Goal: Transaction & Acquisition: Book appointment/travel/reservation

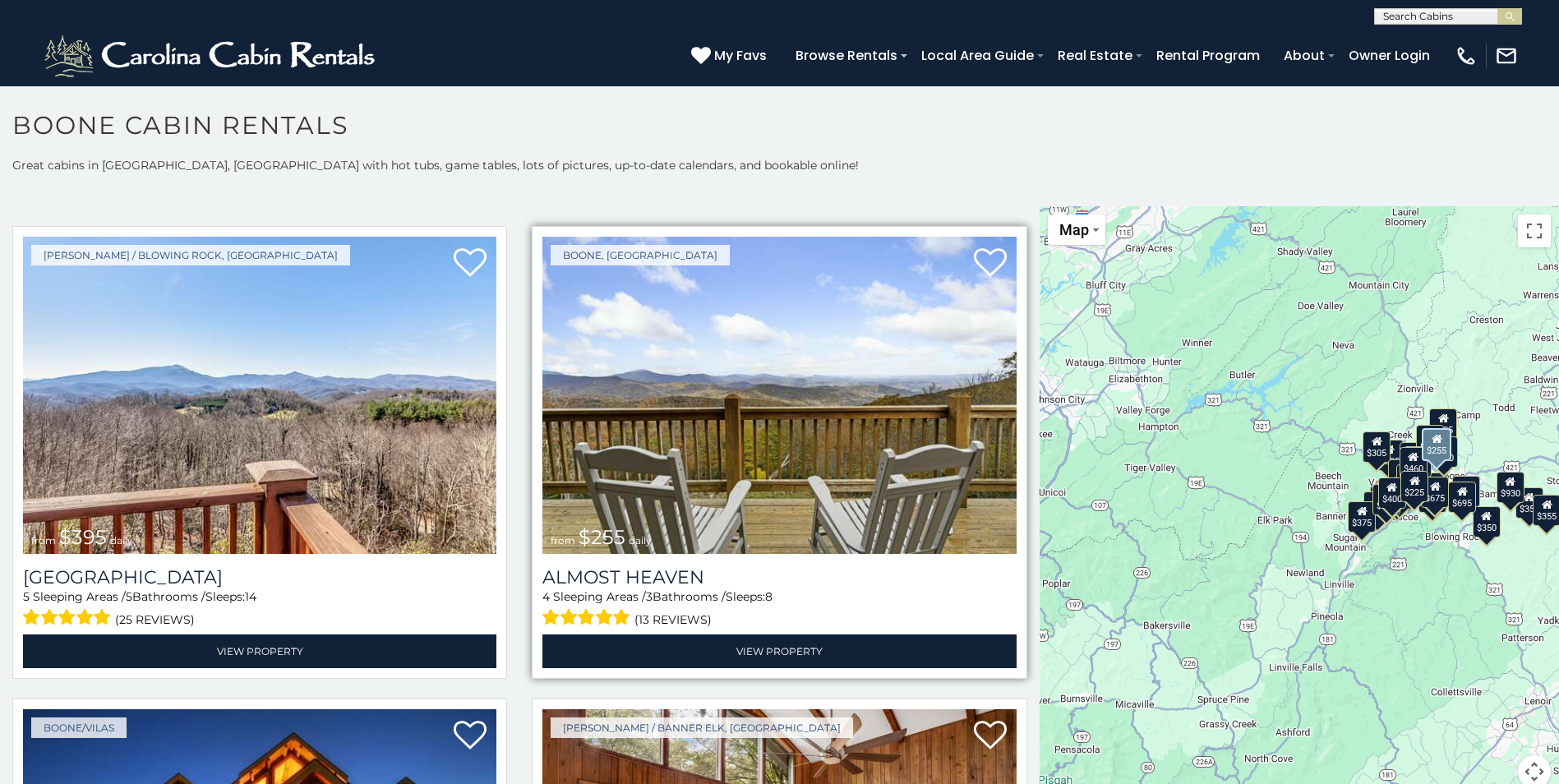
scroll to position [3616, 0]
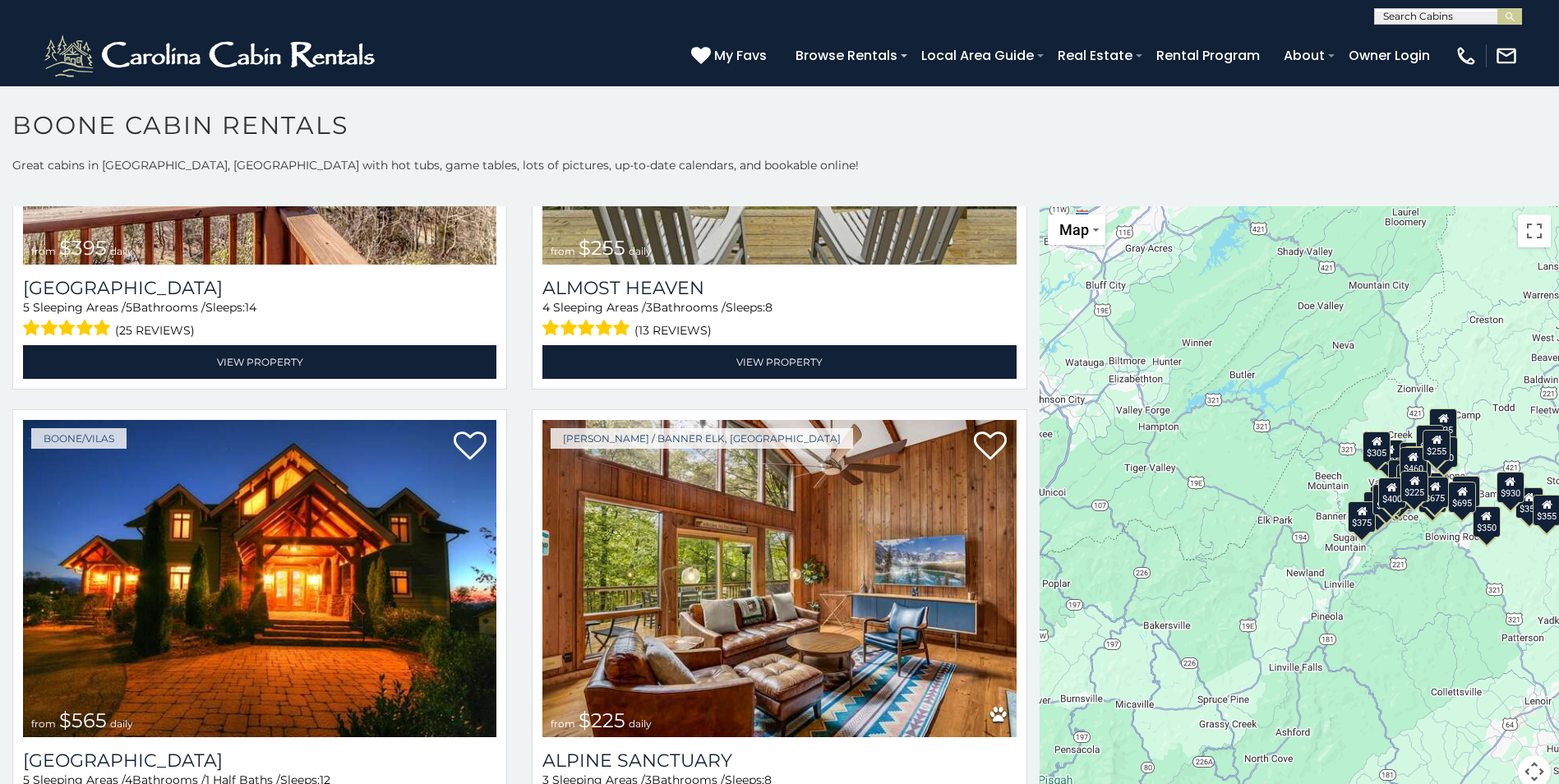
click at [1406, 494] on div "$225" at bounding box center [1414, 487] width 28 height 31
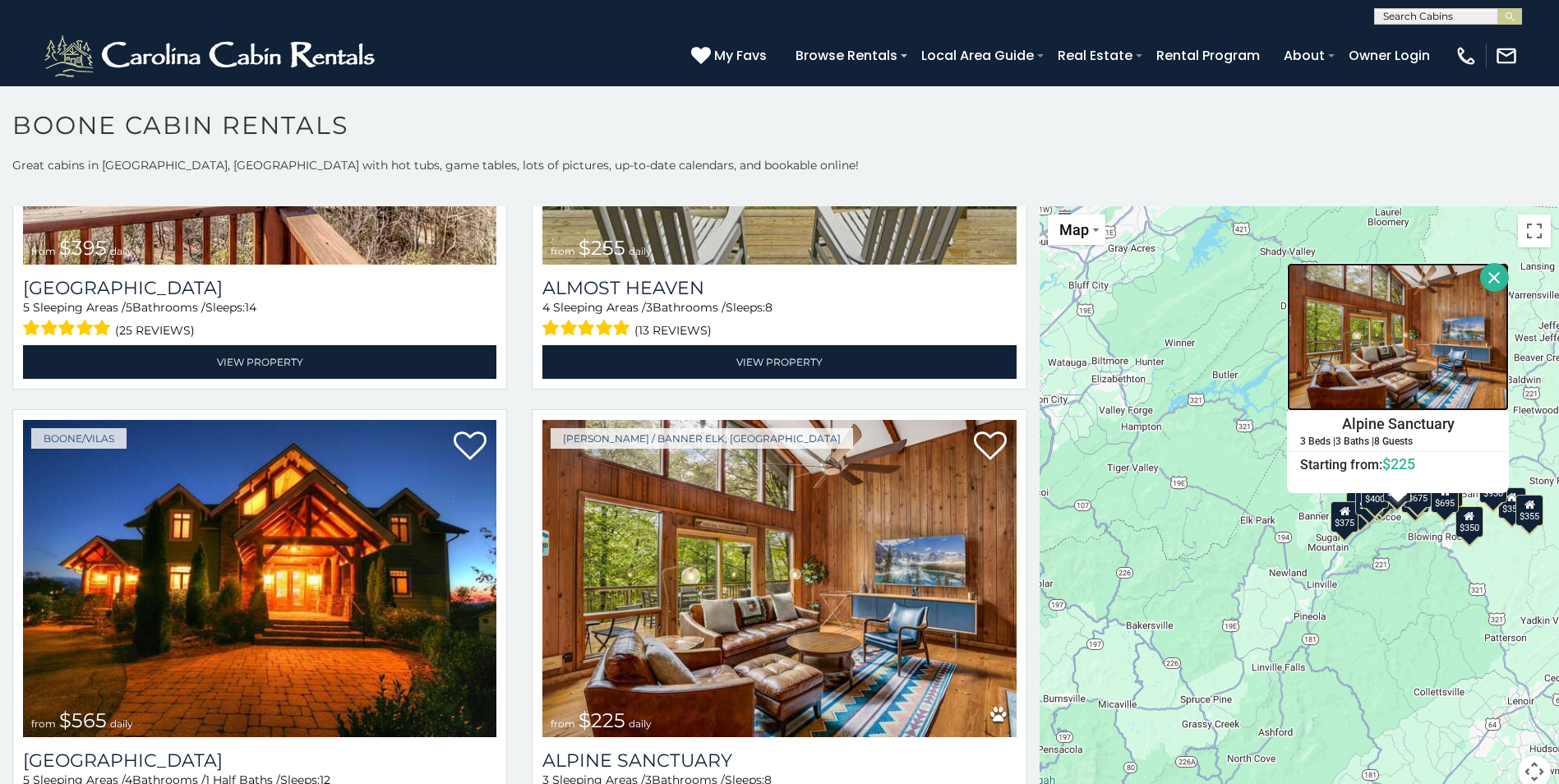
click at [1401, 338] on img at bounding box center [1398, 337] width 222 height 148
click at [1487, 277] on button "Close" at bounding box center [1495, 277] width 29 height 29
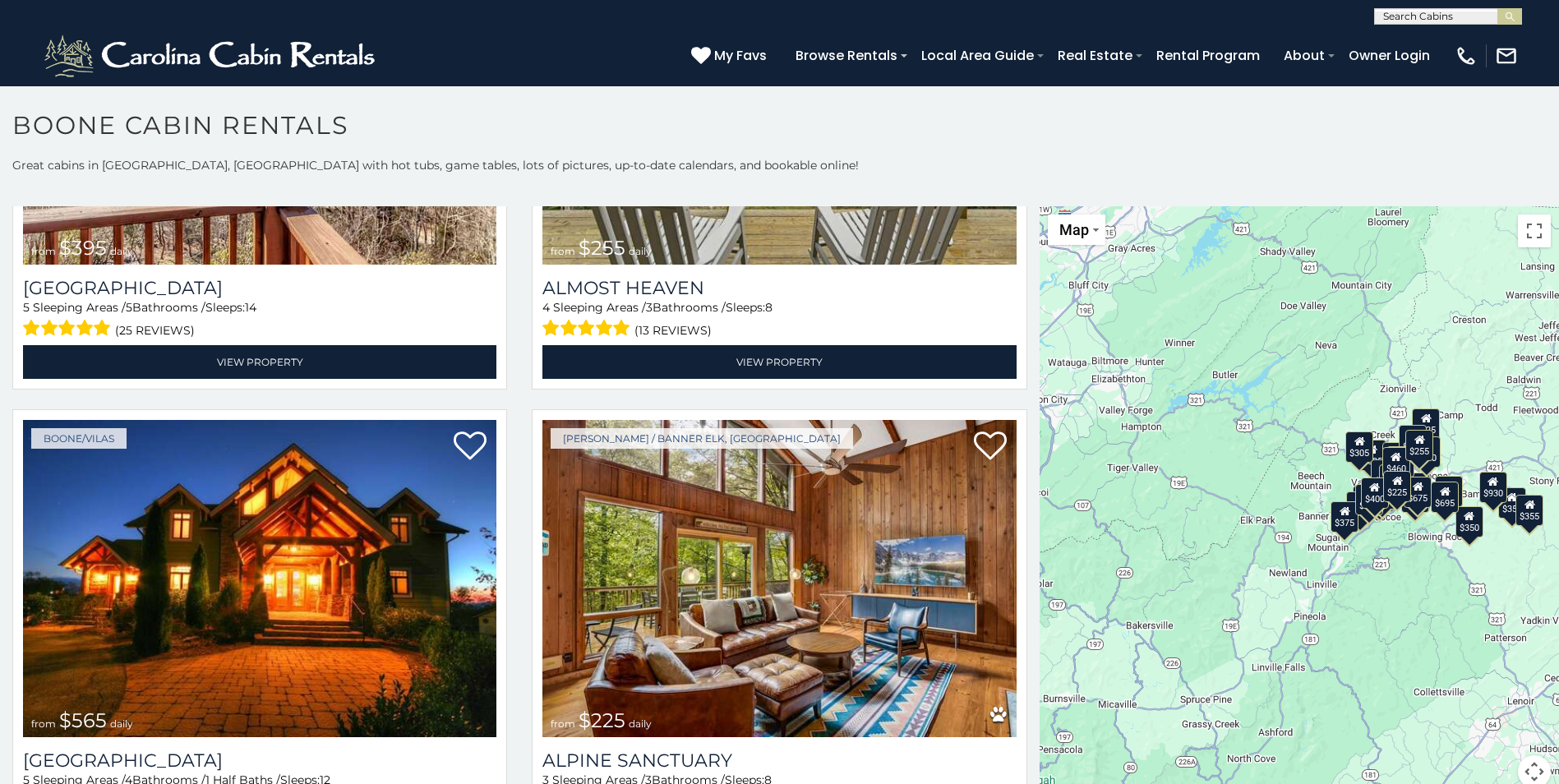
click at [1414, 449] on div "$255" at bounding box center [1420, 445] width 28 height 31
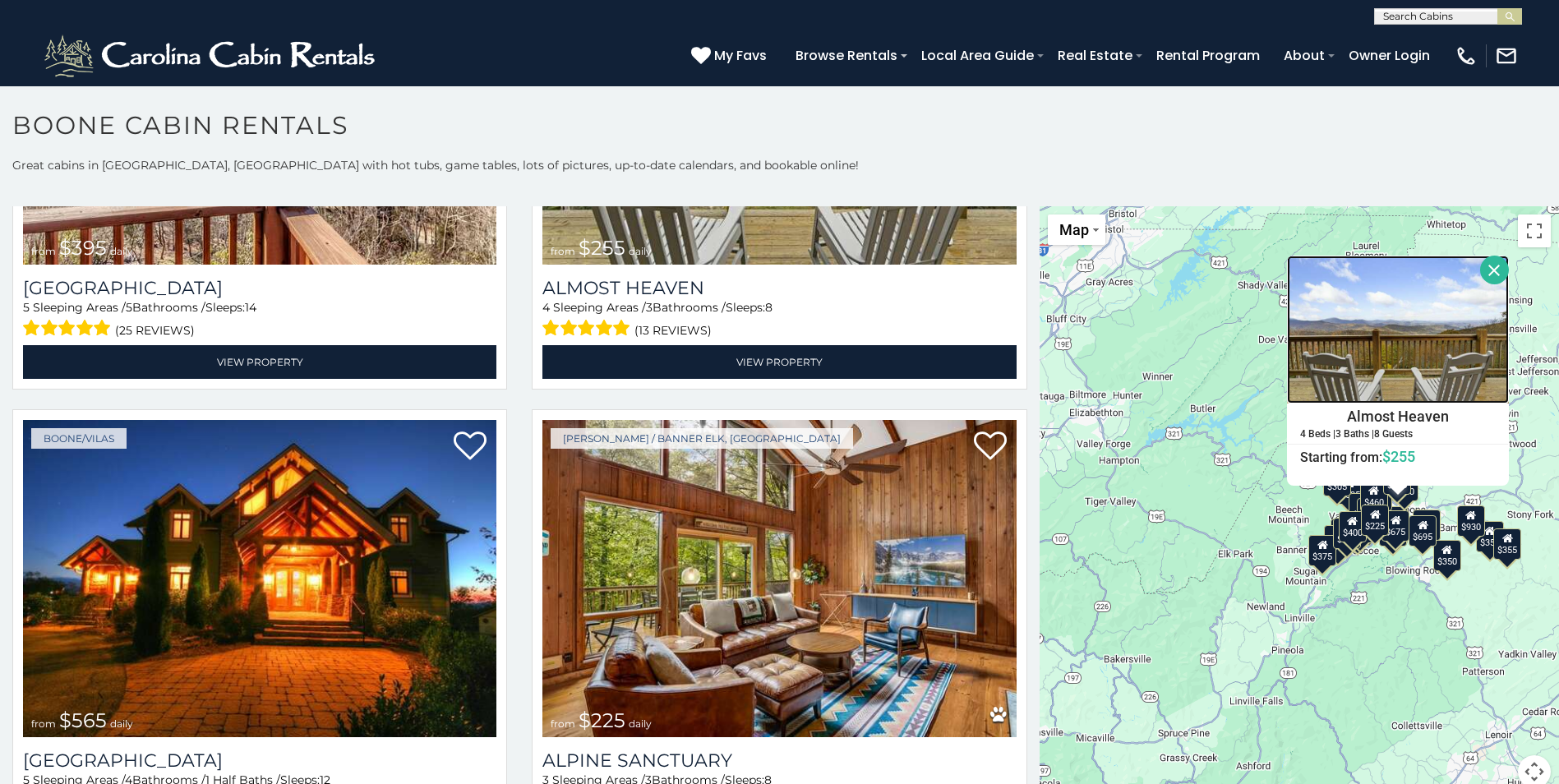
click at [1382, 313] on img at bounding box center [1398, 329] width 222 height 148
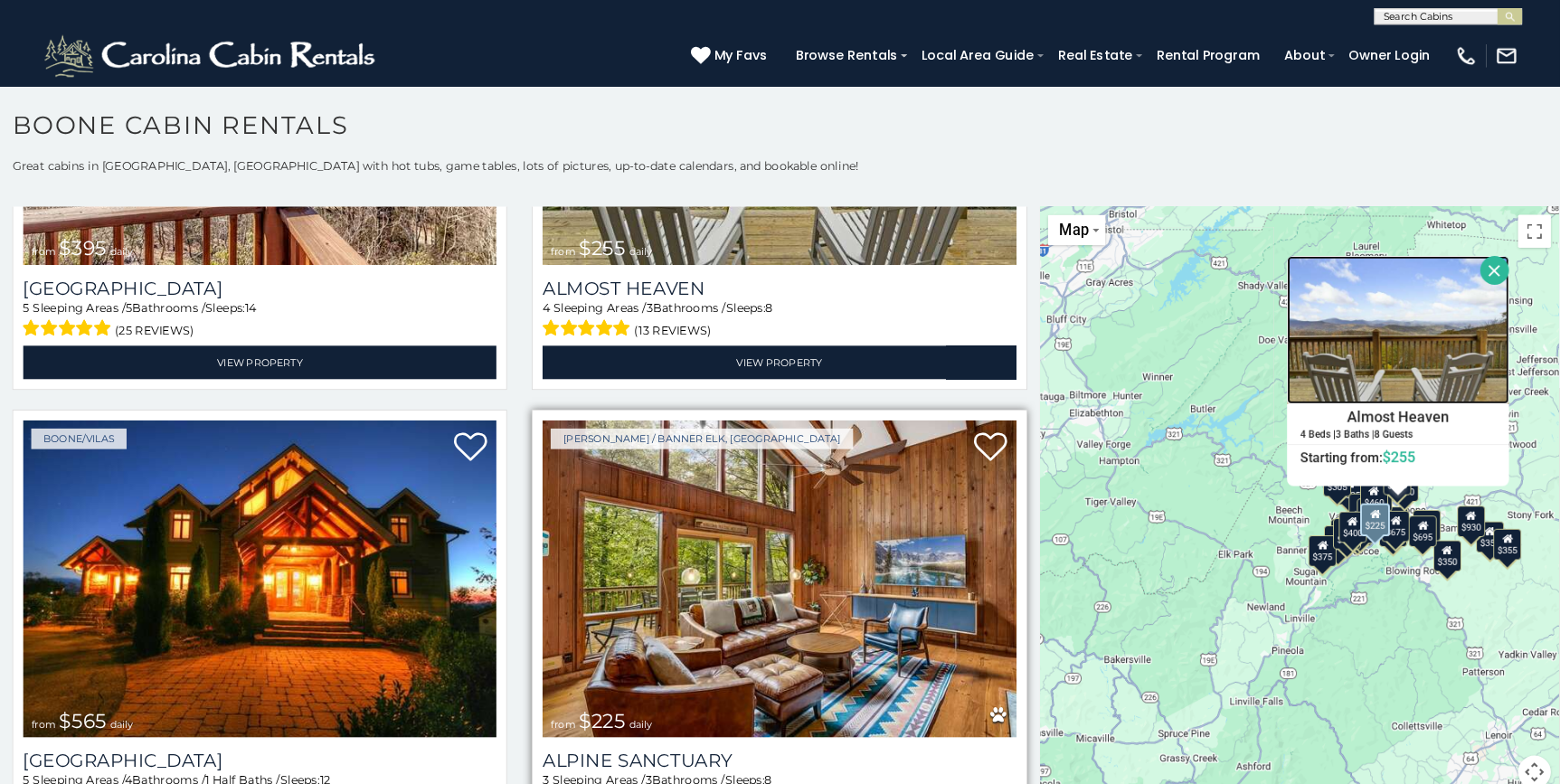
scroll to position [3887, 0]
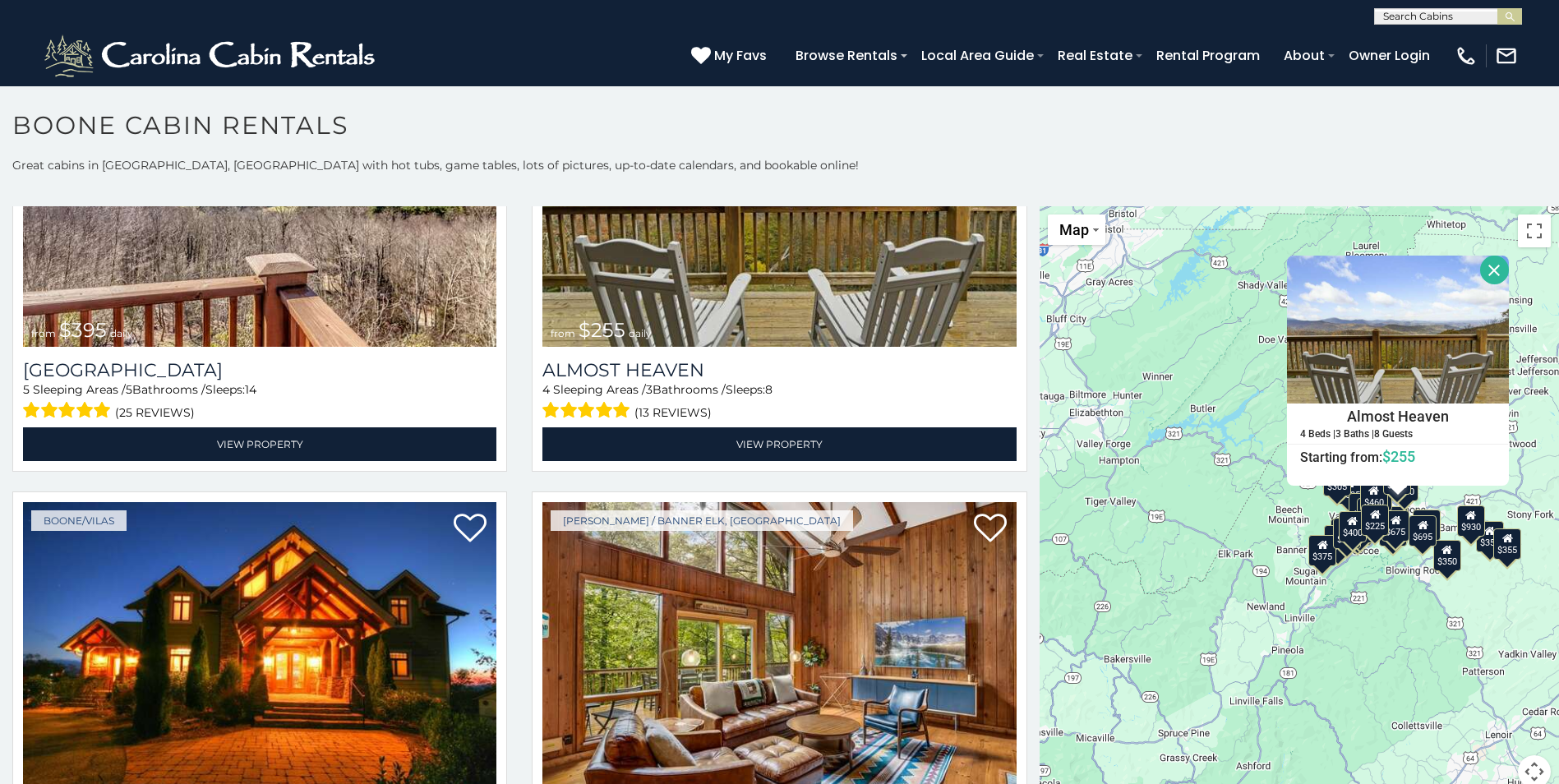
click at [1492, 273] on button "Close" at bounding box center [1495, 269] width 29 height 29
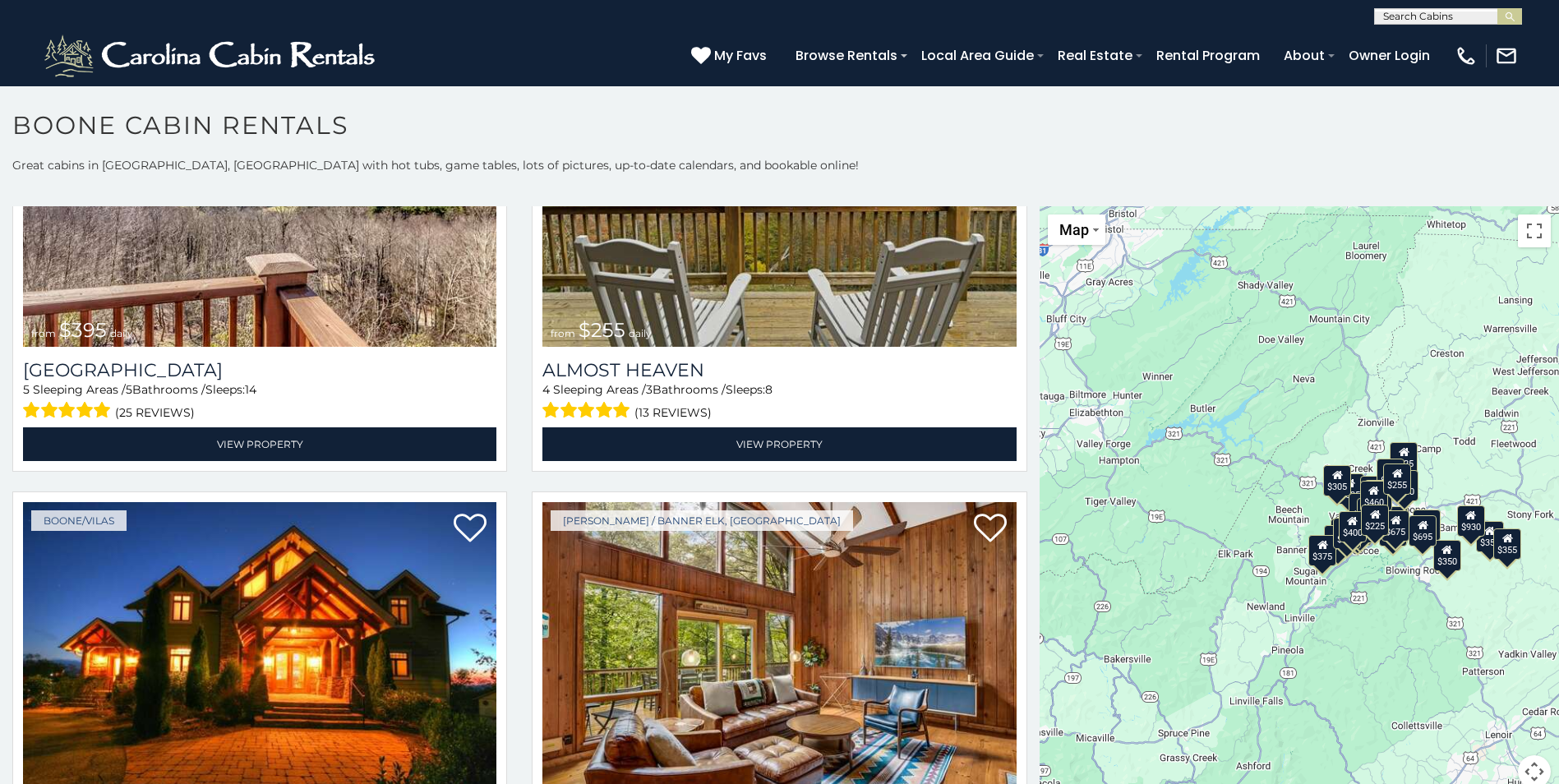
click at [1284, 308] on div "$349 $480 $525 $315 $355 $675 $635 $930 $400 $451 $330 $400 $485 $460 $395 $255…" at bounding box center [1299, 507] width 519 height 602
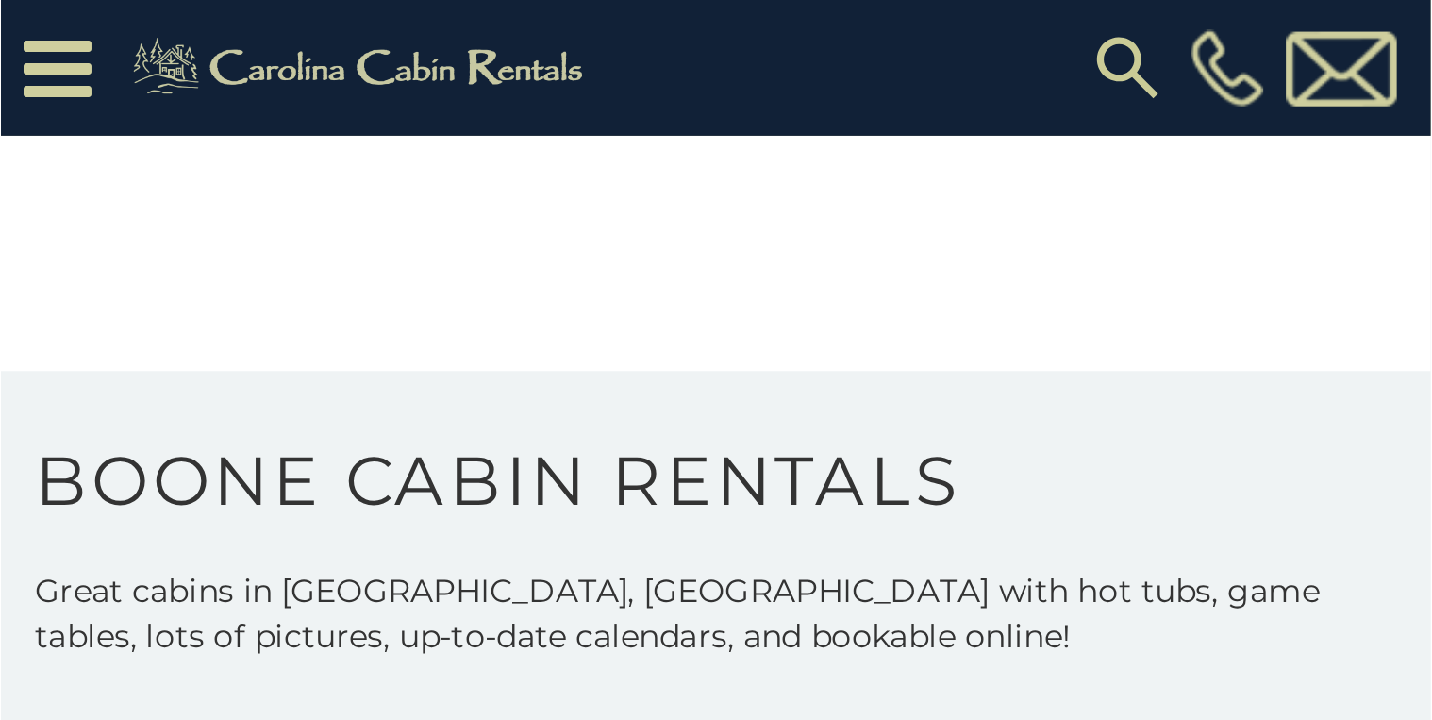
scroll to position [4057, 0]
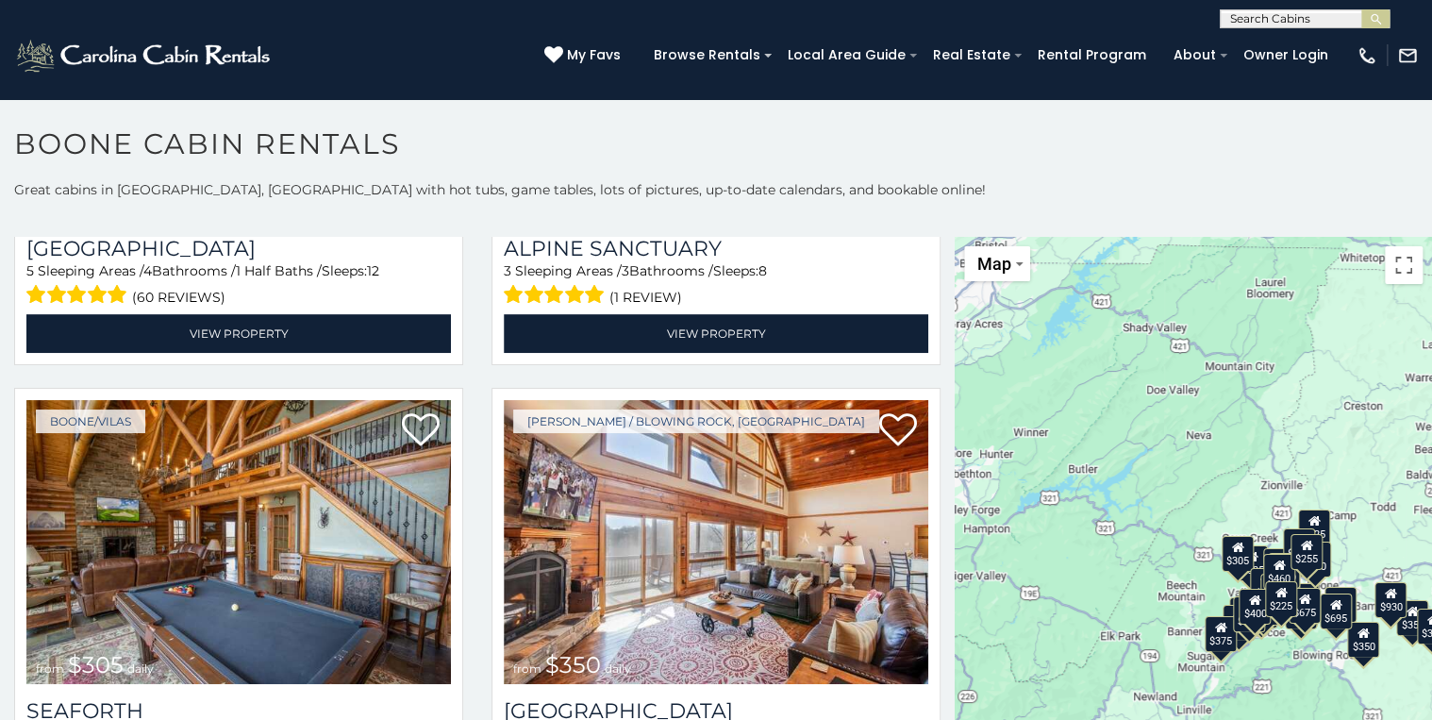
click at [1049, 358] on div "$349 $480 $525 $315 $355 $675 $635 $930 $400 $451 $330 $400 $485 $460 $395 $255…" at bounding box center [1193, 582] width 477 height 691
click at [1200, 264] on div "$349 $480 $525 $315 $355 $675 $635 $930 $400 $451 $330 $400 $485 $460 $395 $255…" at bounding box center [1193, 582] width 477 height 691
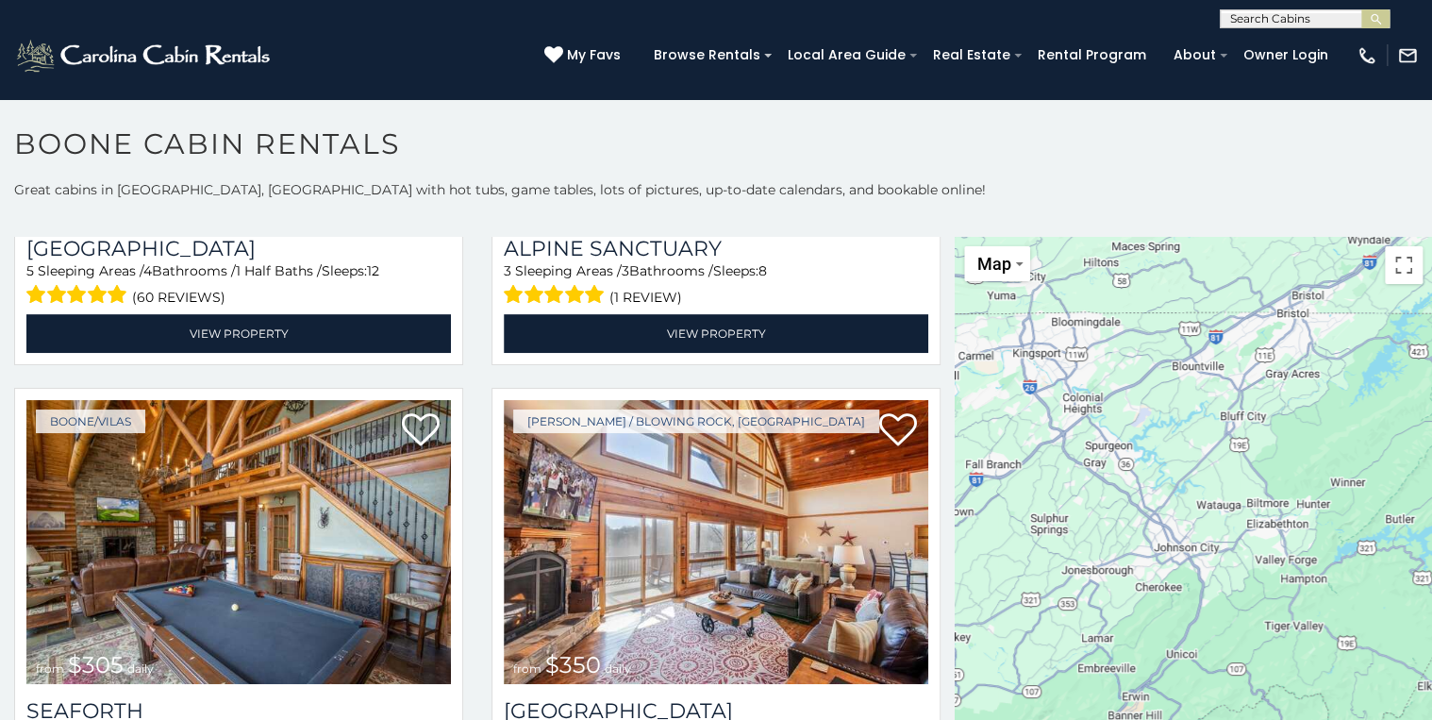
drag, startPoint x: 1127, startPoint y: 479, endPoint x: 1450, endPoint y: 528, distance: 326.3
click at [1432, 528] on html "**********" at bounding box center [716, 365] width 1432 height 730
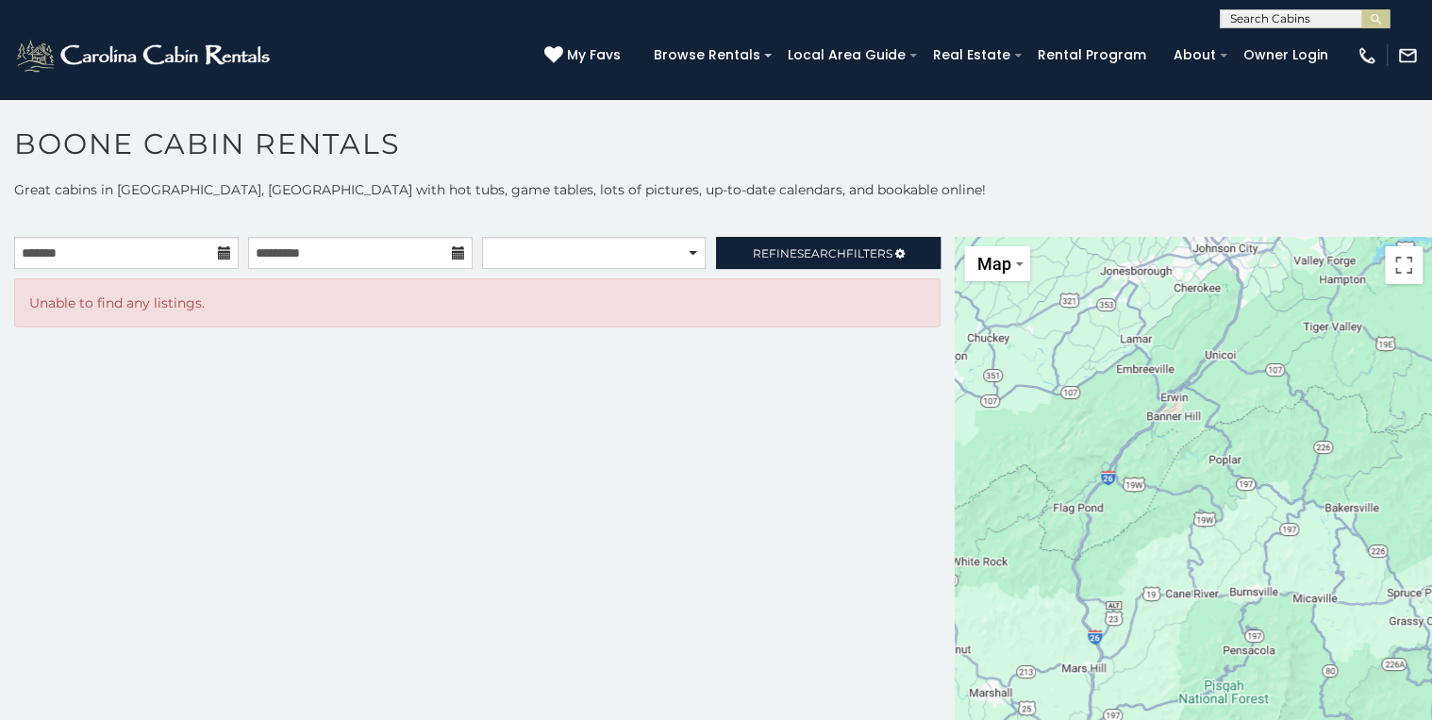
drag, startPoint x: 1142, startPoint y: 668, endPoint x: 1181, endPoint y: 369, distance: 301.5
click at [1181, 369] on div at bounding box center [1193, 582] width 477 height 691
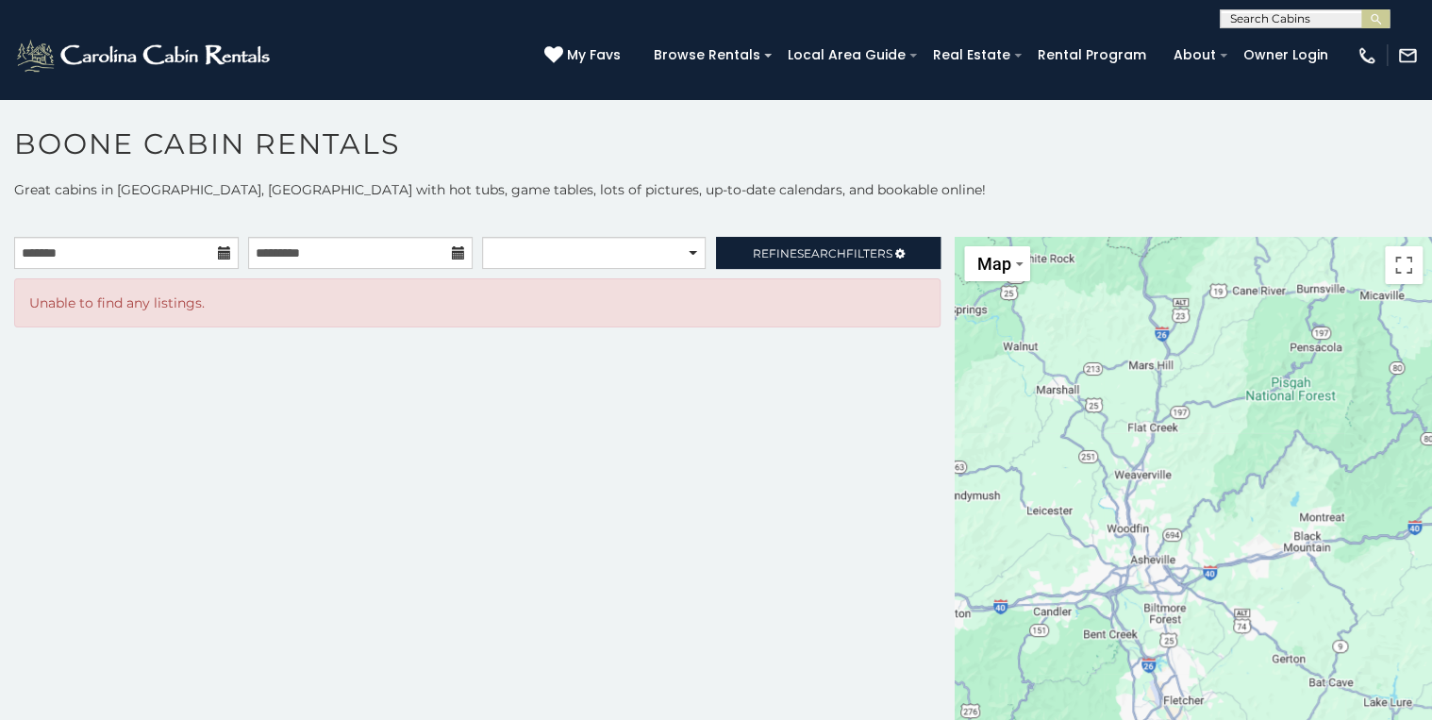
drag, startPoint x: 1079, startPoint y: 668, endPoint x: 1146, endPoint y: 351, distance: 324.0
click at [1146, 351] on div at bounding box center [1193, 582] width 477 height 691
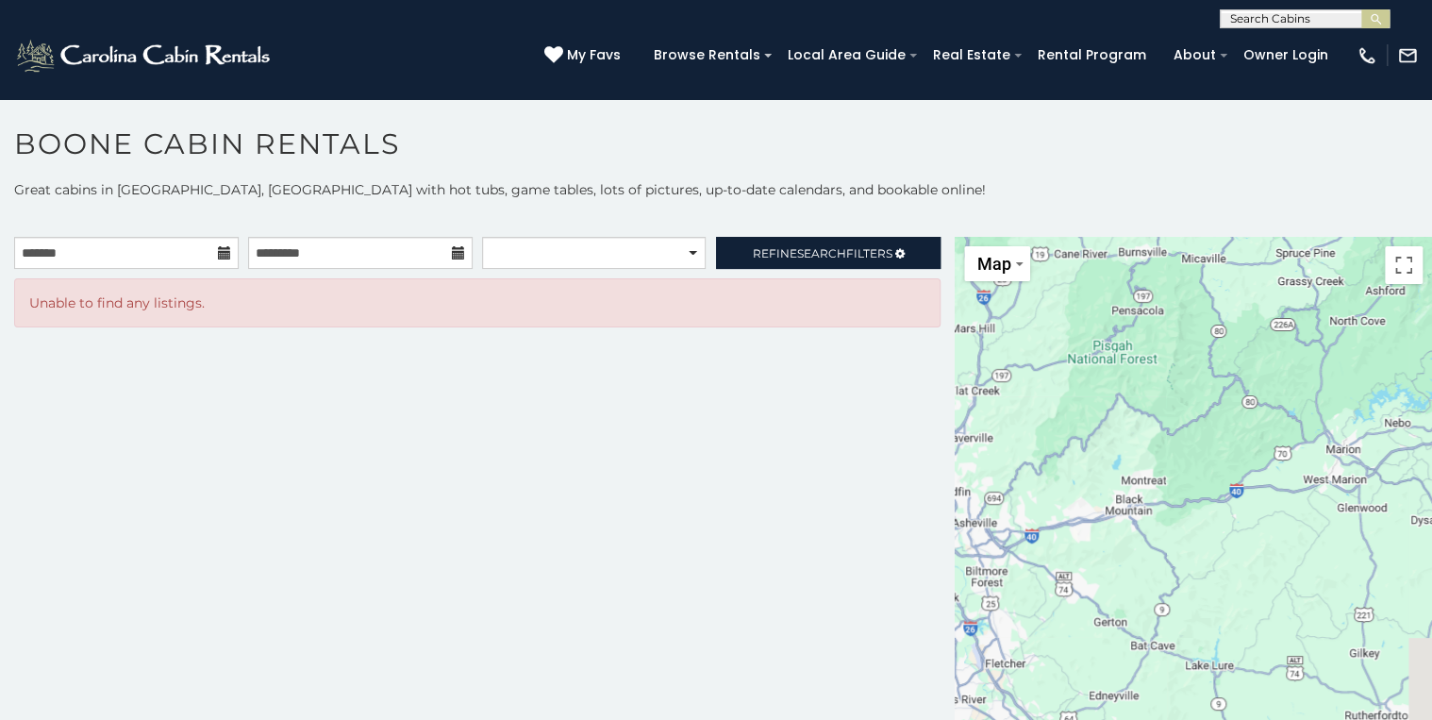
drag, startPoint x: 1181, startPoint y: 555, endPoint x: 934, endPoint y: 524, distance: 249.0
click at [935, 237] on main "**********" at bounding box center [716, 237] width 1432 height 0
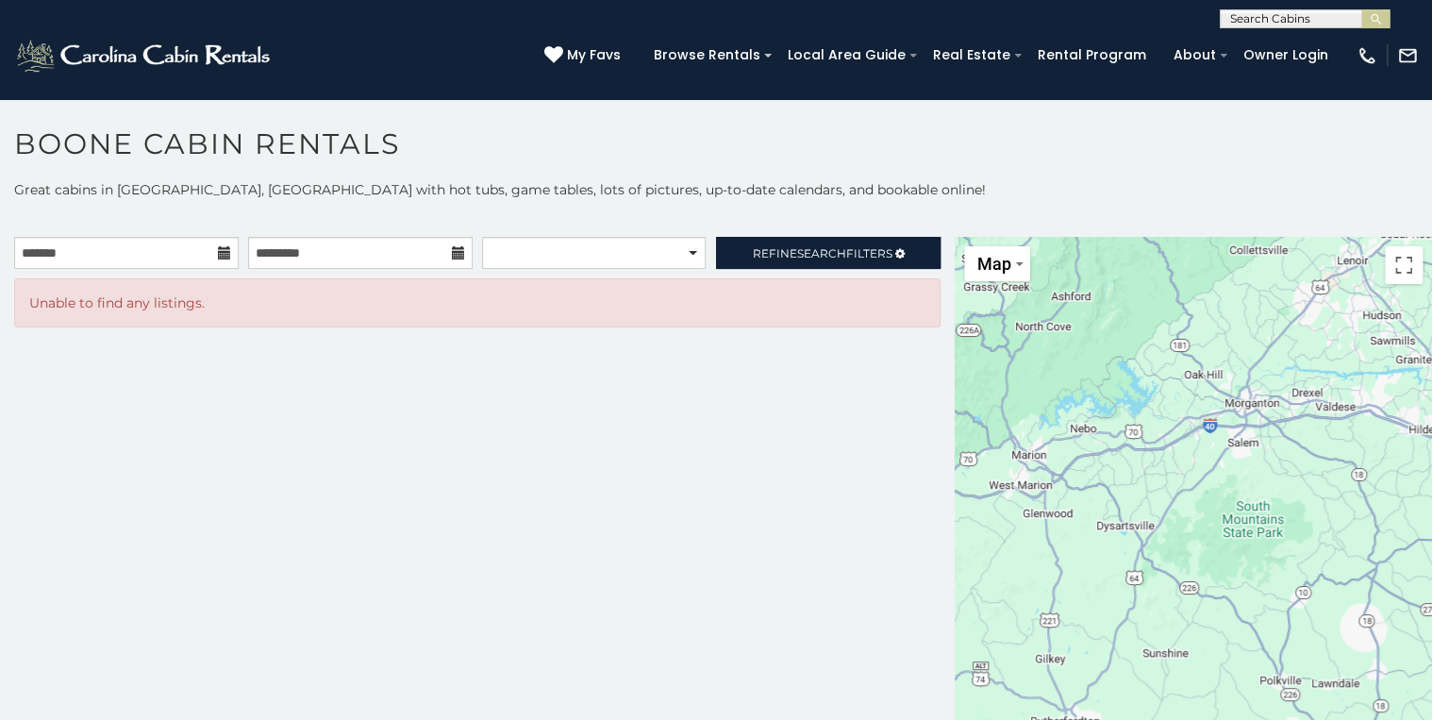
drag, startPoint x: 1313, startPoint y: 483, endPoint x: 1086, endPoint y: 486, distance: 227.4
click at [1076, 494] on div at bounding box center [1193, 582] width 477 height 691
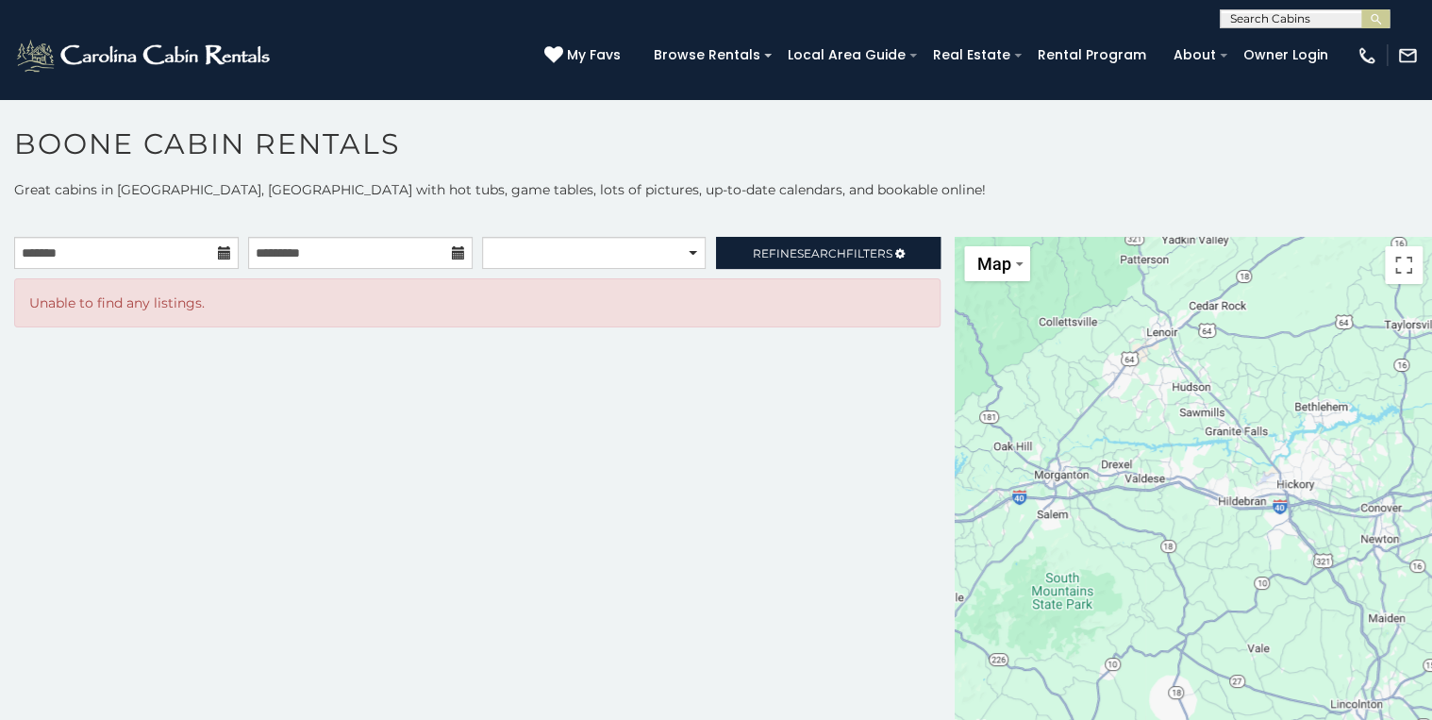
drag, startPoint x: 1217, startPoint y: 446, endPoint x: 1075, endPoint y: 512, distance: 156.1
click at [1057, 528] on div at bounding box center [1193, 582] width 477 height 691
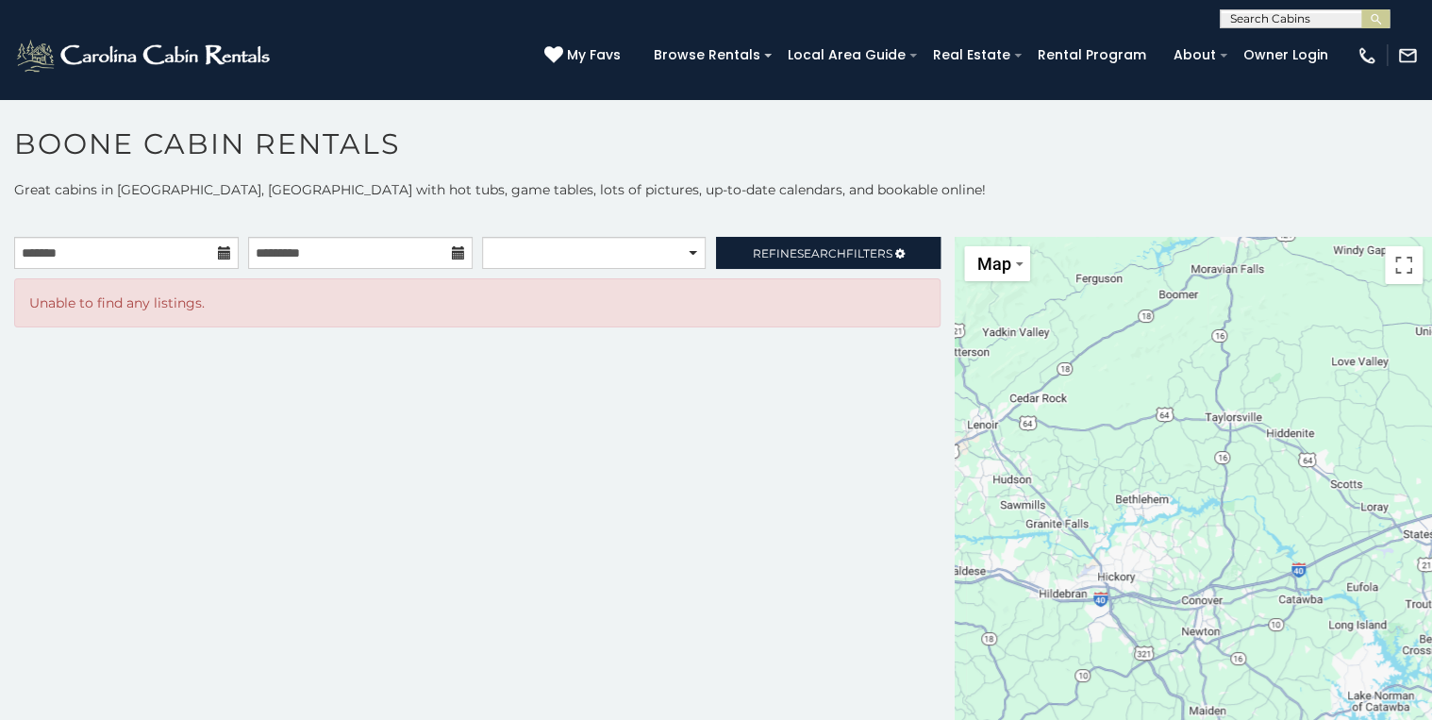
drag, startPoint x: 1218, startPoint y: 430, endPoint x: 1030, endPoint y: 503, distance: 201.3
click at [1030, 503] on div at bounding box center [1193, 582] width 477 height 691
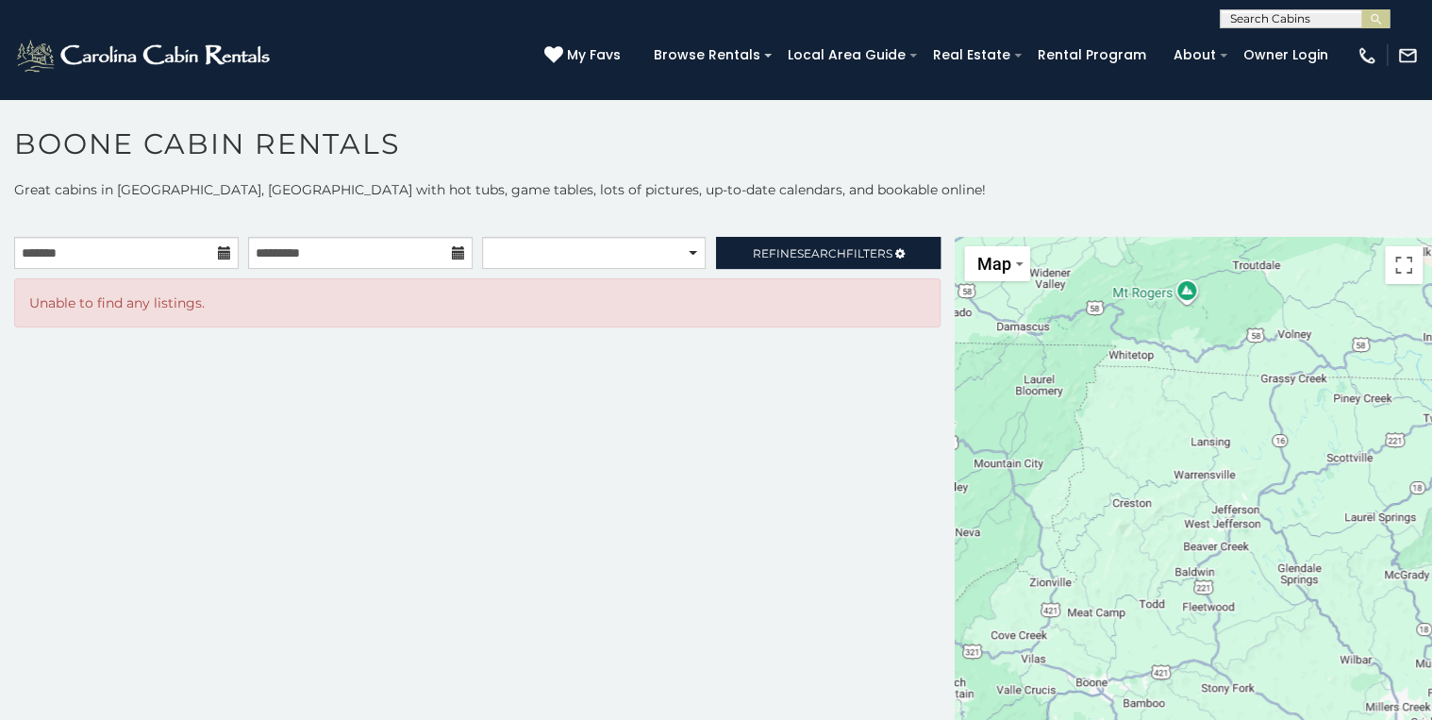
drag, startPoint x: 1211, startPoint y: 434, endPoint x: 1423, endPoint y: 853, distance: 469.5
click at [1423, 730] on html "**********" at bounding box center [716, 365] width 1432 height 730
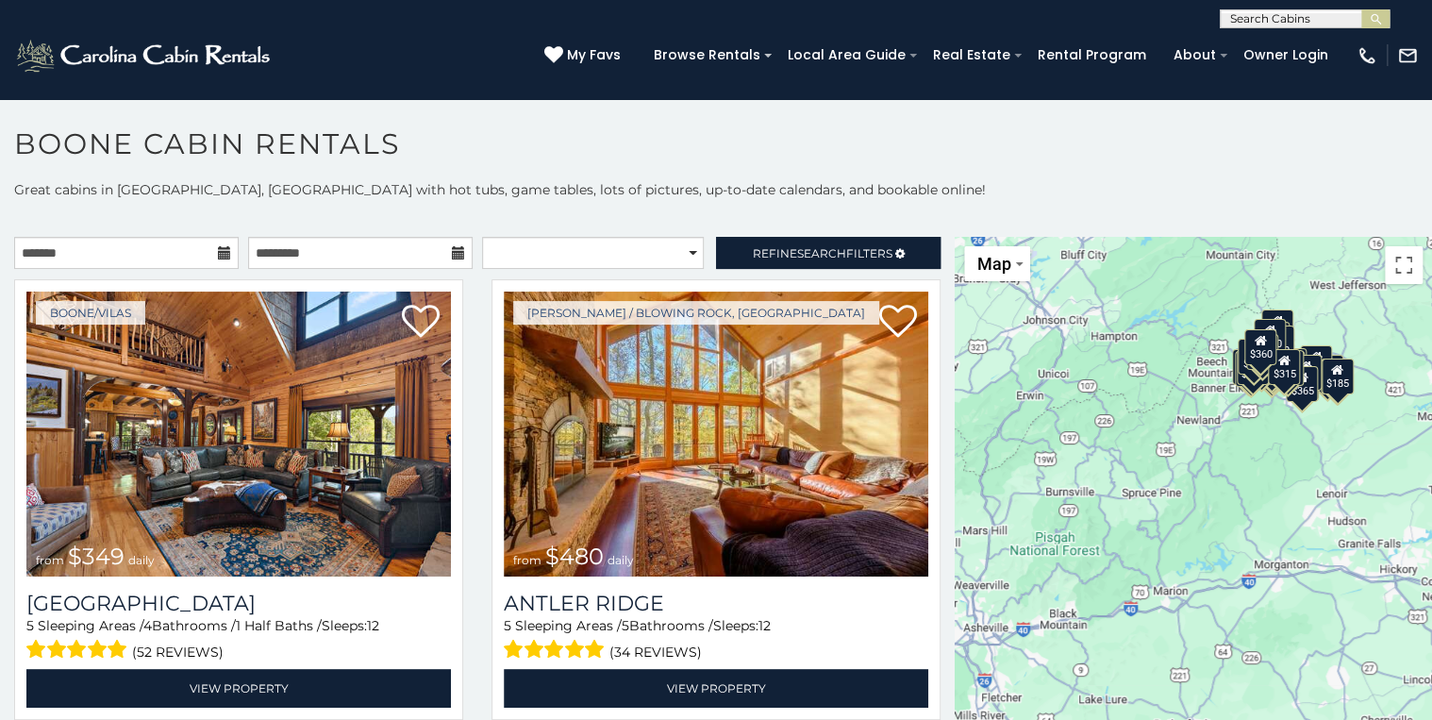
drag, startPoint x: 1063, startPoint y: 669, endPoint x: 1264, endPoint y: 469, distance: 283.5
click at [1264, 469] on div "$349 $480 $525 $315 $355 $675 $930 $451 $400 $485 $460 $395 $255 $565 $225 $350…" at bounding box center [1193, 582] width 477 height 691
click at [1297, 426] on div "$349 $480 $525 $315 $355 $675 $635 $930 $400 $451 $330 $400 $485 $460 $395 $255…" at bounding box center [1193, 582] width 477 height 691
click at [1261, 353] on div "$210" at bounding box center [1262, 352] width 32 height 36
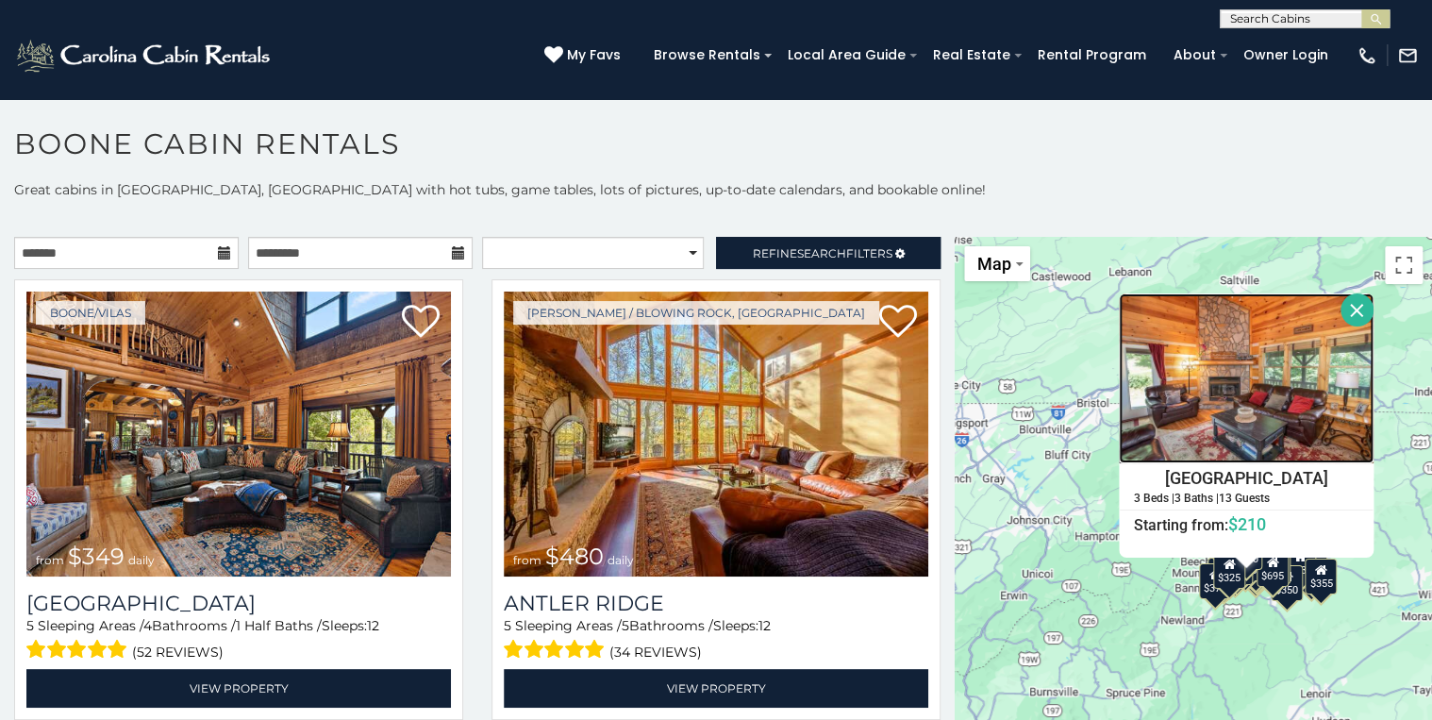
click at [1234, 381] on img at bounding box center [1246, 378] width 255 height 170
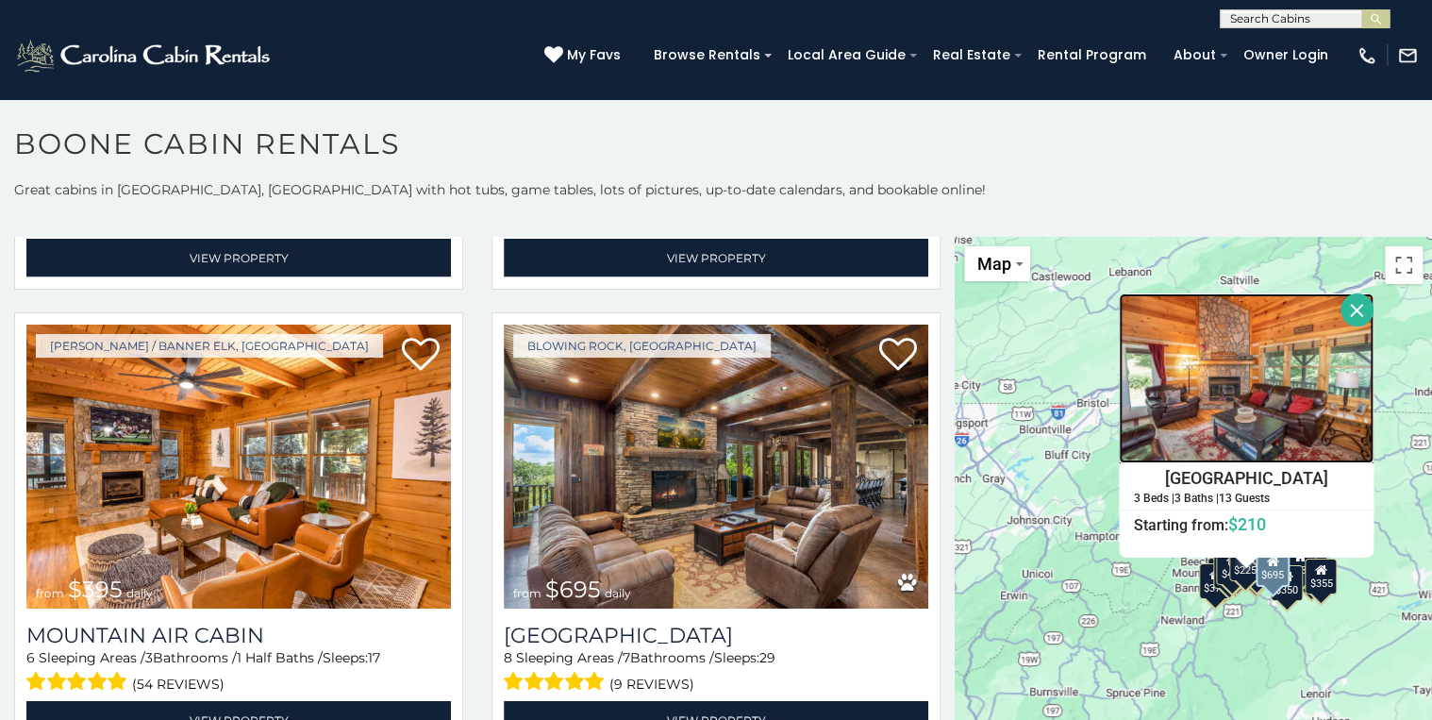
scroll to position [5584, 0]
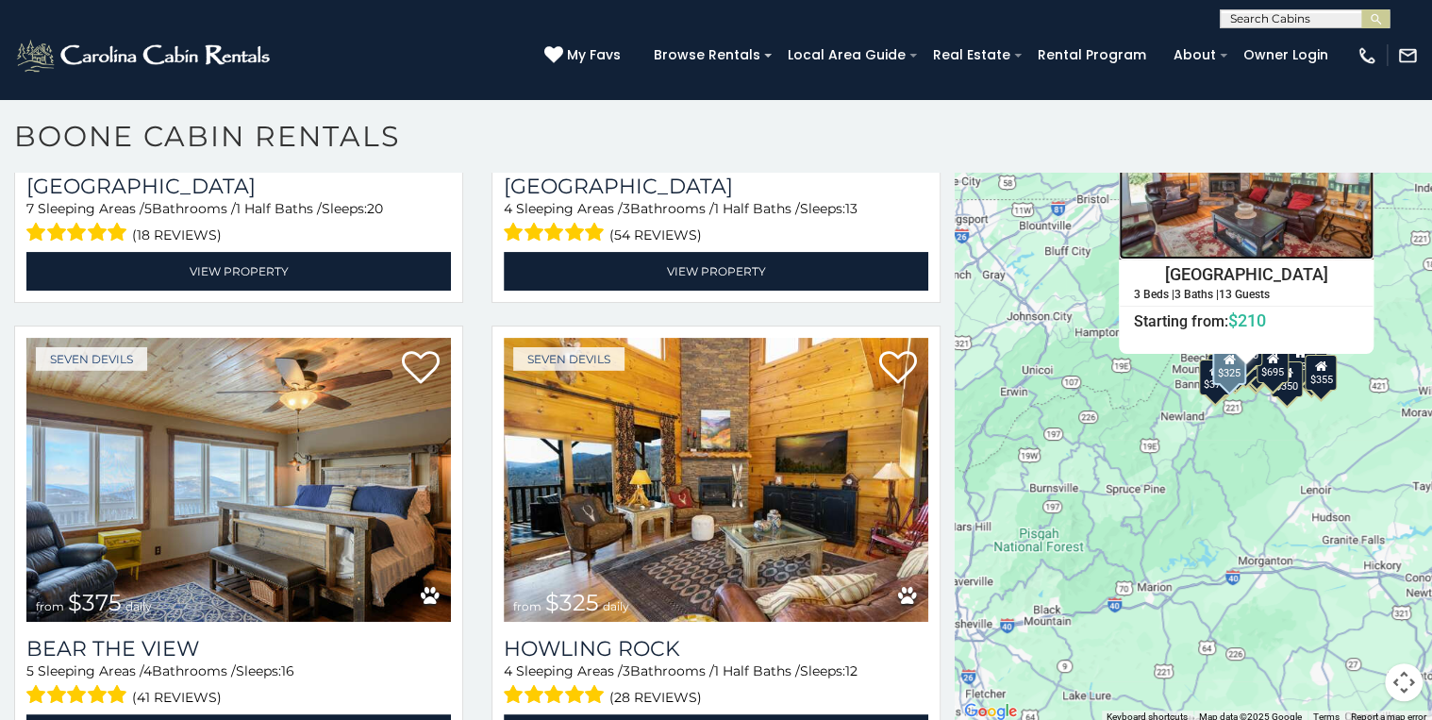
scroll to position [9, 0]
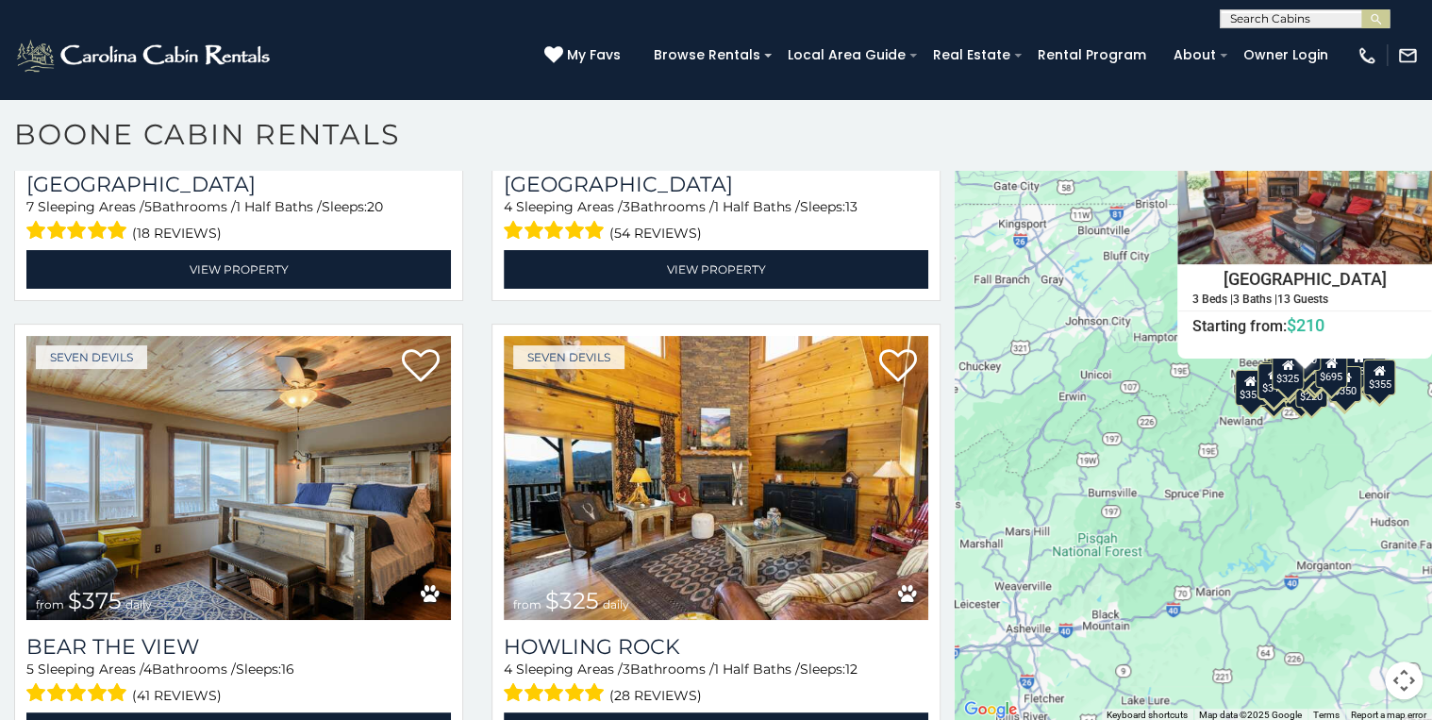
drag, startPoint x: 1038, startPoint y: 569, endPoint x: 1097, endPoint y: 574, distance: 59.6
click at [1097, 574] on div "$349 $480 $525 $315 $355 $675 $635 $930 $400 $451 $330 $400 $485 $460 $395 $255…" at bounding box center [1193, 376] width 477 height 691
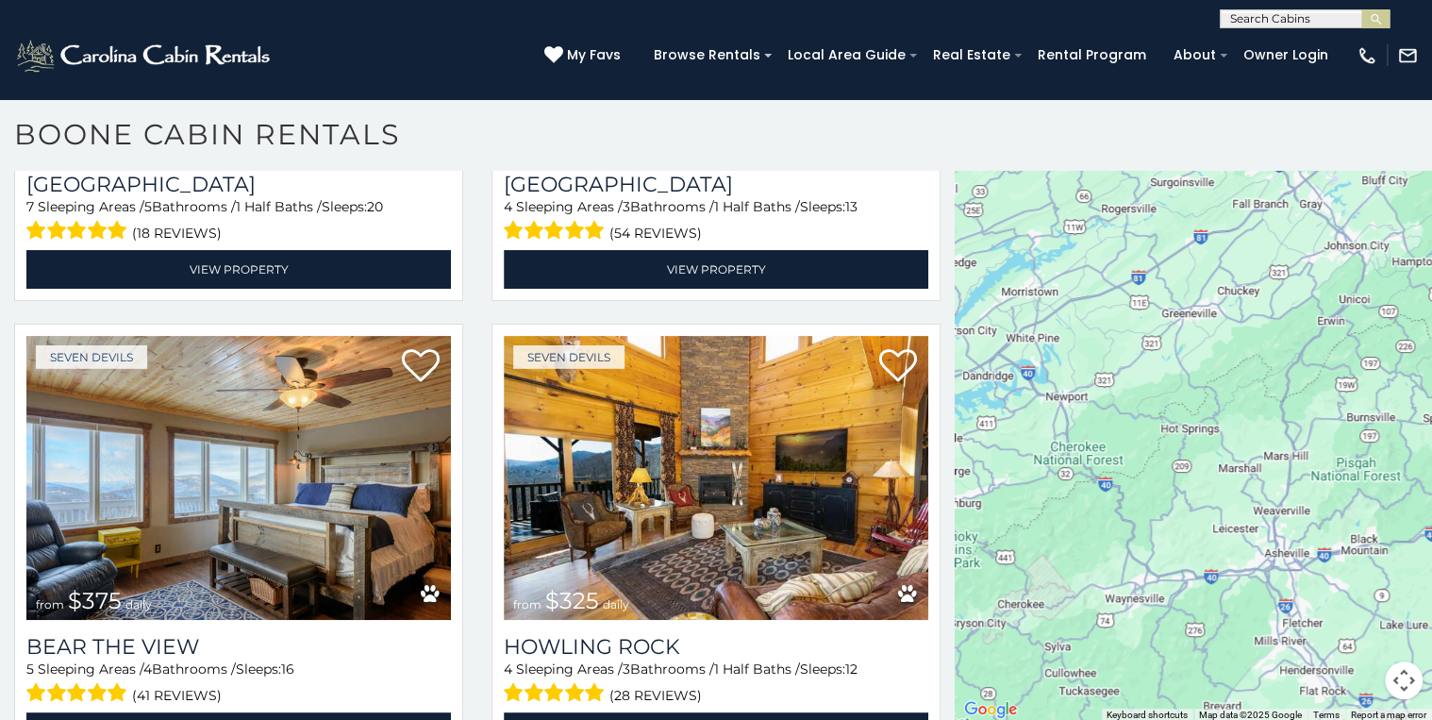
drag, startPoint x: 1014, startPoint y: 438, endPoint x: 1244, endPoint y: 351, distance: 246.0
click at [1279, 349] on div at bounding box center [1193, 376] width 477 height 691
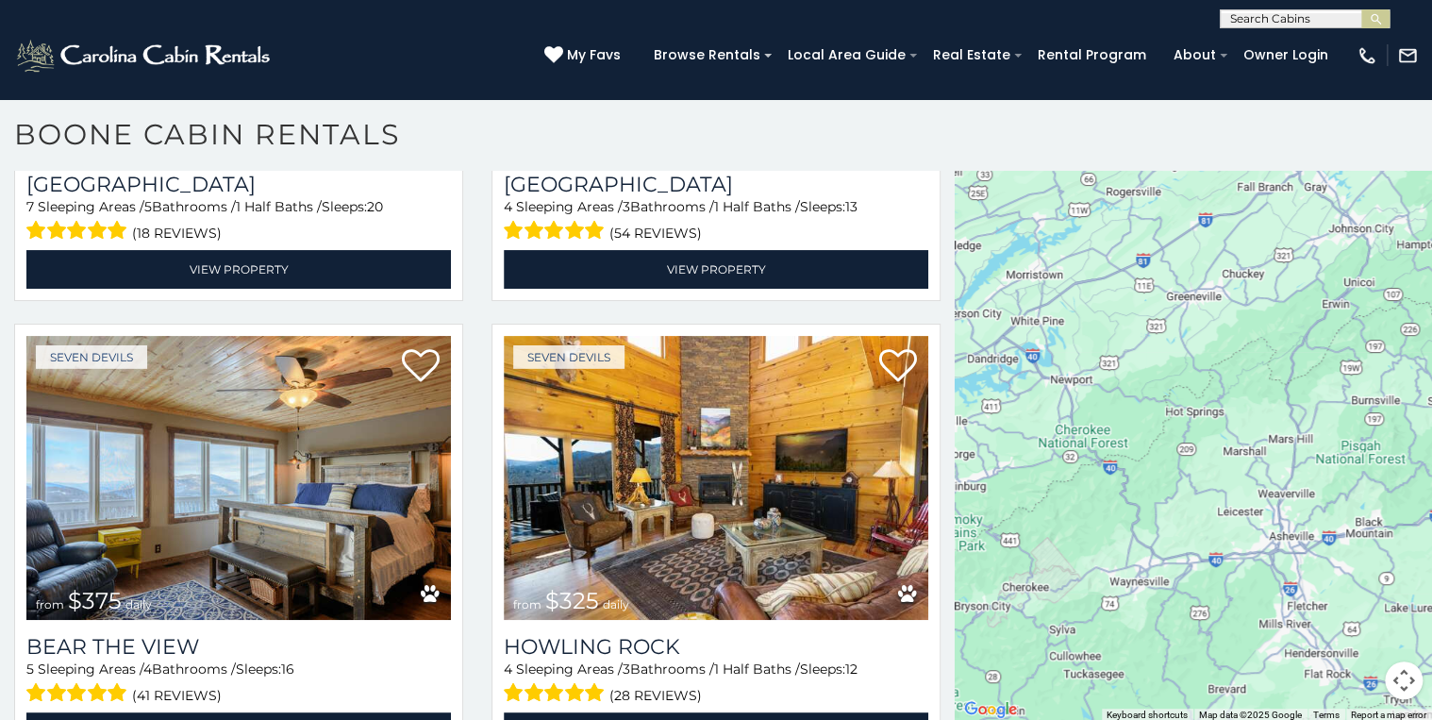
click at [1080, 429] on div at bounding box center [1193, 376] width 477 height 691
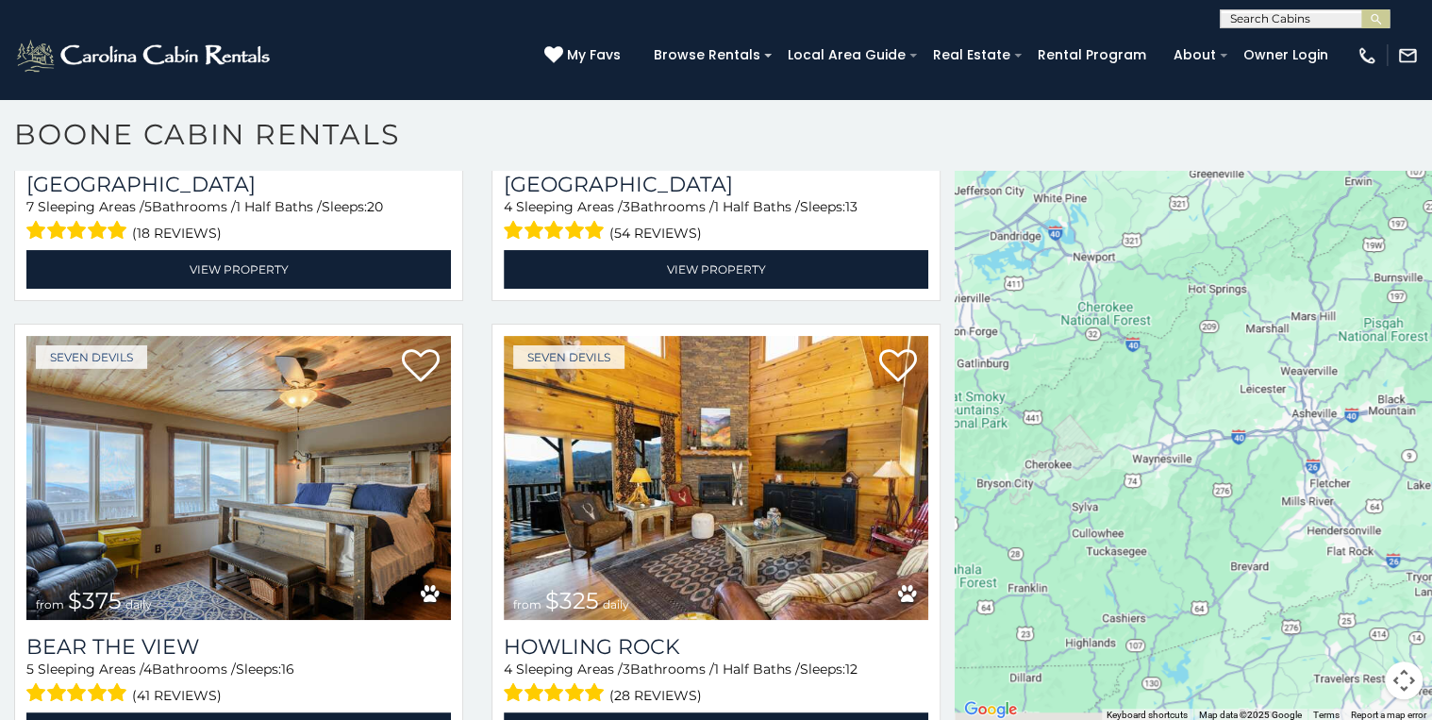
drag, startPoint x: 1073, startPoint y: 500, endPoint x: 1098, endPoint y: 343, distance: 158.5
click at [1097, 343] on div at bounding box center [1193, 376] width 477 height 691
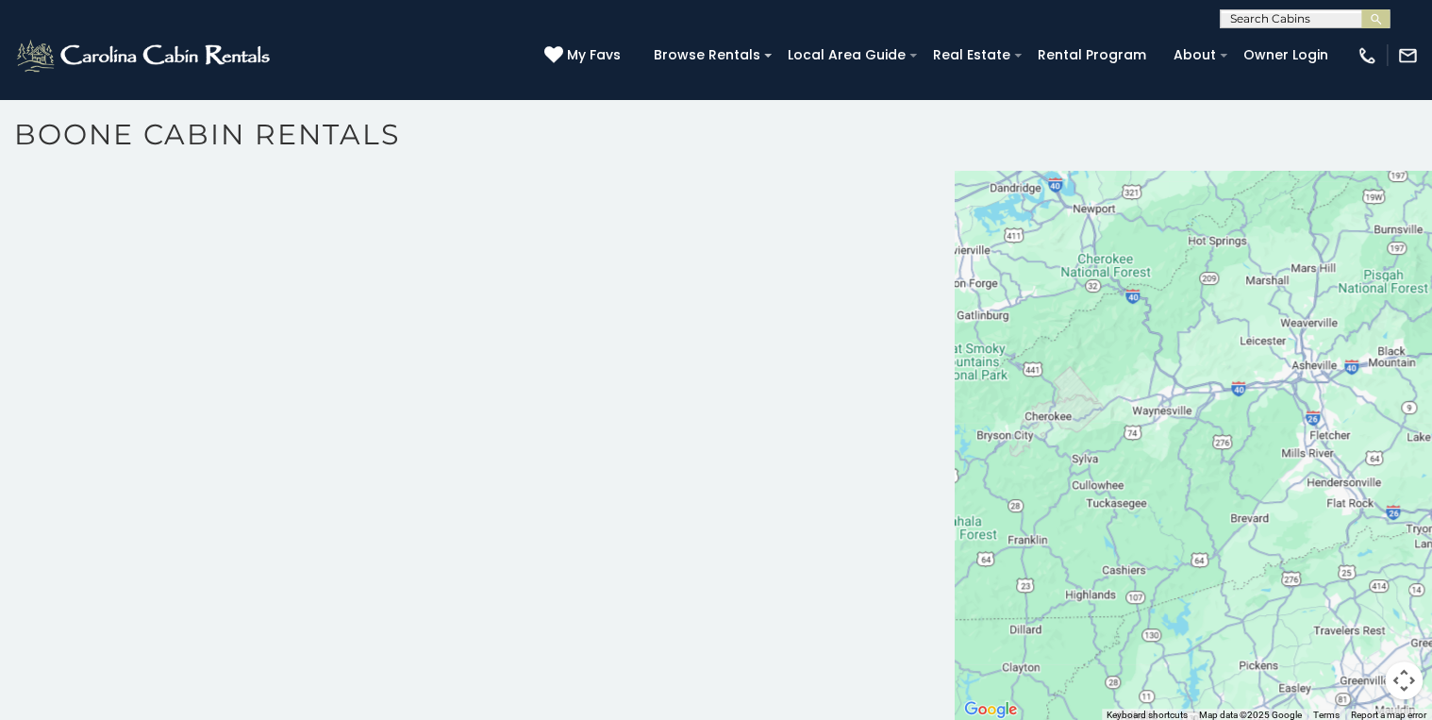
click at [1119, 521] on div at bounding box center [1193, 376] width 477 height 691
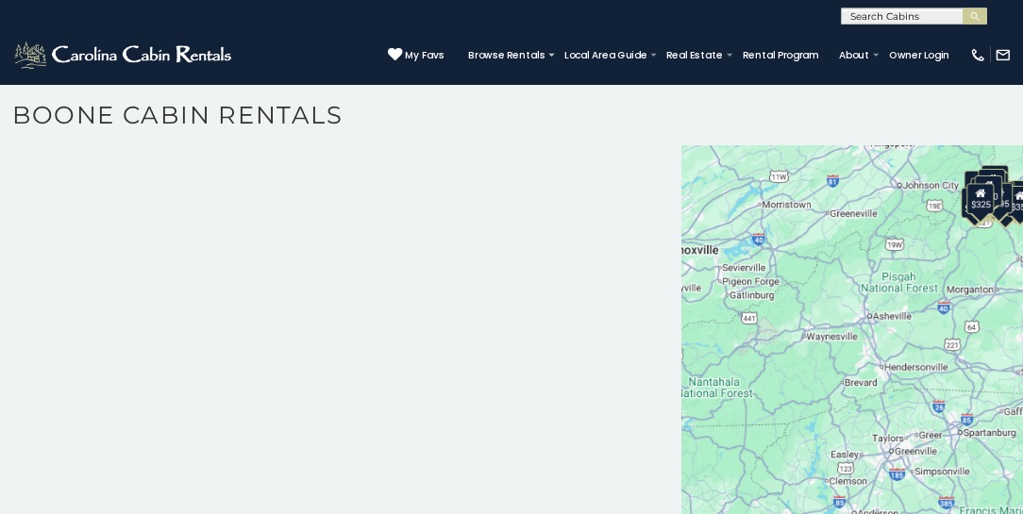
scroll to position [206, 0]
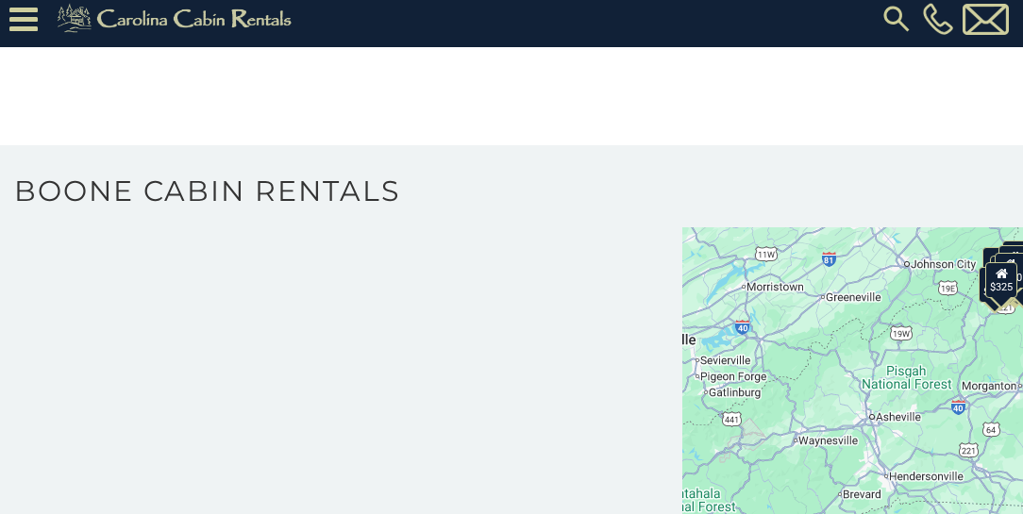
click at [820, 363] on div "$349 $480 $525 $315 $355 $675 $635 $930 $400 $451 $330 $400 $485 $460 $395 $255…" at bounding box center [852, 423] width 341 height 691
click at [826, 341] on div "$349 $480 $525 $315 $355 $675 $635 $930 $400 $451 $330 $400 $485 $460 $395 $255…" at bounding box center [852, 423] width 341 height 691
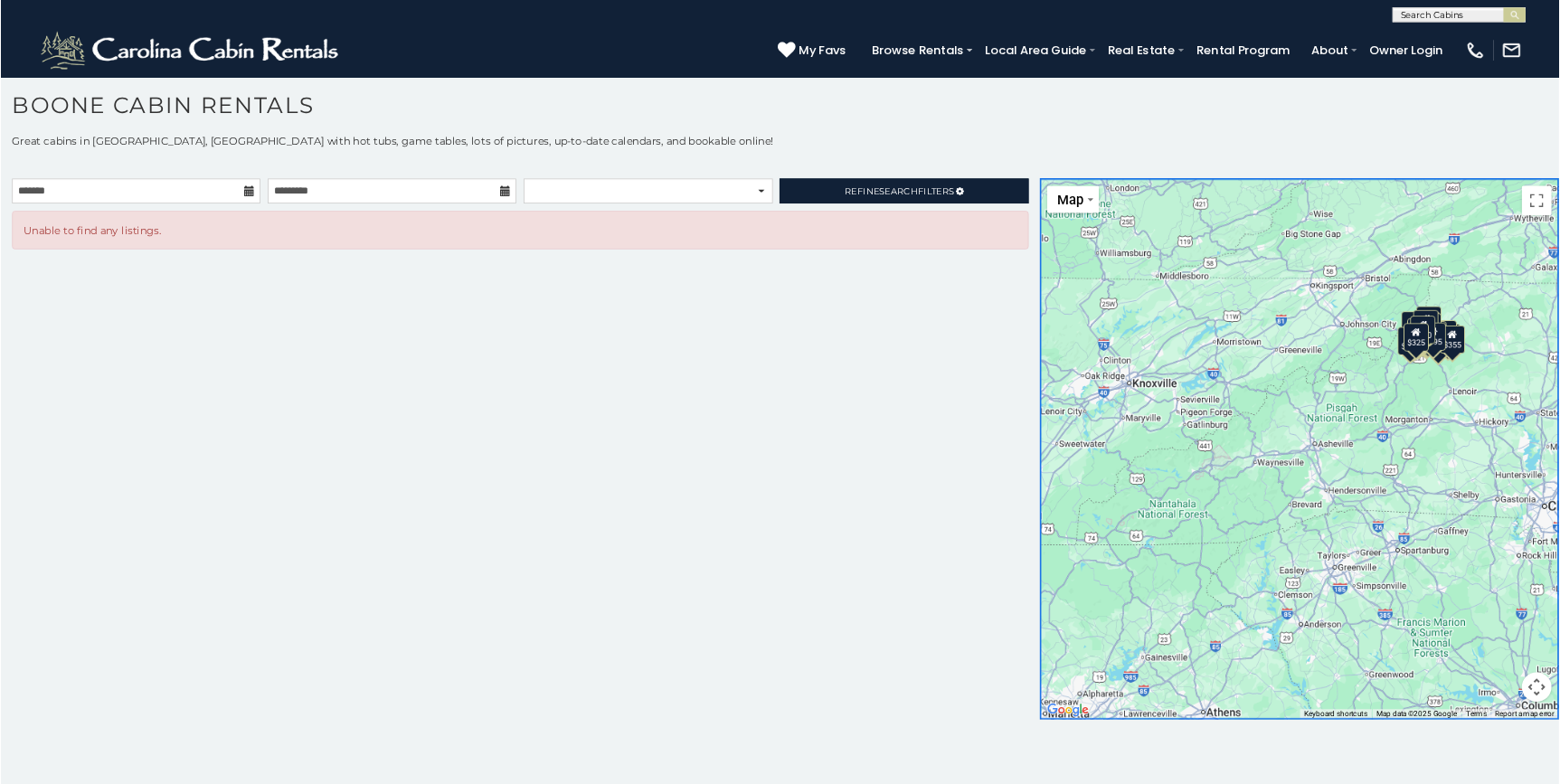
scroll to position [0, 0]
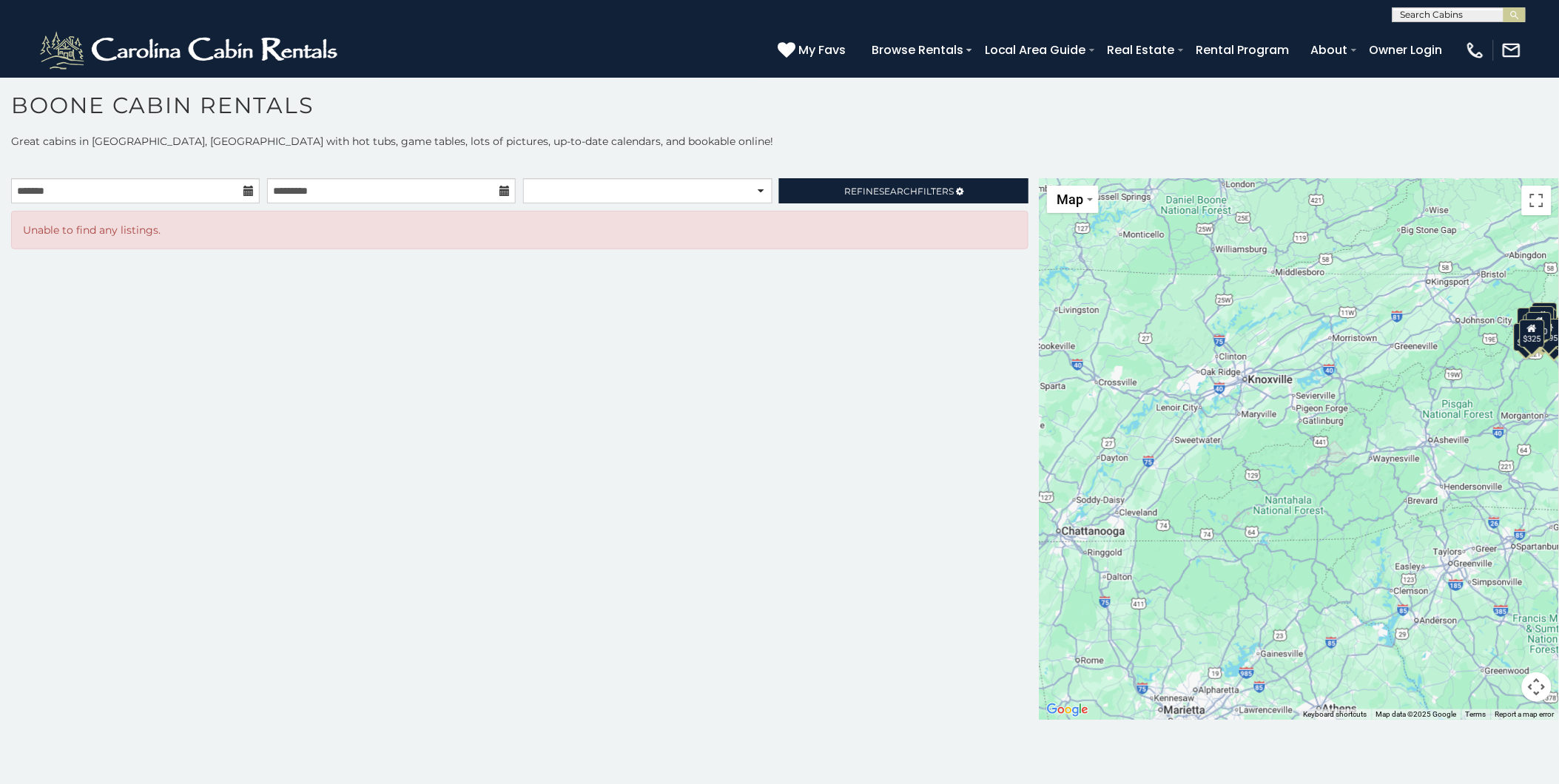
drag, startPoint x: 1382, startPoint y: 493, endPoint x: 1496, endPoint y: 489, distance: 114.1
click at [1403, 489] on div "$349 $480 $525 $315 $355 $675 $635 $930 $400 $451 $330 $400 $485 $460 $395 $255…" at bounding box center [1299, 448] width 519 height 542
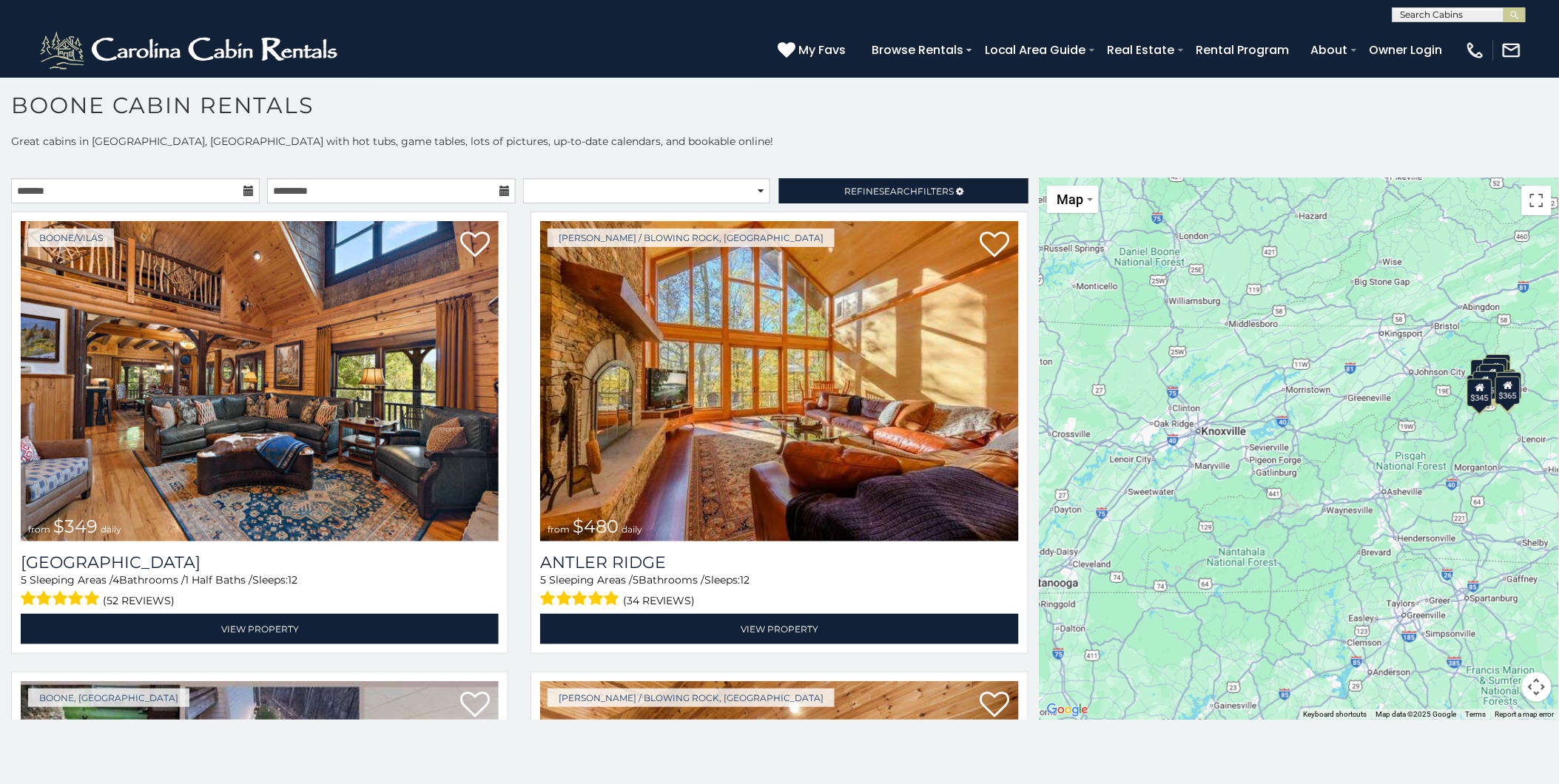
drag, startPoint x: 1277, startPoint y: 652, endPoint x: 1230, endPoint y: 707, distance: 72.3
click at [1230, 705] on div "$349 $480 $525 $315 $675 $635 $400 $451 $330 $400 $485 $460 $395 $255 $565 $225…" at bounding box center [1299, 448] width 519 height 542
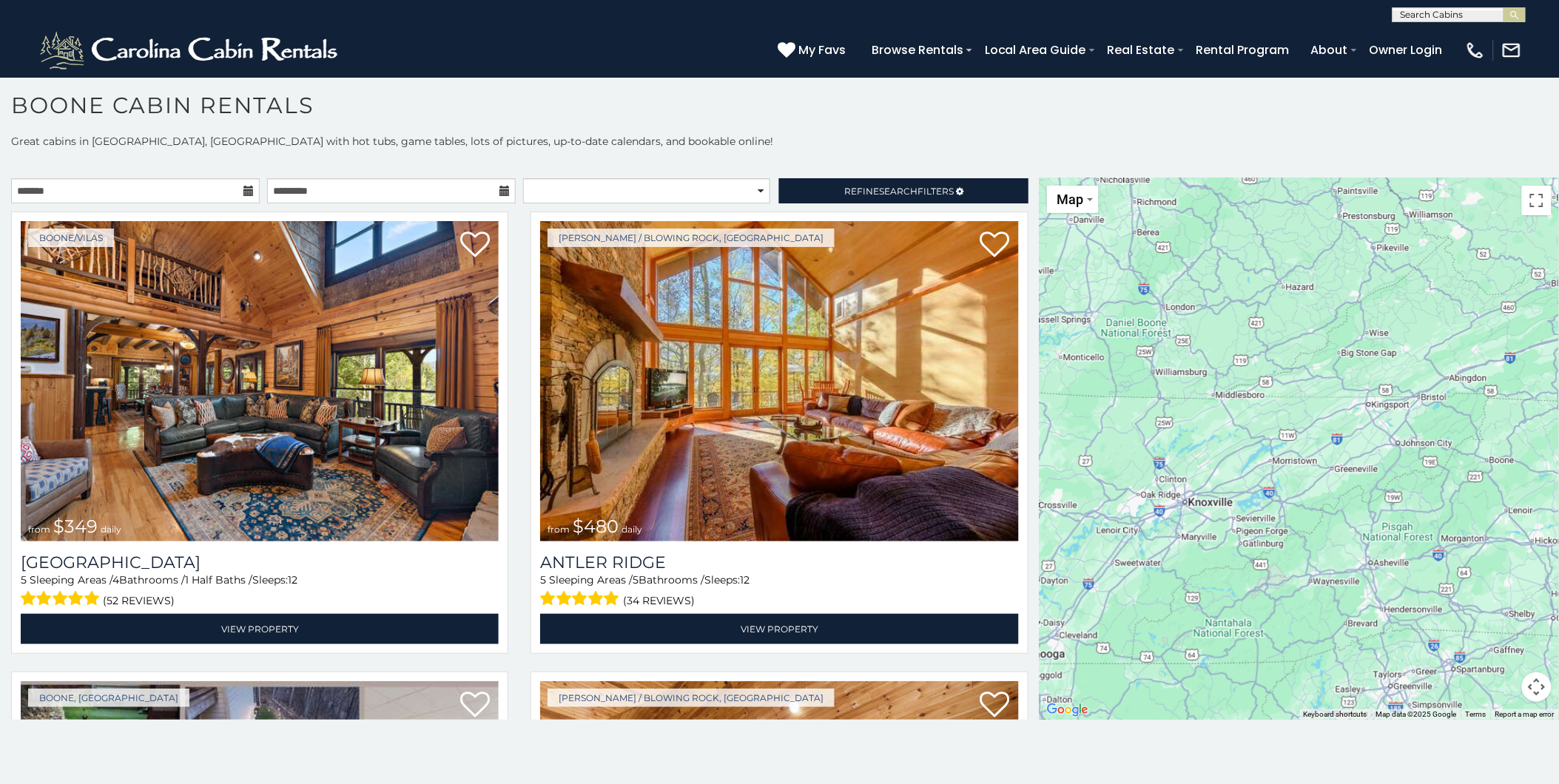
drag, startPoint x: 1274, startPoint y: 508, endPoint x: 1261, endPoint y: 575, distance: 68.2
click at [1261, 575] on div at bounding box center [1299, 448] width 519 height 542
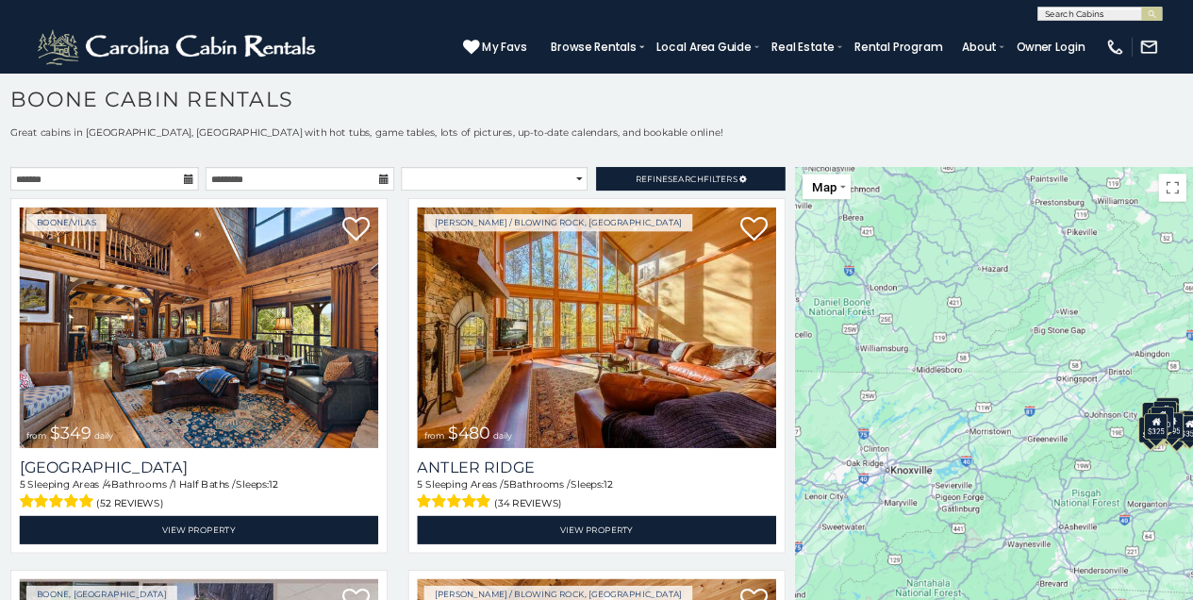
scroll to position [9, 0]
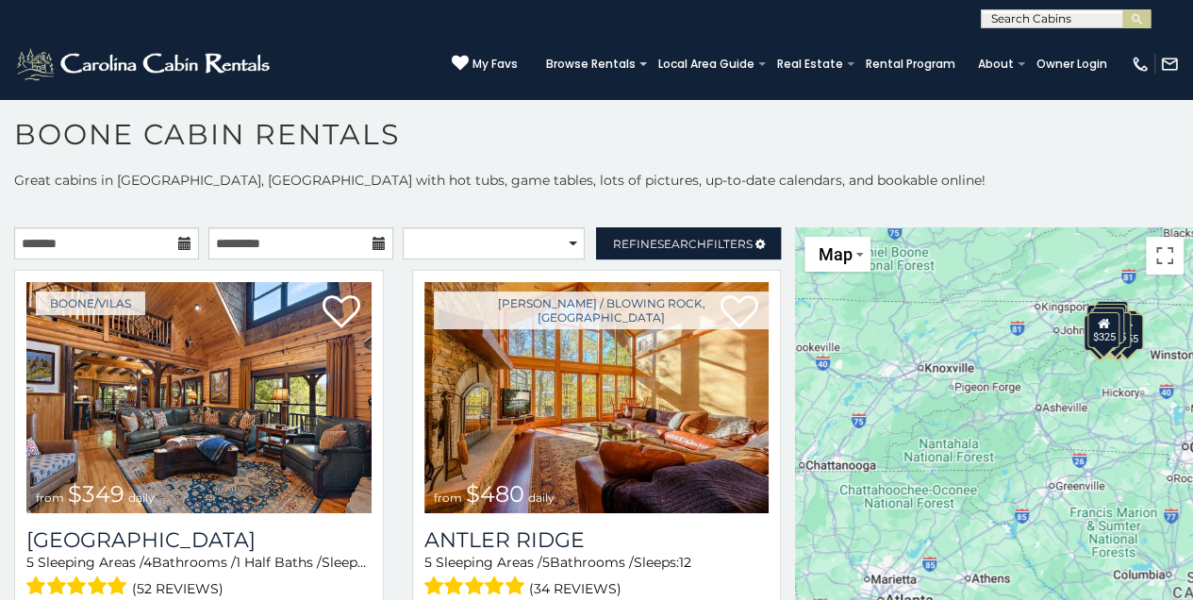
drag, startPoint x: 970, startPoint y: 455, endPoint x: 974, endPoint y: 280, distance: 174.6
click at [974, 280] on div "$349 $480 $525 $315 $355 $675 $635 $930 $400 $451 $330 $400 $485 $460 $395 $255…" at bounding box center [994, 572] width 398 height 691
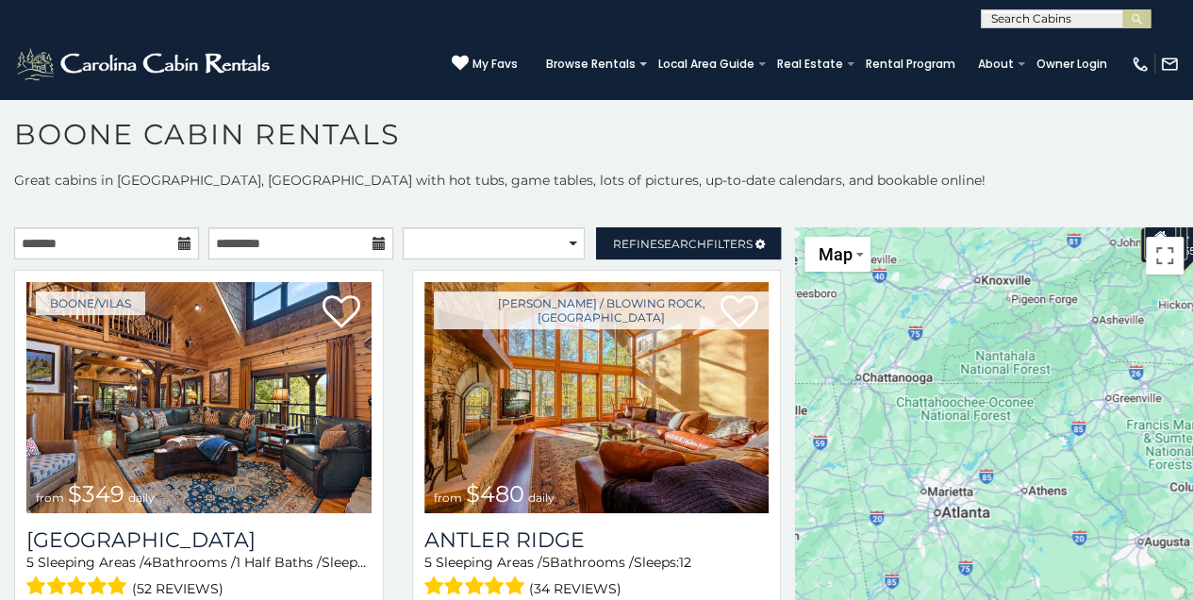
drag, startPoint x: 958, startPoint y: 478, endPoint x: 998, endPoint y: 419, distance: 71.4
click at [998, 419] on div "$349 $480 $525 $315 $355 $675 $635 $930 $400 $451 $330 $400 $485 $460 $395 $255…" at bounding box center [994, 572] width 398 height 691
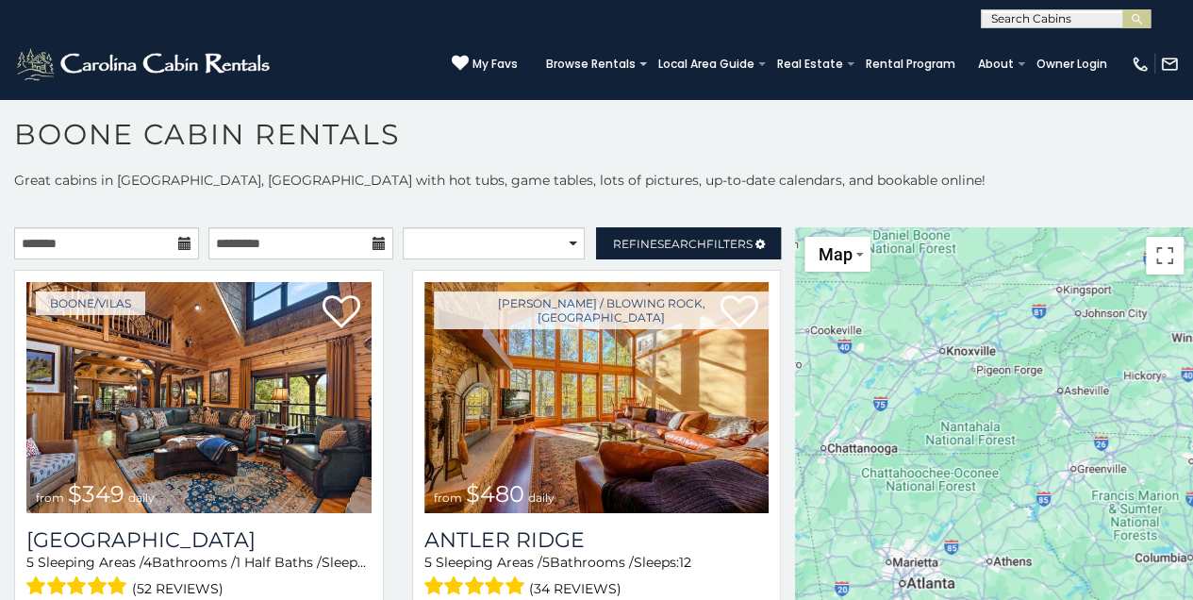
drag, startPoint x: 1004, startPoint y: 379, endPoint x: 969, endPoint y: 451, distance: 79.7
click at [969, 451] on div at bounding box center [994, 572] width 398 height 691
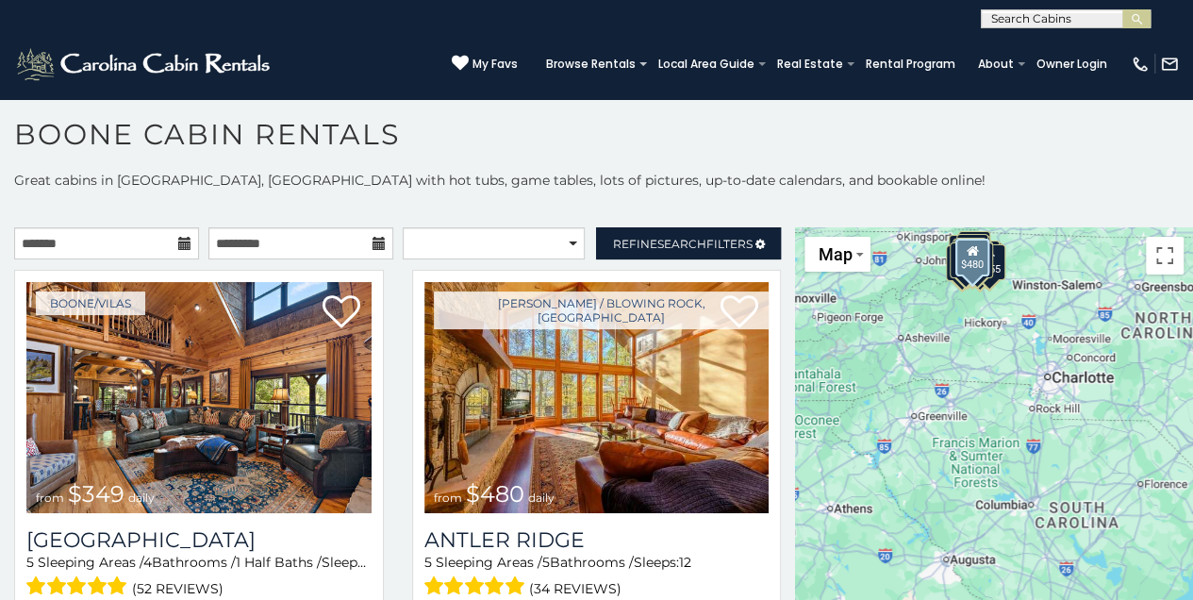
drag, startPoint x: 932, startPoint y: 408, endPoint x: 775, endPoint y: 353, distance: 166.2
click at [775, 227] on main "**********" at bounding box center [596, 227] width 1193 height 0
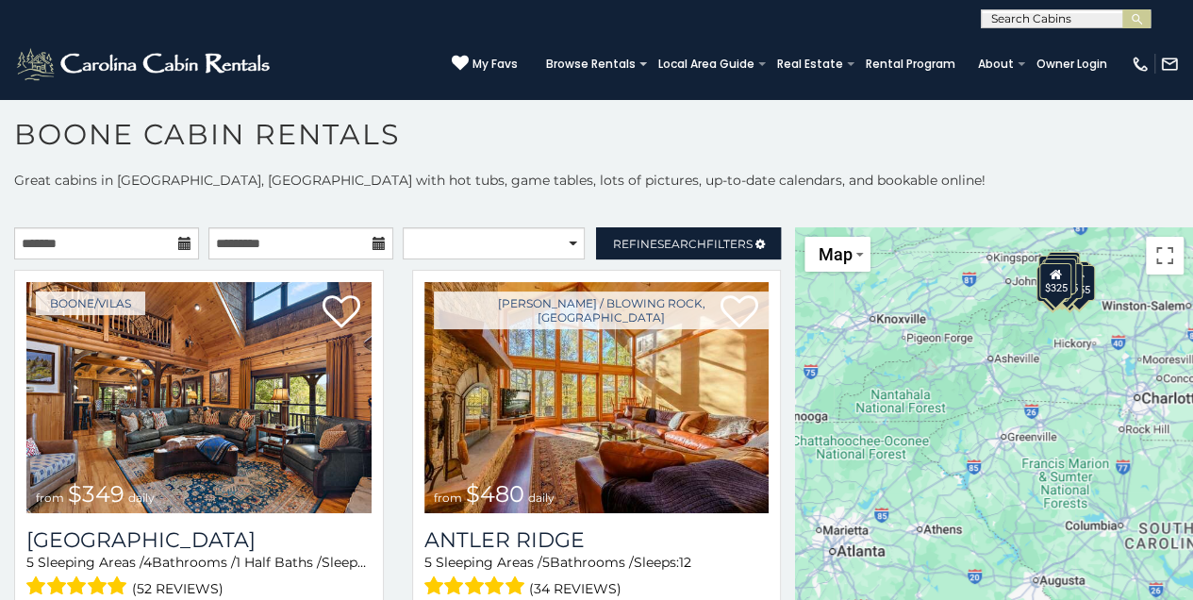
drag, startPoint x: 887, startPoint y: 545, endPoint x: 977, endPoint y: 572, distance: 94.3
click at [977, 572] on div "$349 $480 $525 $315 $355 $675 $635 $930 $400 $451 $330 $400 $485 $460 $395 $255…" at bounding box center [994, 572] width 398 height 691
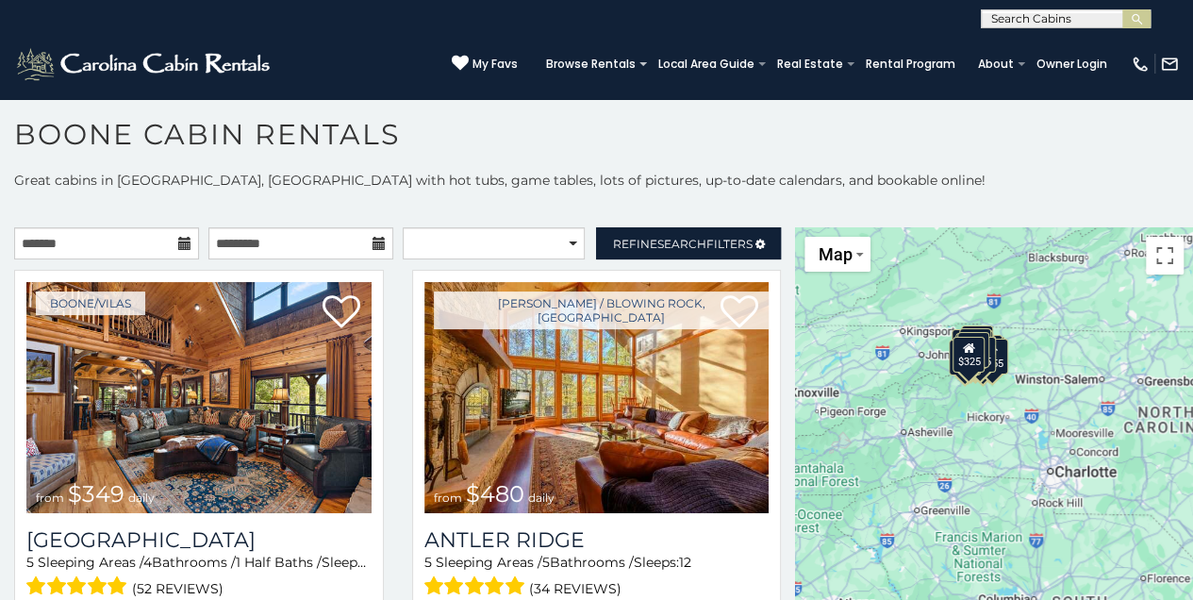
drag, startPoint x: 913, startPoint y: 474, endPoint x: 826, endPoint y: 549, distance: 115.0
click at [826, 549] on div "$349 $480 $525 $315 $355 $675 $635 $930 $400 $451 $330 $400 $485 $460 $395 $255…" at bounding box center [994, 572] width 398 height 691
click at [960, 468] on div "$349 $480 $525 $315 $355 $675 $635 $930 $400 $451 $330 $400 $485 $460 $395 $255…" at bounding box center [994, 572] width 398 height 691
click at [968, 470] on div "$349 $480 $525 $315 $355 $675 $635 $930 $400 $451 $330 $400 $485 $460 $395 $255…" at bounding box center [994, 572] width 398 height 691
click at [898, 432] on div "$349 $480 $525 $315 $355 $675 $635 $930 $400 $451 $330 $400 $485 $460 $395 $255…" at bounding box center [994, 572] width 398 height 691
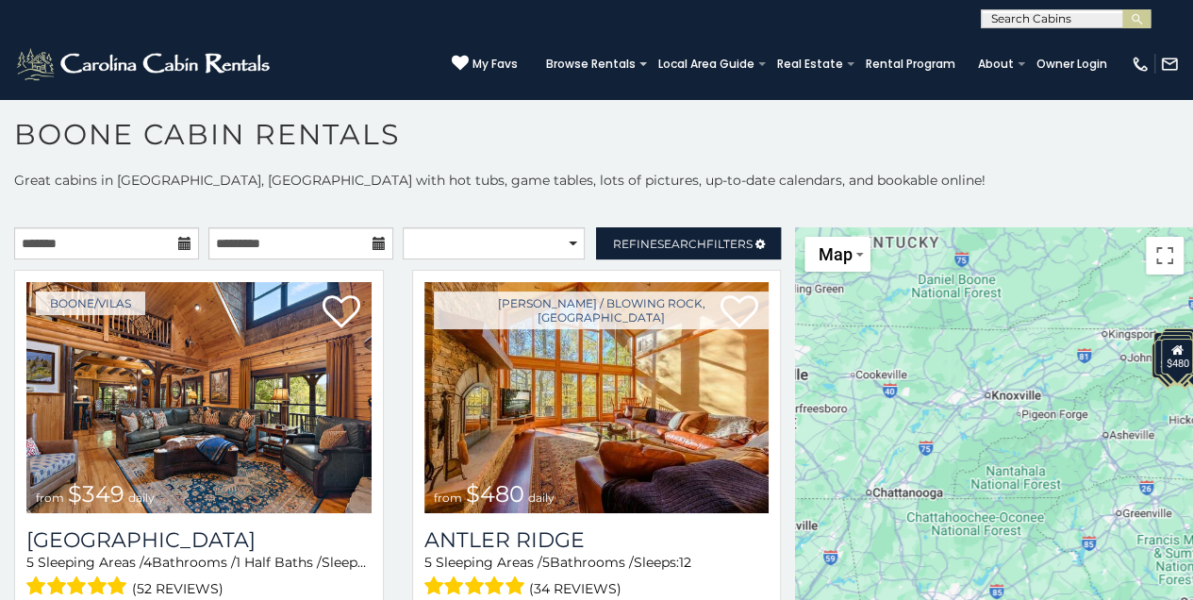
drag, startPoint x: 896, startPoint y: 437, endPoint x: 1100, endPoint y: 440, distance: 203.8
click at [1100, 440] on div "$349 $480 $525 $315 $355 $675 $635 $930 $400 $451 $330 $400 $485 $460 $395 $255…" at bounding box center [994, 572] width 398 height 691
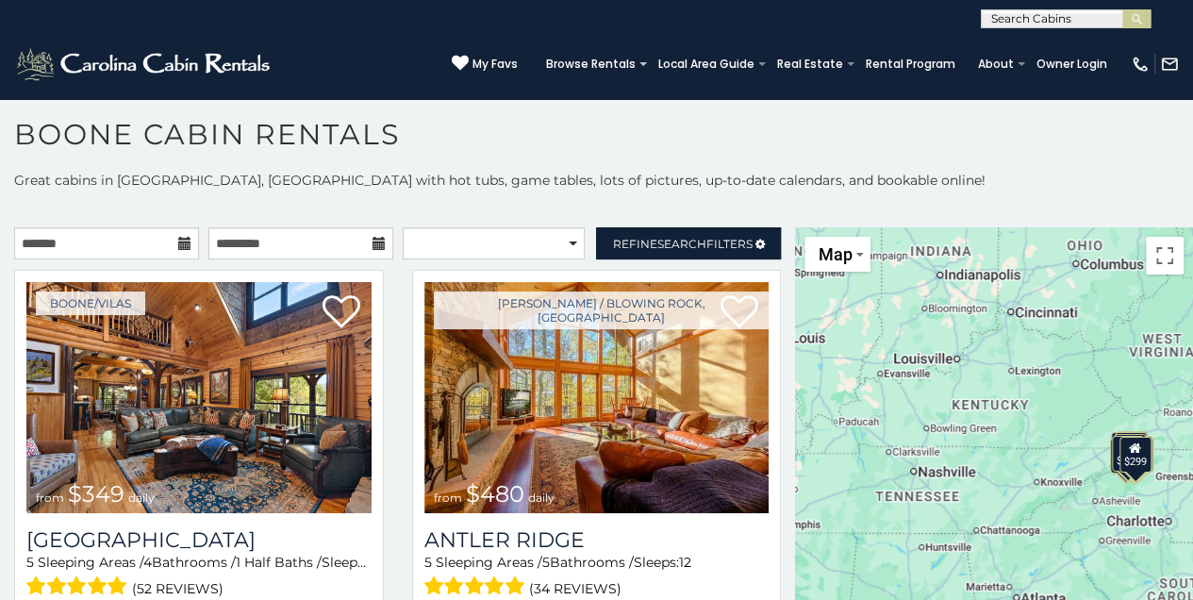
drag, startPoint x: 877, startPoint y: 458, endPoint x: 1041, endPoint y: 453, distance: 164.2
click at [1041, 453] on div "$349 $480 $525 $315 $355 $675 $635 $930 $400 $451 $330 $400 $485 $460 $395 $255…" at bounding box center [994, 572] width 398 height 691
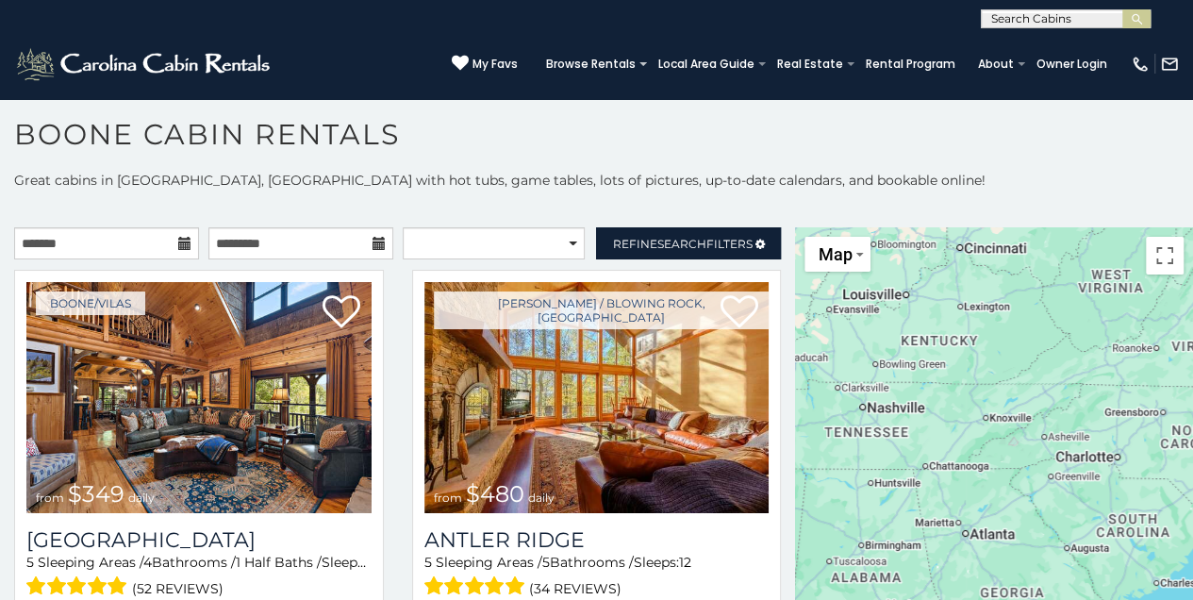
drag, startPoint x: 1104, startPoint y: 523, endPoint x: 1073, endPoint y: 484, distance: 49.1
click at [1074, 485] on div at bounding box center [994, 572] width 398 height 691
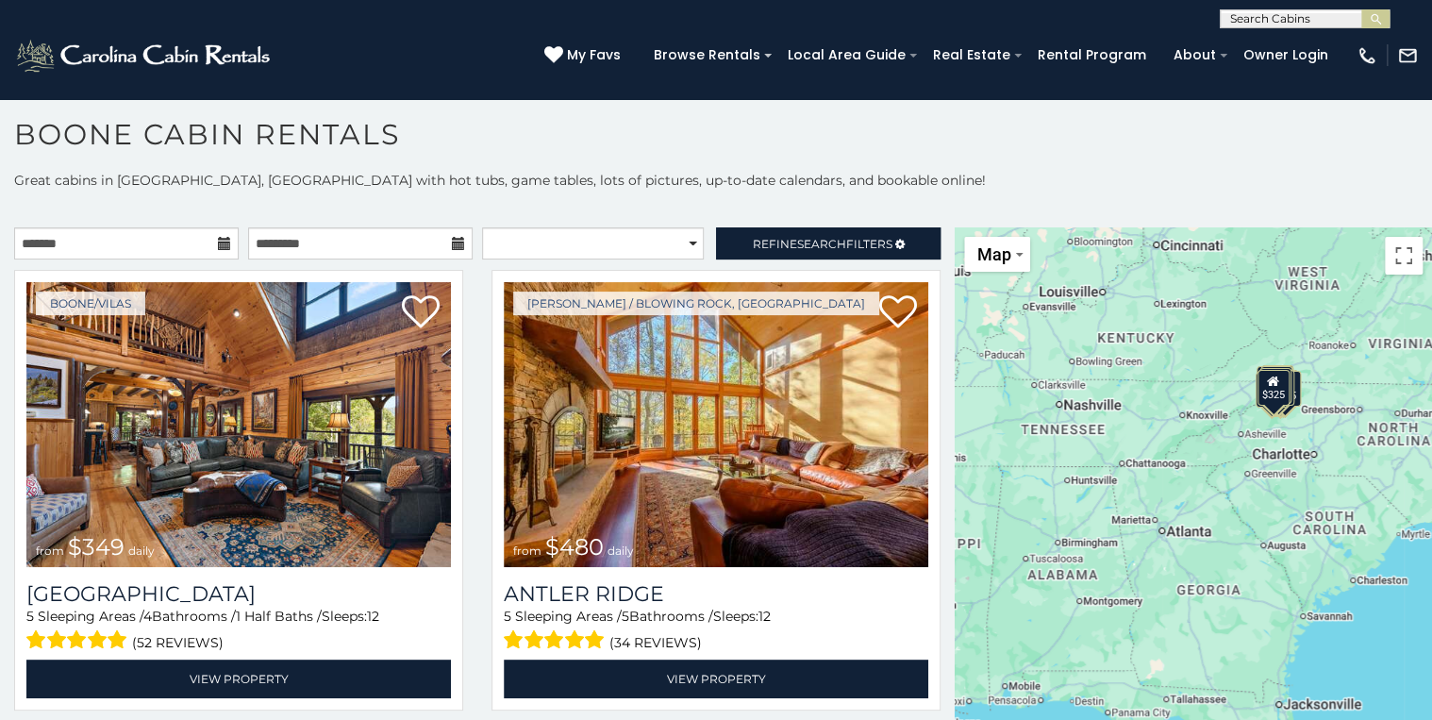
click at [1192, 391] on div "$349 $480 $525 $315 $355 $675 $635 $930 $400 $451 $330 $400 $485 $460 $395 $255…" at bounding box center [1193, 572] width 477 height 691
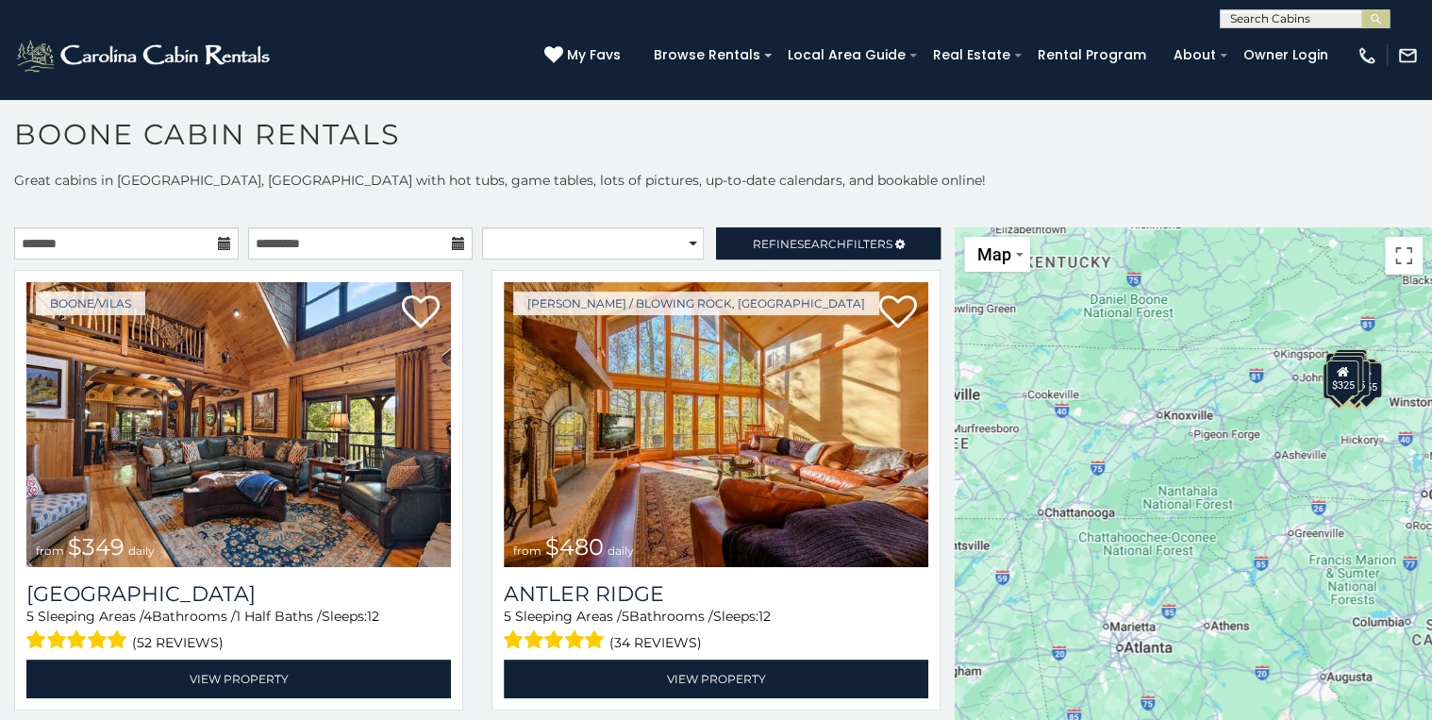
drag, startPoint x: 1271, startPoint y: 549, endPoint x: 1263, endPoint y: 524, distance: 25.7
click at [1263, 524] on div "$349 $480 $525 $315 $355 $675 $635 $930 $400 $451 $330 $400 $485 $460 $395 $255…" at bounding box center [1193, 572] width 477 height 691
click at [1274, 459] on div at bounding box center [1193, 572] width 477 height 691
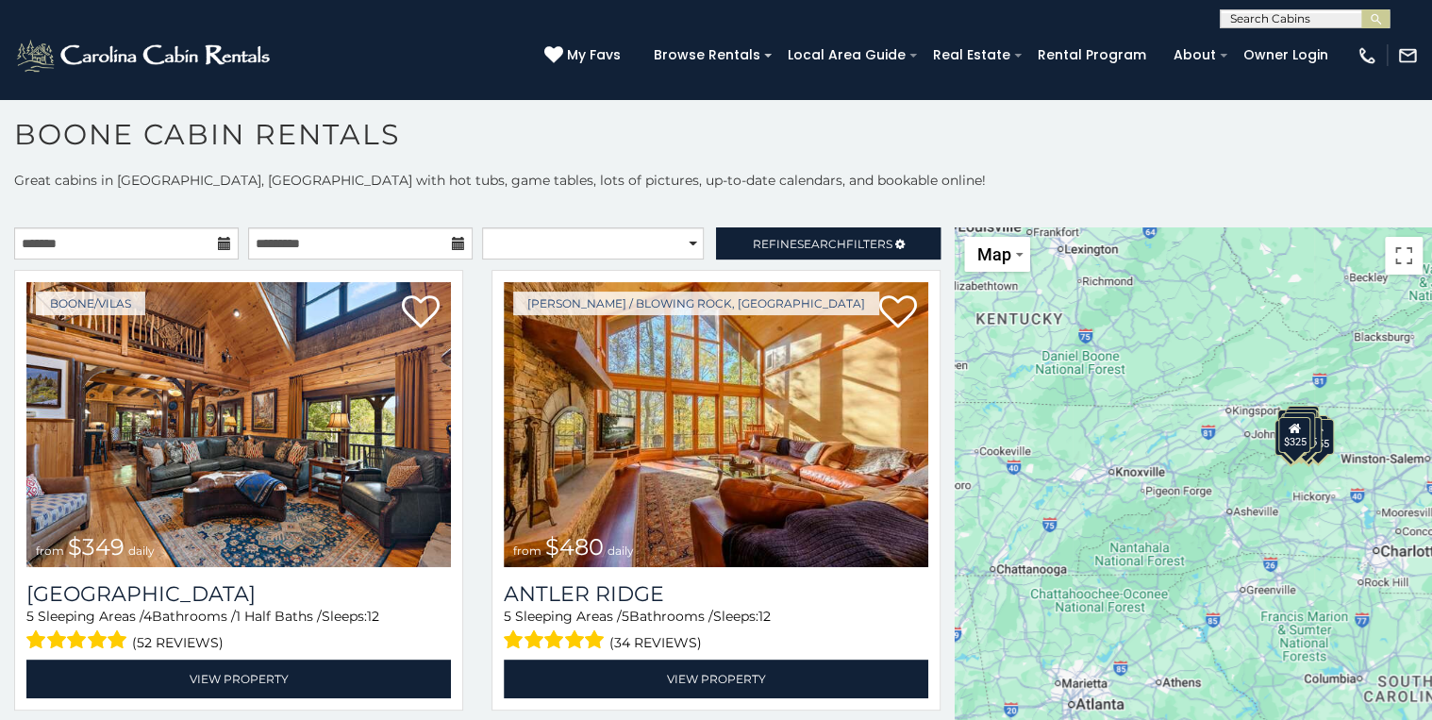
click at [1235, 509] on div "$349 $480 $525 $315 $355 $675 $635 $930 $400 $451 $330 $400 $485 $460 $395 $255…" at bounding box center [1193, 572] width 477 height 691
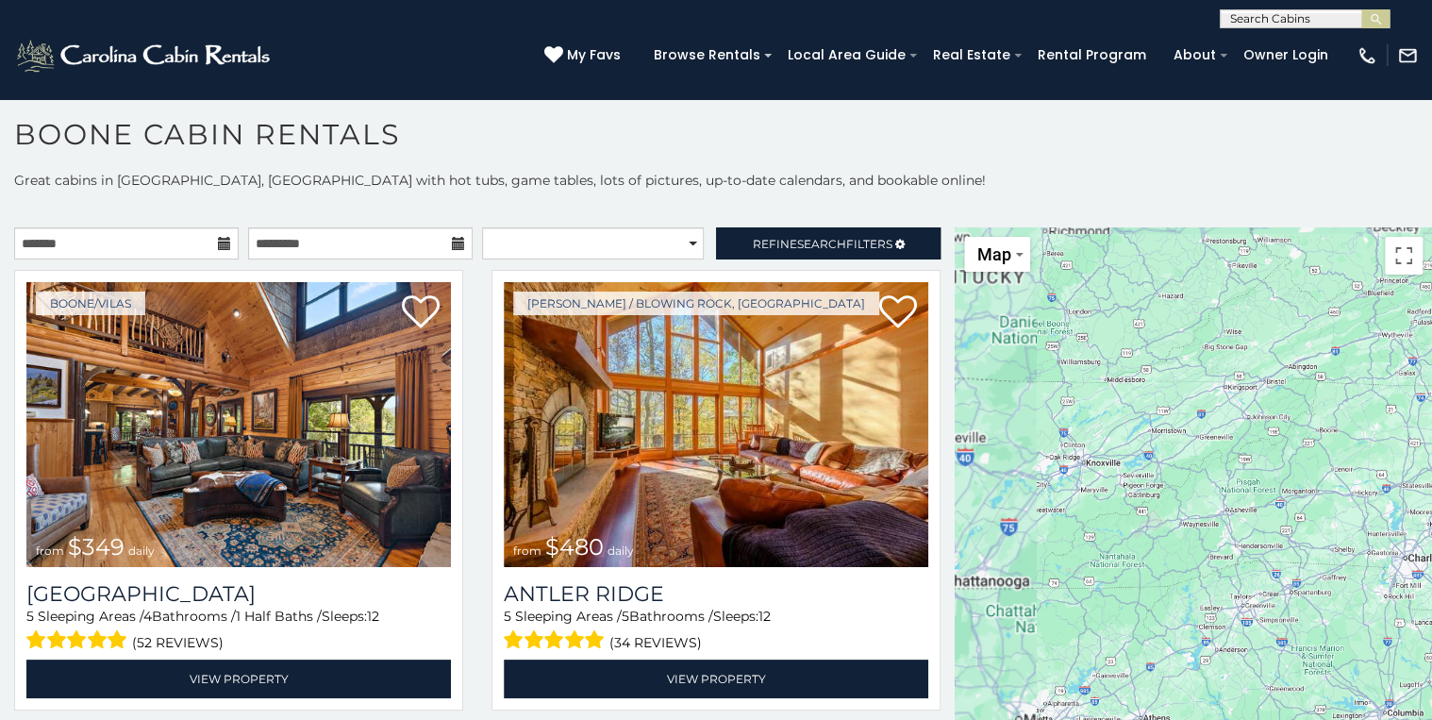
click at [1234, 508] on div at bounding box center [1193, 572] width 477 height 691
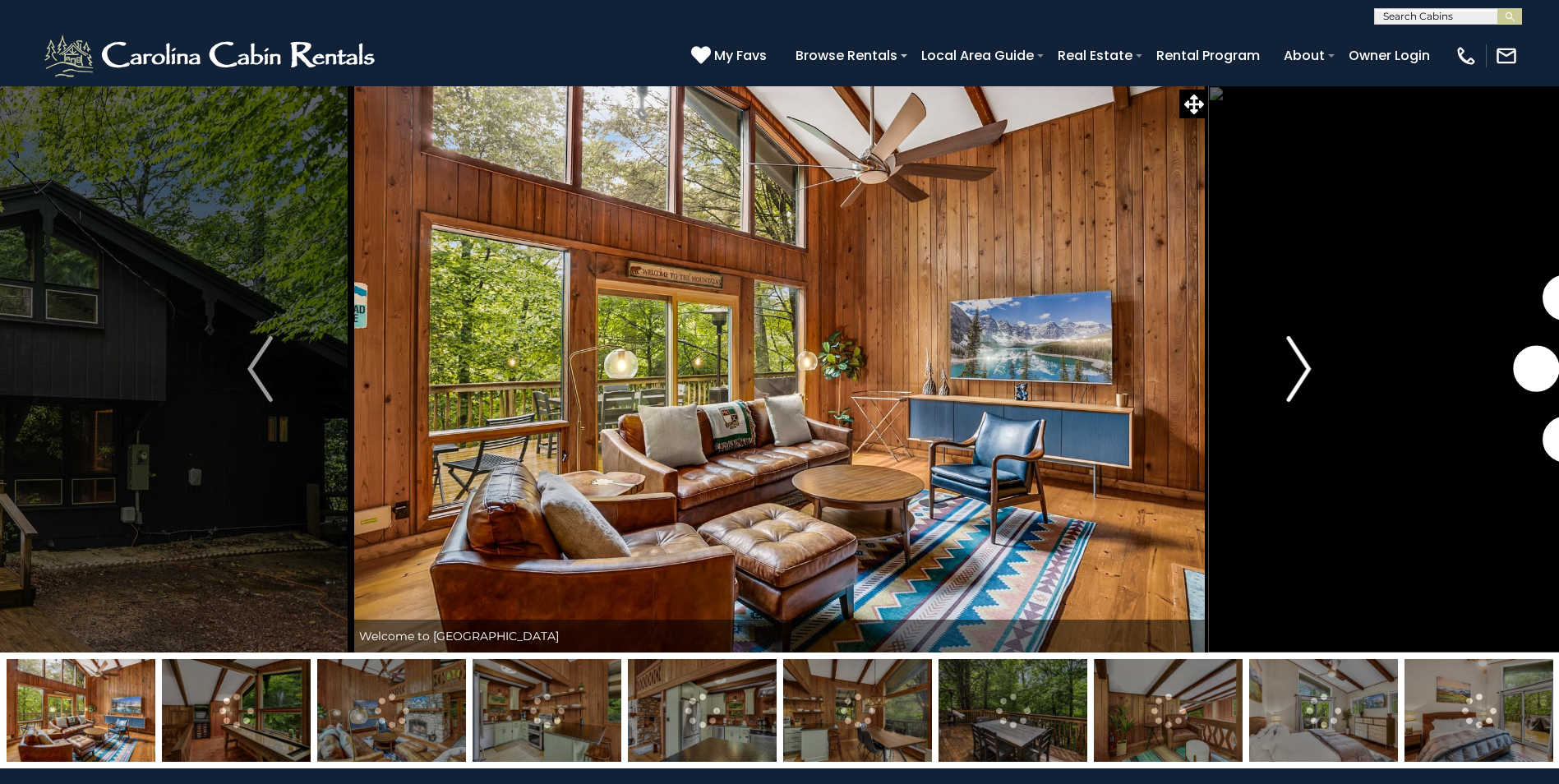
click at [1299, 362] on img "Next" at bounding box center [1298, 368] width 24 height 65
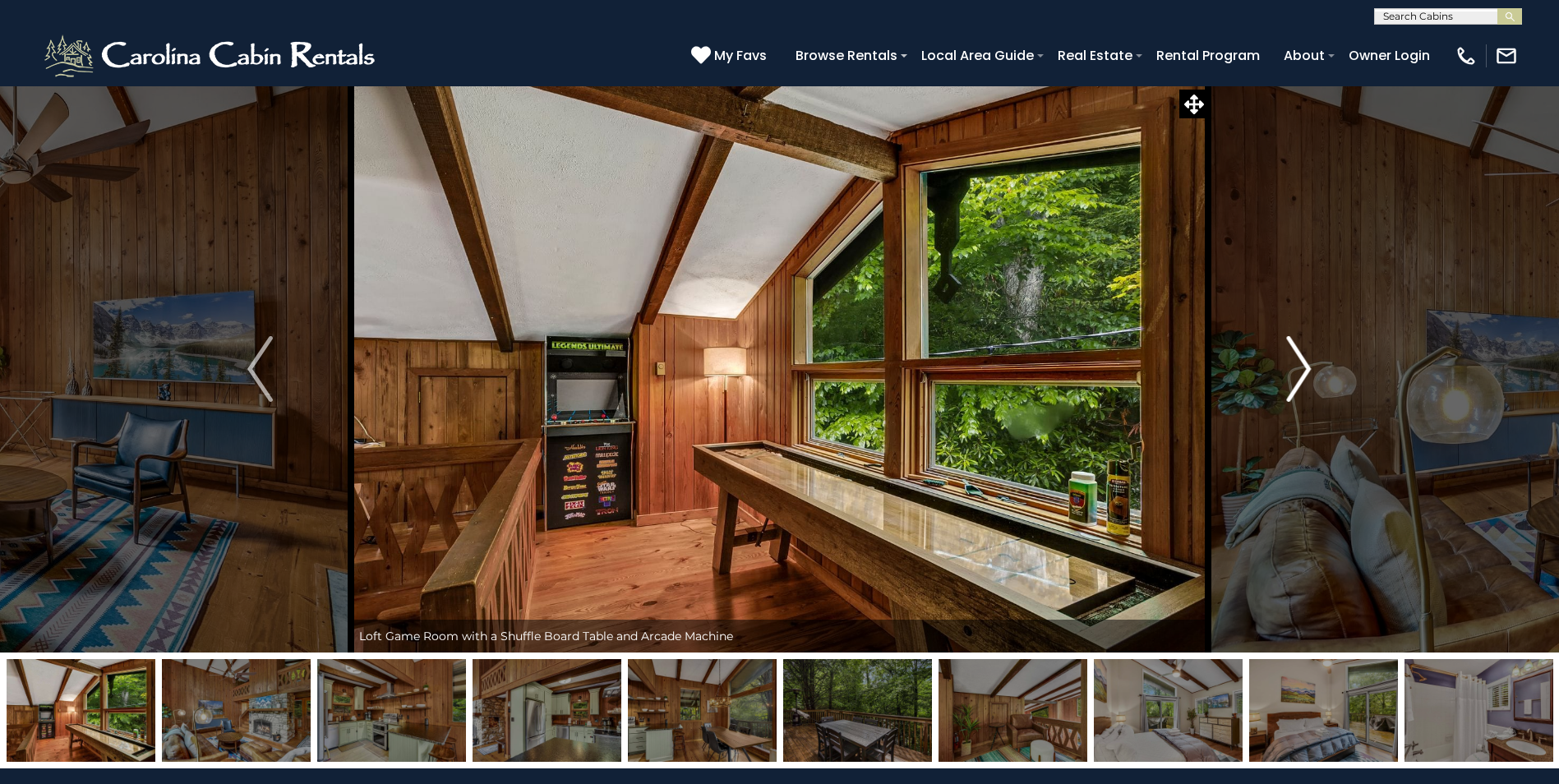
click at [1298, 362] on img "Next" at bounding box center [1298, 368] width 24 height 65
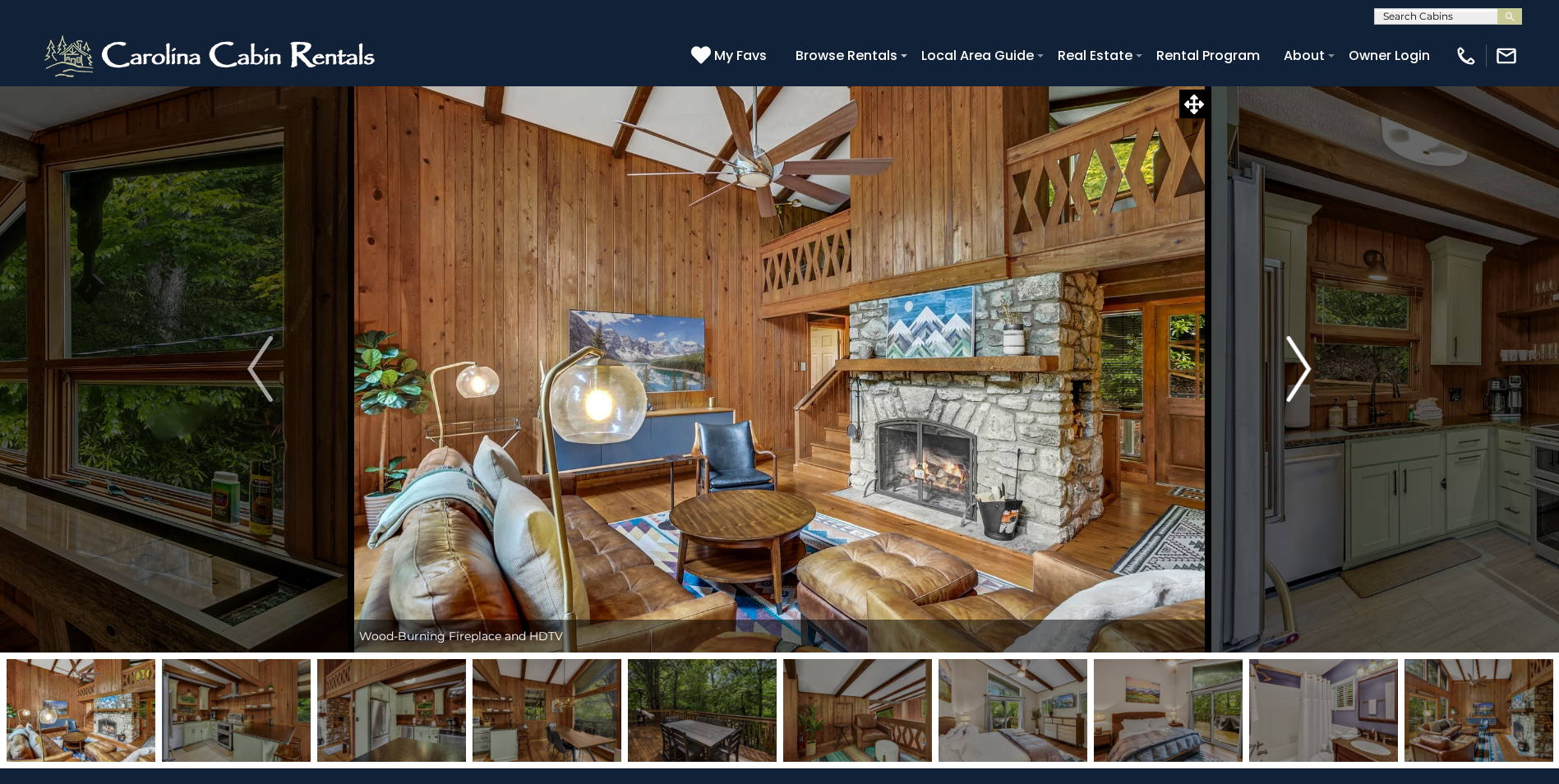
click at [1298, 362] on img "Next" at bounding box center [1298, 368] width 24 height 65
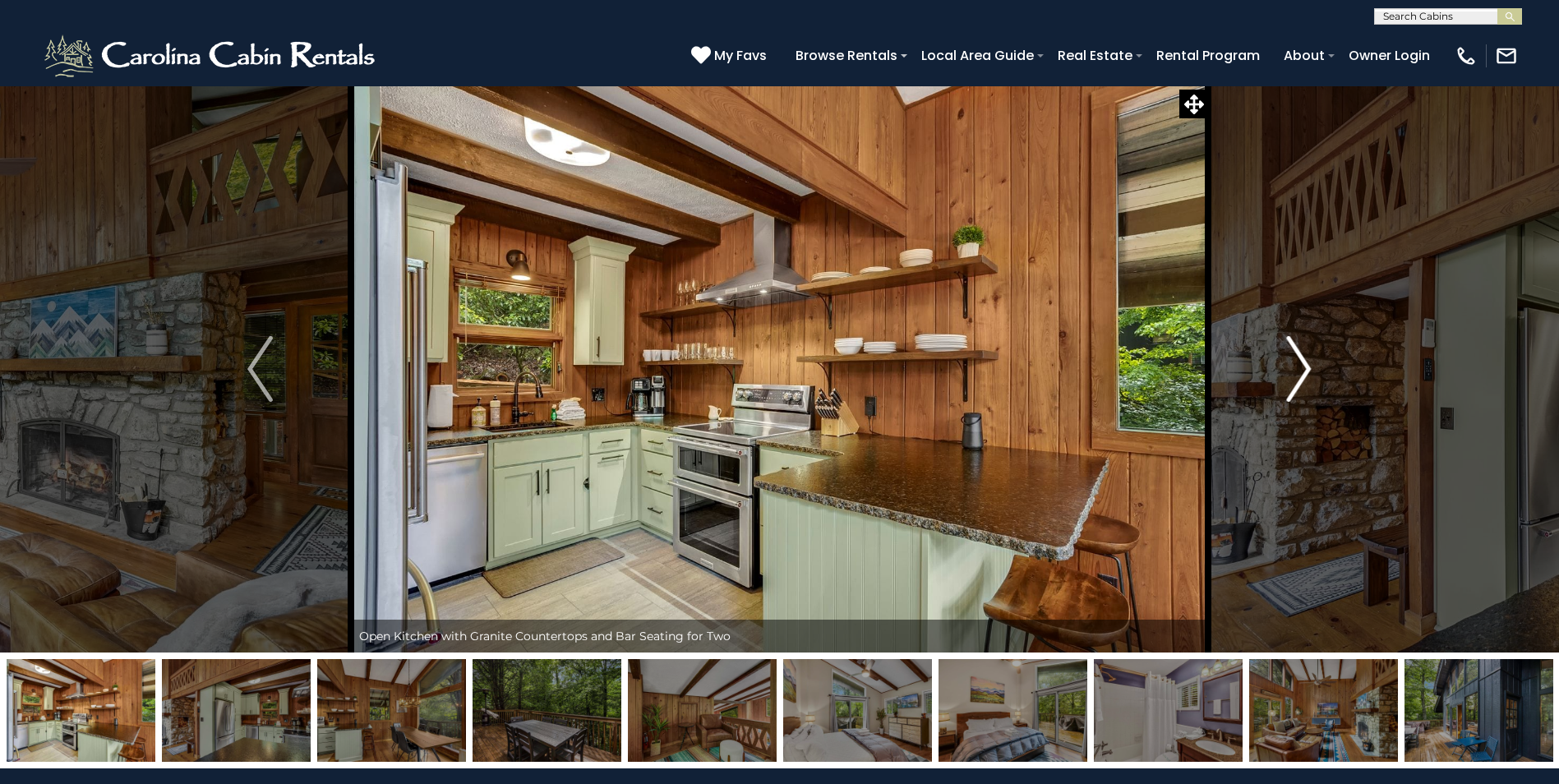
click at [1298, 362] on img "Next" at bounding box center [1298, 368] width 24 height 65
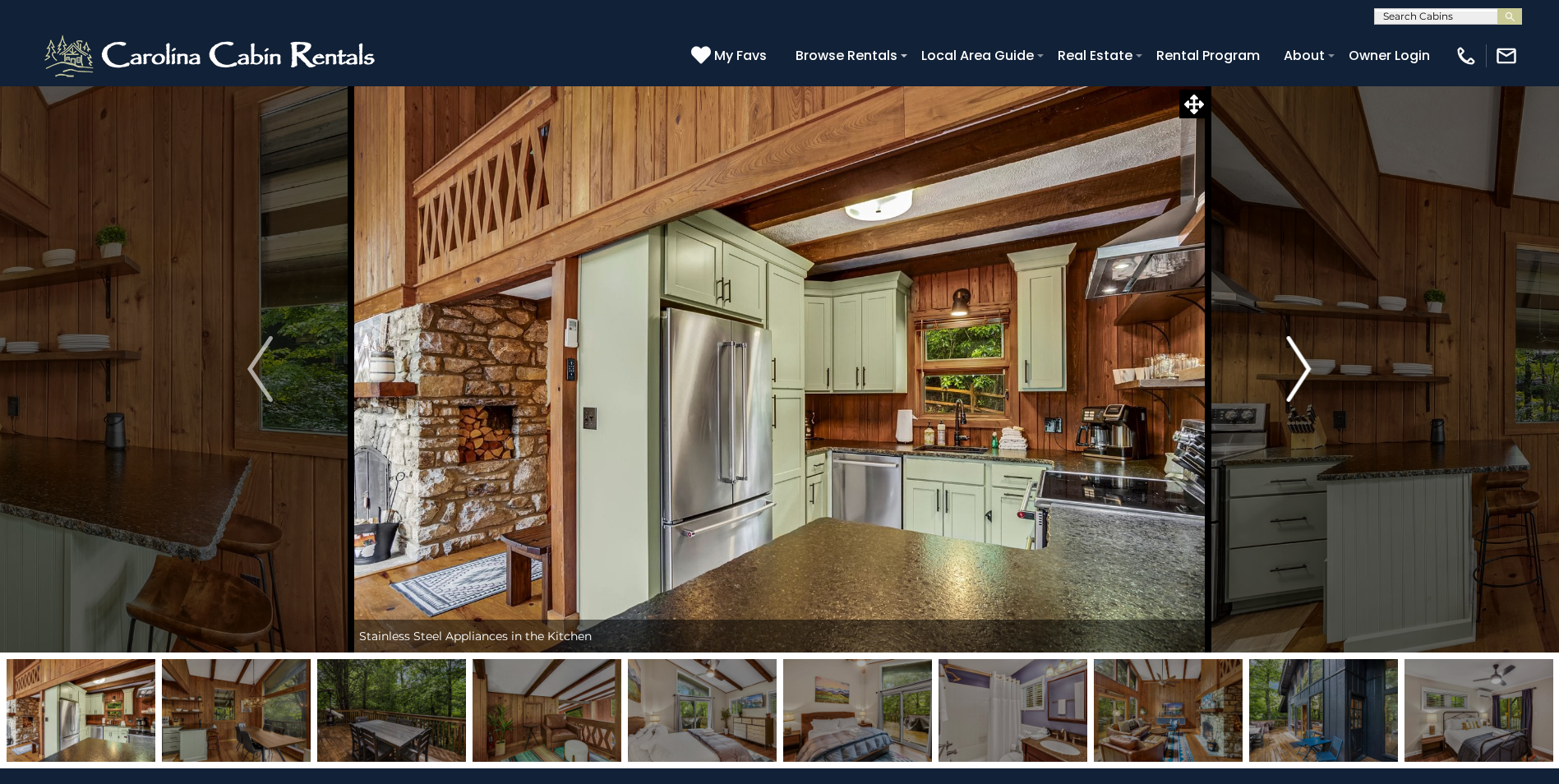
click at [1298, 362] on img "Next" at bounding box center [1298, 368] width 24 height 65
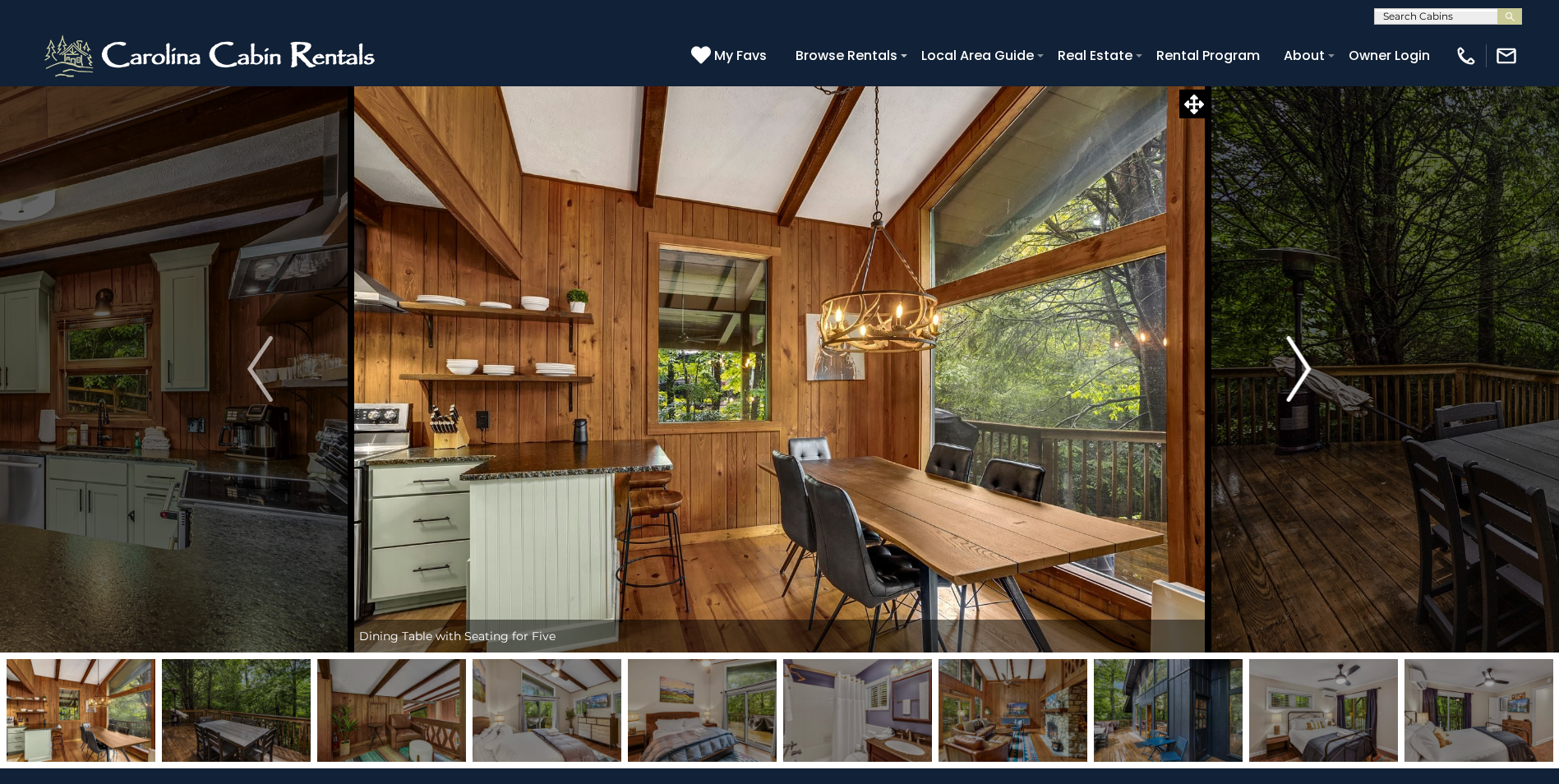
click at [1298, 362] on img "Next" at bounding box center [1298, 368] width 24 height 65
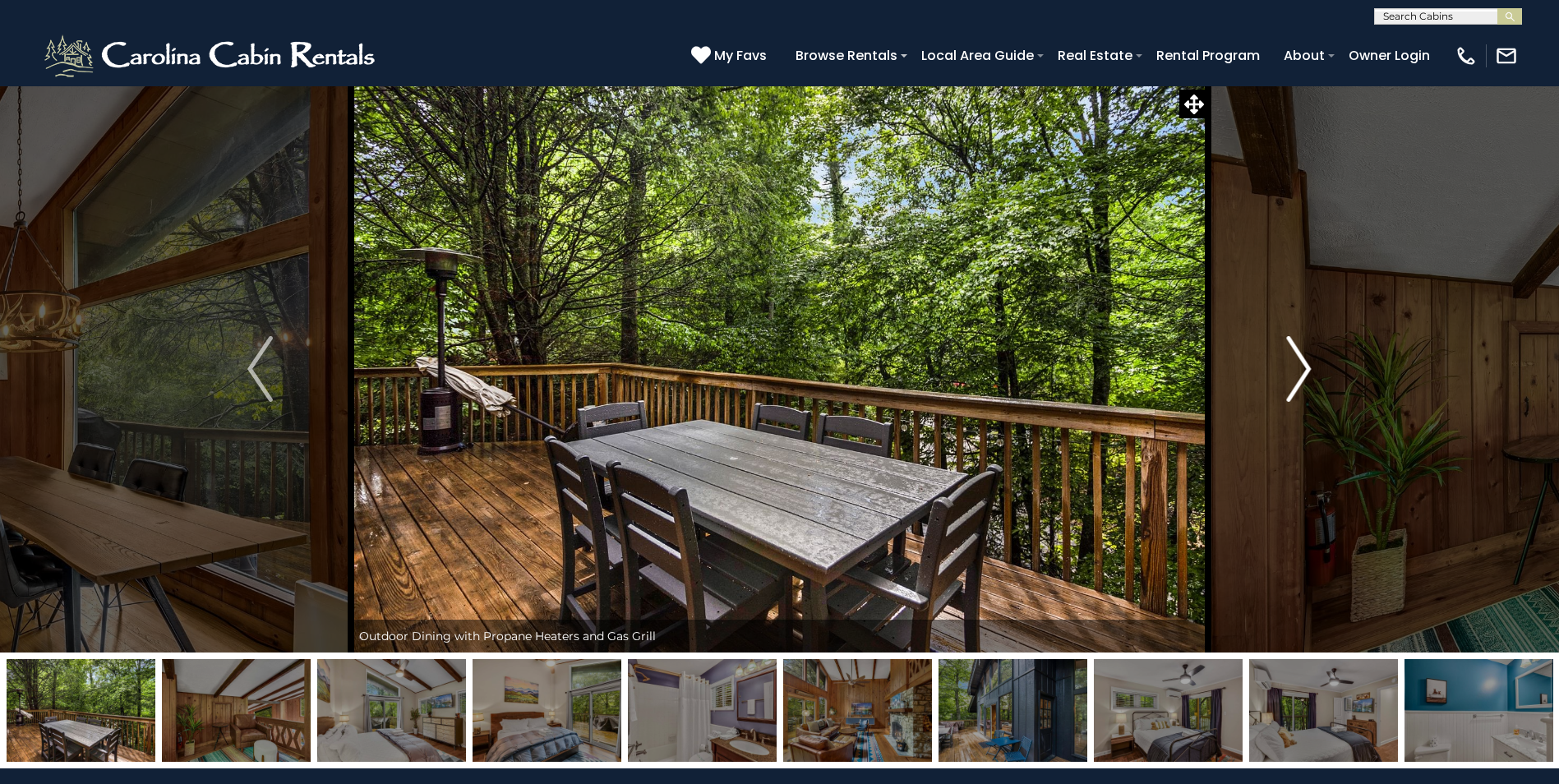
click at [1298, 362] on img "Next" at bounding box center [1298, 368] width 24 height 65
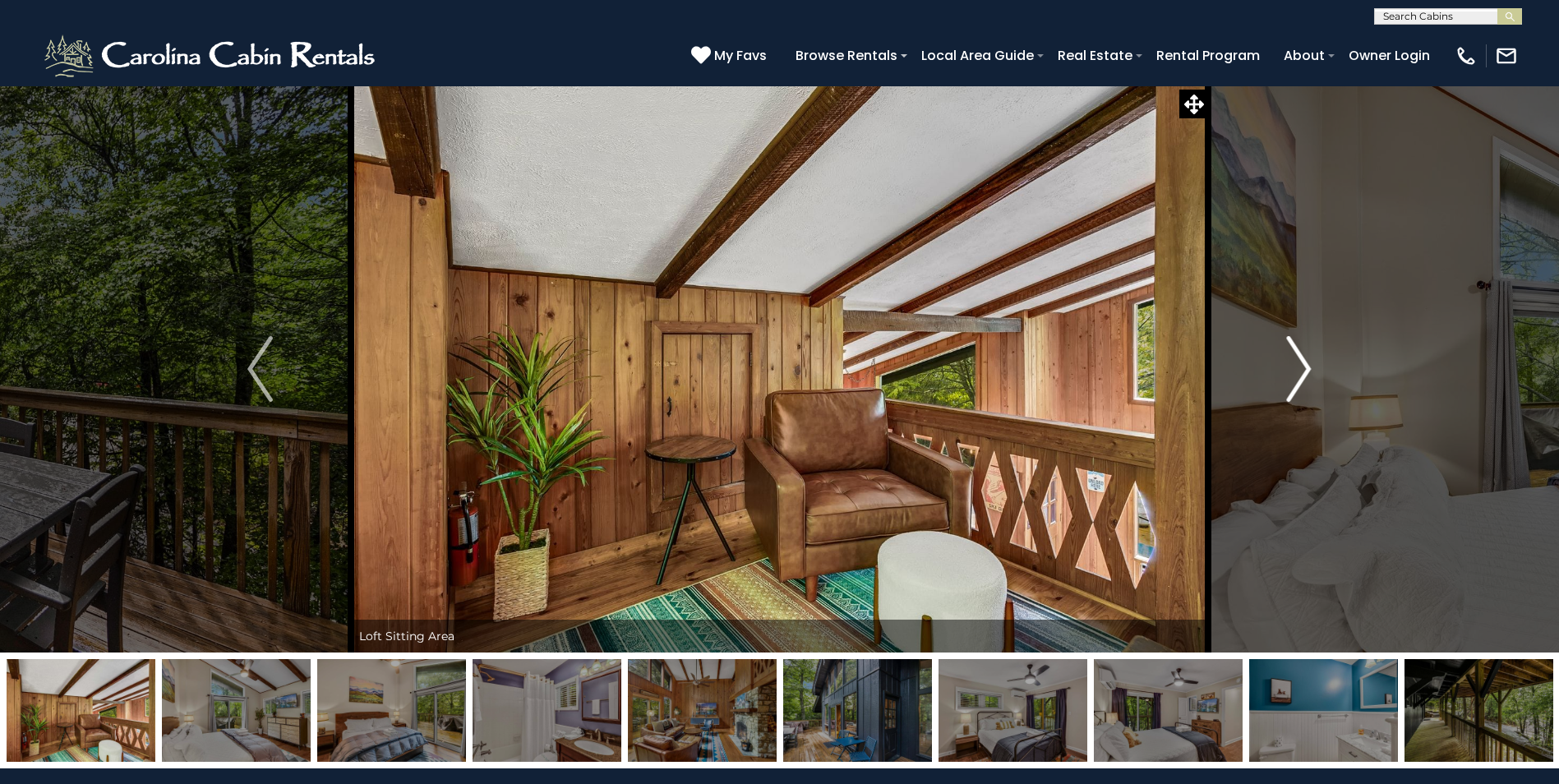
click at [1298, 362] on img "Next" at bounding box center [1298, 368] width 24 height 65
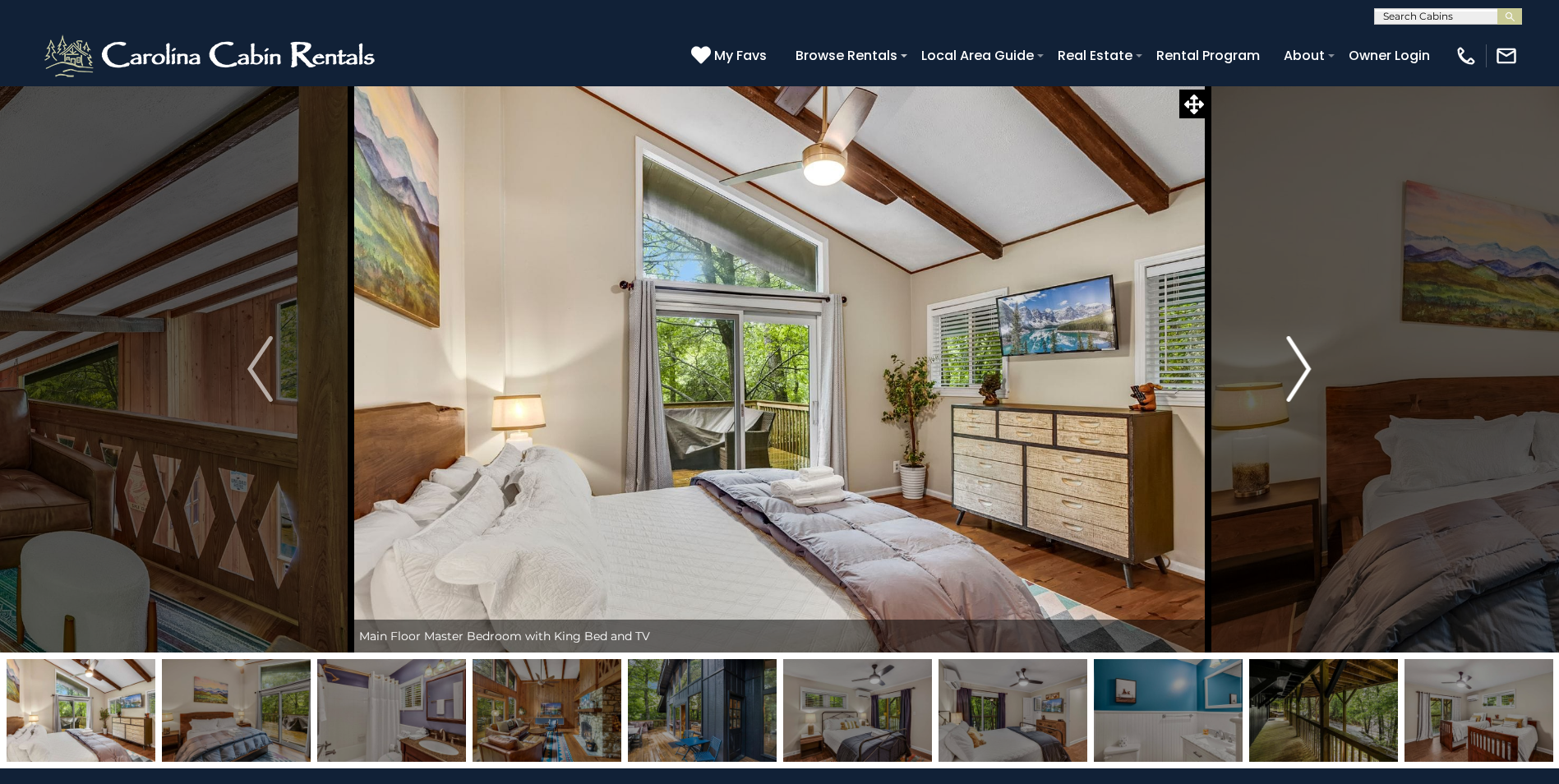
click at [1298, 362] on img "Next" at bounding box center [1298, 368] width 24 height 65
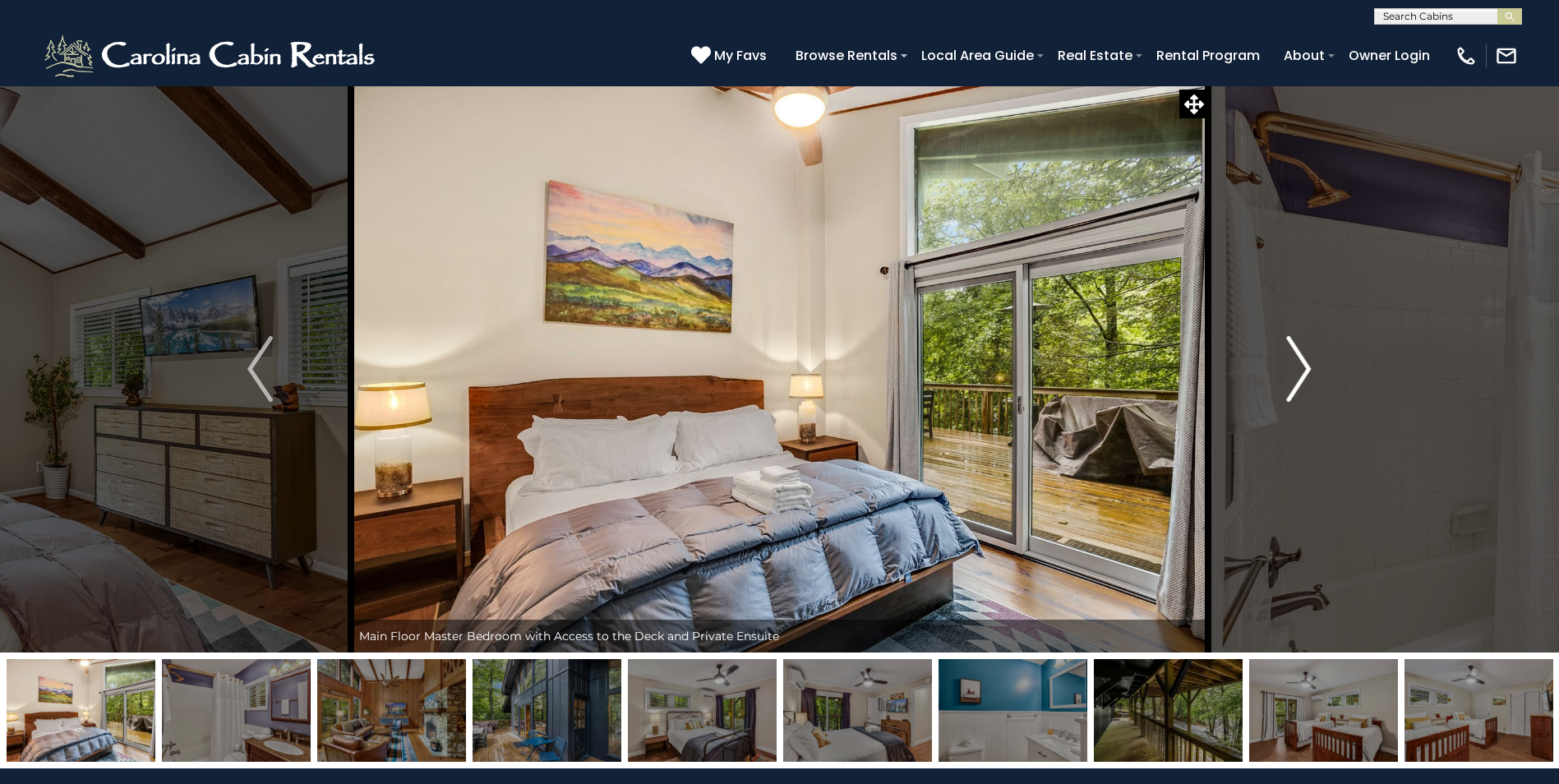
click at [1300, 362] on img "Next" at bounding box center [1298, 368] width 24 height 65
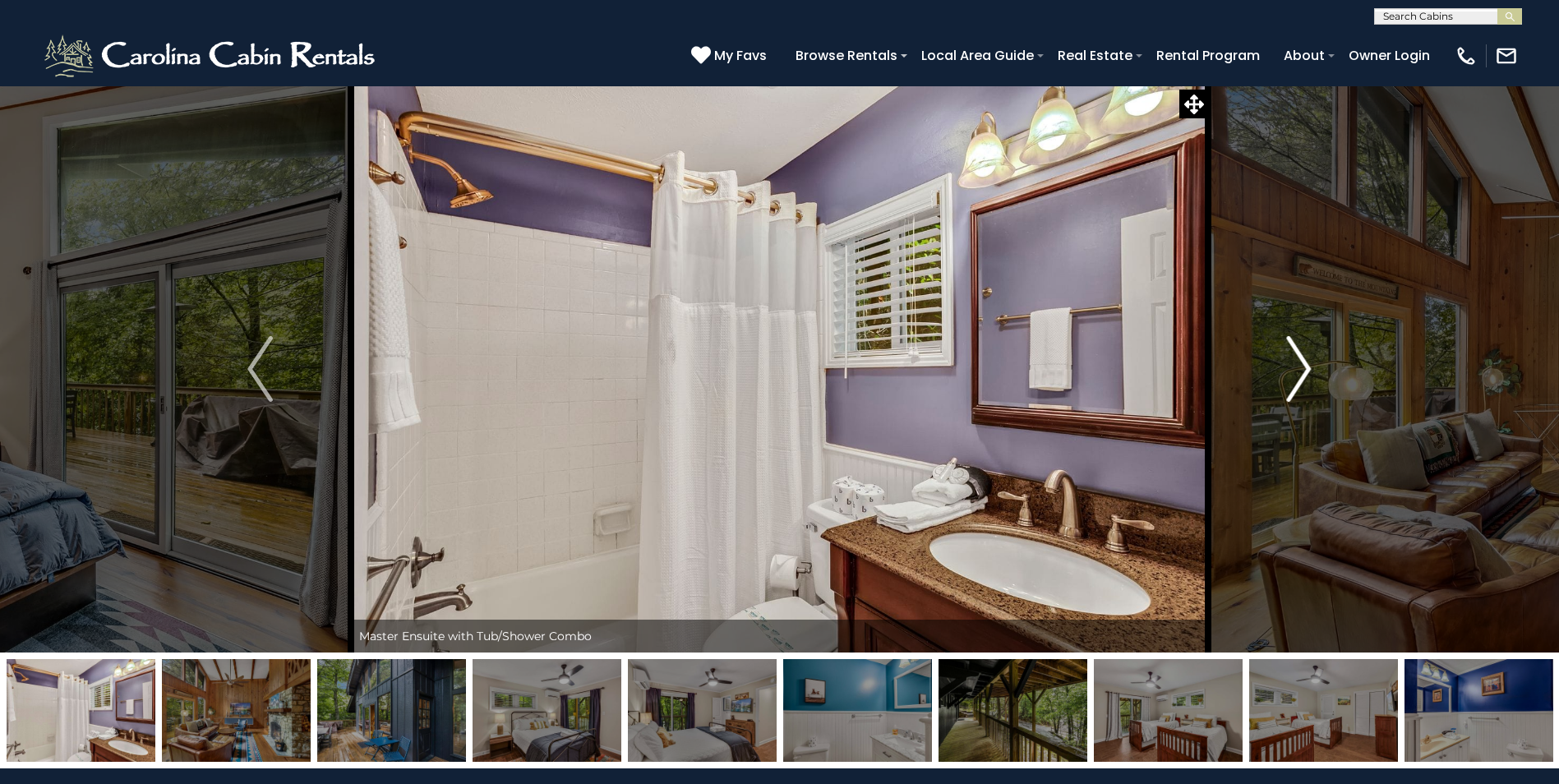
click at [1300, 362] on img "Next" at bounding box center [1298, 368] width 24 height 65
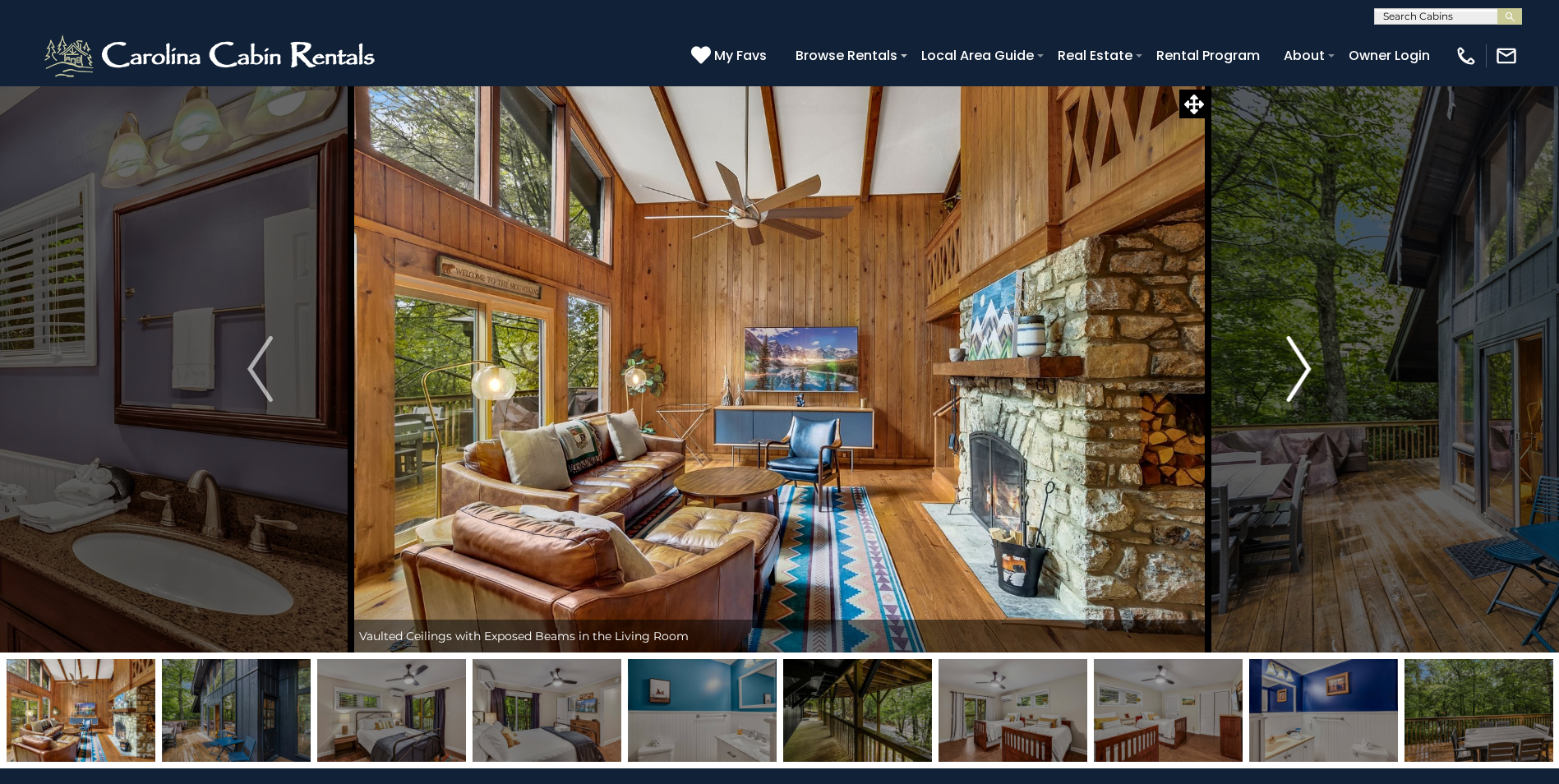
click at [1300, 362] on img "Next" at bounding box center [1298, 368] width 24 height 65
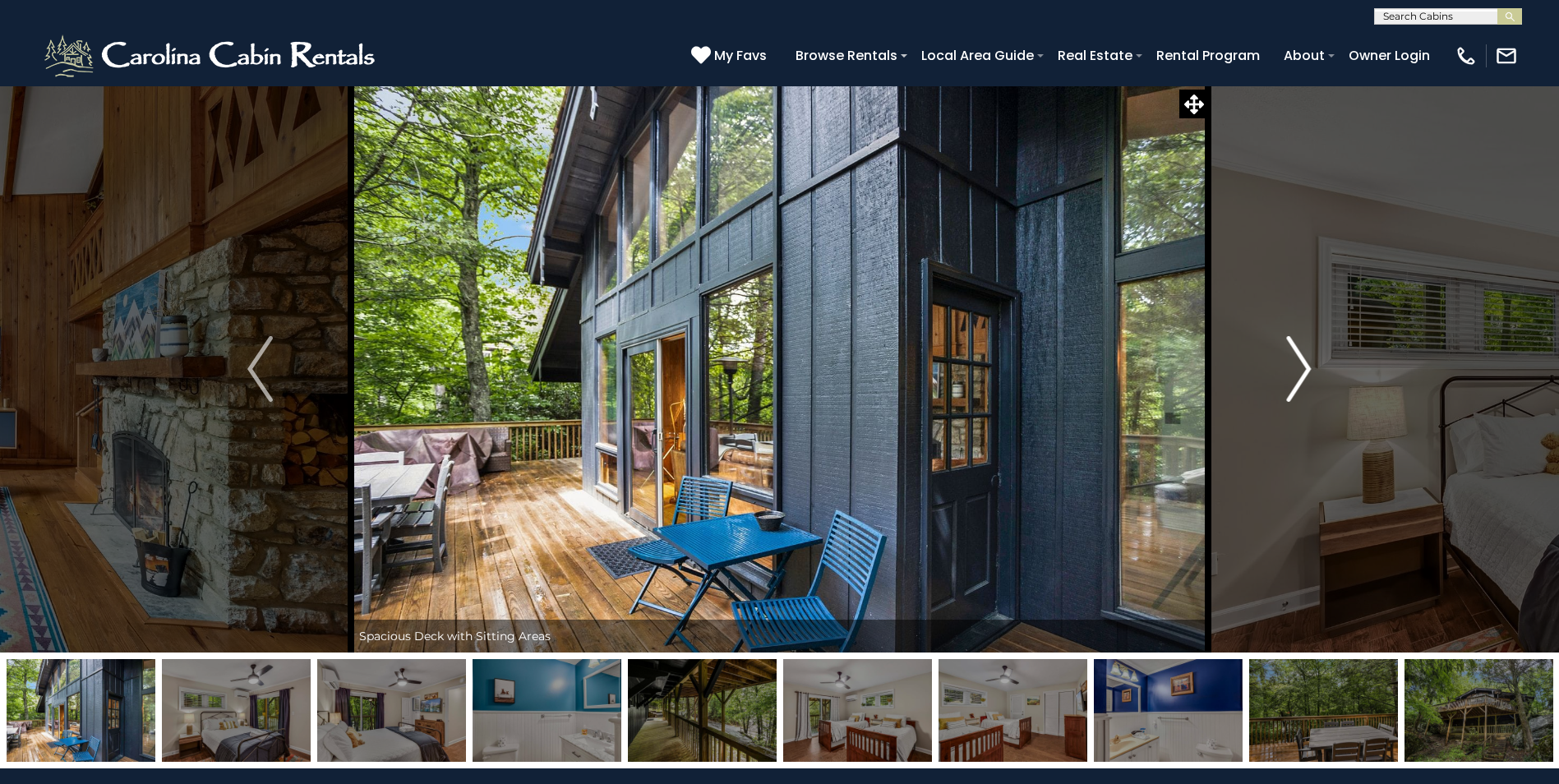
click at [1300, 362] on img "Next" at bounding box center [1298, 368] width 24 height 65
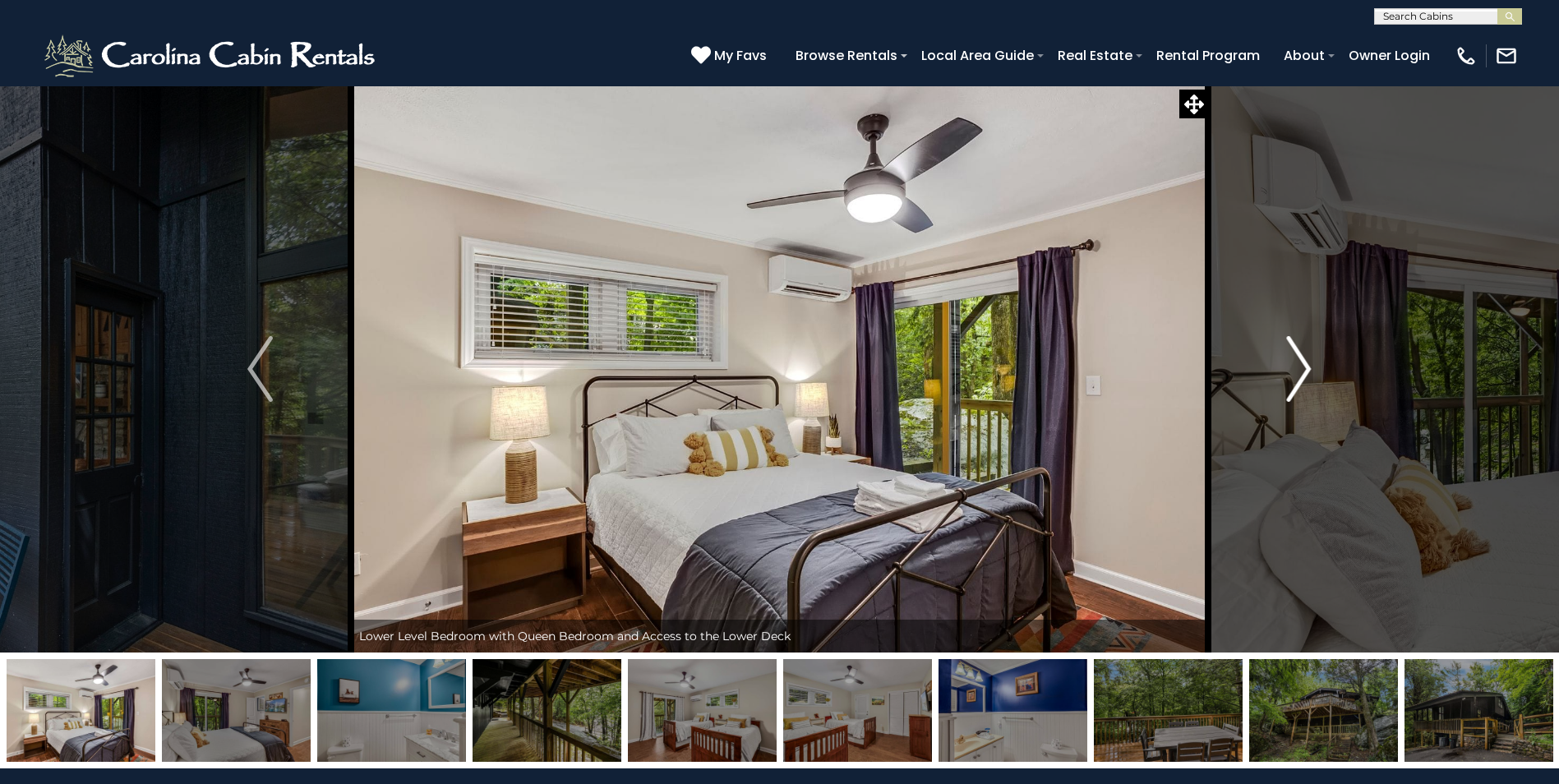
click at [1300, 362] on img "Next" at bounding box center [1298, 368] width 24 height 65
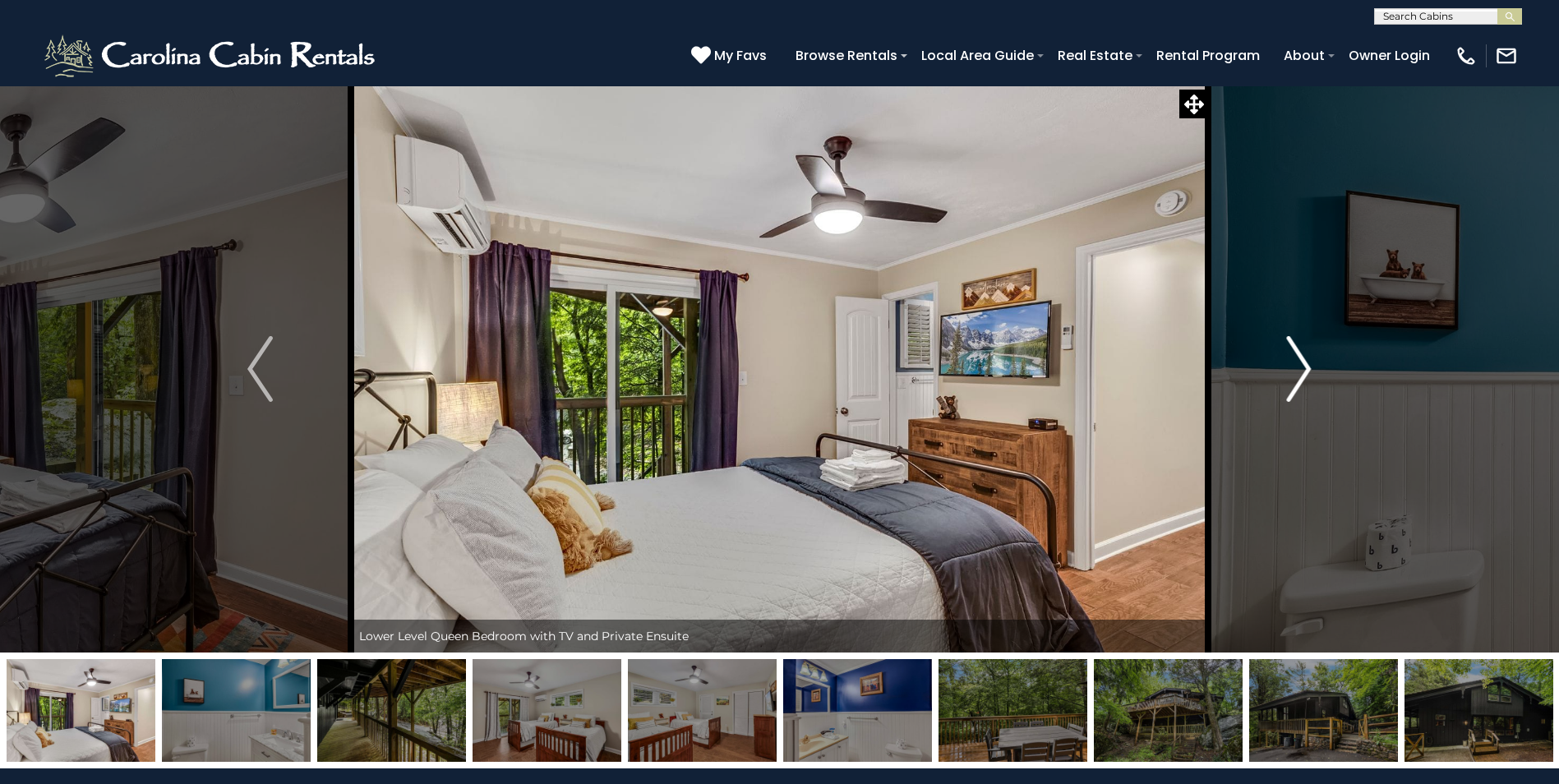
click at [1300, 362] on img "Next" at bounding box center [1298, 368] width 24 height 65
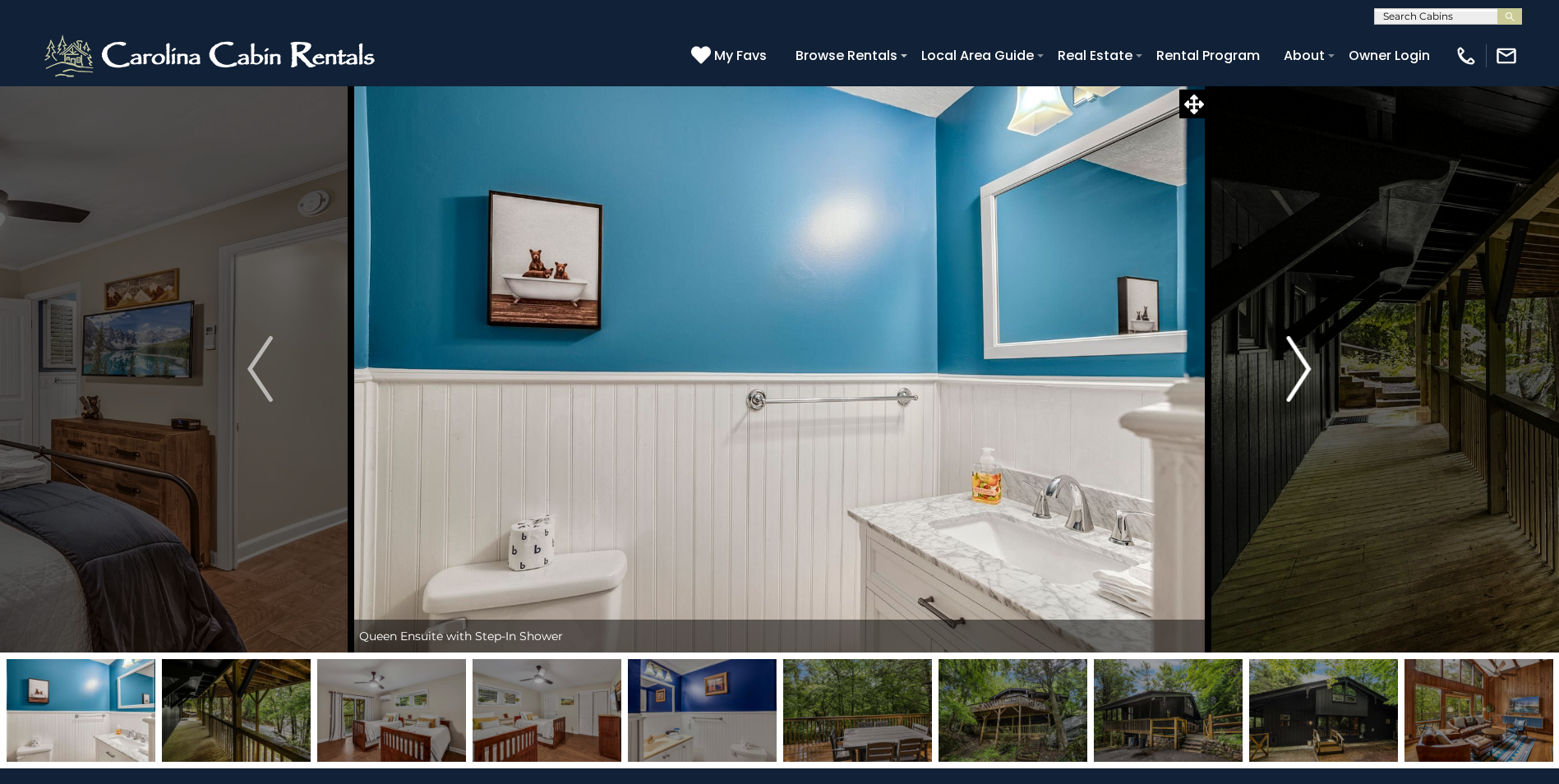
click at [1300, 362] on img "Next" at bounding box center [1298, 368] width 24 height 65
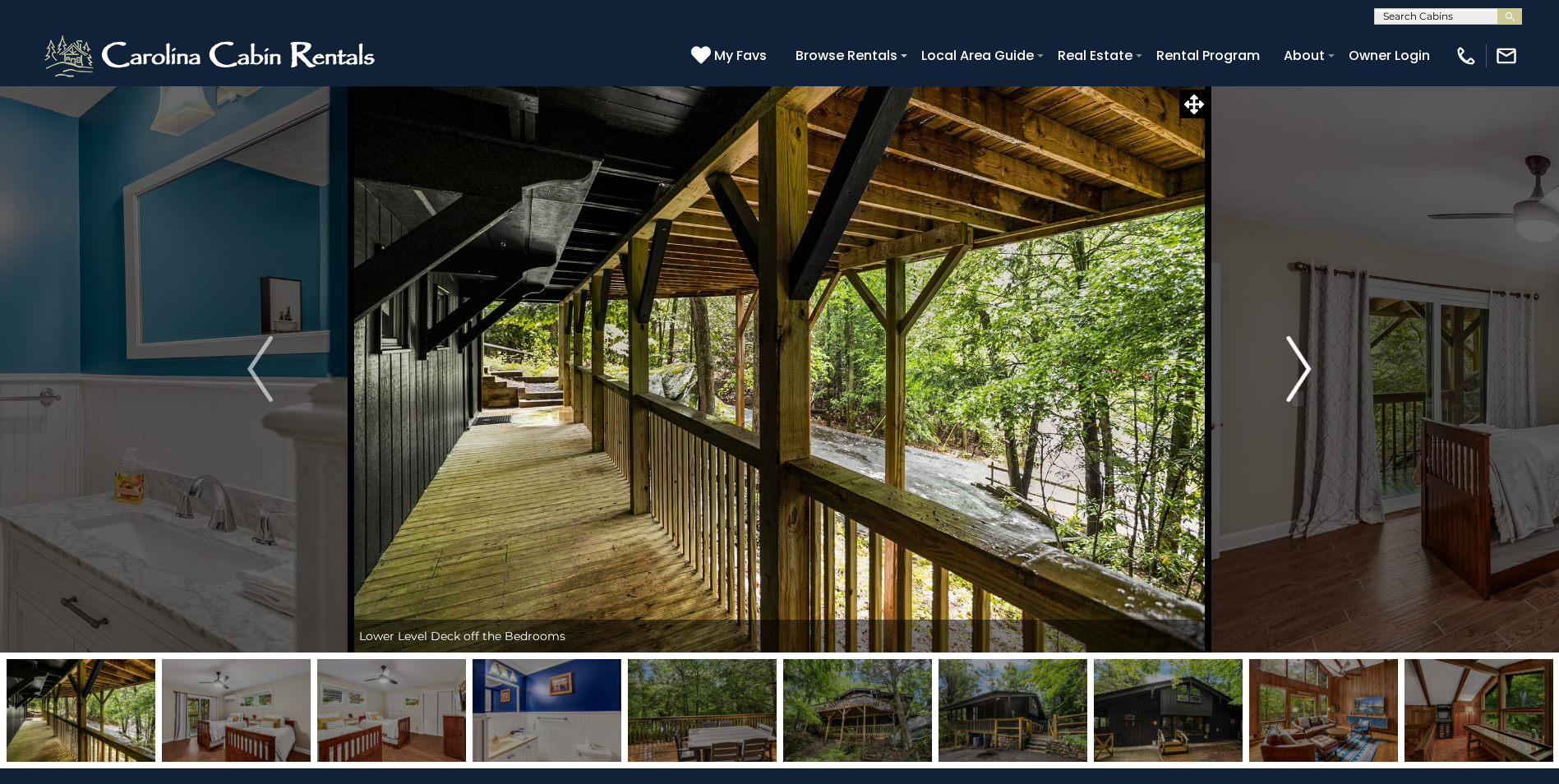
click at [1300, 362] on img "Next" at bounding box center [1298, 368] width 24 height 65
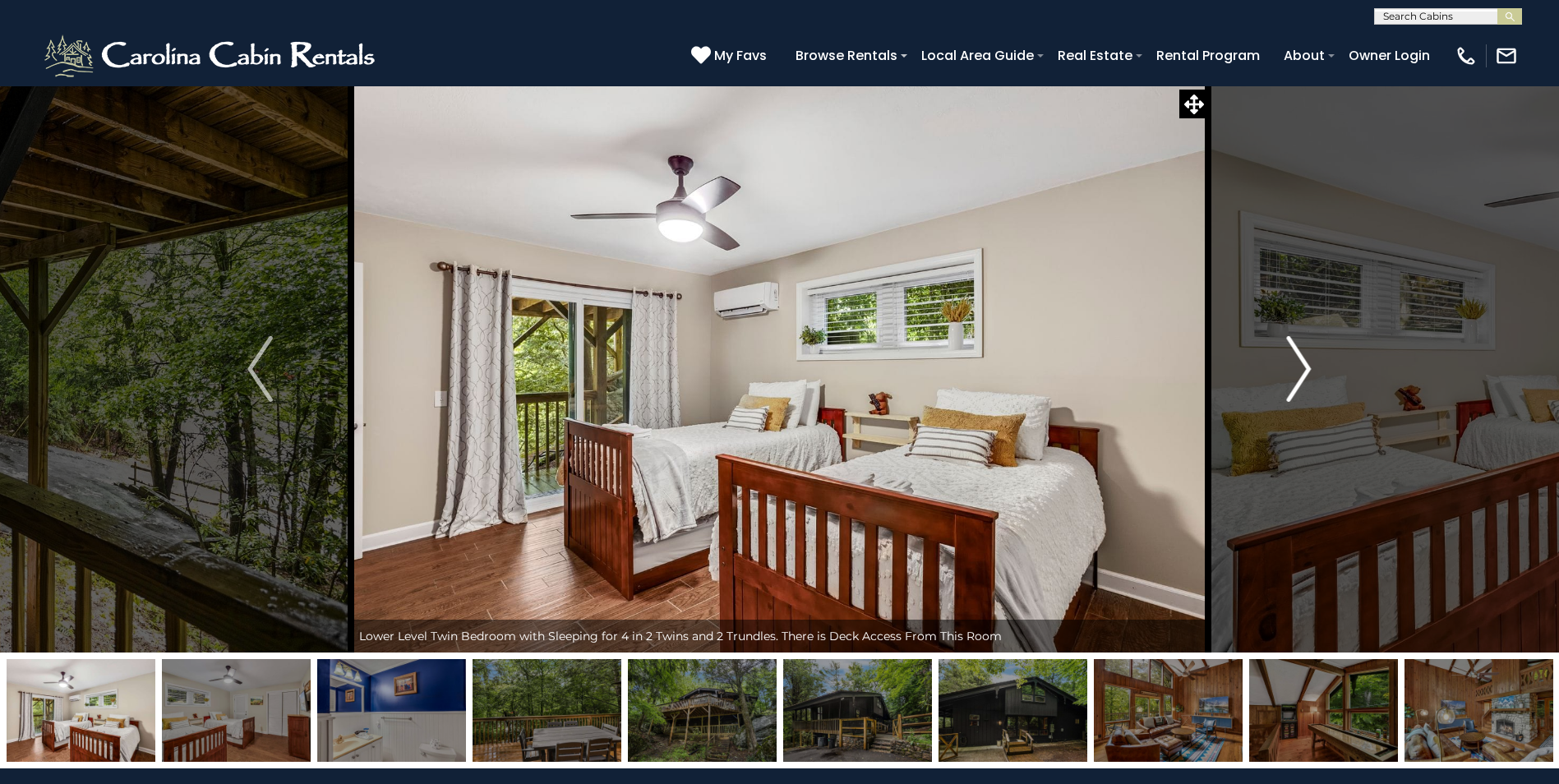
click at [1300, 362] on img "Next" at bounding box center [1298, 368] width 24 height 65
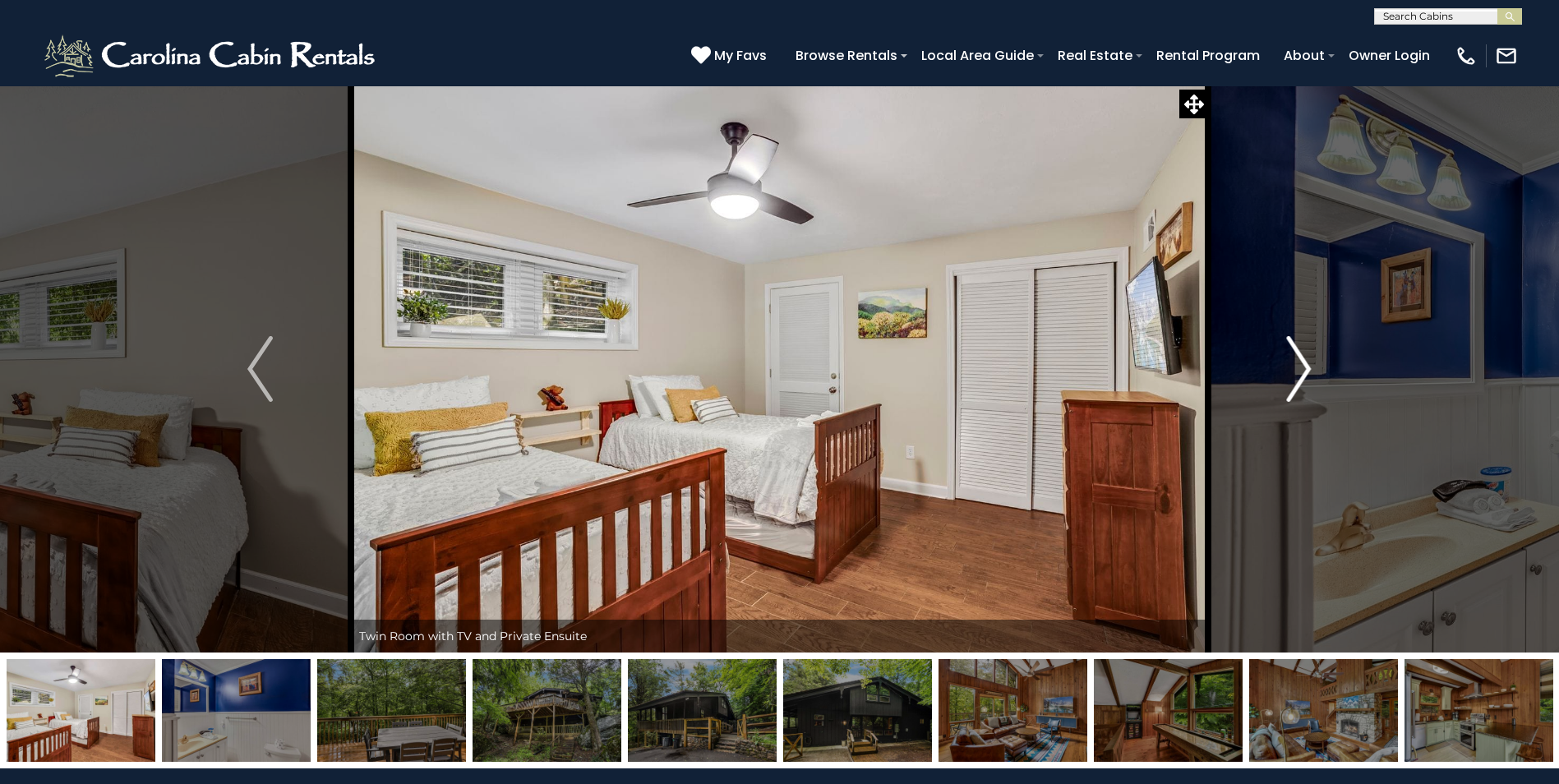
click at [1300, 362] on img "Next" at bounding box center [1298, 368] width 24 height 65
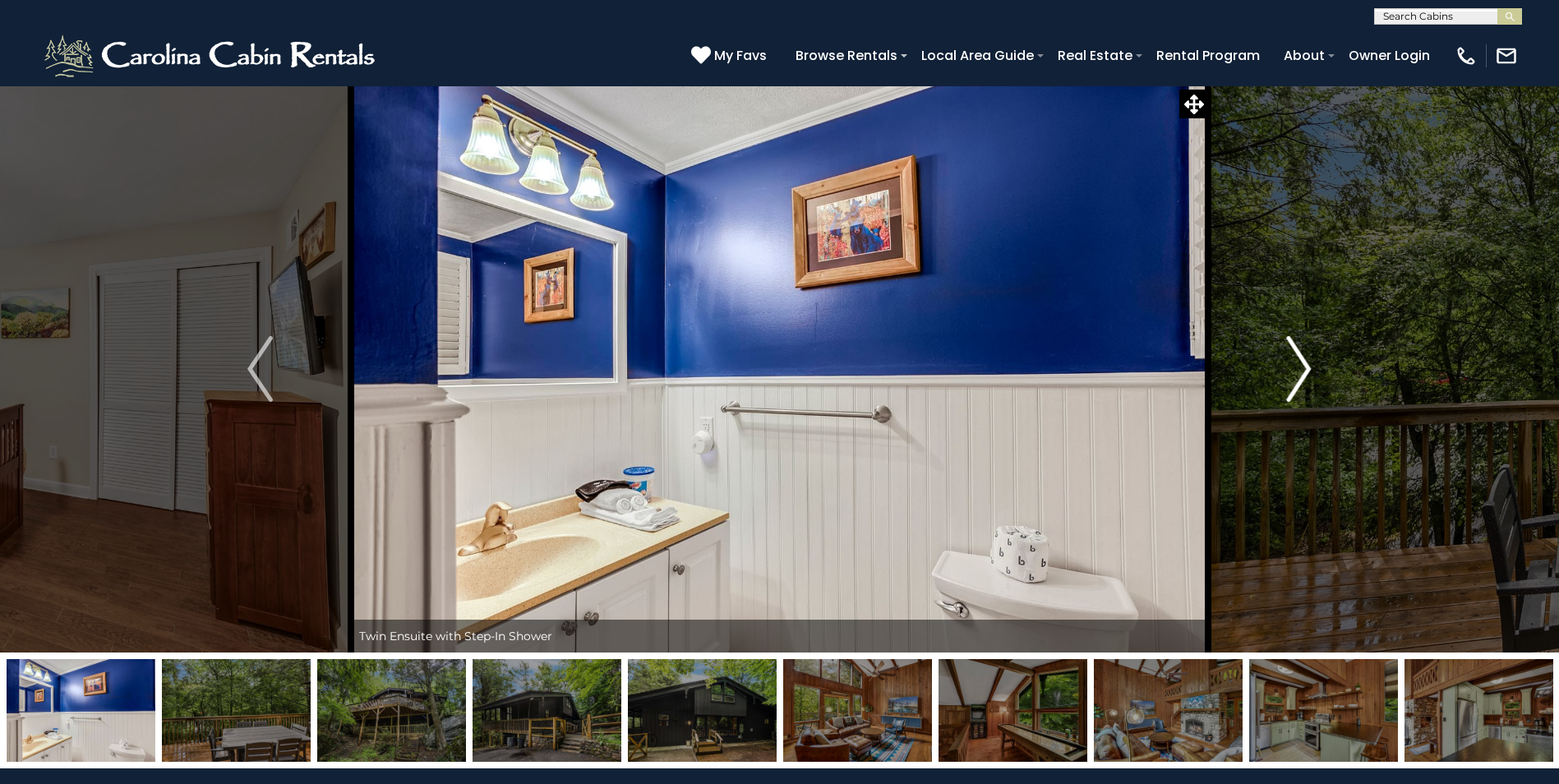
click at [1300, 362] on img "Next" at bounding box center [1298, 368] width 24 height 65
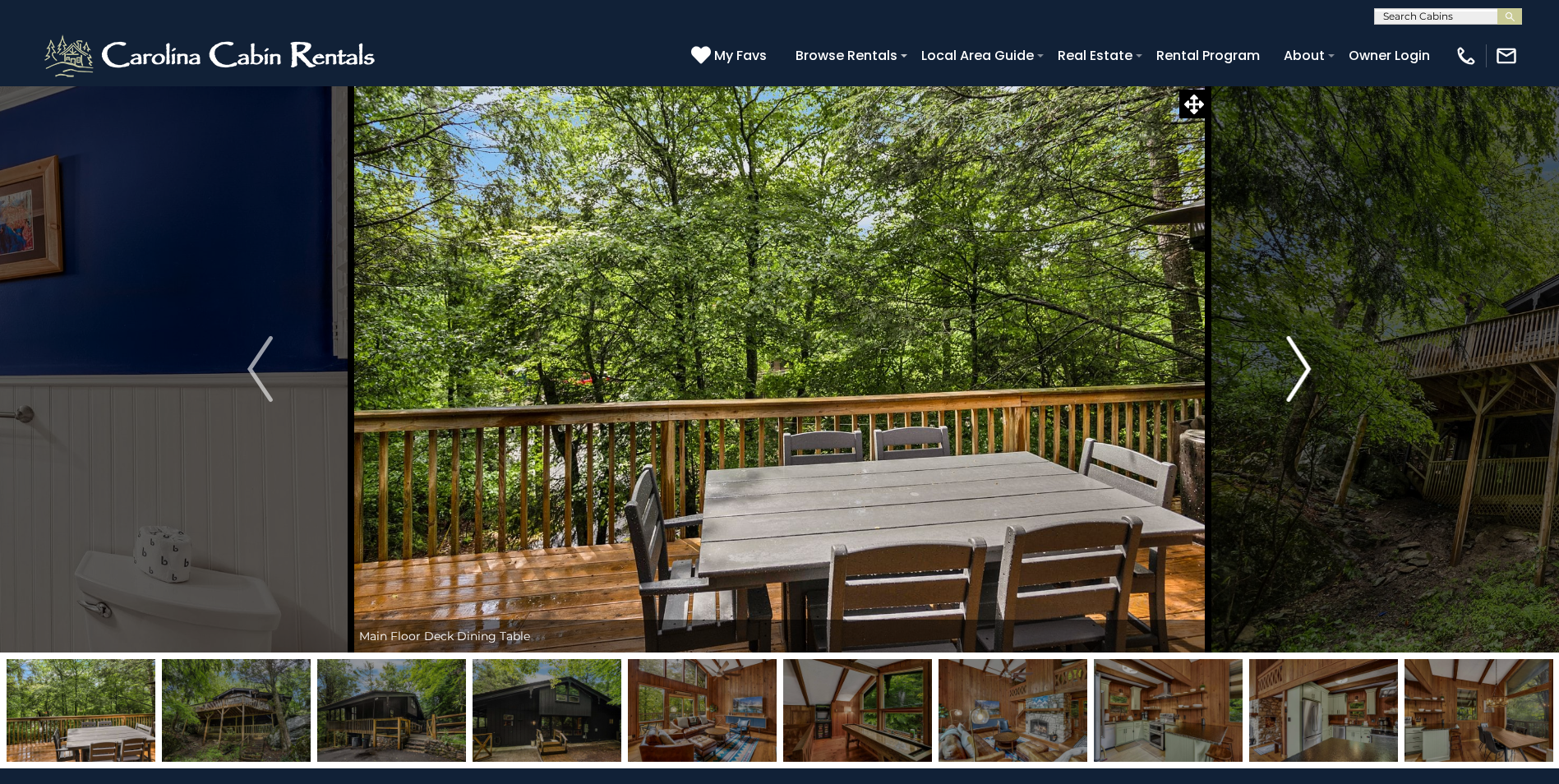
click at [1300, 362] on img "Next" at bounding box center [1298, 368] width 24 height 65
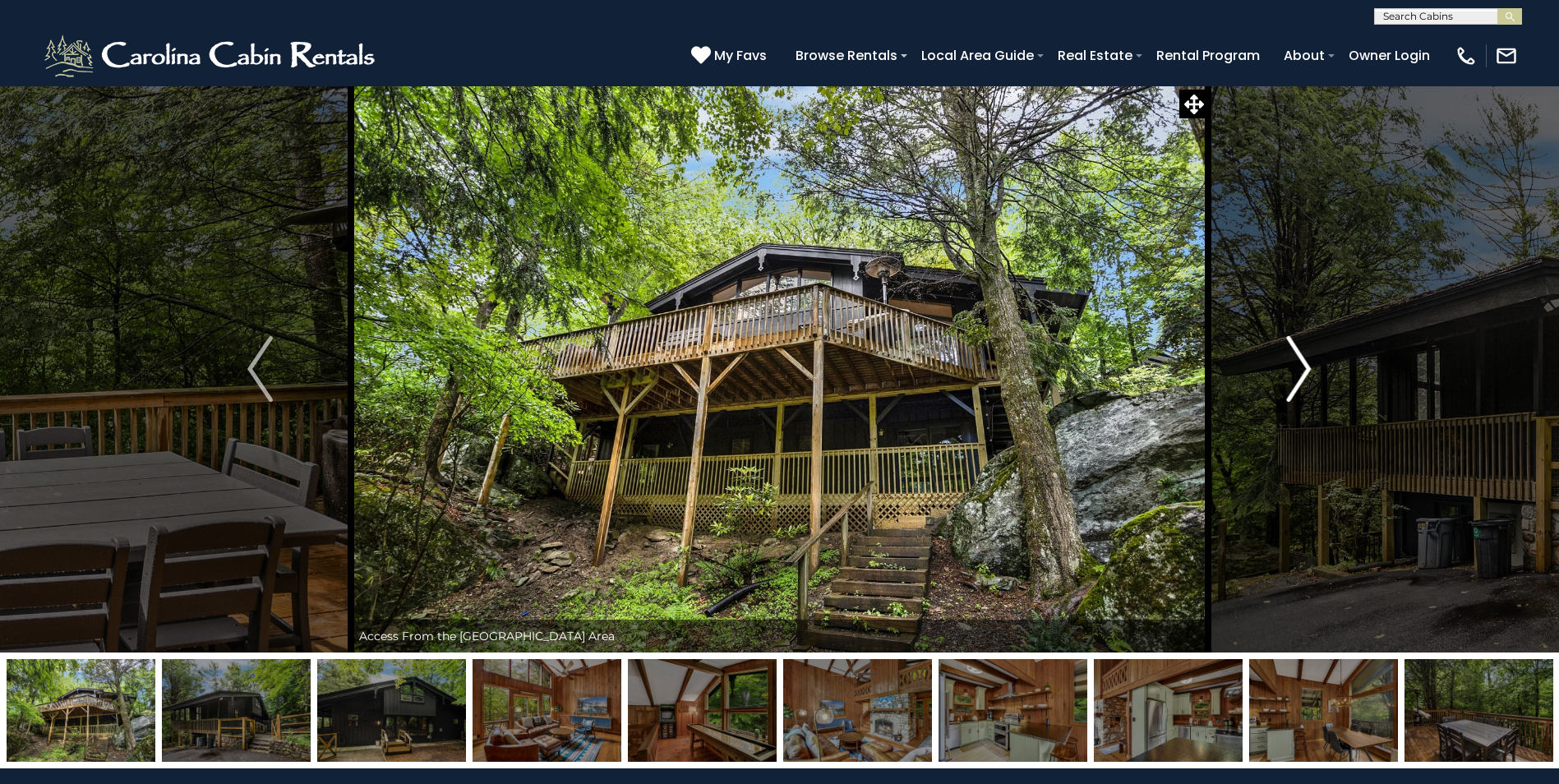
click at [1300, 362] on img "Next" at bounding box center [1298, 368] width 24 height 65
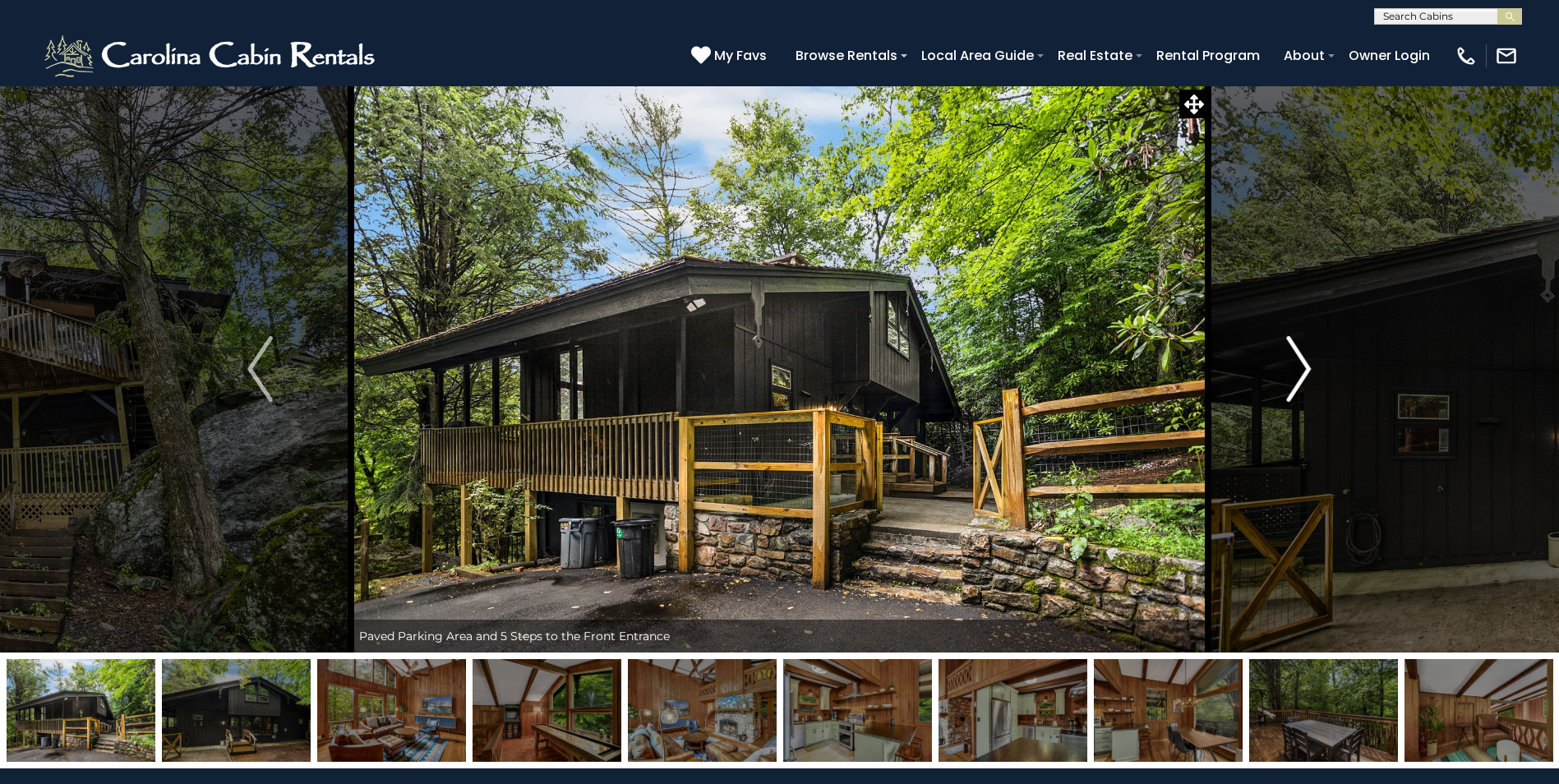
click at [1300, 362] on img "Next" at bounding box center [1298, 368] width 24 height 65
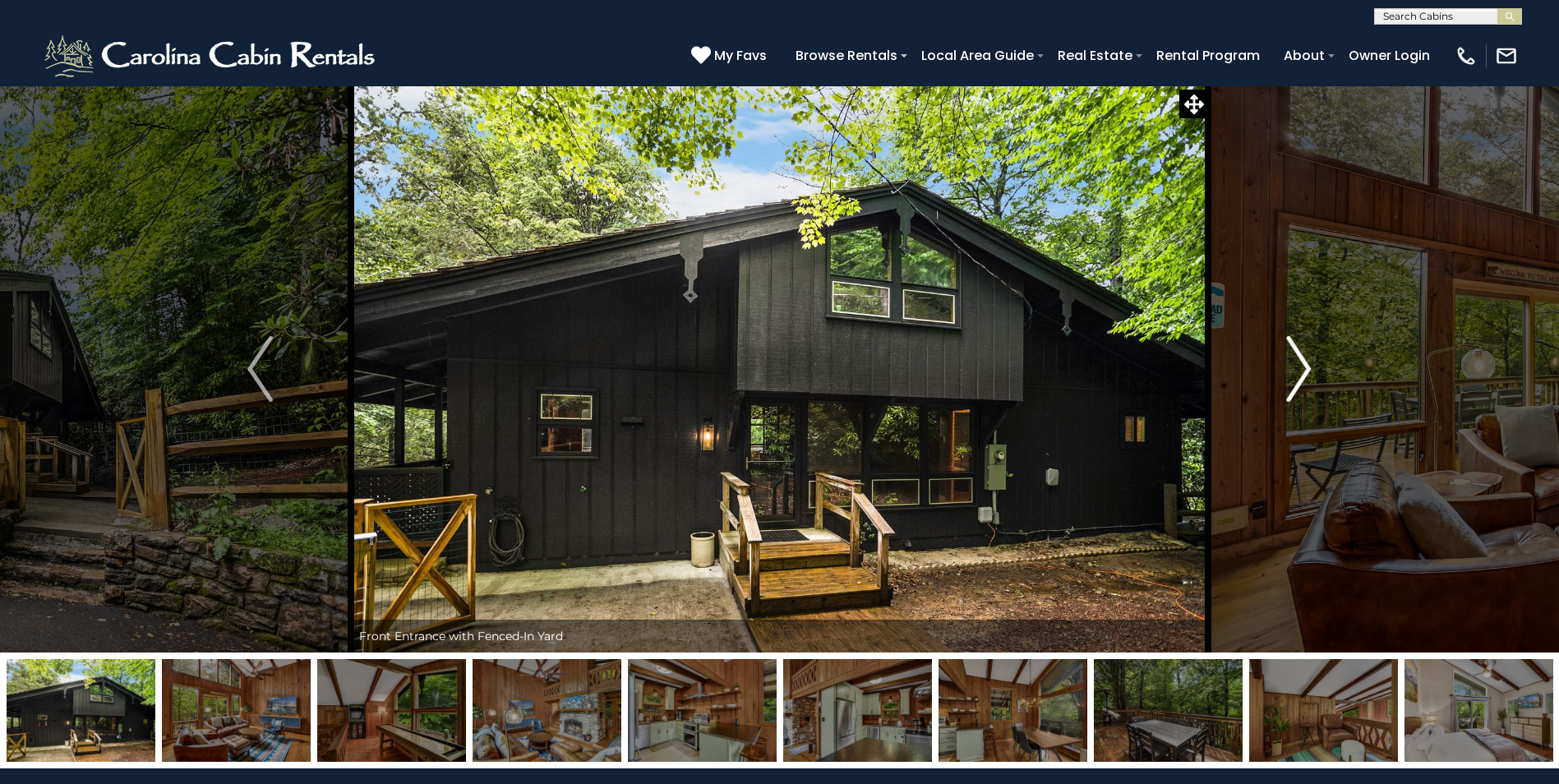
click at [1304, 365] on img "Next" at bounding box center [1298, 368] width 24 height 65
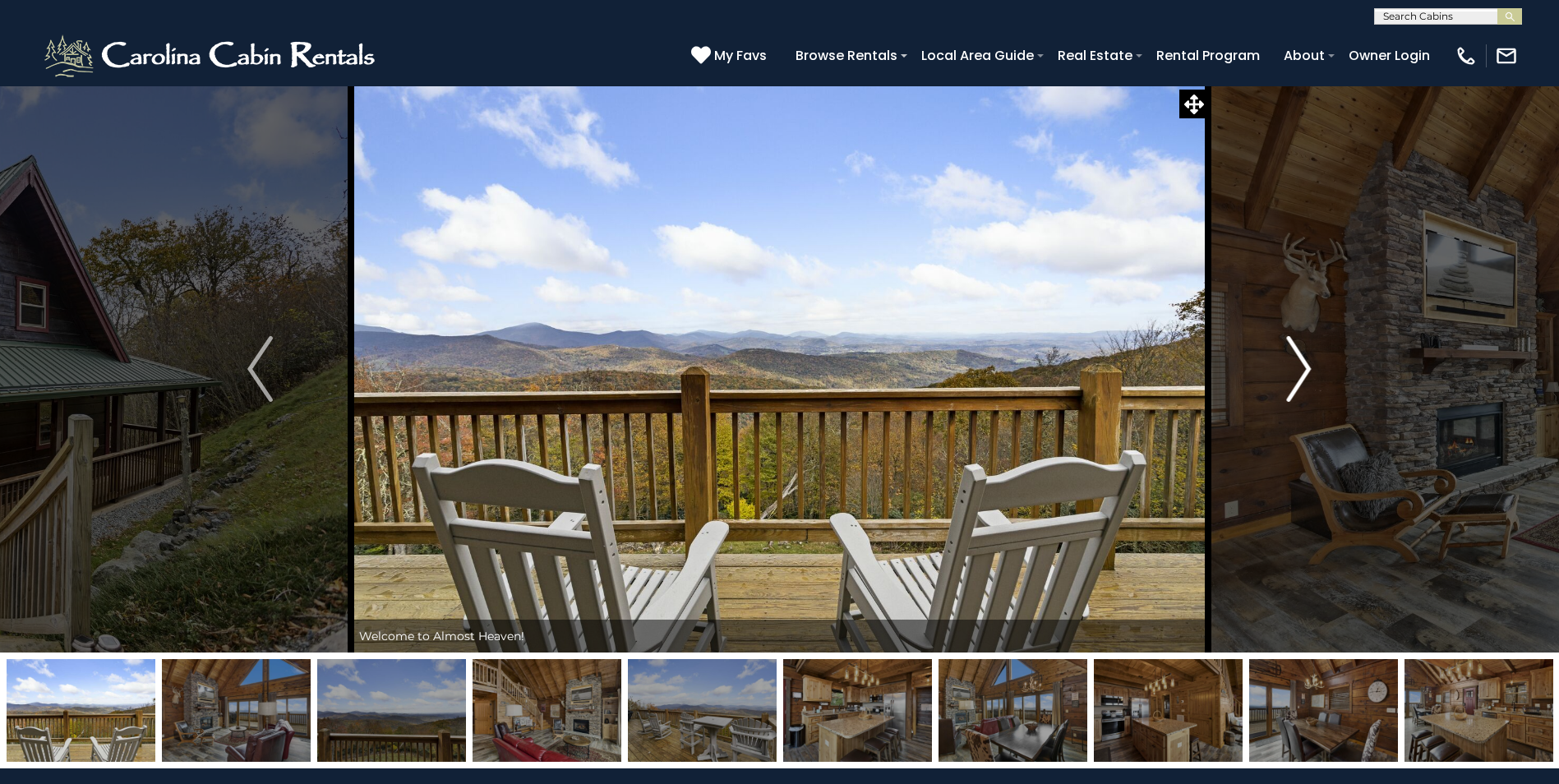
click at [1299, 365] on img "Next" at bounding box center [1298, 368] width 24 height 65
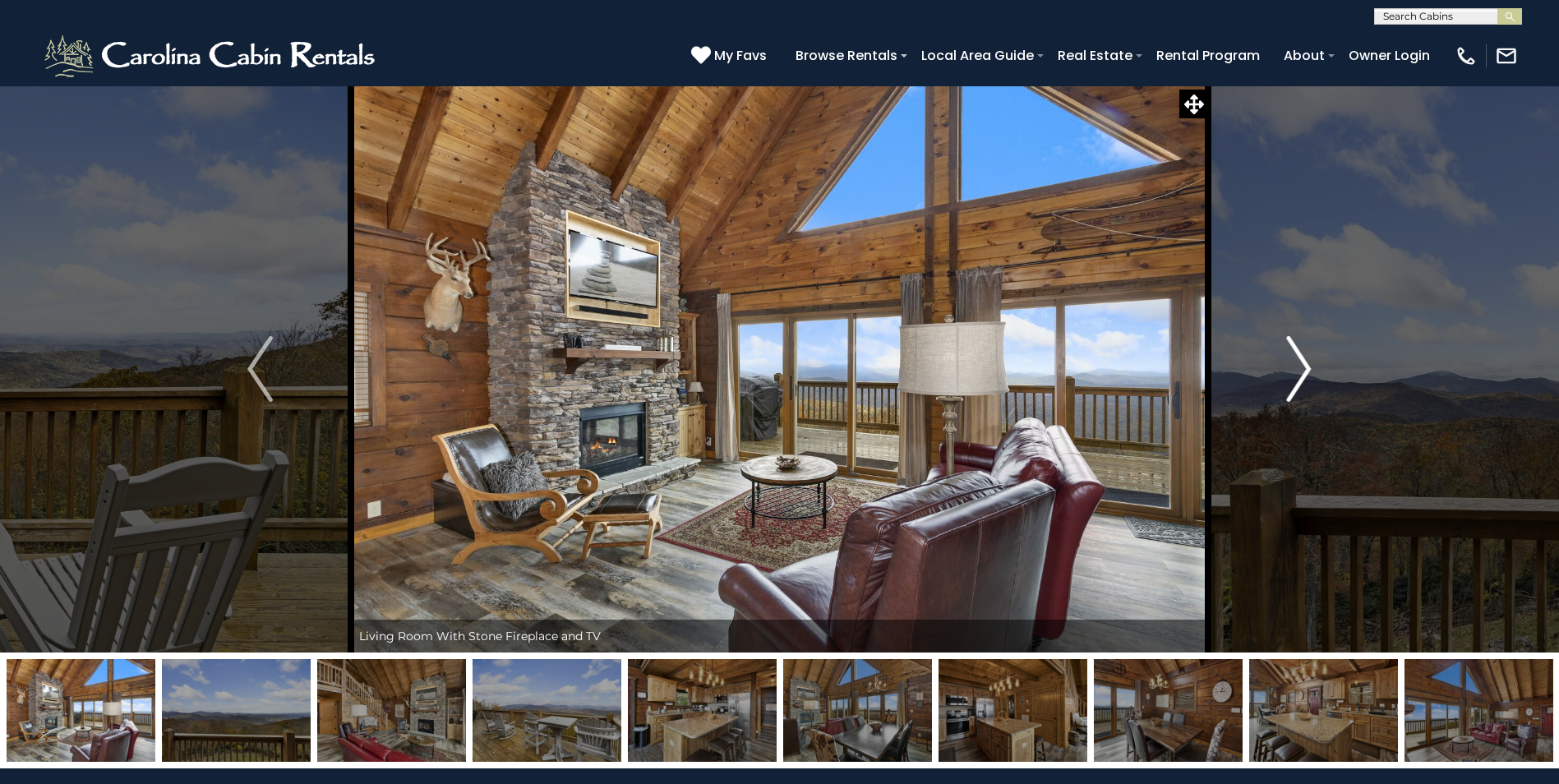
click at [1299, 365] on img "Next" at bounding box center [1298, 368] width 24 height 65
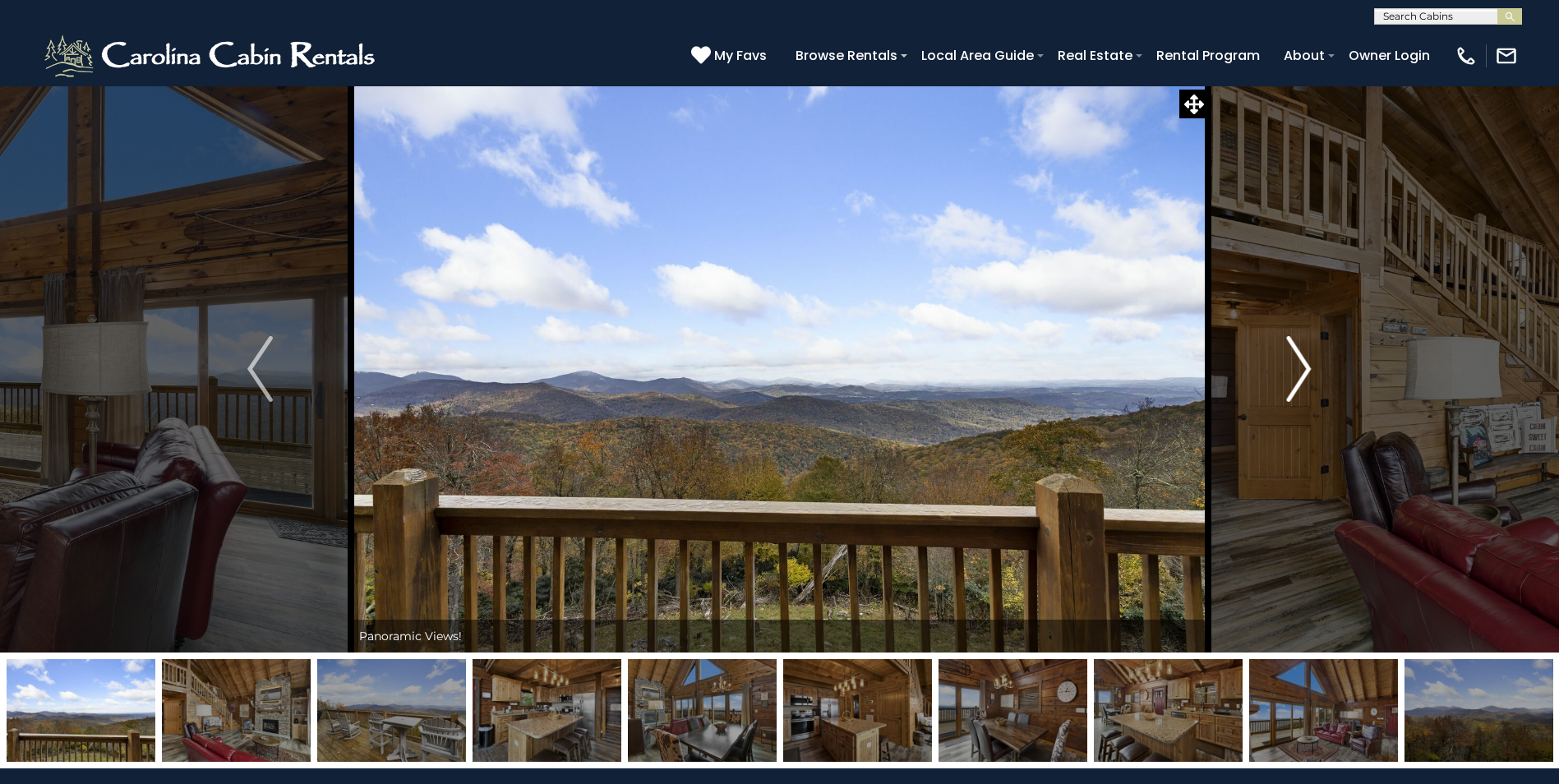
click at [1299, 365] on img "Next" at bounding box center [1298, 368] width 24 height 65
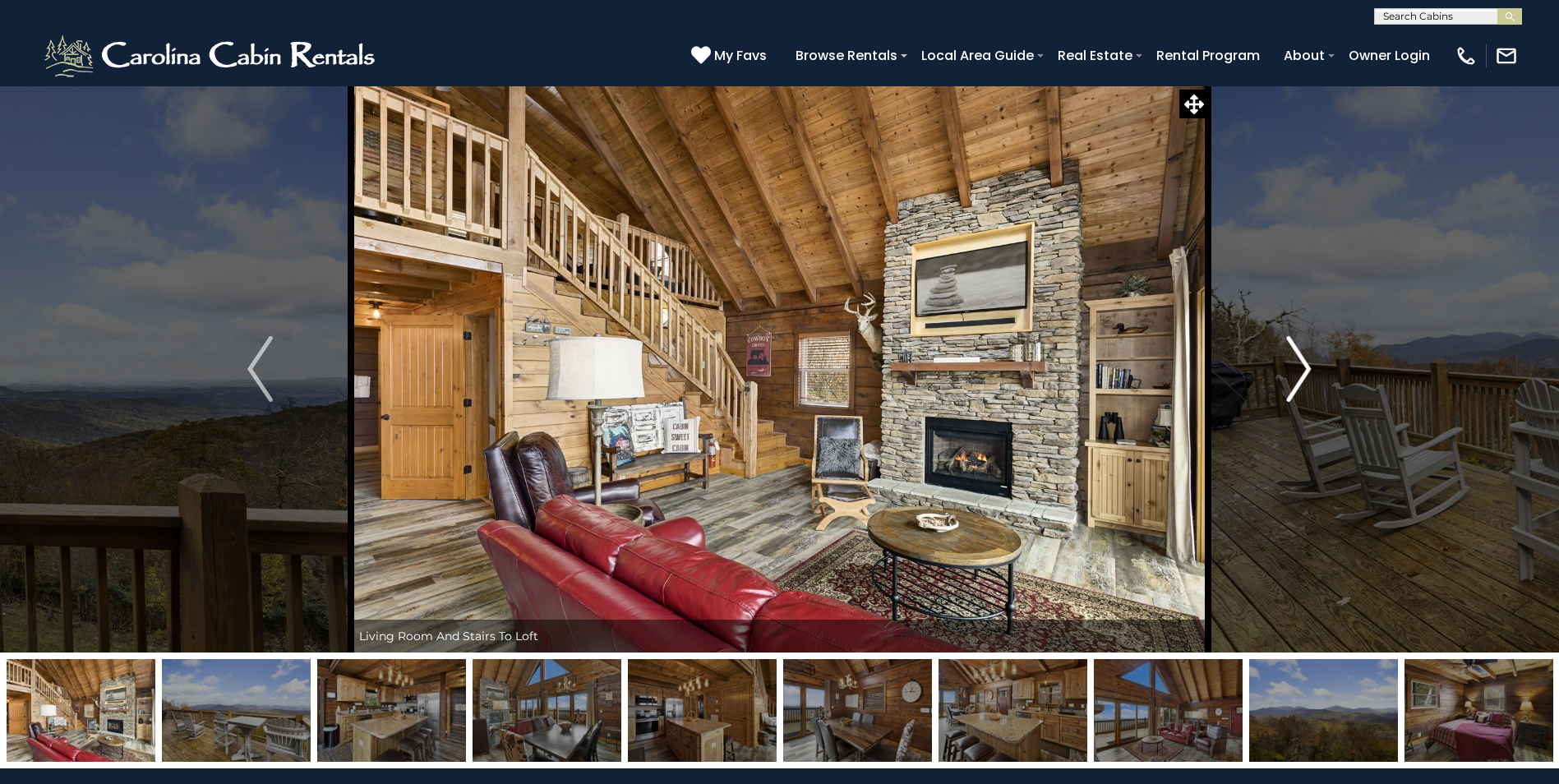
click at [1299, 365] on img "Next" at bounding box center [1298, 368] width 24 height 65
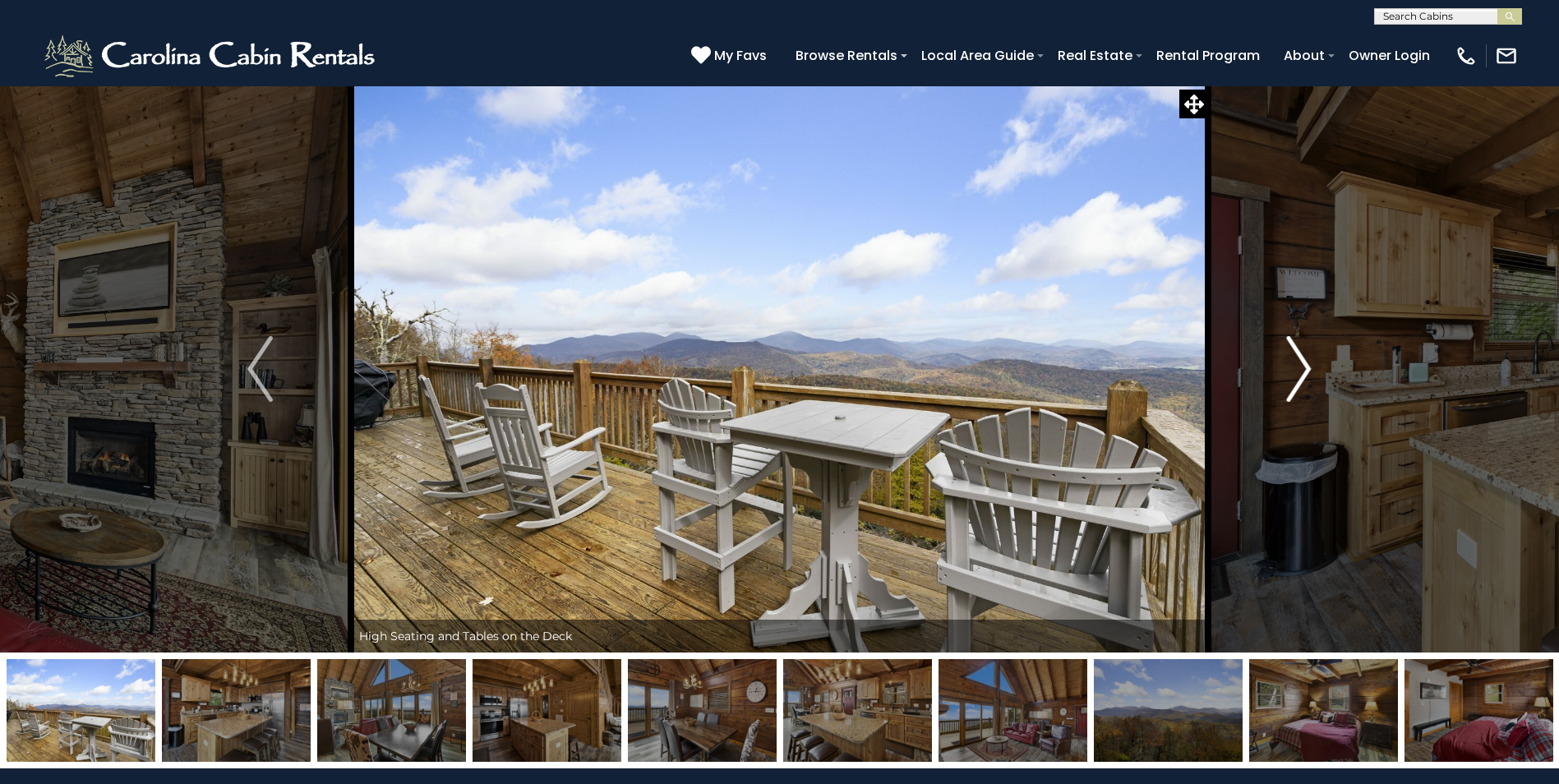
click at [1299, 365] on img "Next" at bounding box center [1298, 368] width 24 height 65
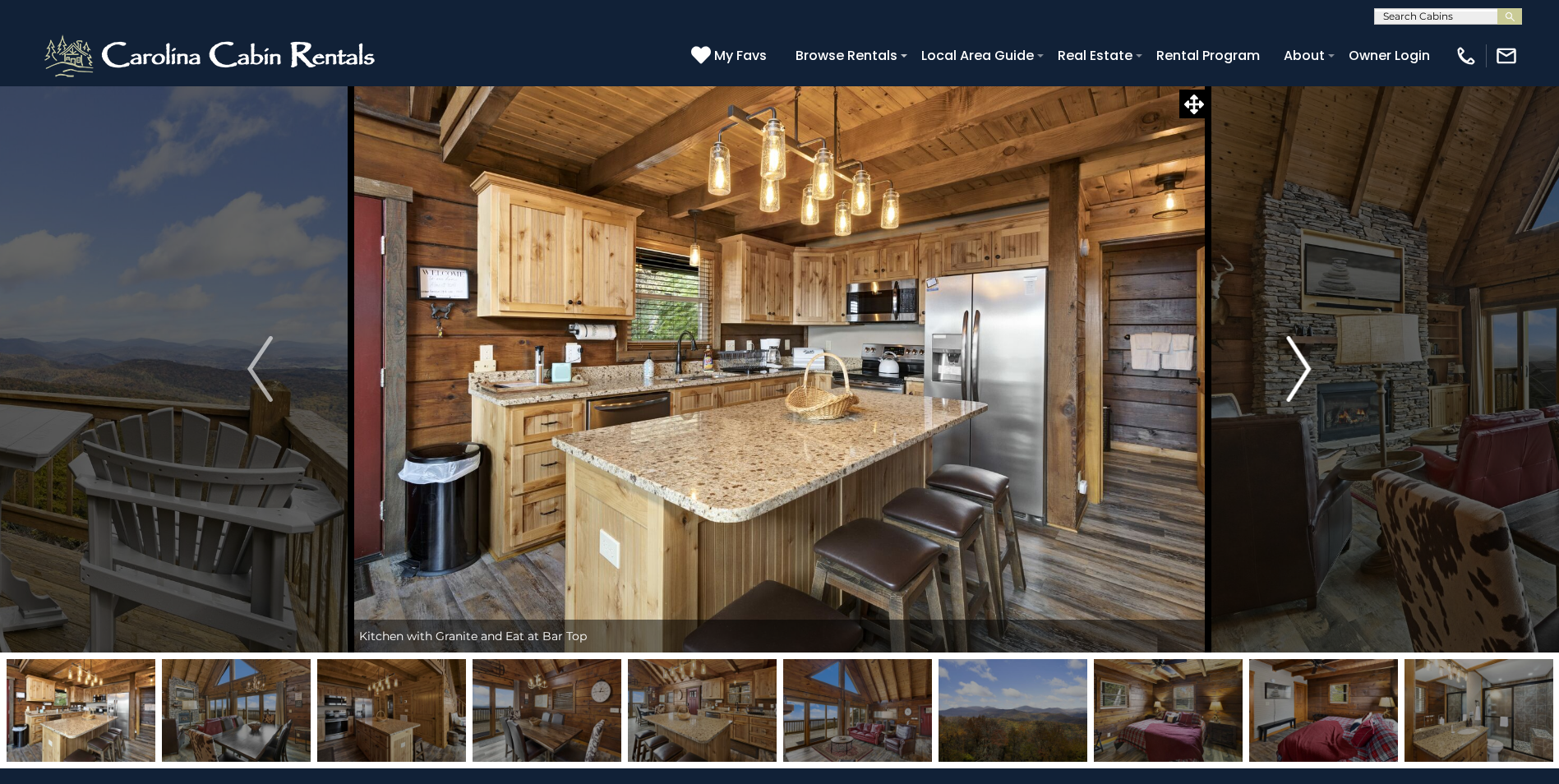
click at [1299, 365] on img "Next" at bounding box center [1298, 368] width 24 height 65
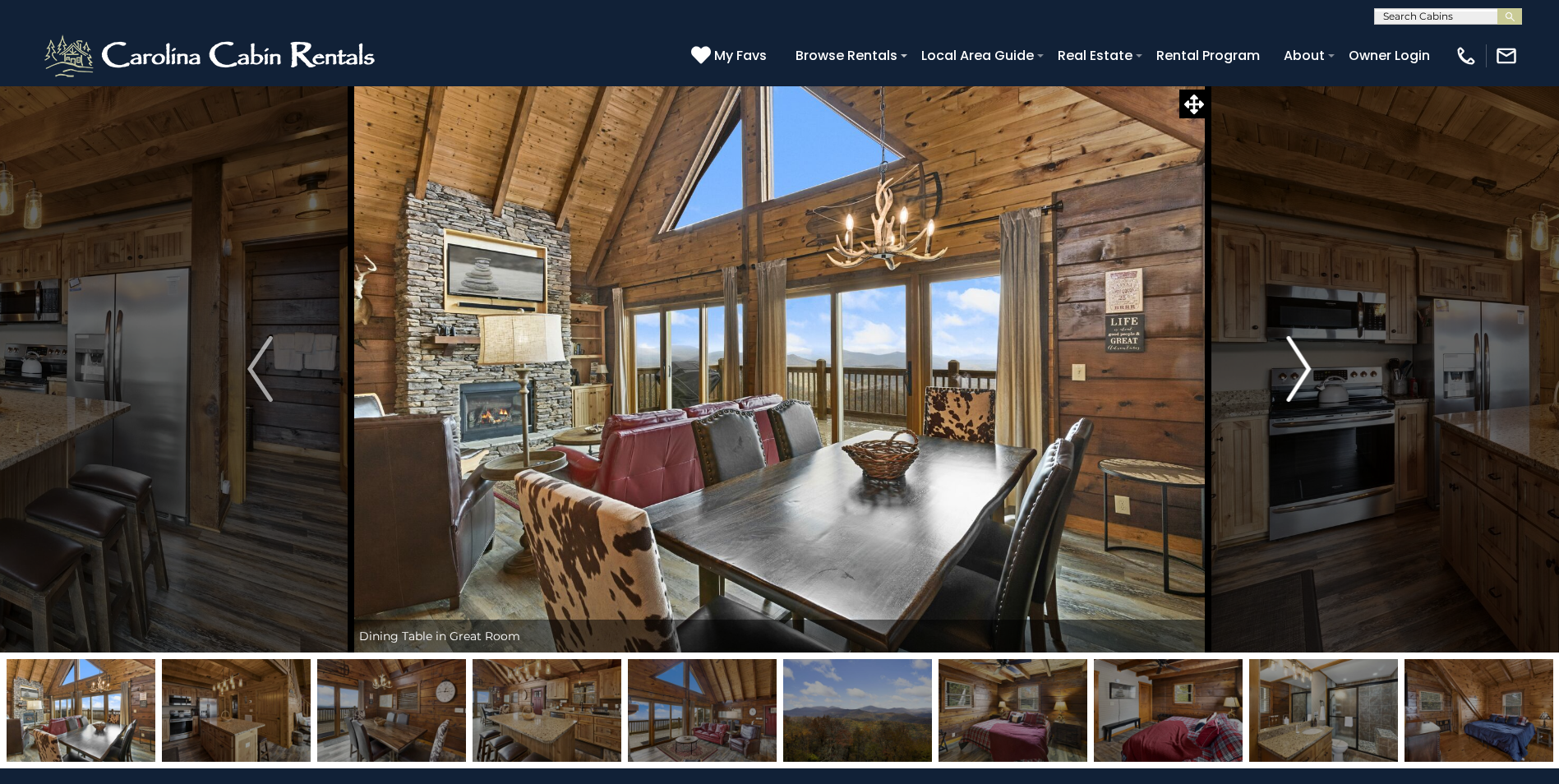
click at [1299, 365] on img "Next" at bounding box center [1298, 368] width 24 height 65
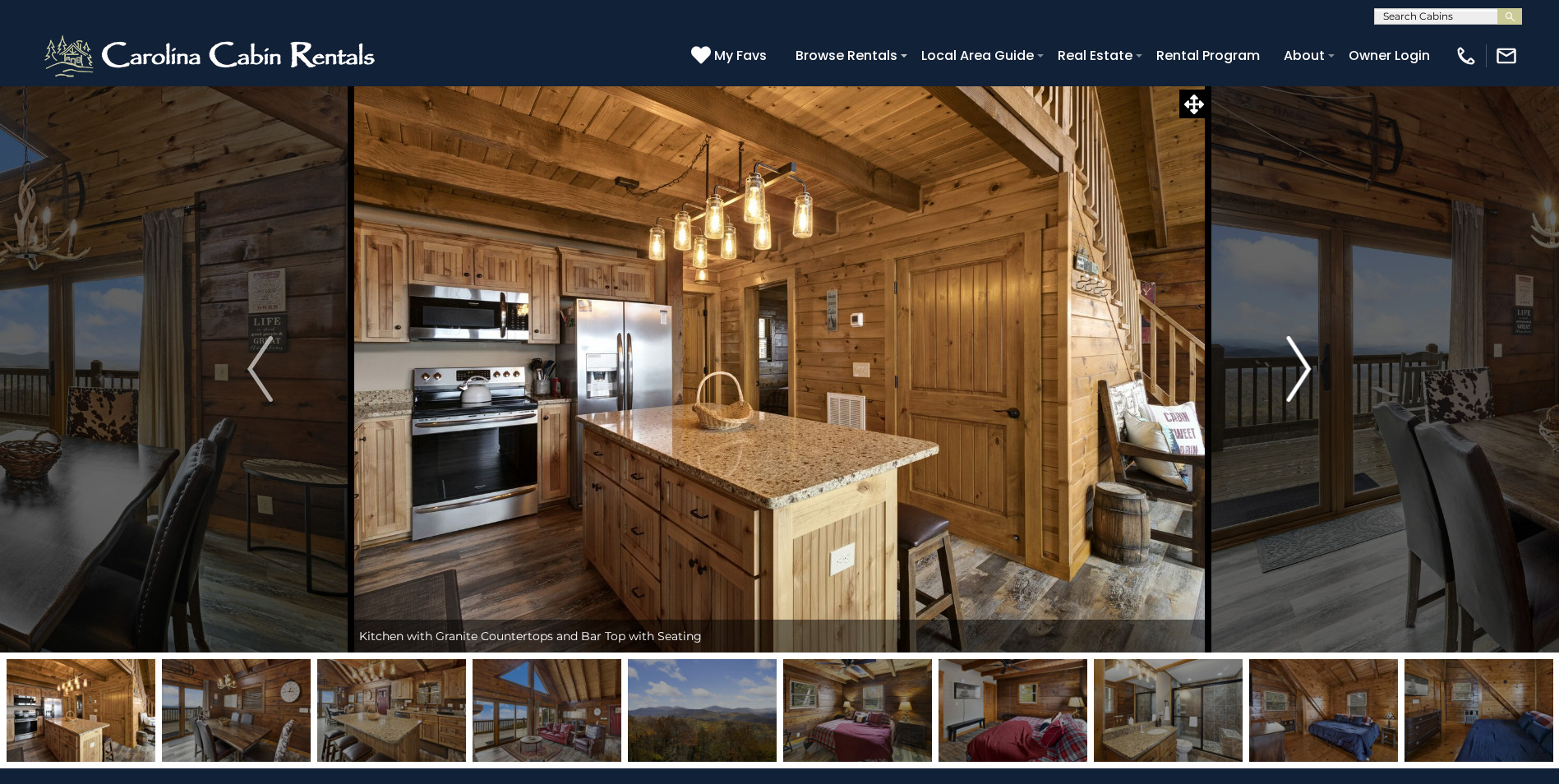
click at [1299, 365] on img "Next" at bounding box center [1298, 368] width 24 height 65
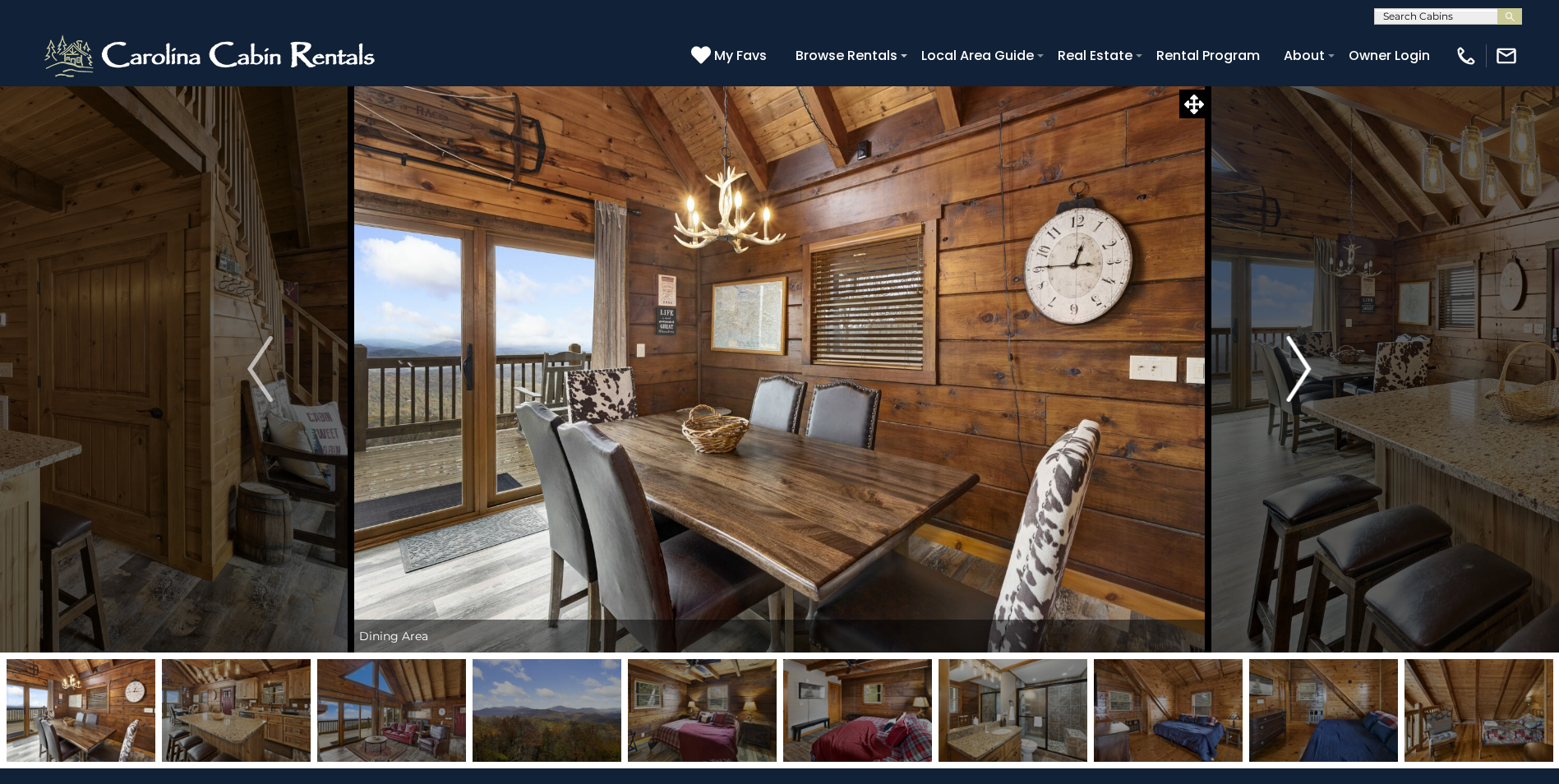
click at [1299, 365] on img "Next" at bounding box center [1298, 368] width 24 height 65
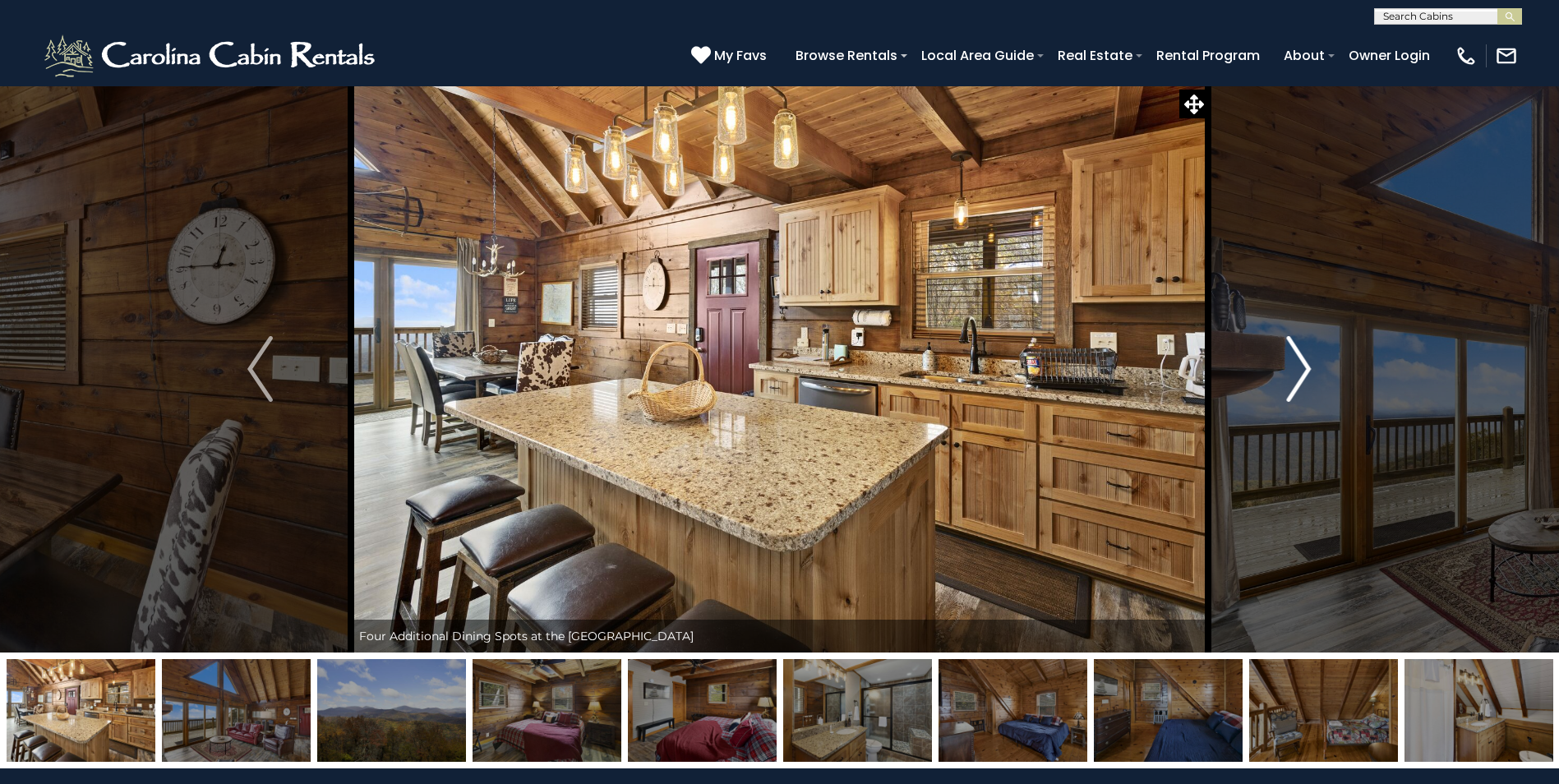
click at [1299, 366] on img "Next" at bounding box center [1298, 368] width 24 height 65
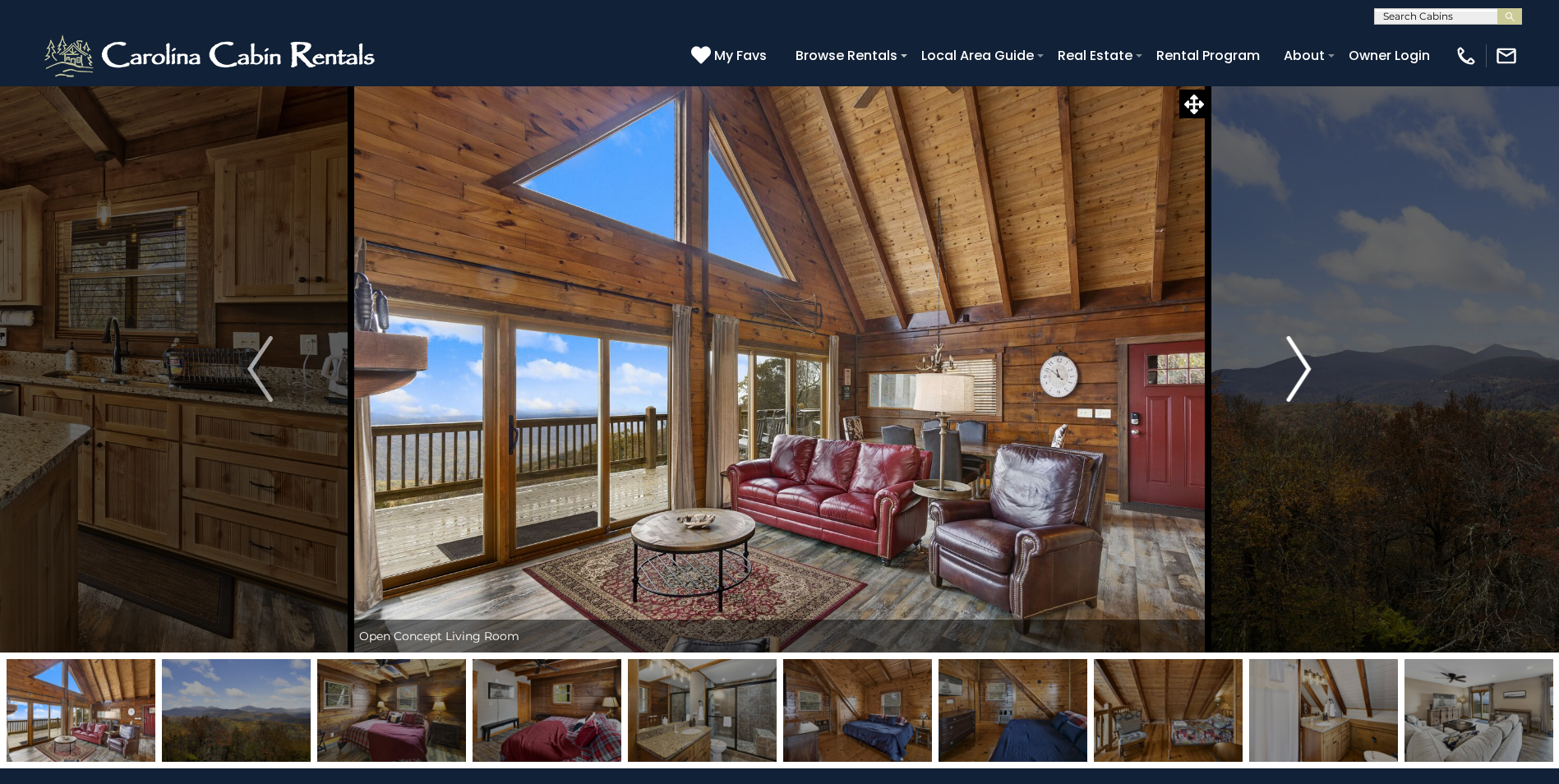
click at [1299, 362] on img "Next" at bounding box center [1298, 368] width 24 height 65
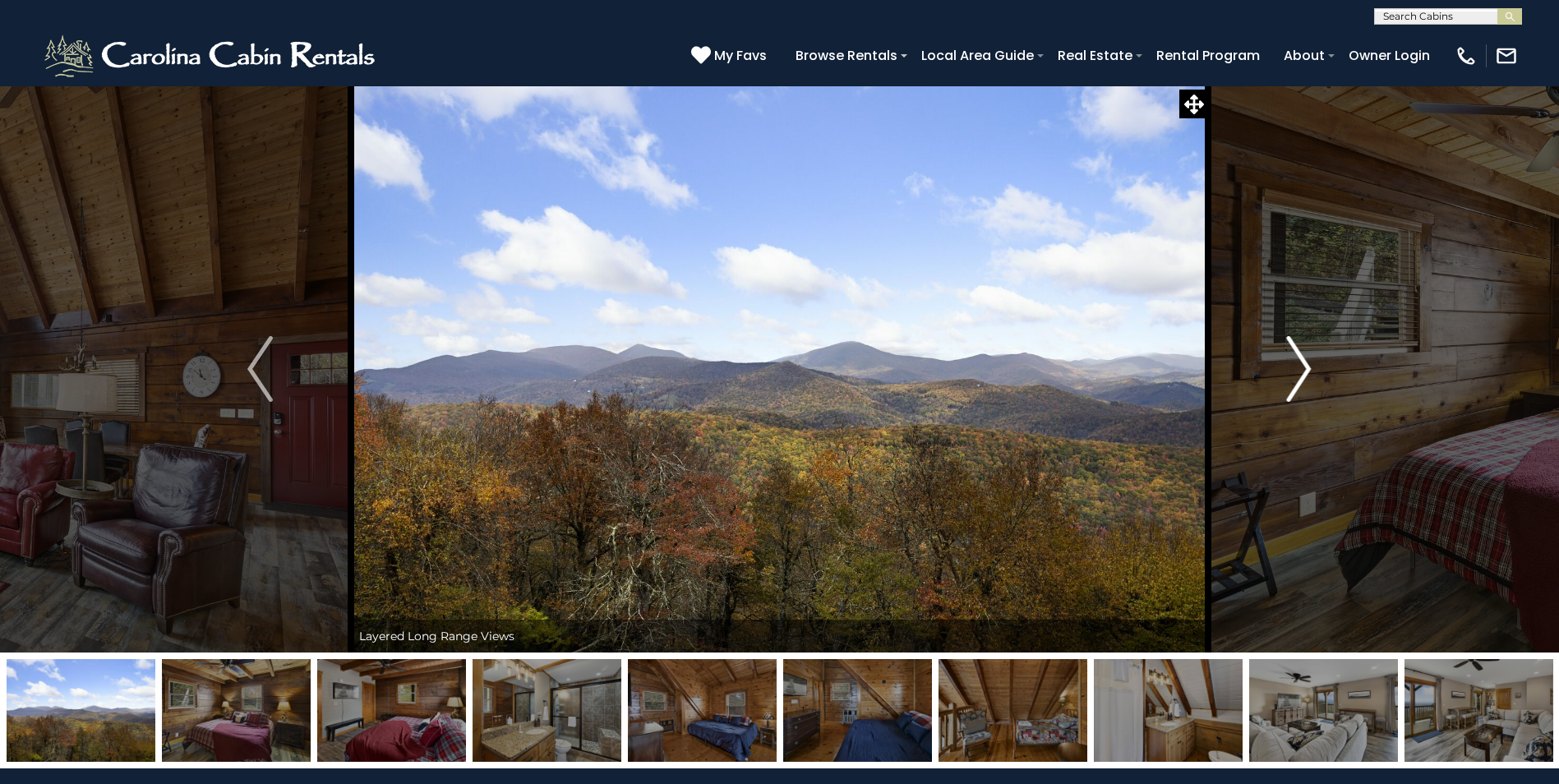
click at [1299, 362] on img "Next" at bounding box center [1298, 368] width 24 height 65
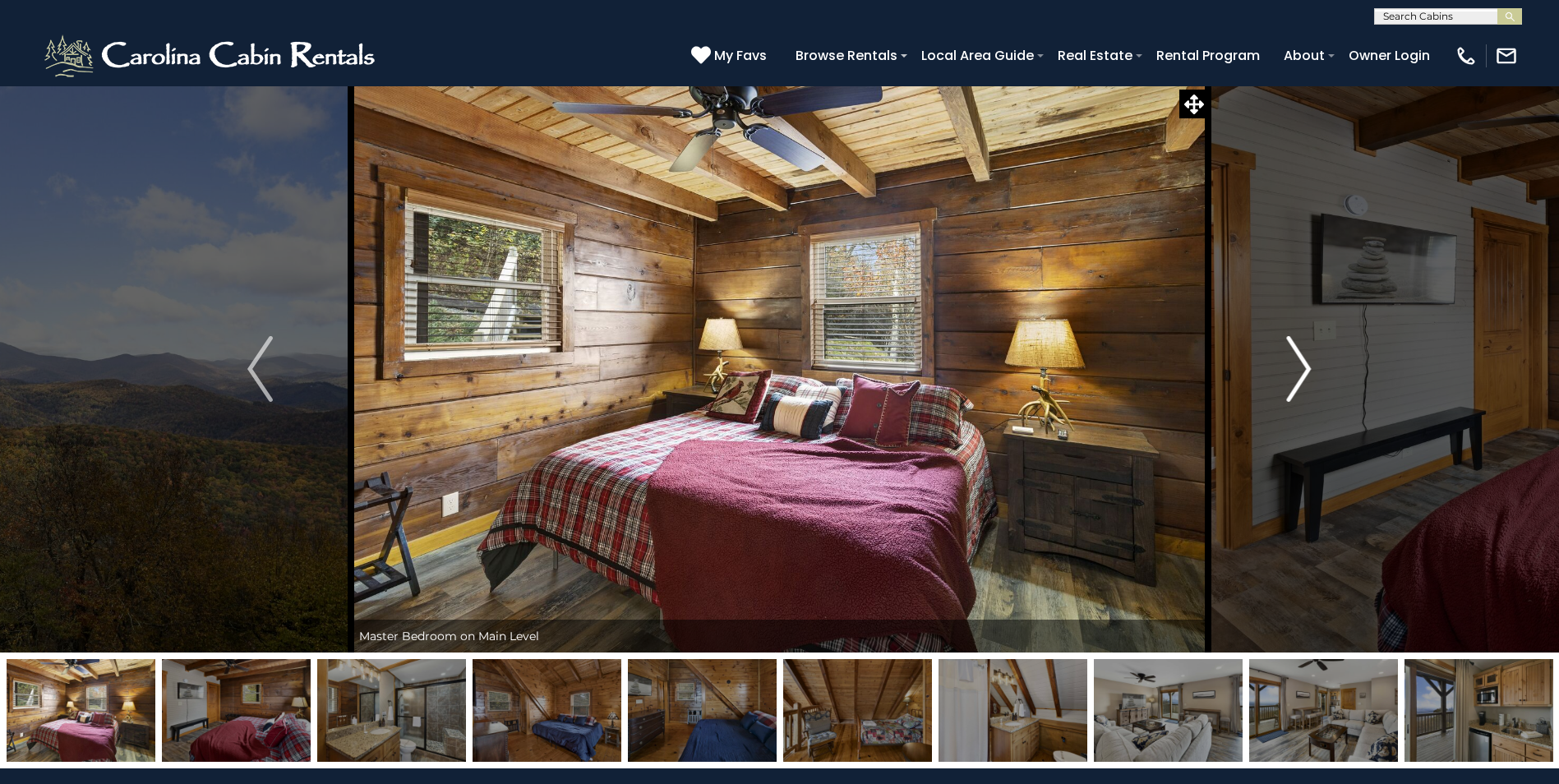
click at [1299, 362] on img "Next" at bounding box center [1298, 368] width 24 height 65
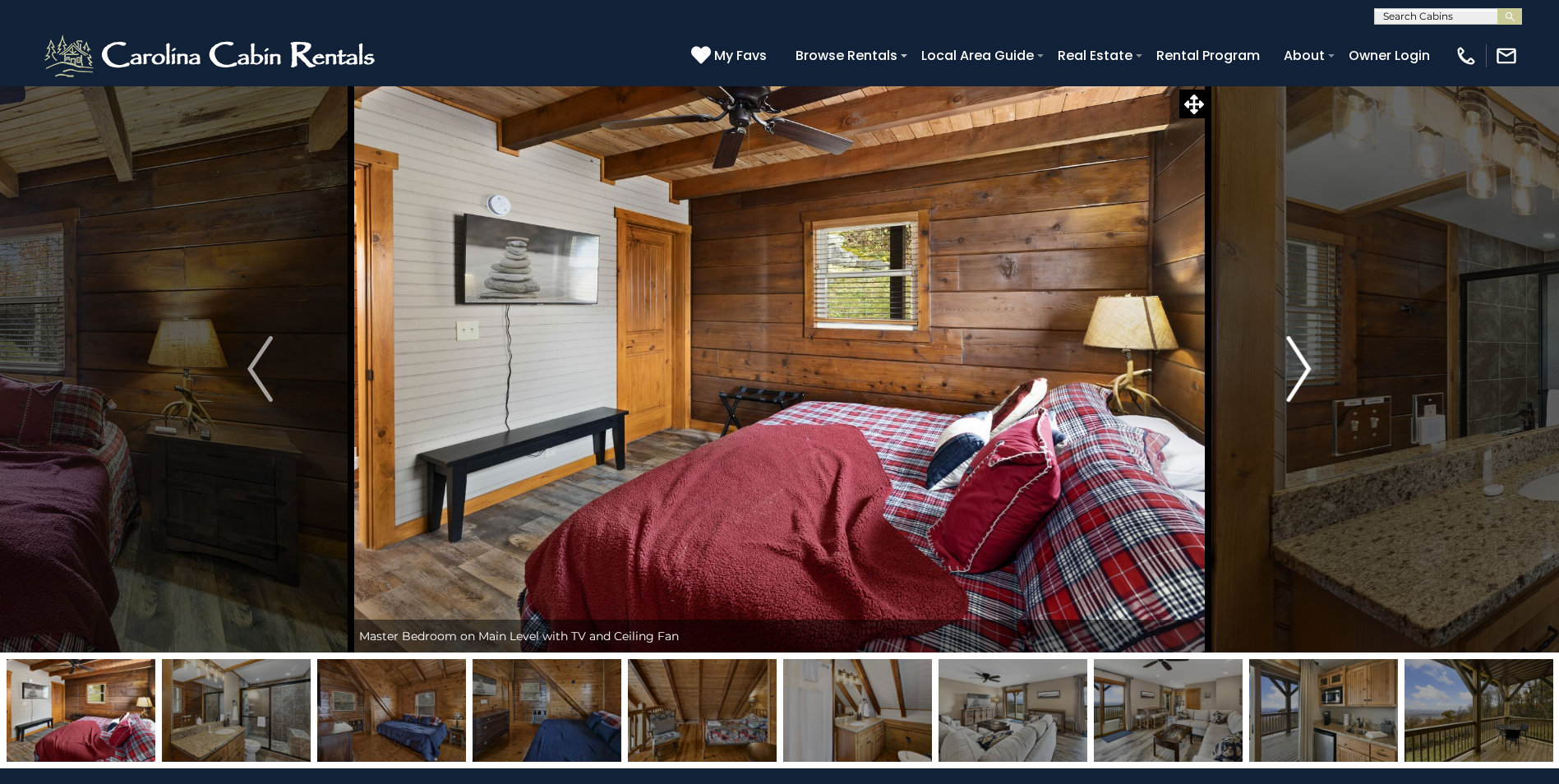
click at [1299, 362] on img "Next" at bounding box center [1298, 368] width 24 height 65
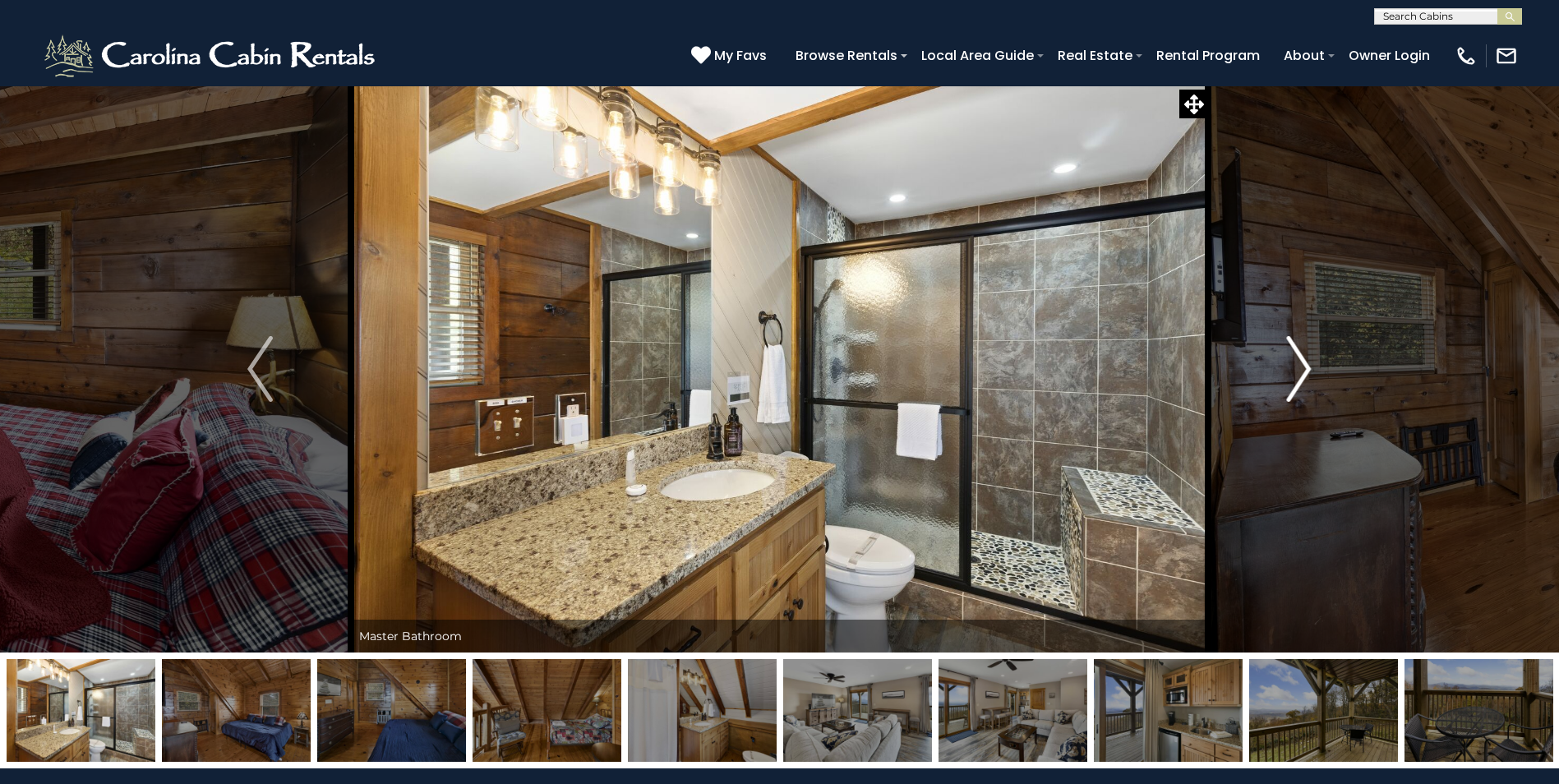
click at [1299, 362] on img "Next" at bounding box center [1298, 368] width 24 height 65
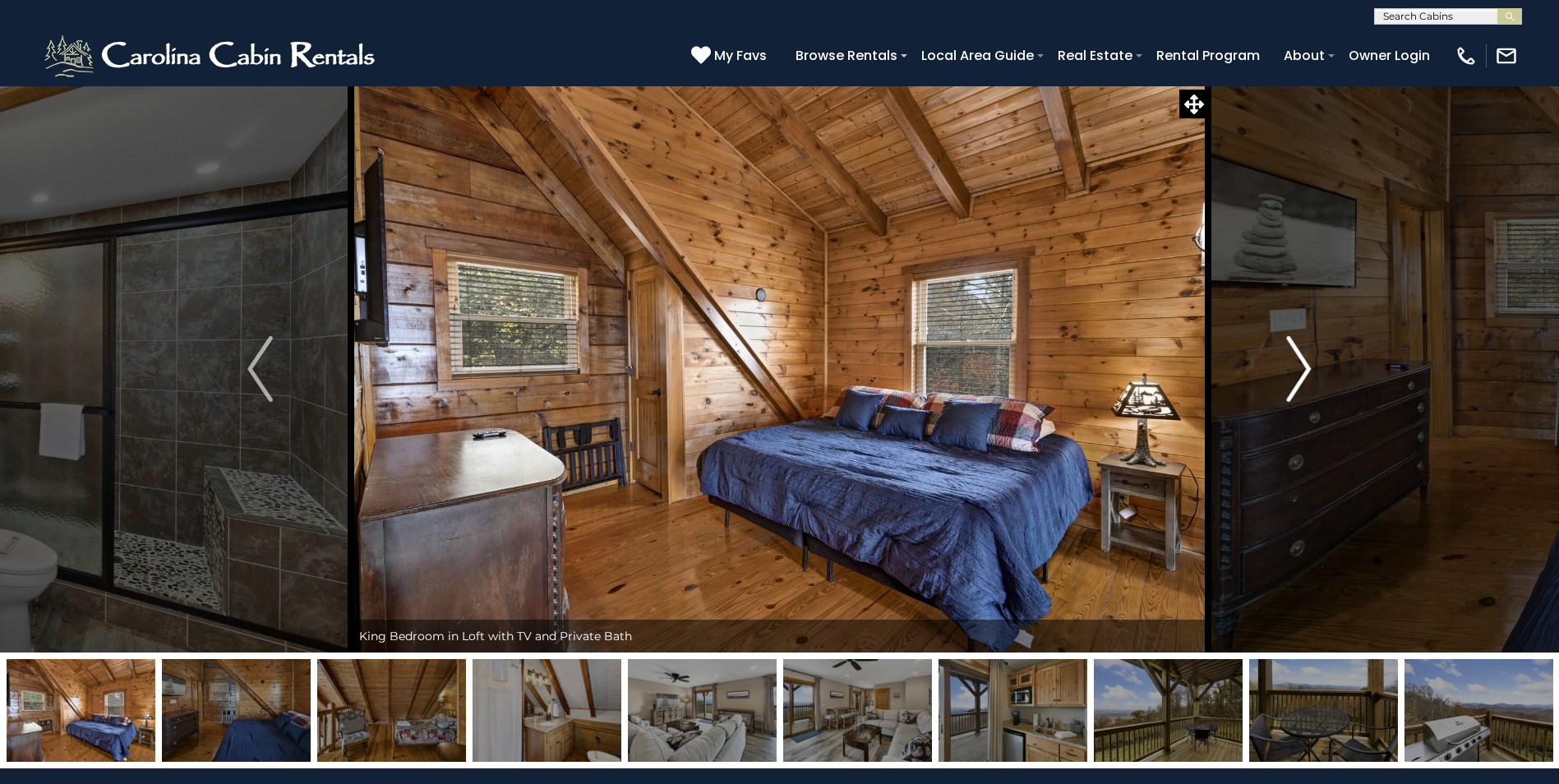
click at [1299, 362] on img "Next" at bounding box center [1298, 368] width 24 height 65
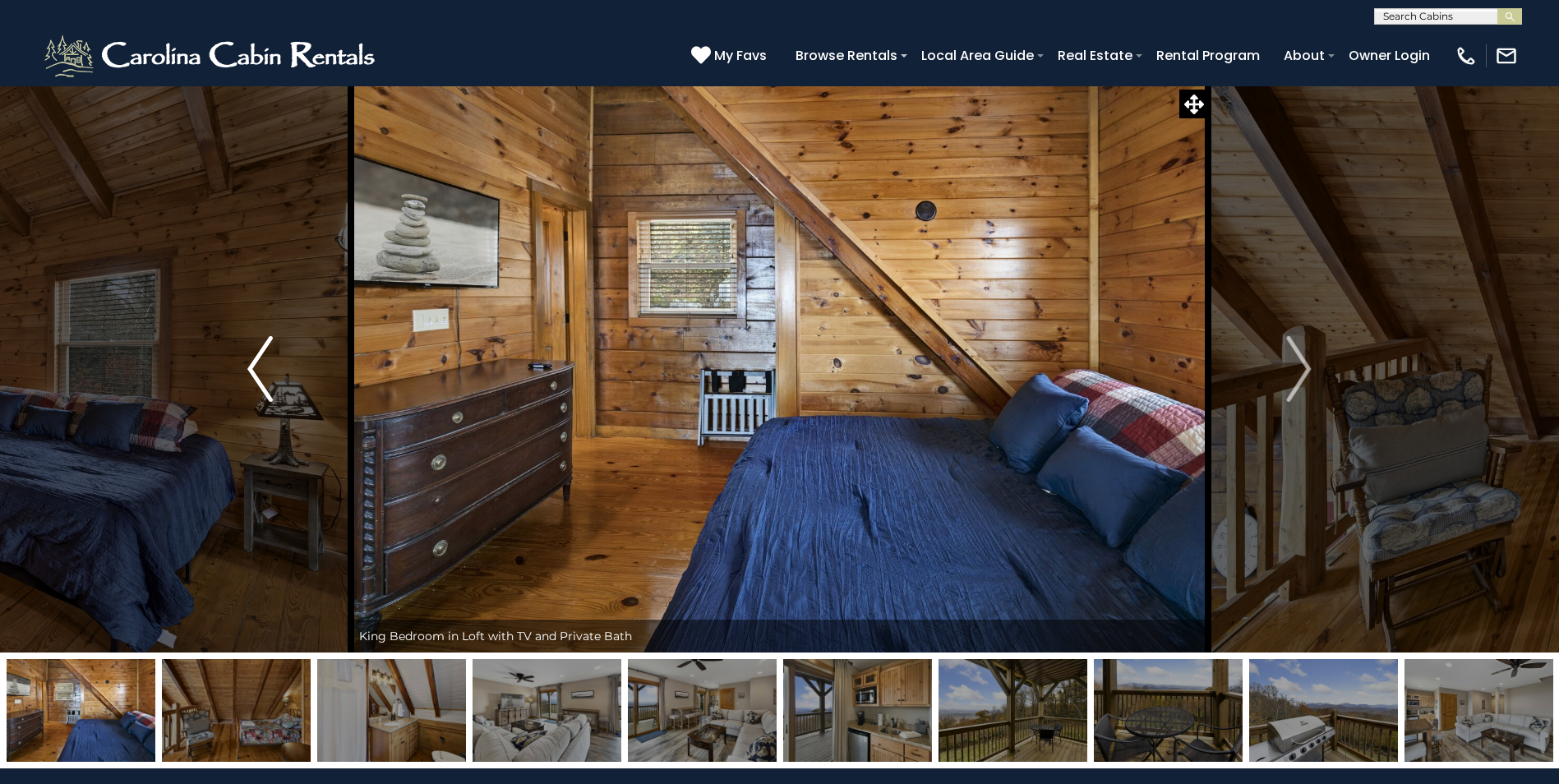
click at [268, 369] on img "Previous" at bounding box center [260, 368] width 24 height 65
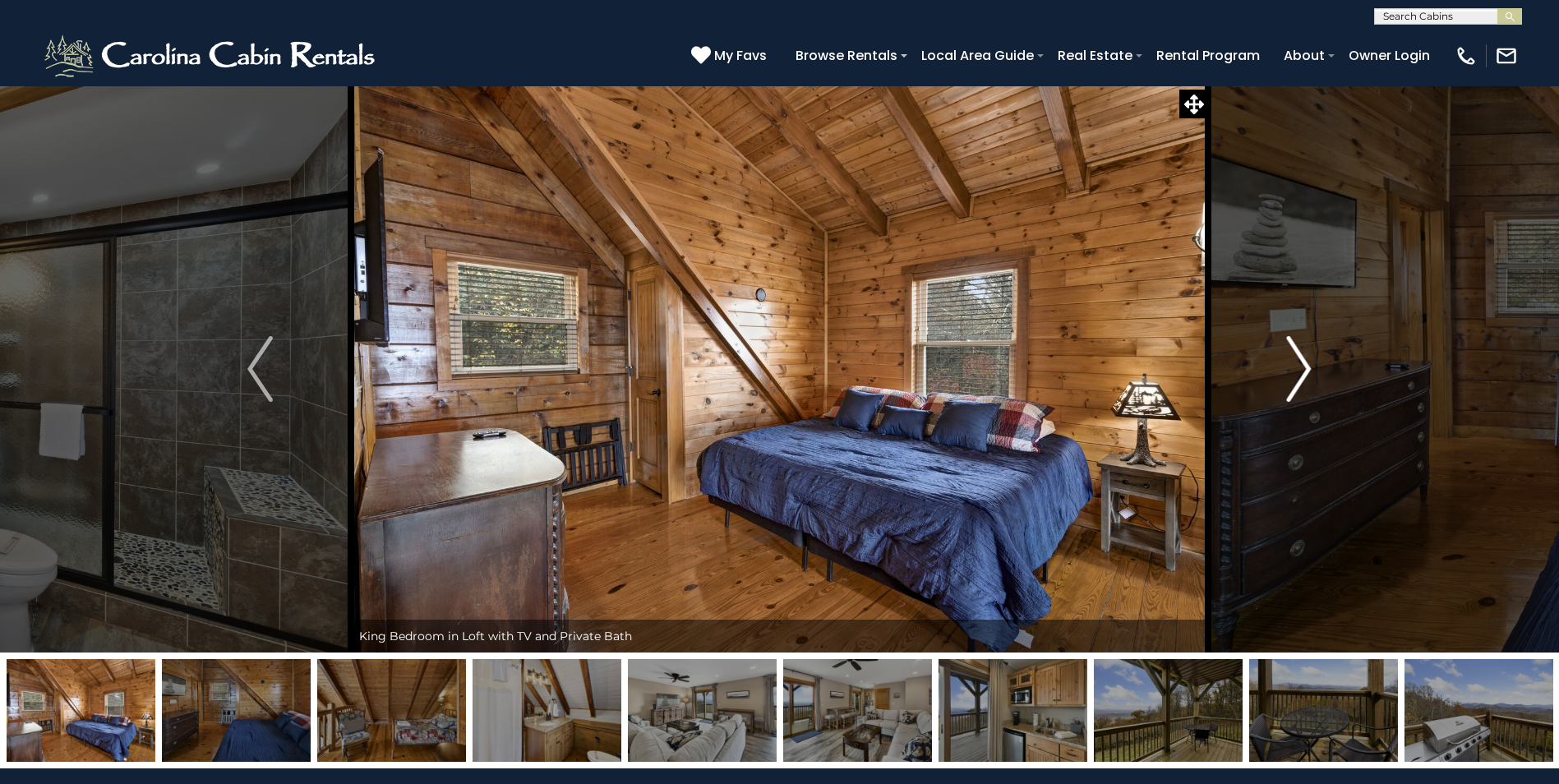
click at [1302, 349] on img "Next" at bounding box center [1298, 368] width 24 height 65
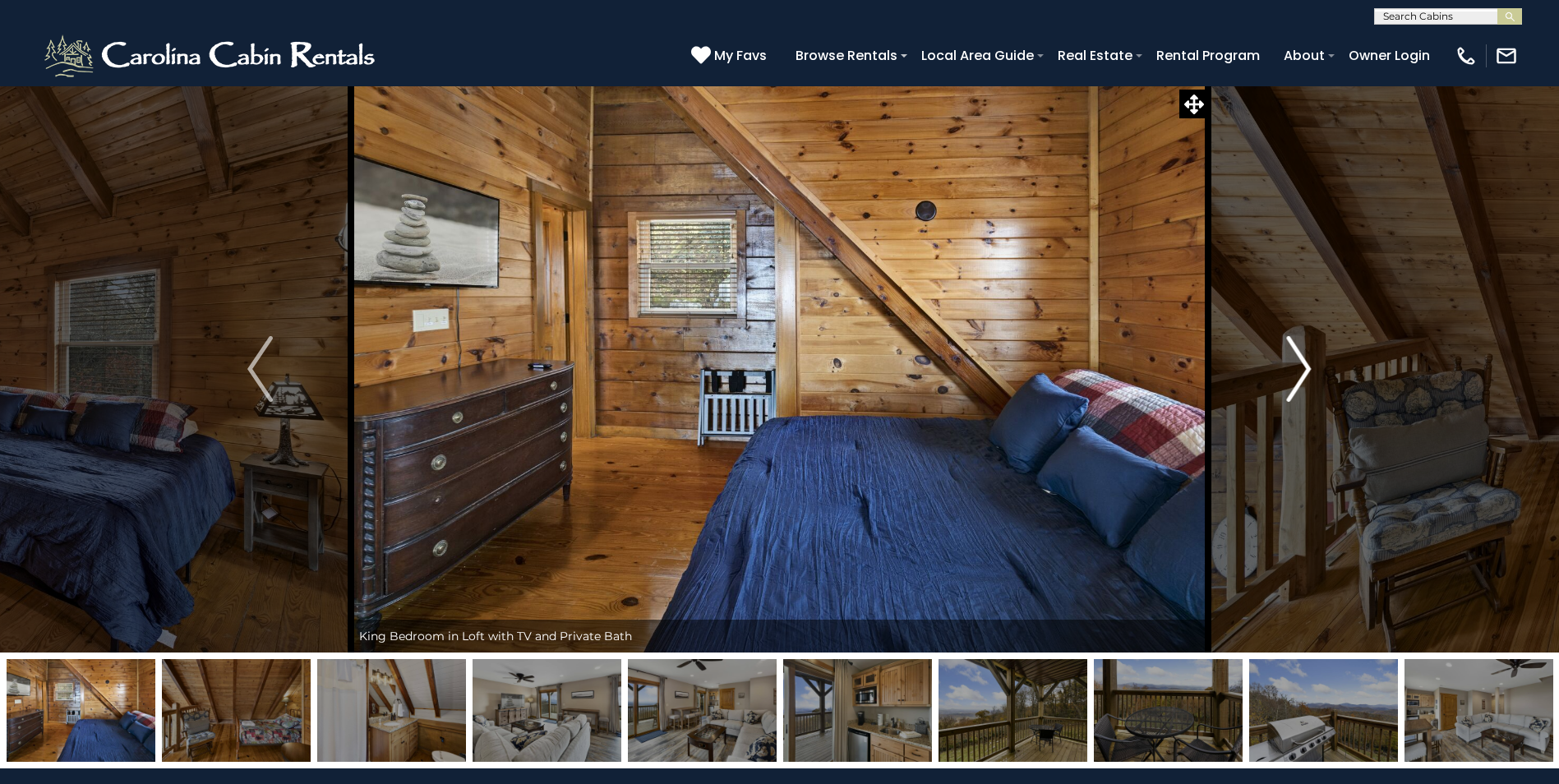
click at [1302, 349] on img "Next" at bounding box center [1298, 368] width 24 height 65
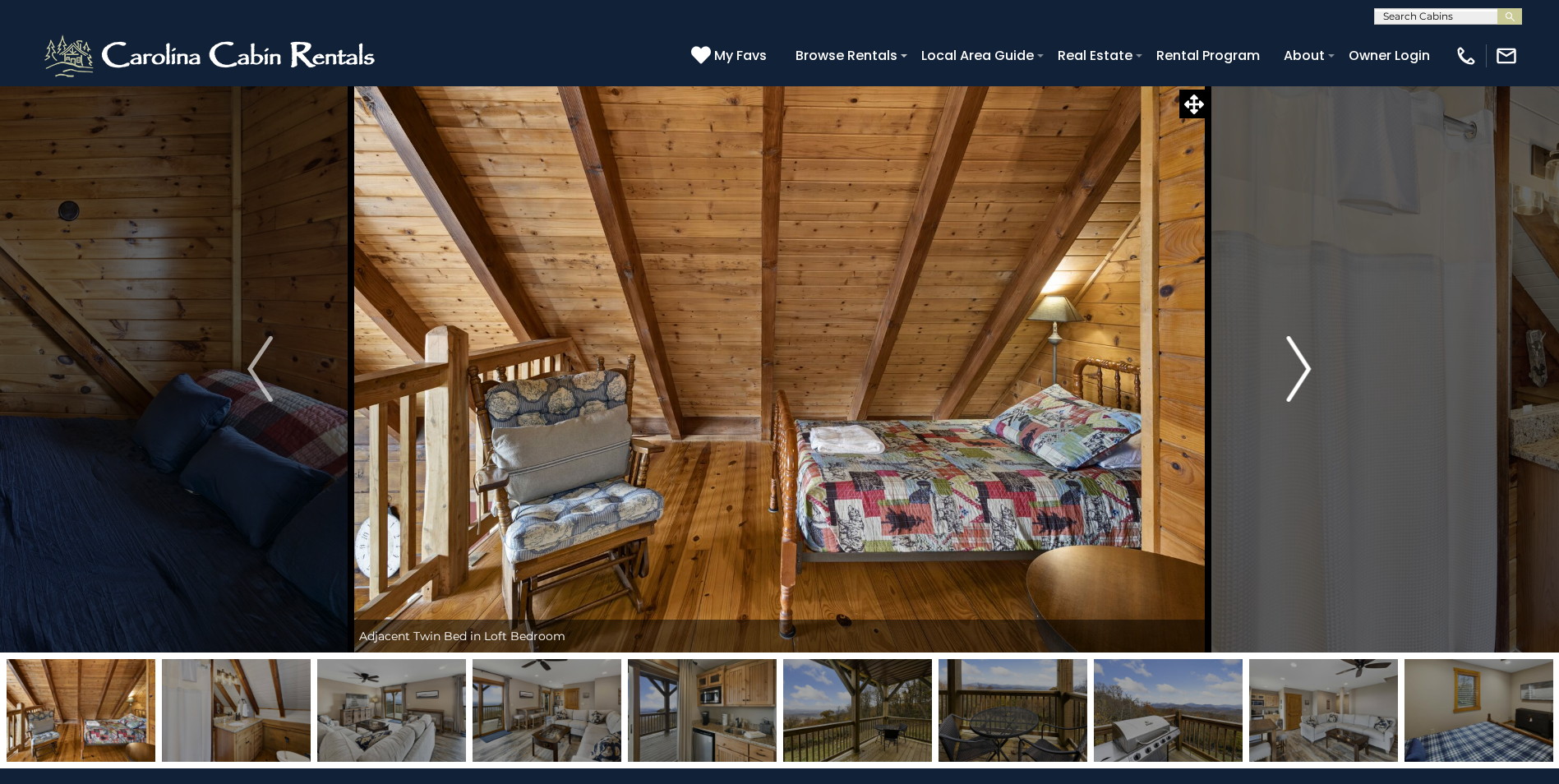
click at [1300, 348] on img "Next" at bounding box center [1298, 368] width 24 height 65
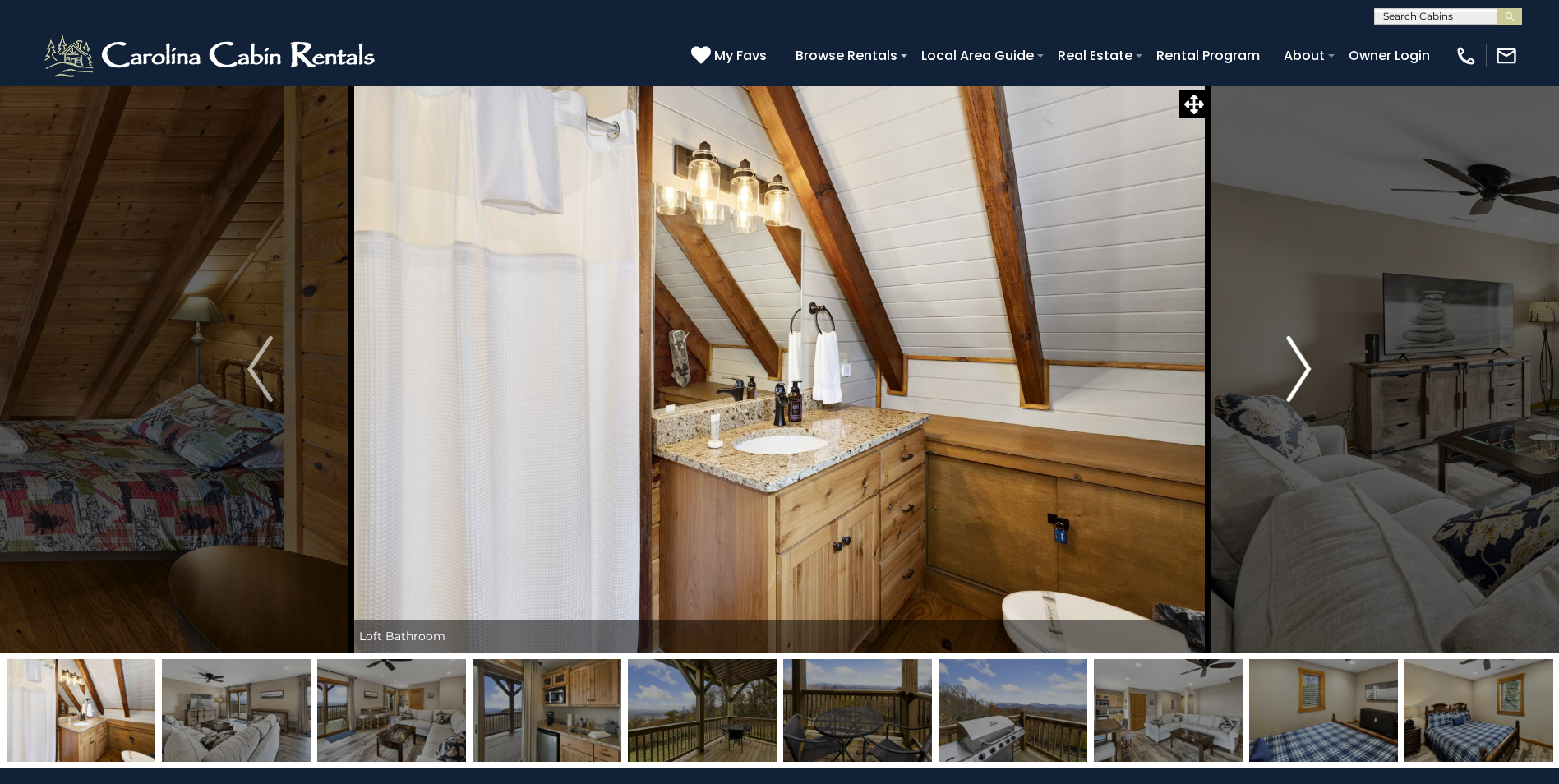
click at [1300, 348] on img "Next" at bounding box center [1298, 368] width 24 height 65
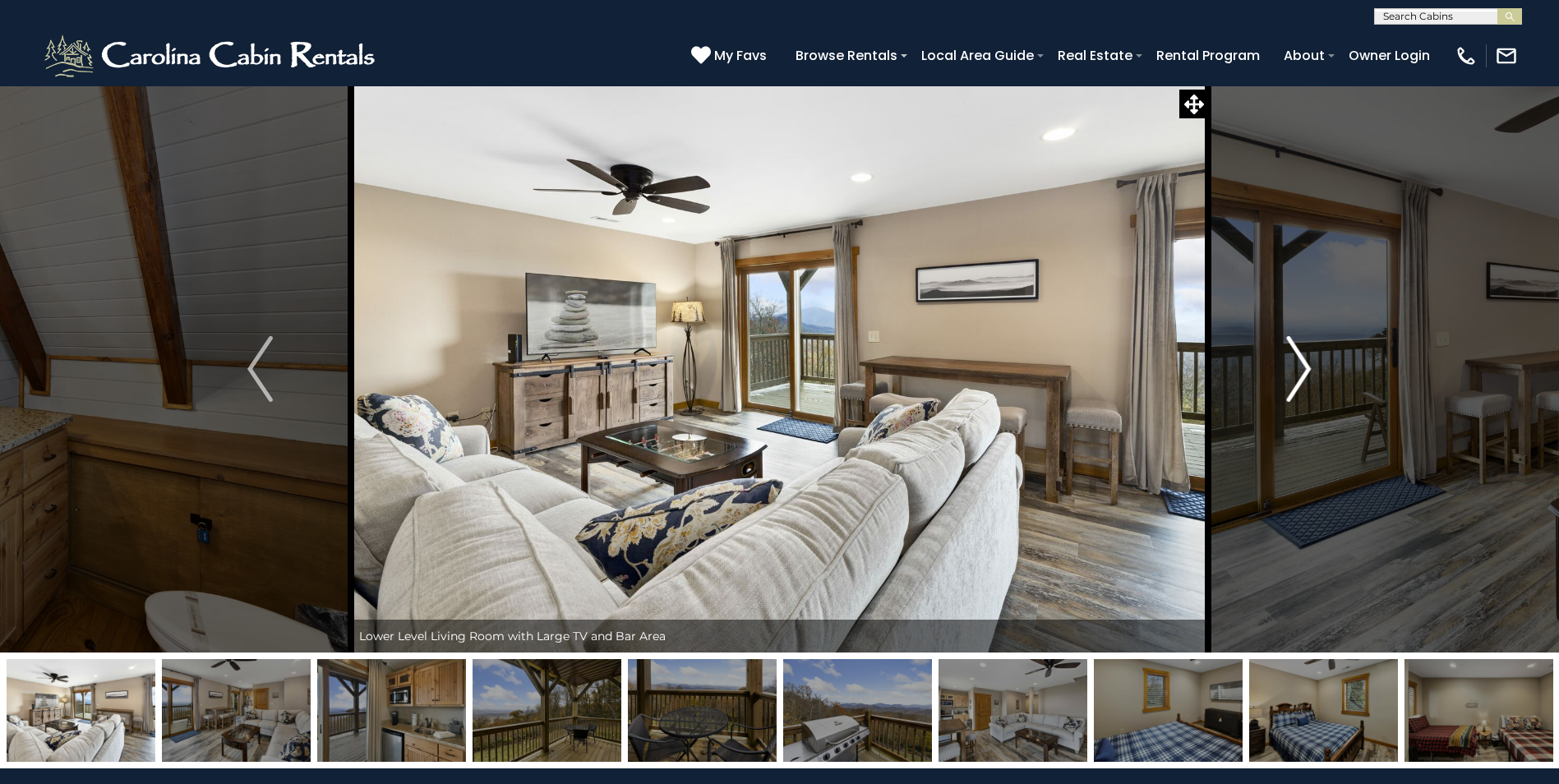
click at [1300, 348] on img "Next" at bounding box center [1298, 368] width 24 height 65
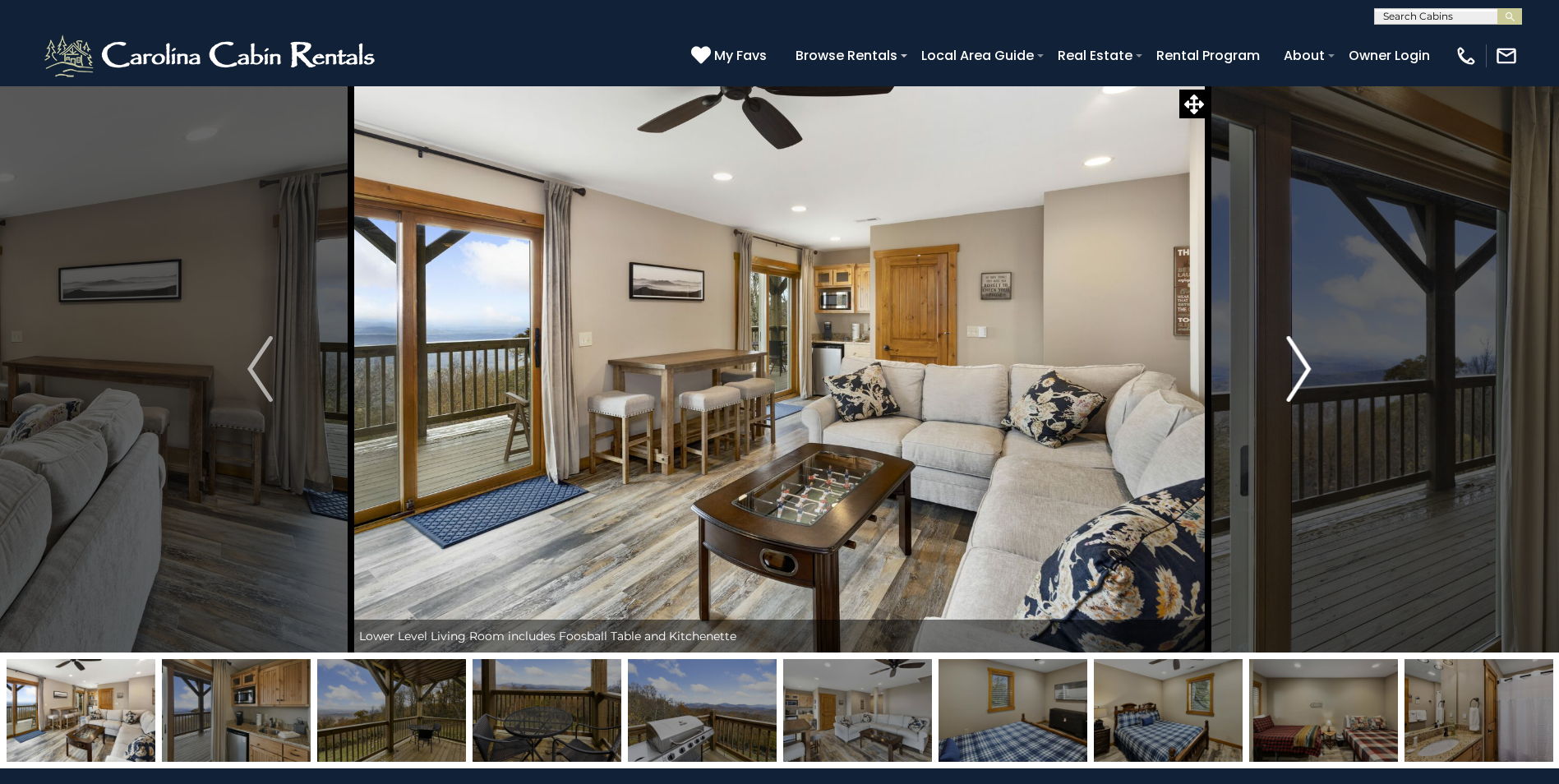
click at [1300, 348] on img "Next" at bounding box center [1298, 368] width 24 height 65
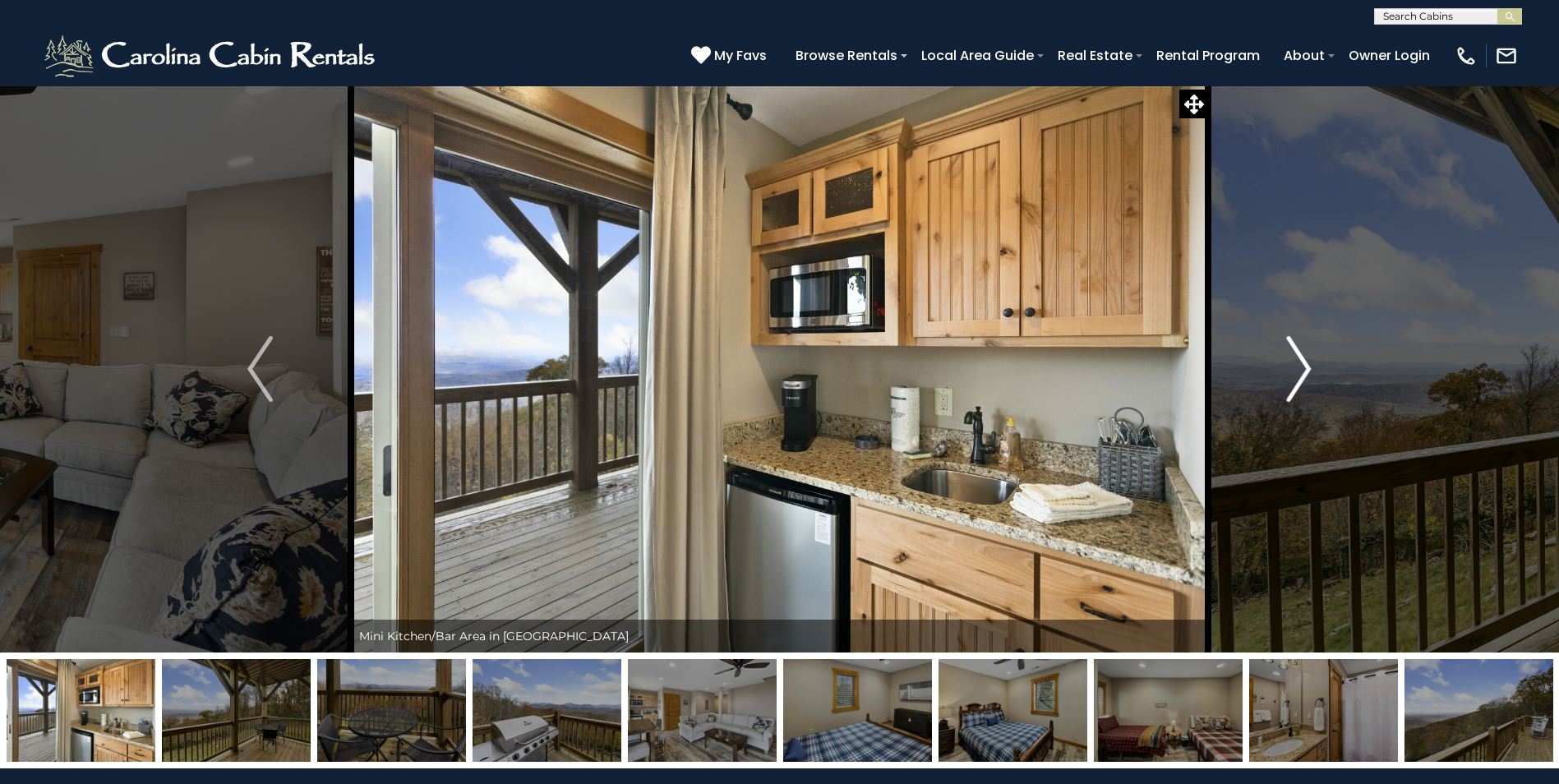
click at [1300, 348] on img "Next" at bounding box center [1298, 368] width 24 height 65
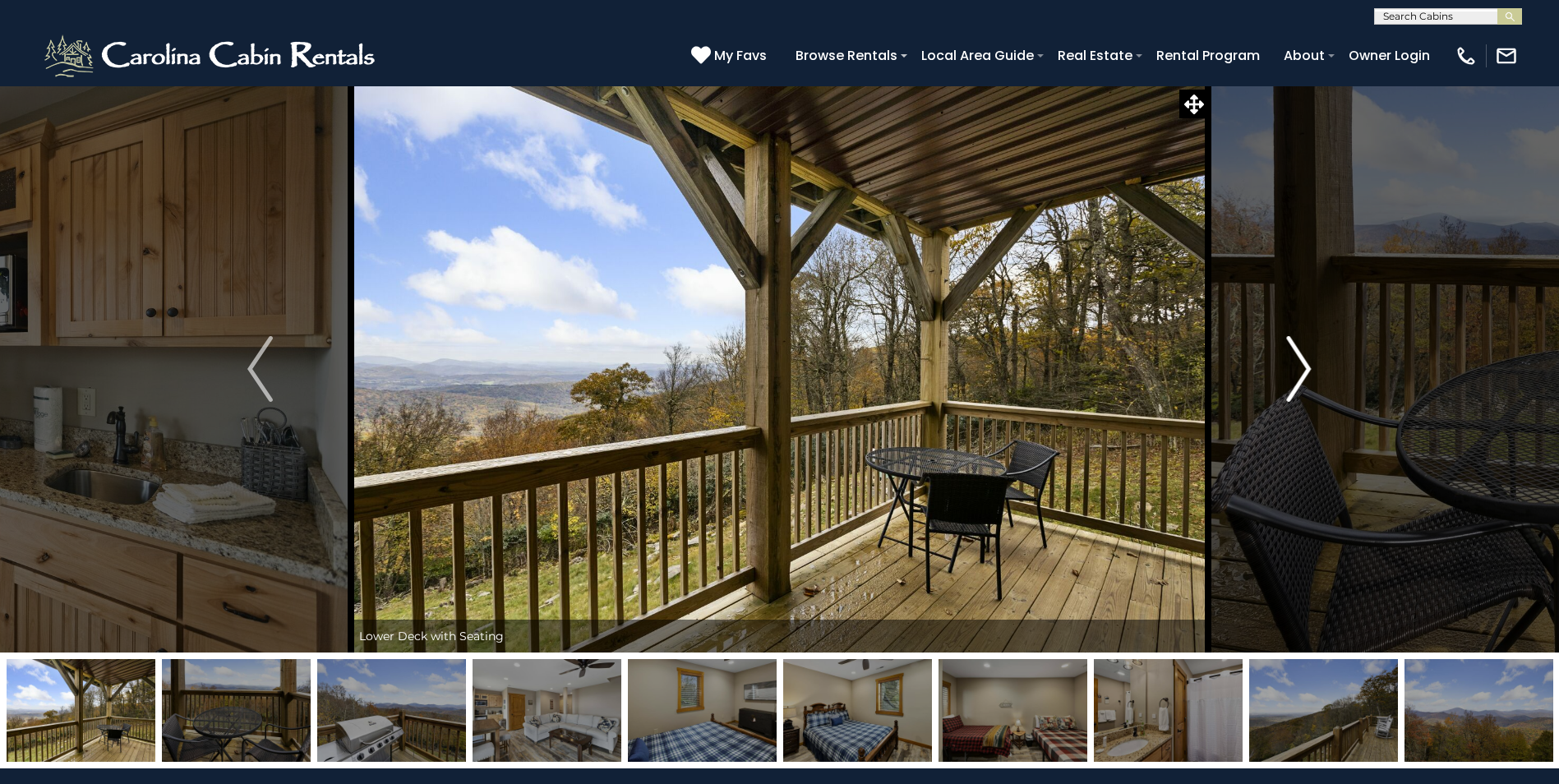
click at [1300, 348] on img "Next" at bounding box center [1298, 368] width 24 height 65
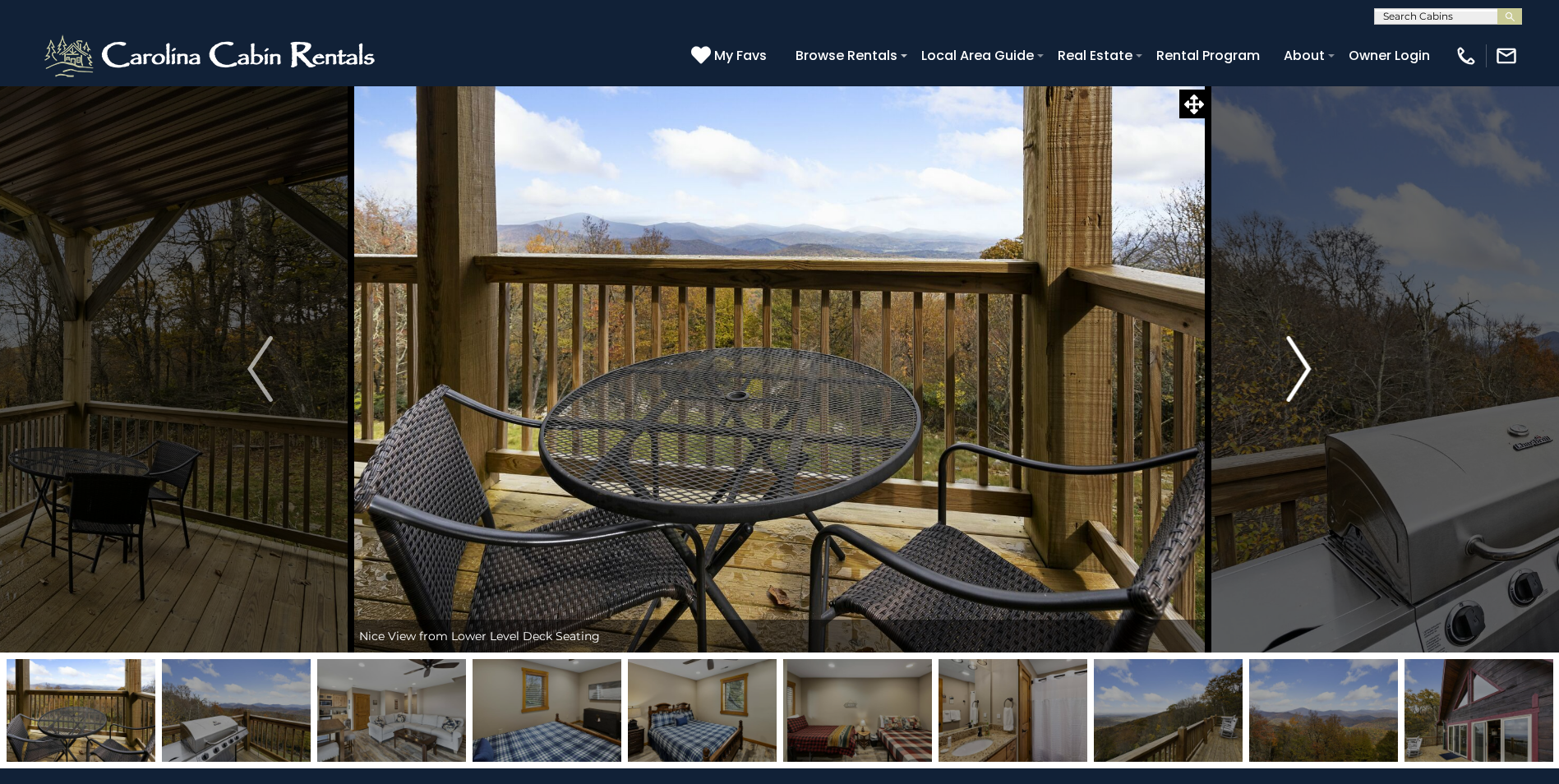
click at [1300, 348] on img "Next" at bounding box center [1298, 368] width 24 height 65
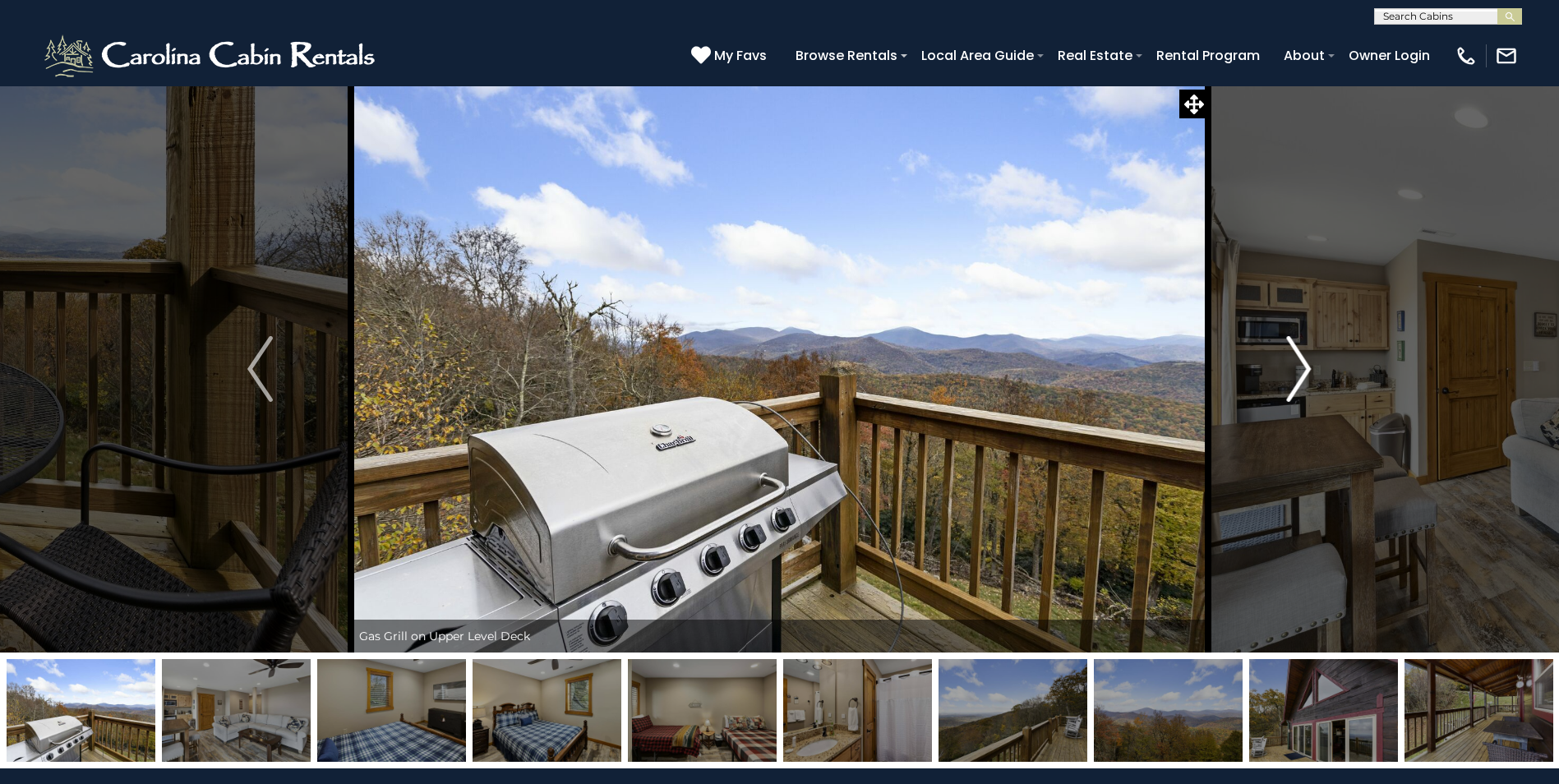
click at [1300, 348] on img "Next" at bounding box center [1298, 368] width 24 height 65
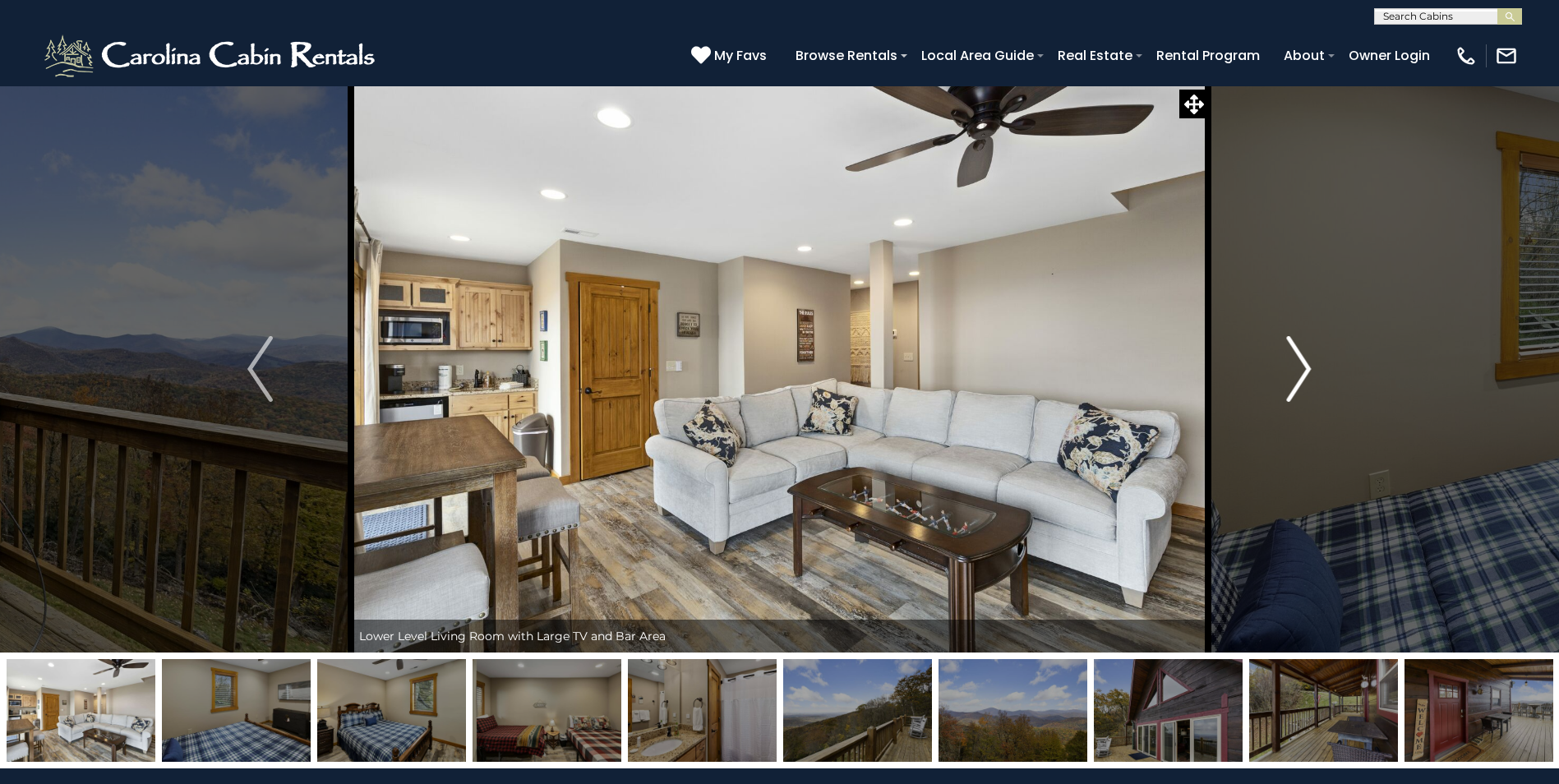
click at [1300, 348] on img "Next" at bounding box center [1298, 368] width 24 height 65
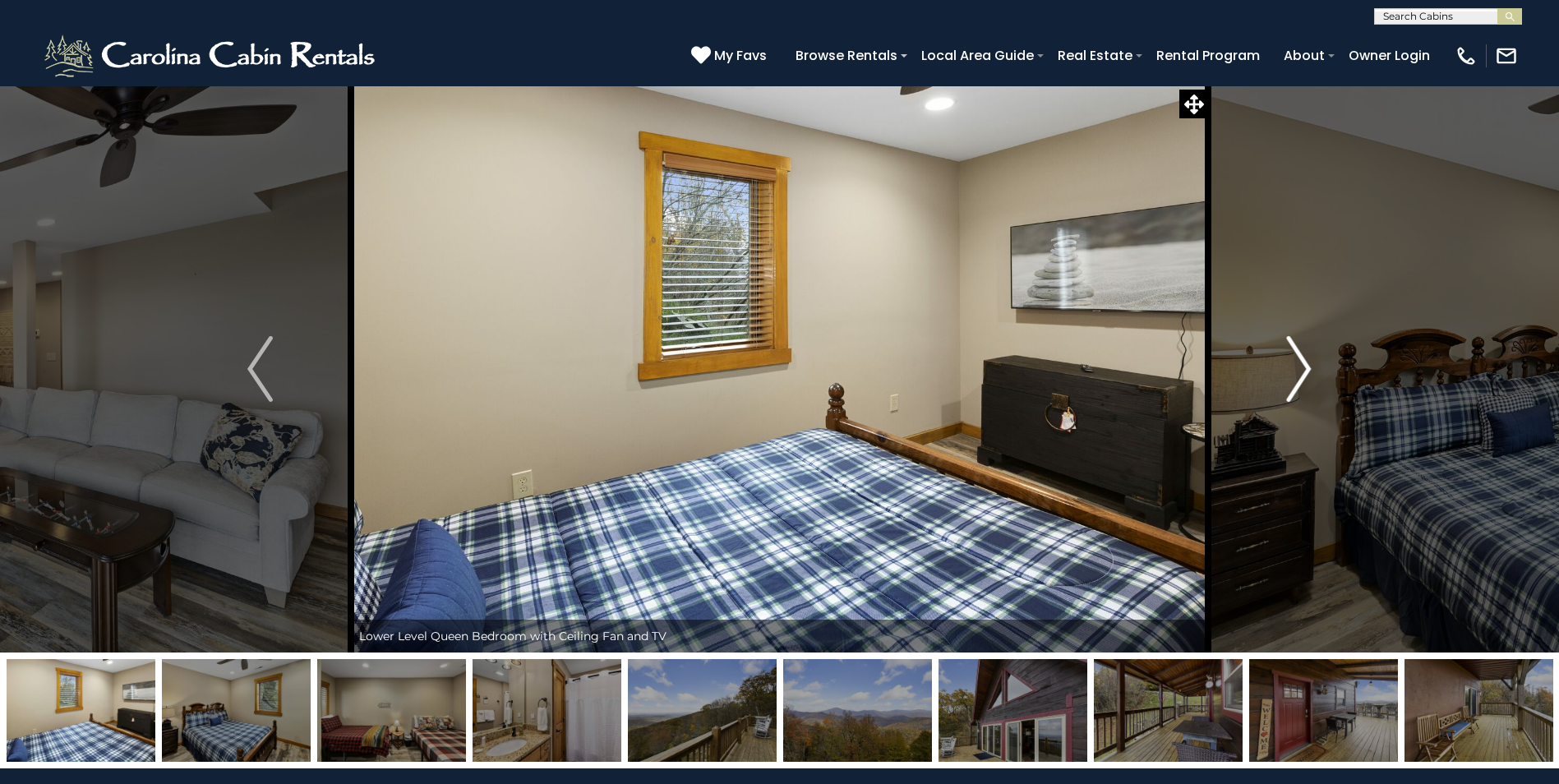
click at [1300, 348] on img "Next" at bounding box center [1298, 368] width 24 height 65
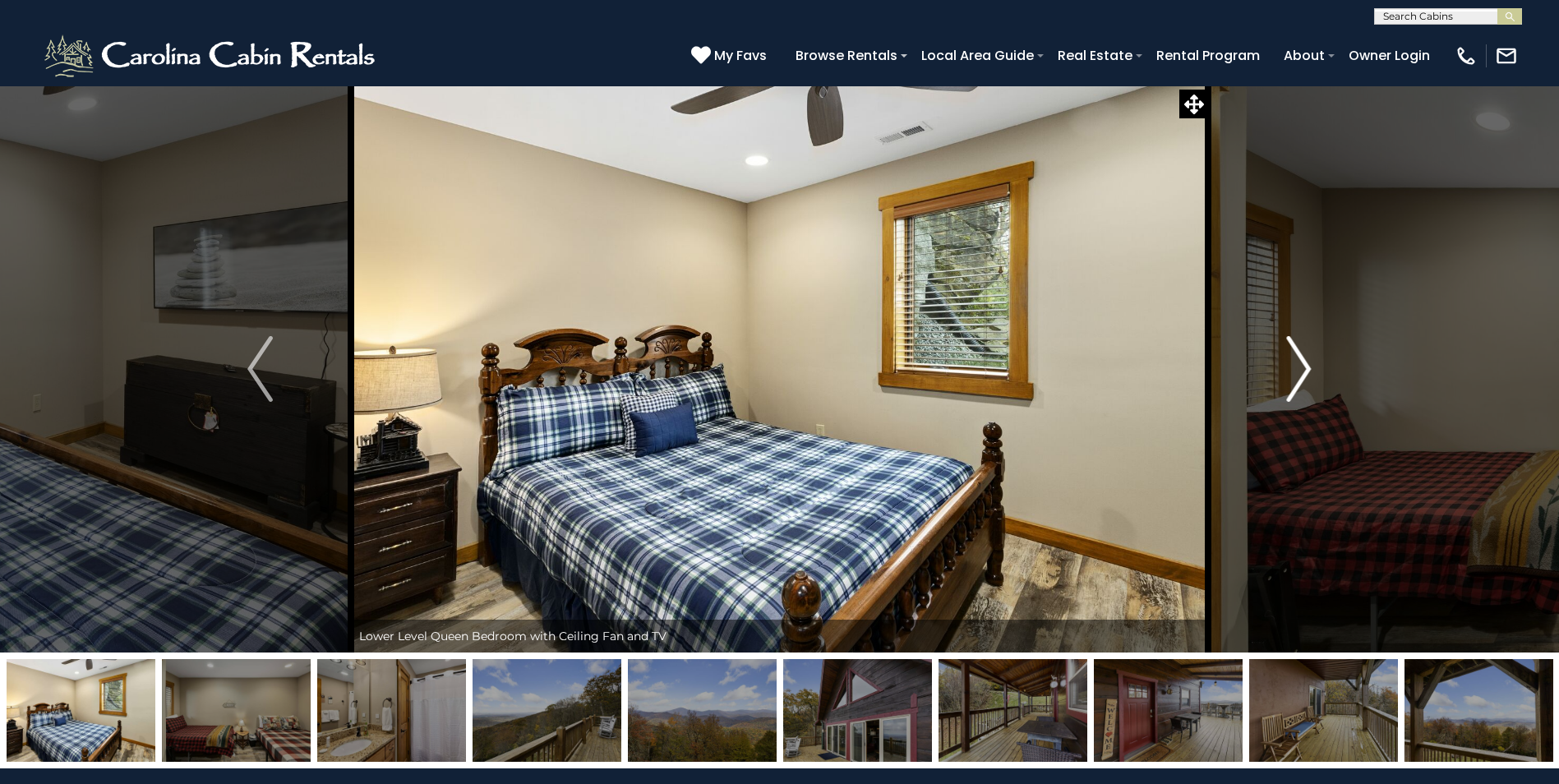
click at [1300, 348] on img "Next" at bounding box center [1298, 368] width 24 height 65
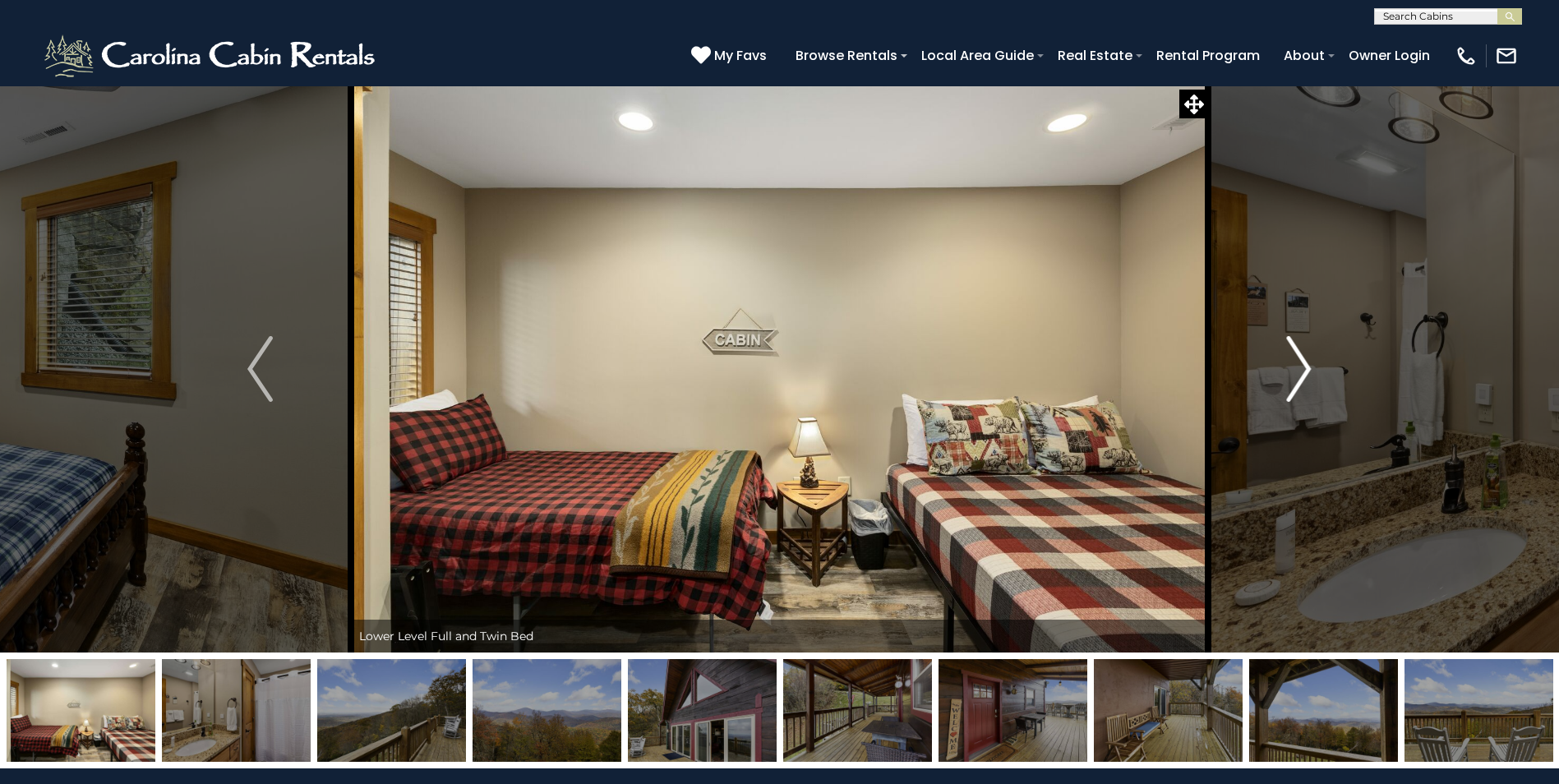
click at [1300, 348] on img "Next" at bounding box center [1298, 368] width 24 height 65
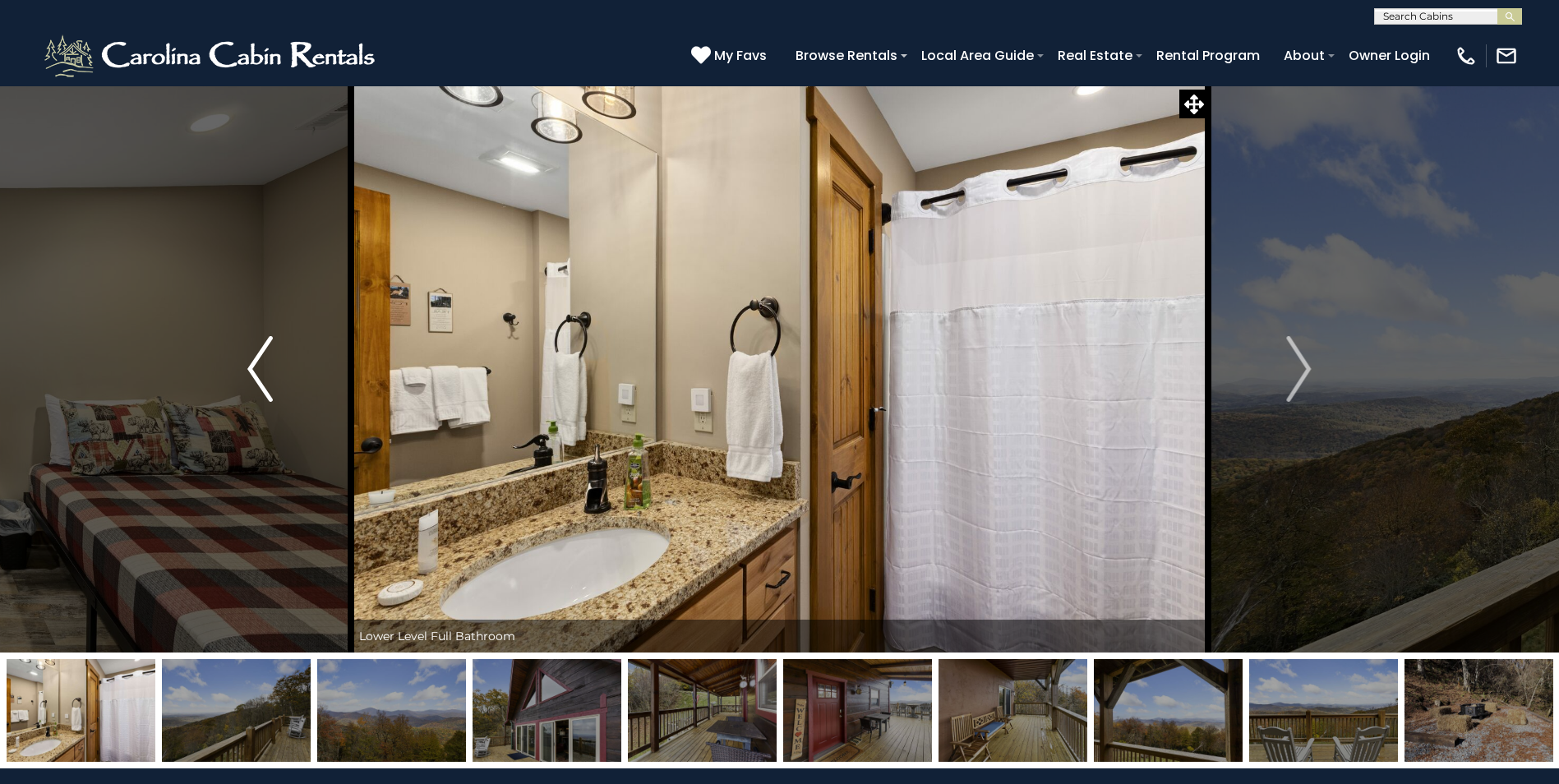
click at [269, 361] on img "Previous" at bounding box center [260, 368] width 24 height 65
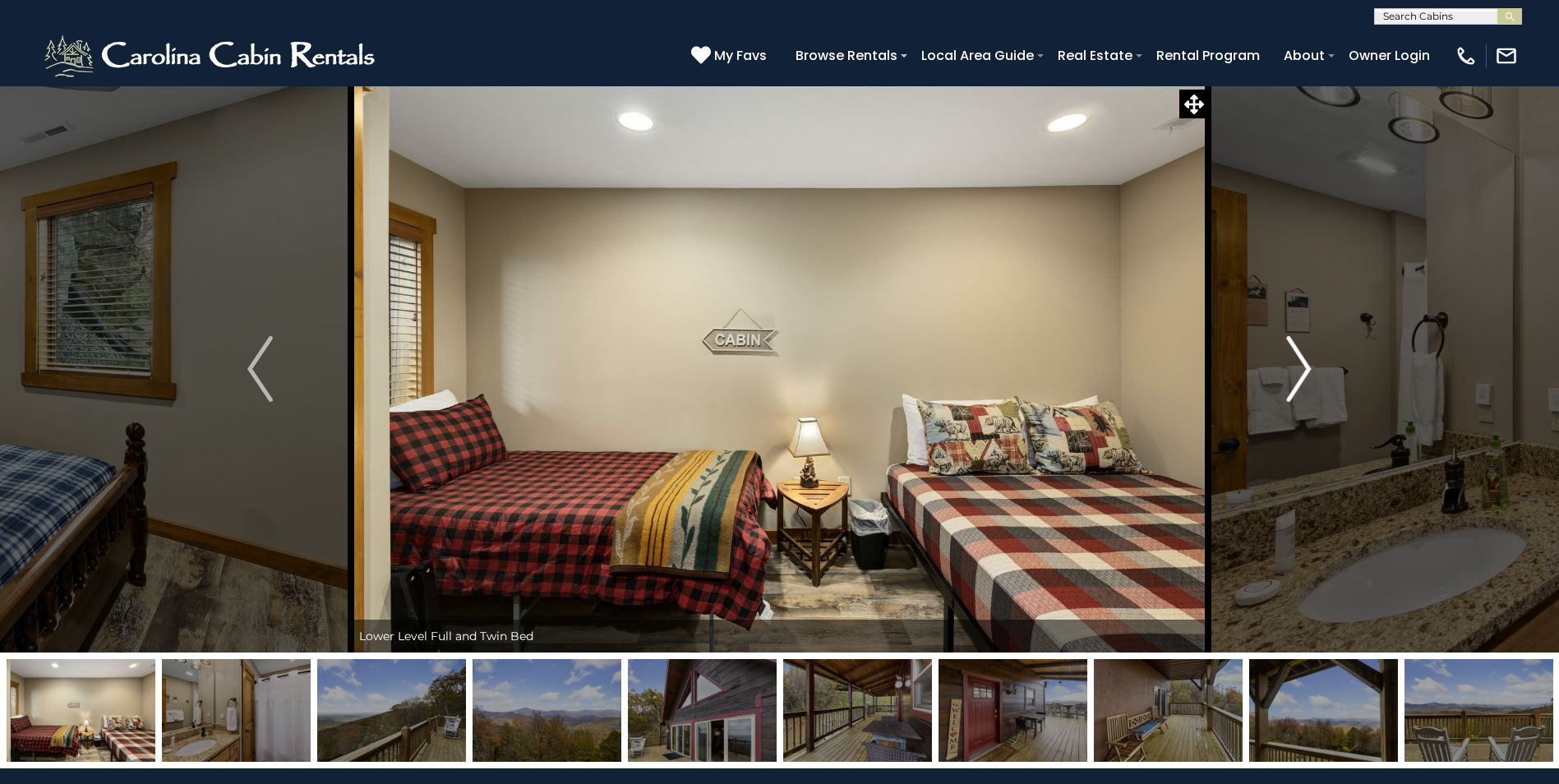
click at [1312, 368] on img "Next" at bounding box center [1298, 368] width 24 height 65
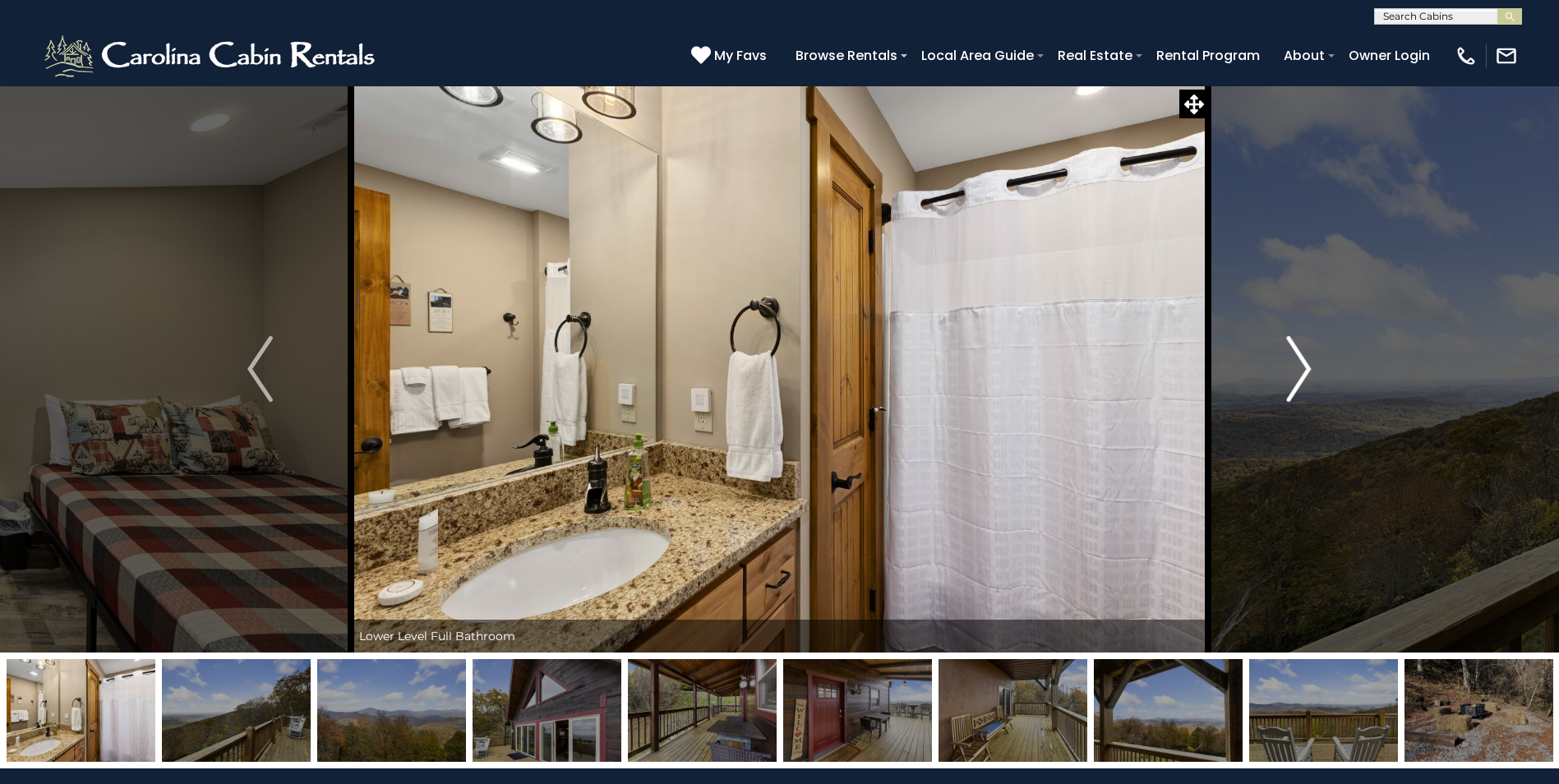
click at [1310, 367] on img "Next" at bounding box center [1298, 368] width 24 height 65
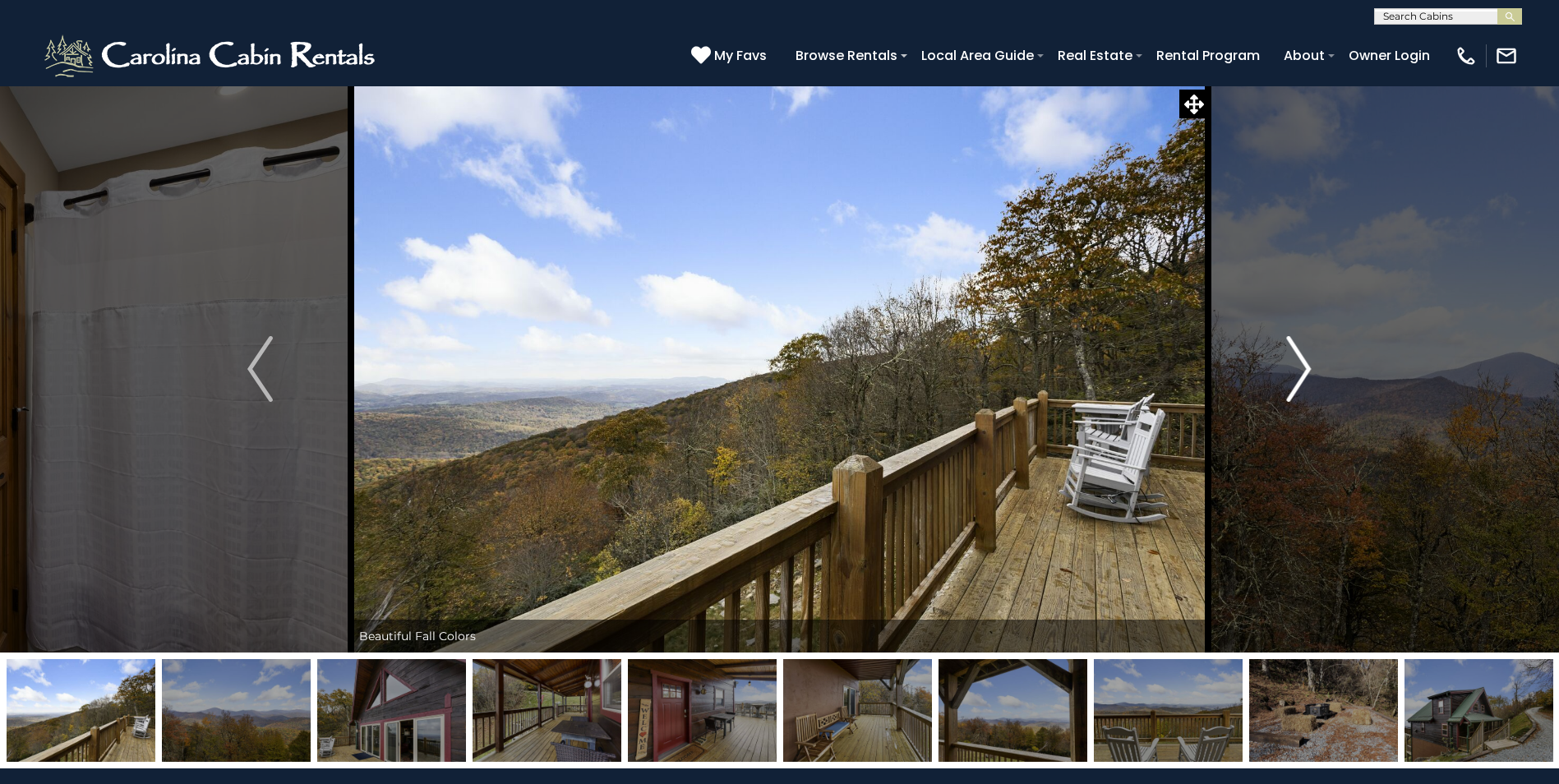
click at [1305, 368] on img "Next" at bounding box center [1298, 368] width 24 height 65
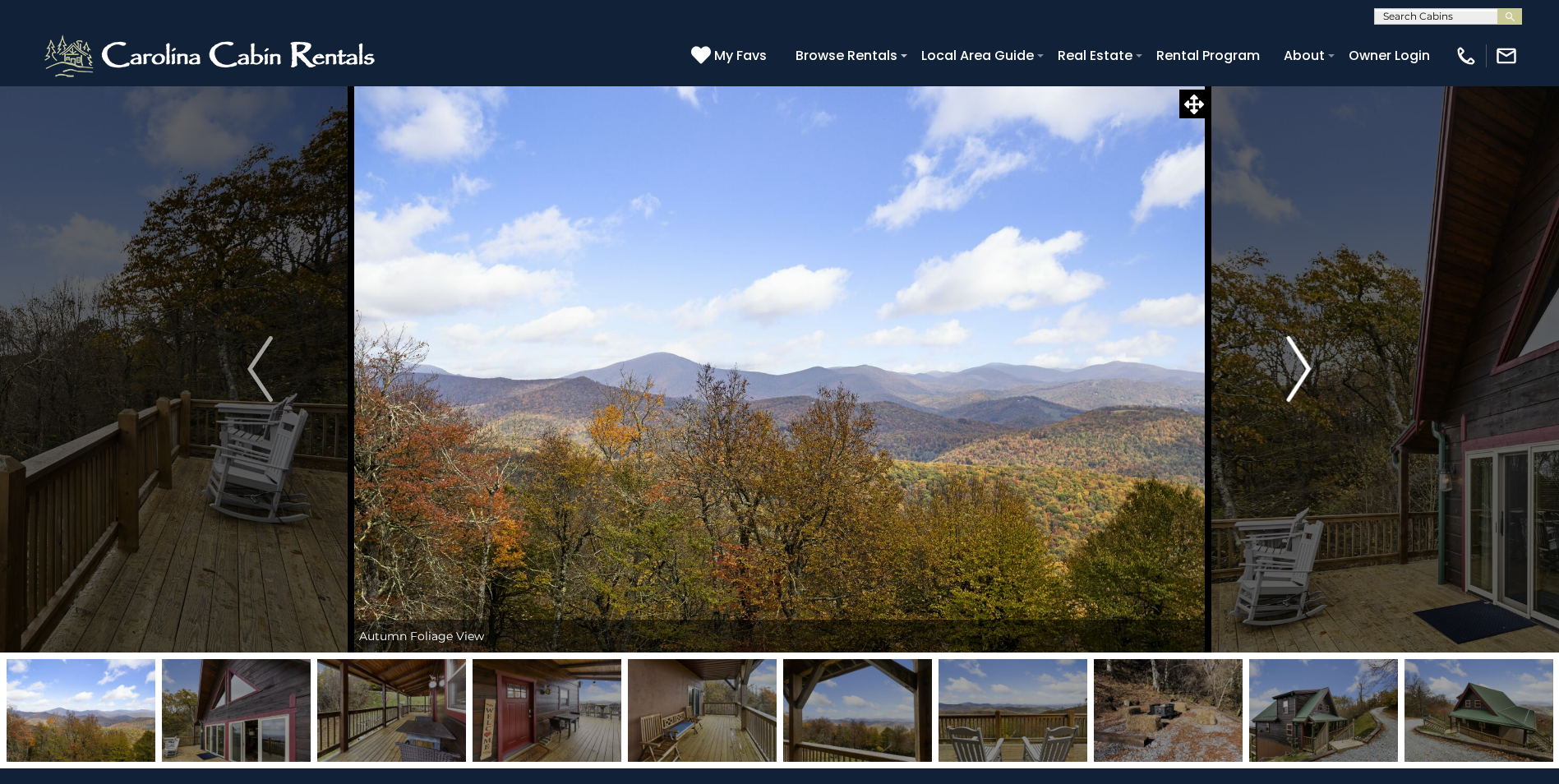
click at [1305, 368] on img "Next" at bounding box center [1298, 368] width 24 height 65
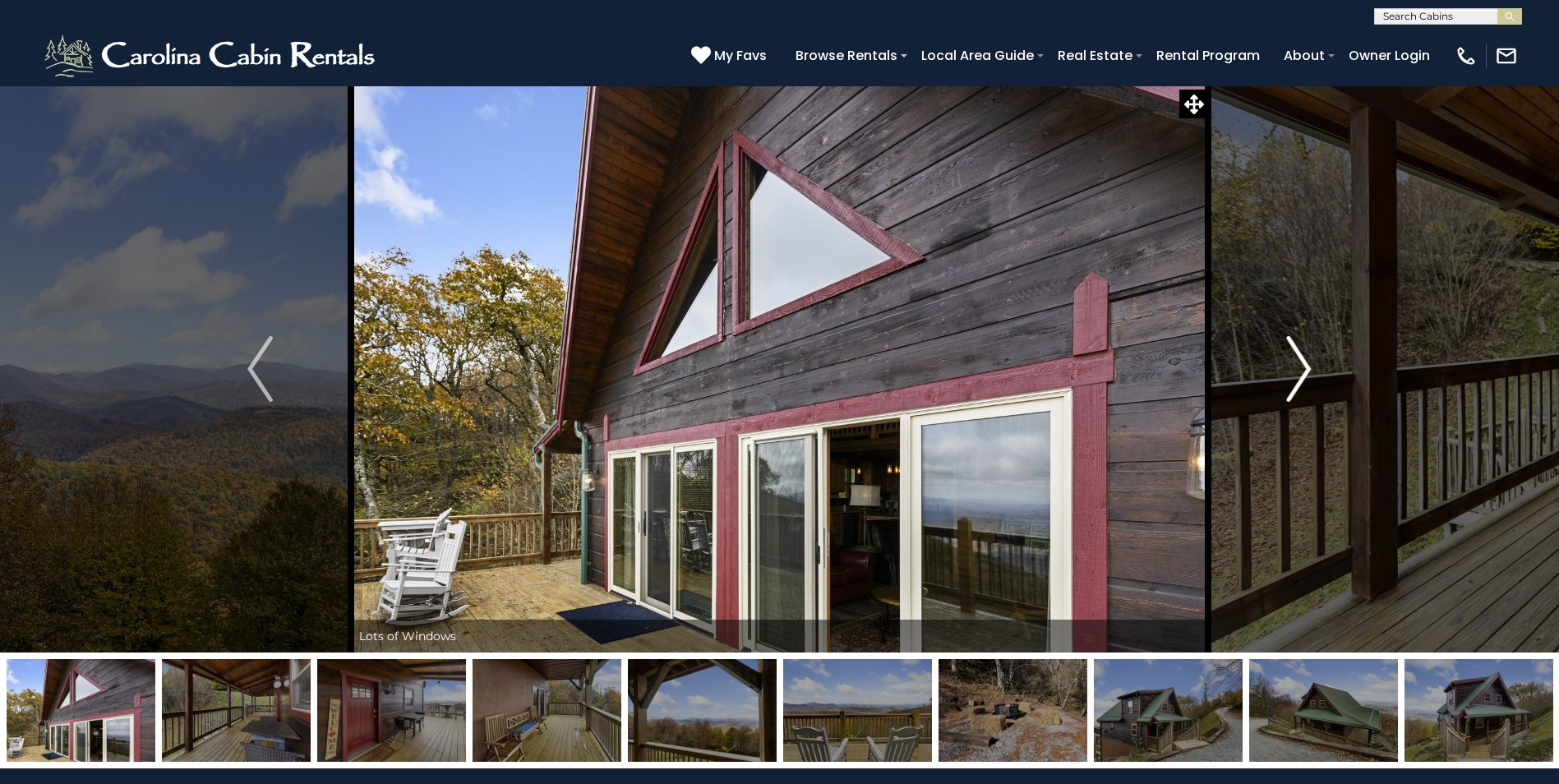
click at [1305, 368] on img "Next" at bounding box center [1298, 368] width 24 height 65
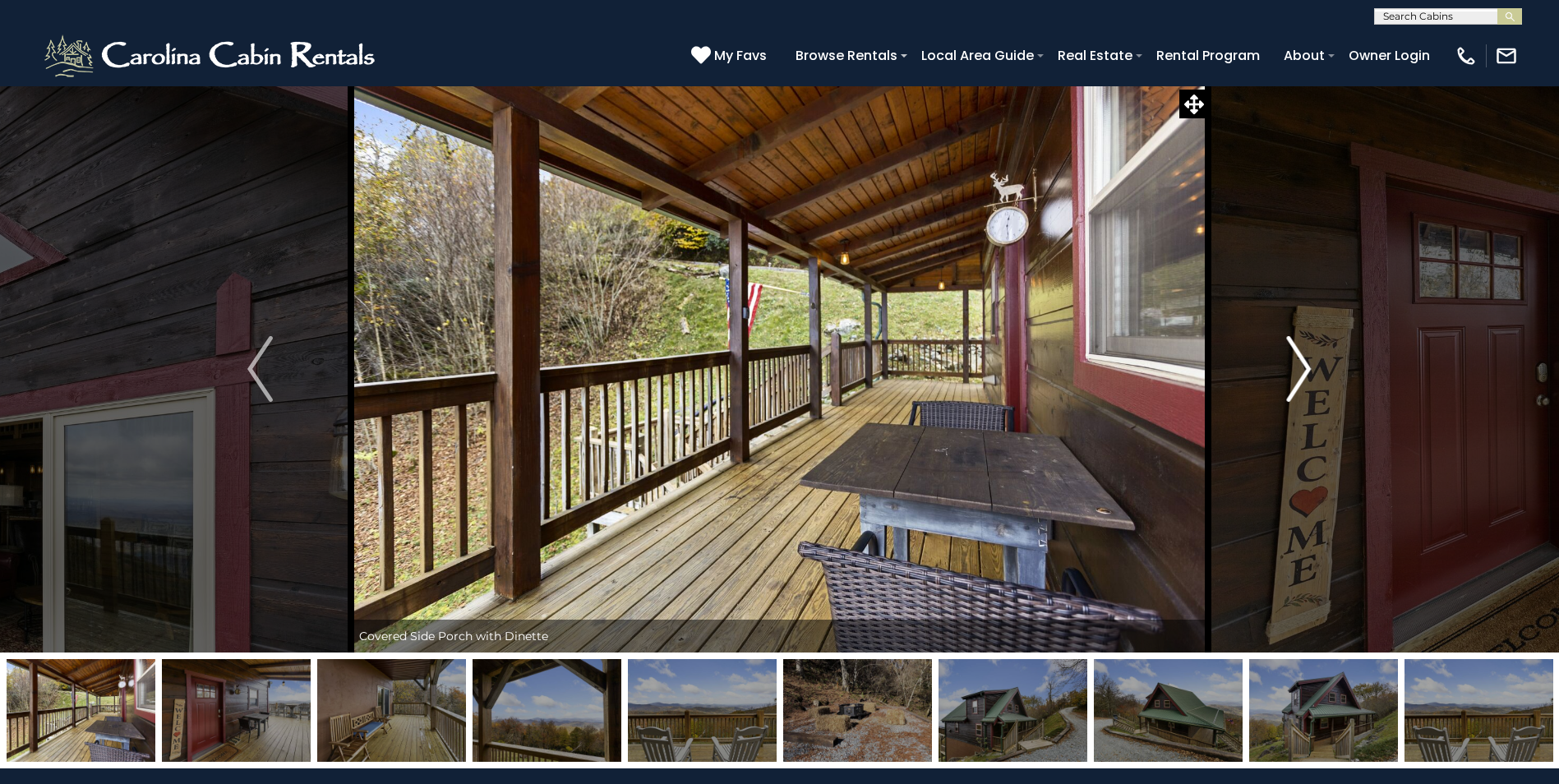
click at [1305, 368] on img "Next" at bounding box center [1298, 368] width 24 height 65
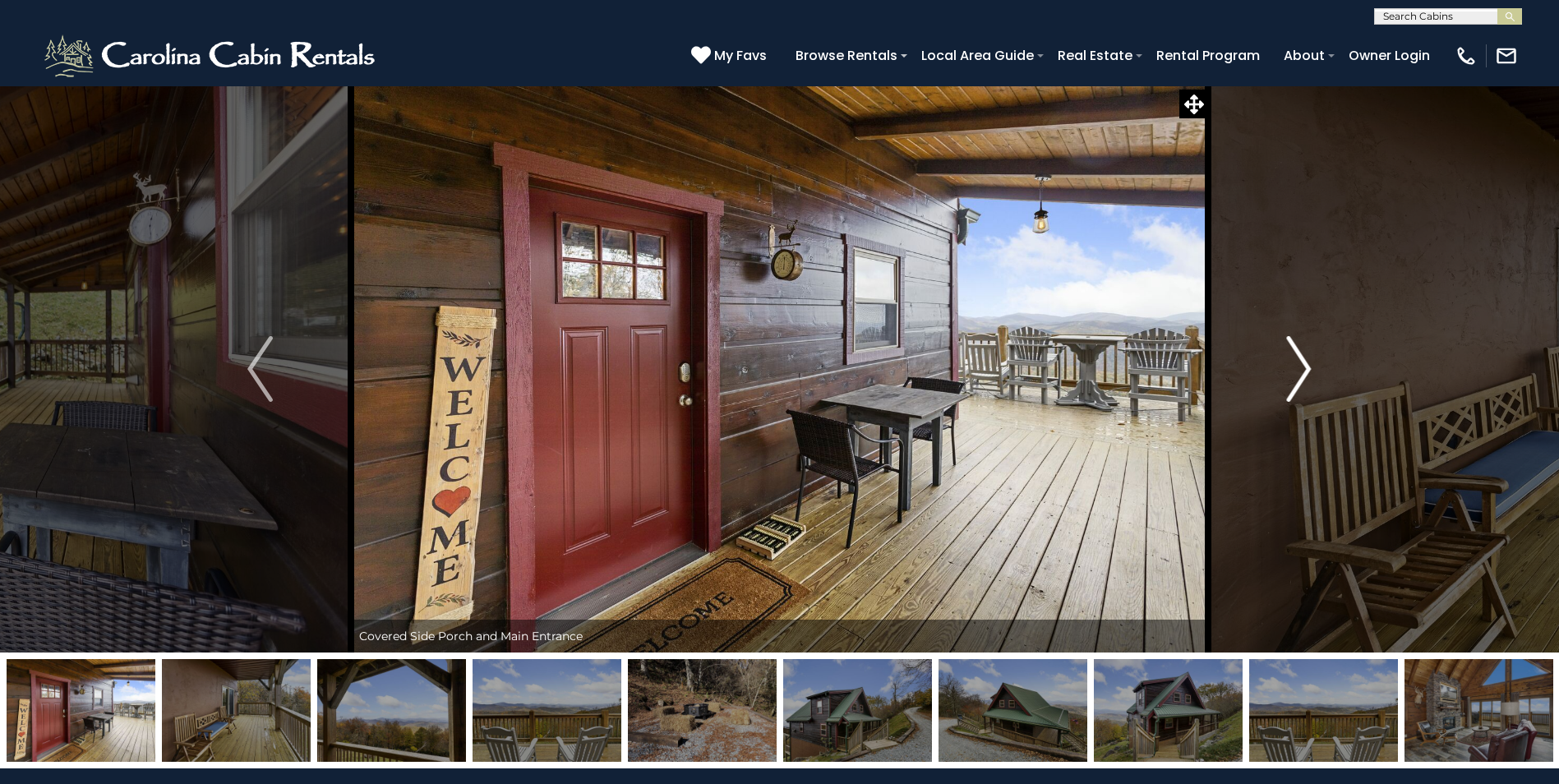
click at [1305, 368] on img "Next" at bounding box center [1298, 368] width 24 height 65
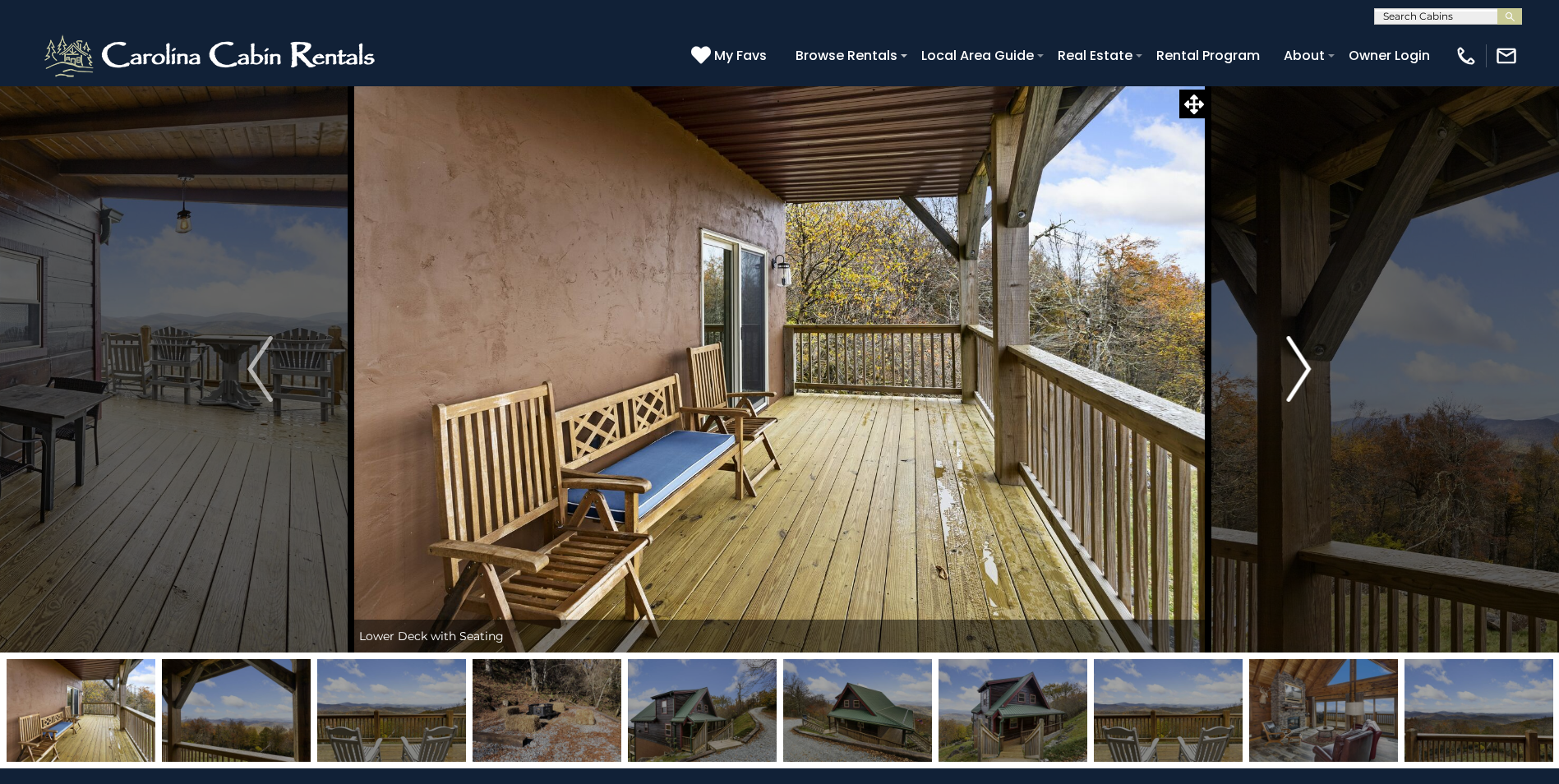
click at [1305, 368] on img "Next" at bounding box center [1298, 368] width 24 height 65
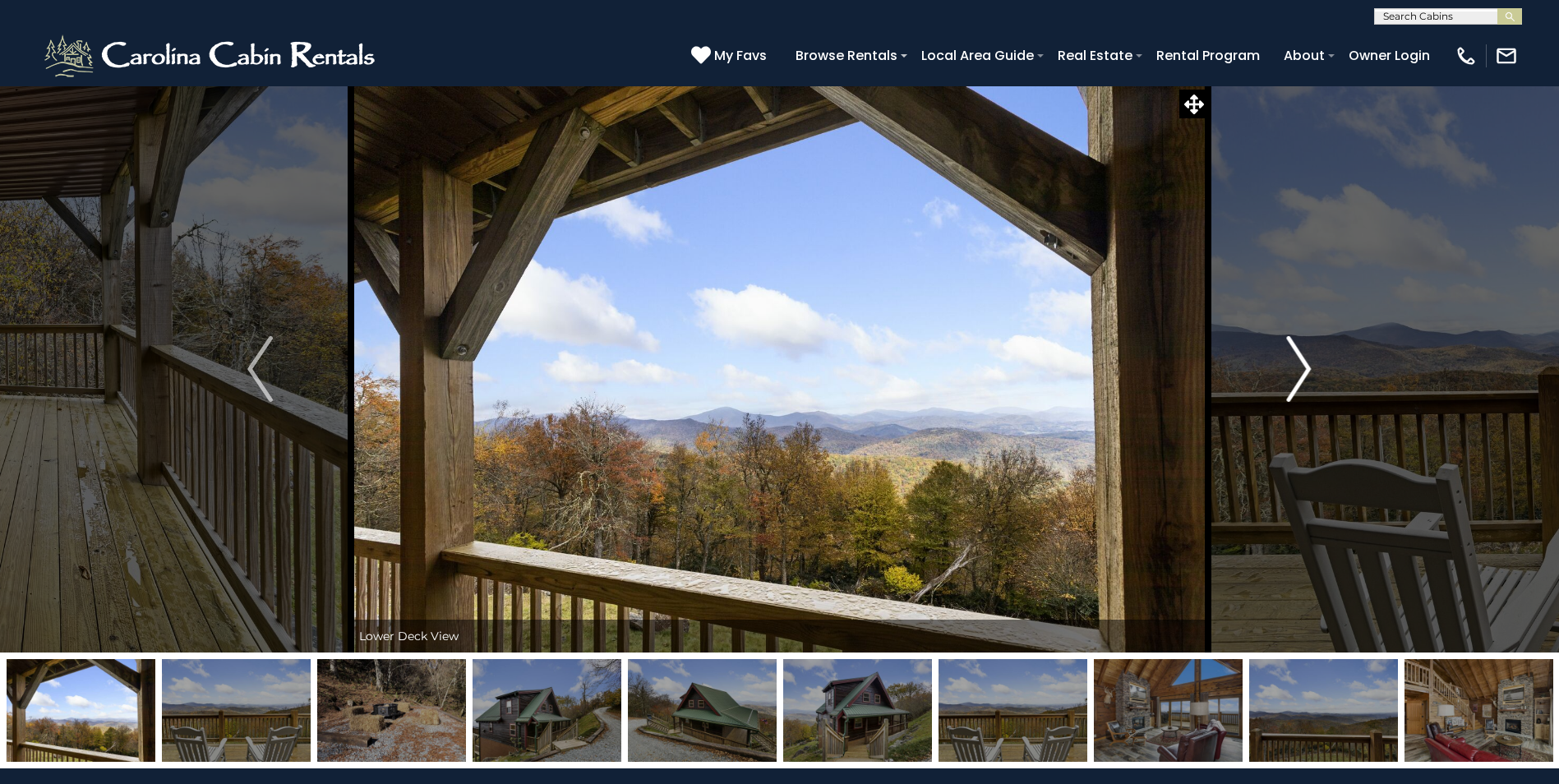
click at [1305, 368] on img "Next" at bounding box center [1298, 368] width 24 height 65
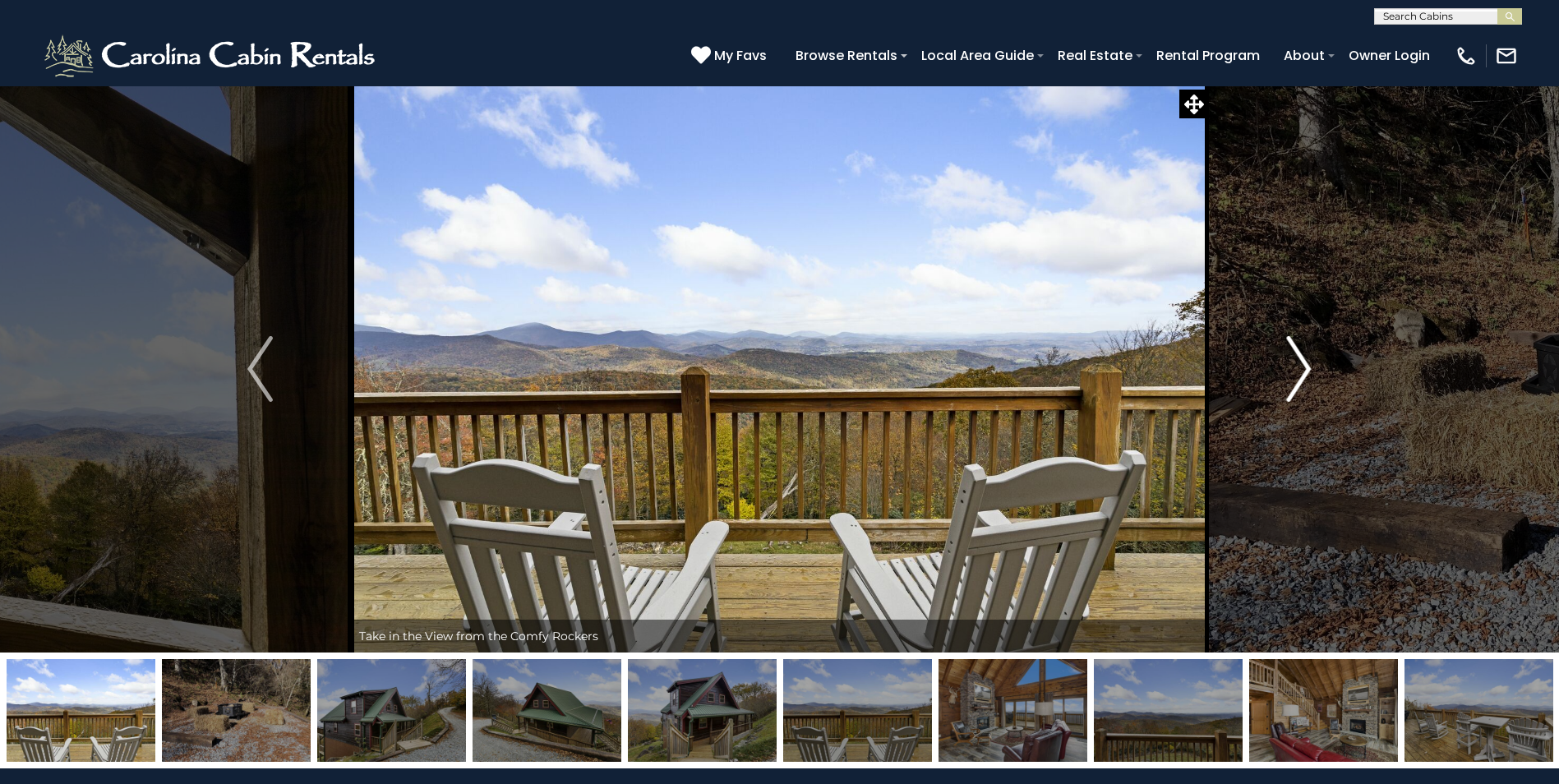
click at [1305, 368] on img "Next" at bounding box center [1298, 368] width 24 height 65
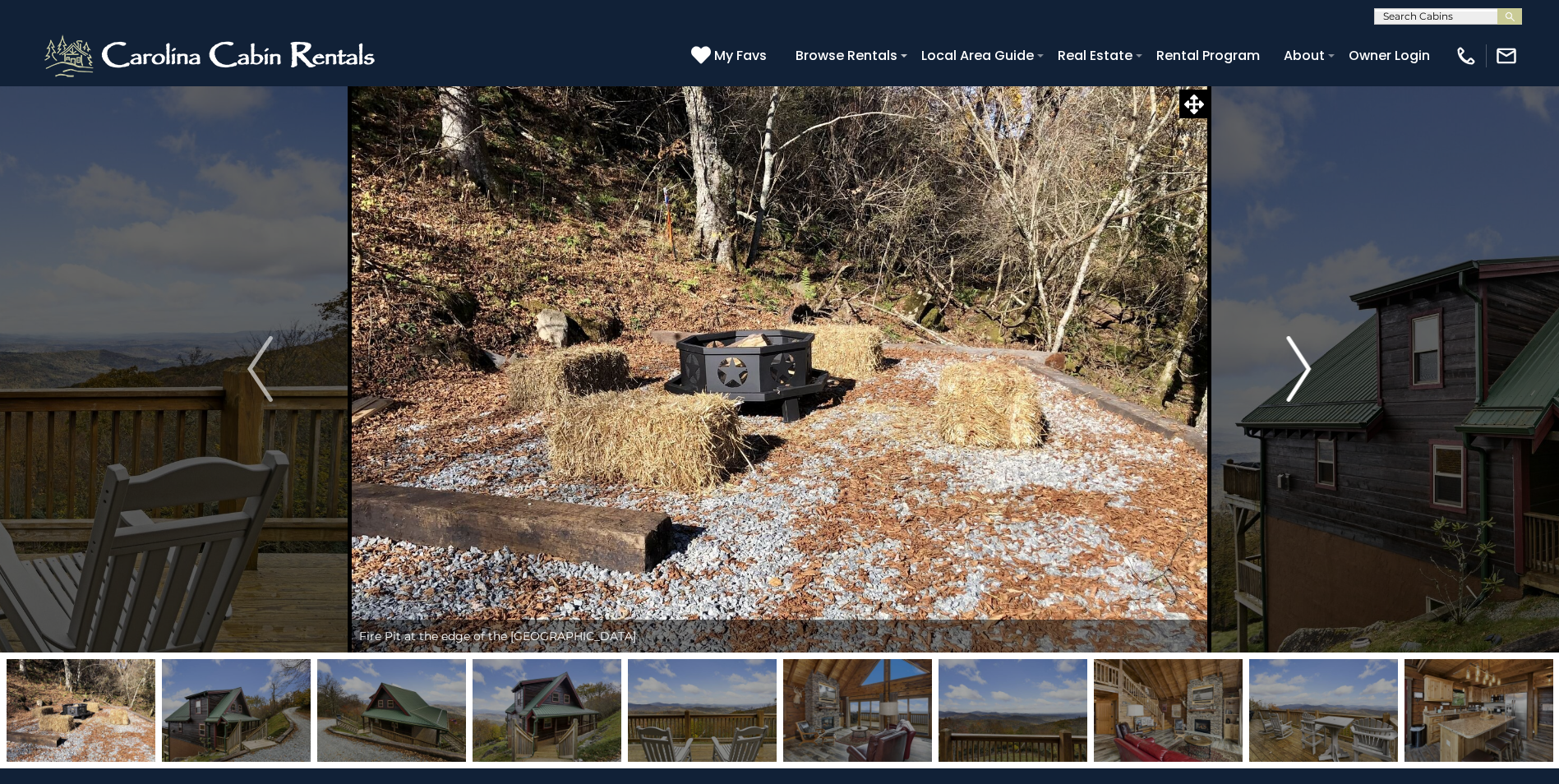
click at [1305, 368] on img "Next" at bounding box center [1298, 368] width 24 height 65
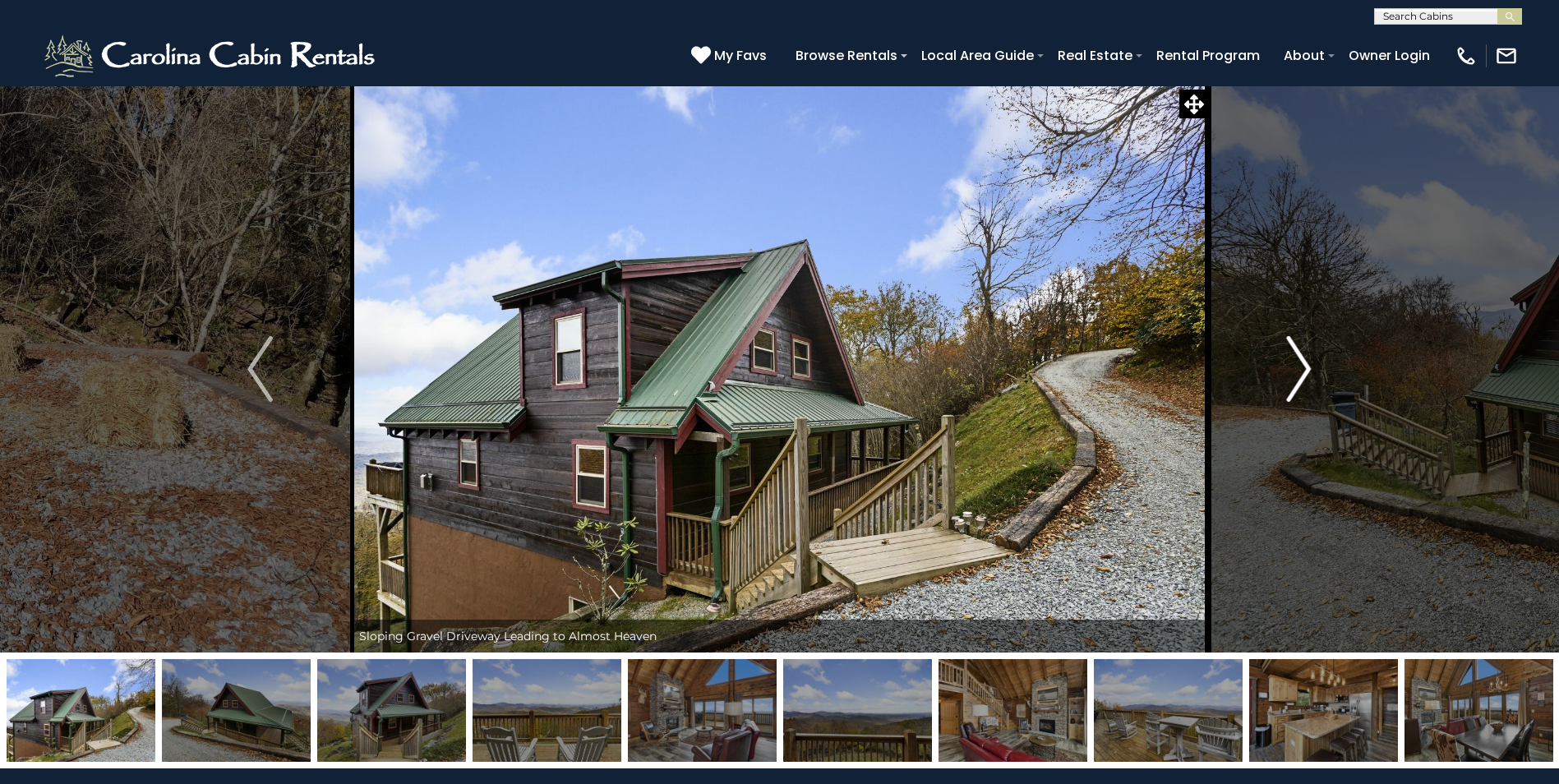
click at [1305, 368] on img "Next" at bounding box center [1298, 368] width 24 height 65
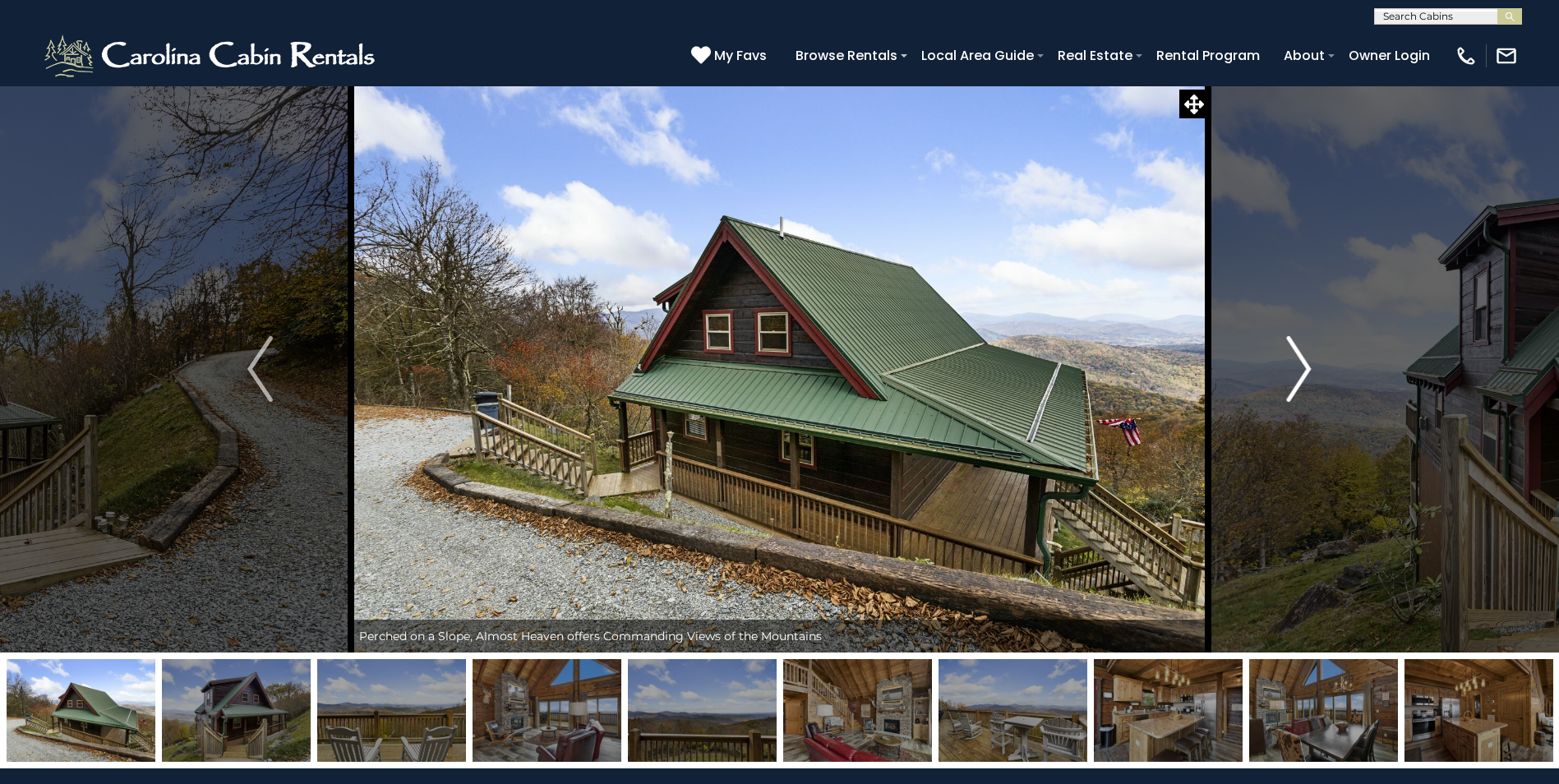
click at [1305, 368] on img "Next" at bounding box center [1298, 368] width 24 height 65
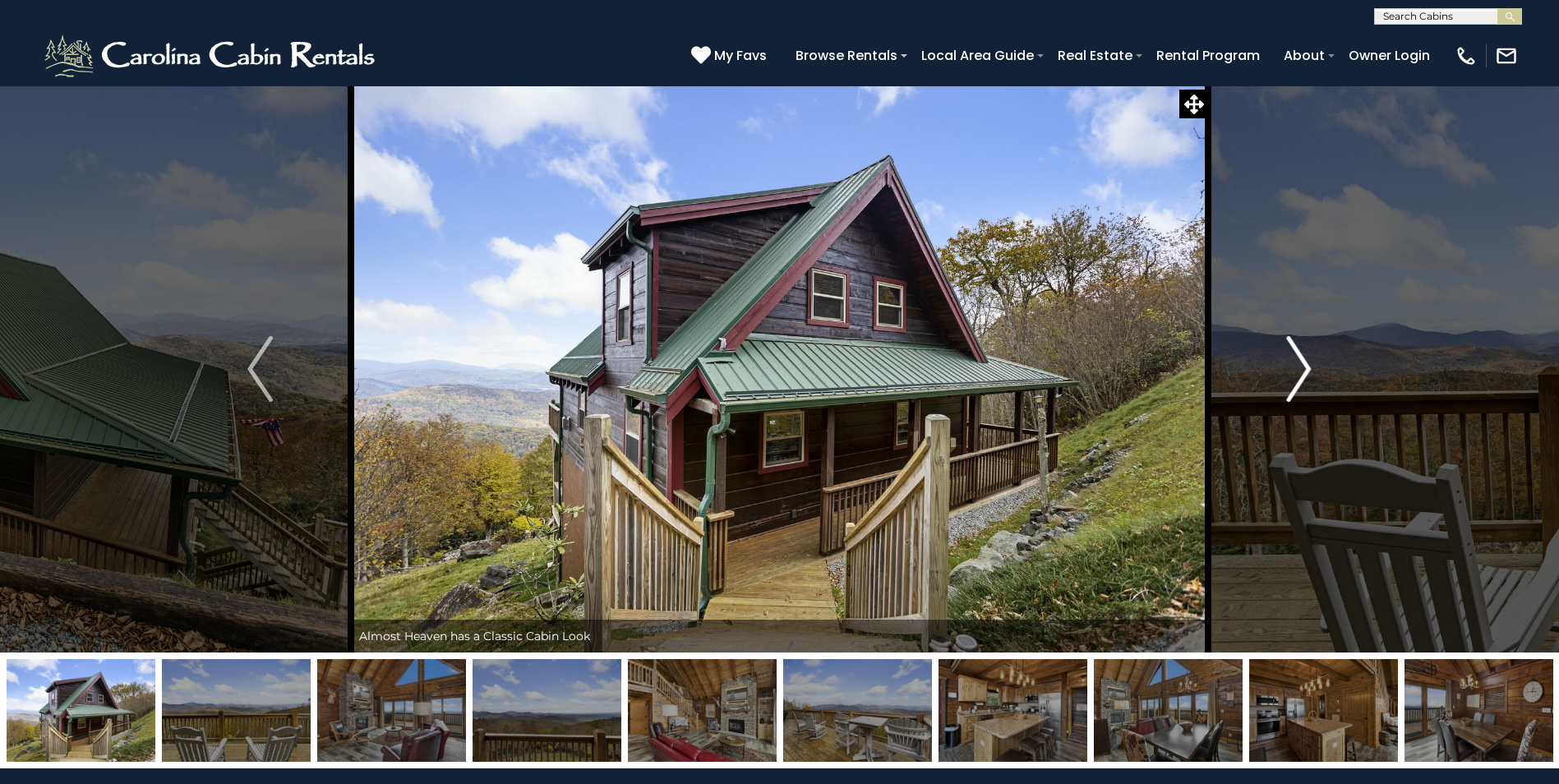
click at [1305, 368] on img "Next" at bounding box center [1298, 368] width 24 height 65
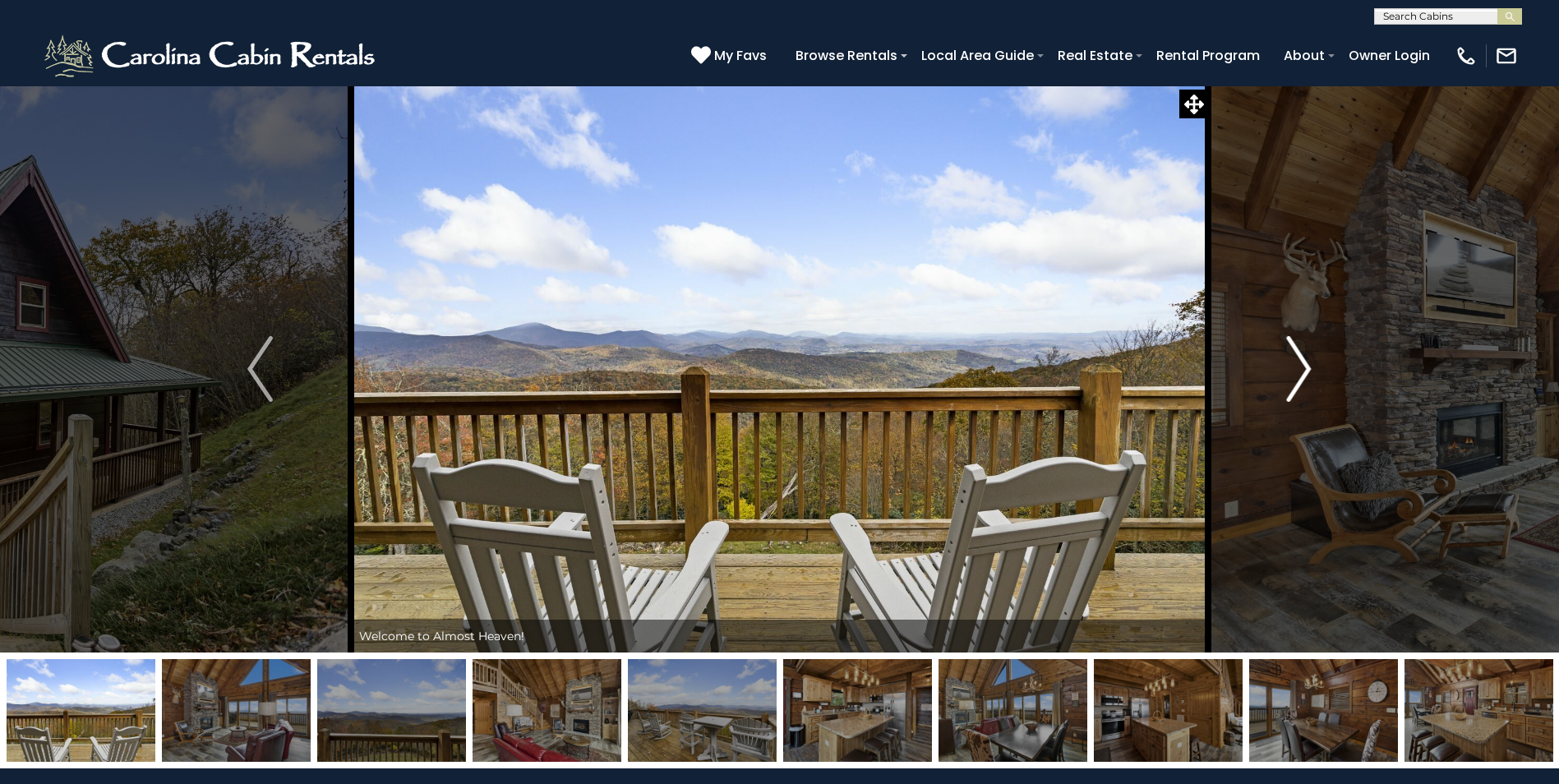
click at [1305, 368] on img "Next" at bounding box center [1298, 368] width 24 height 65
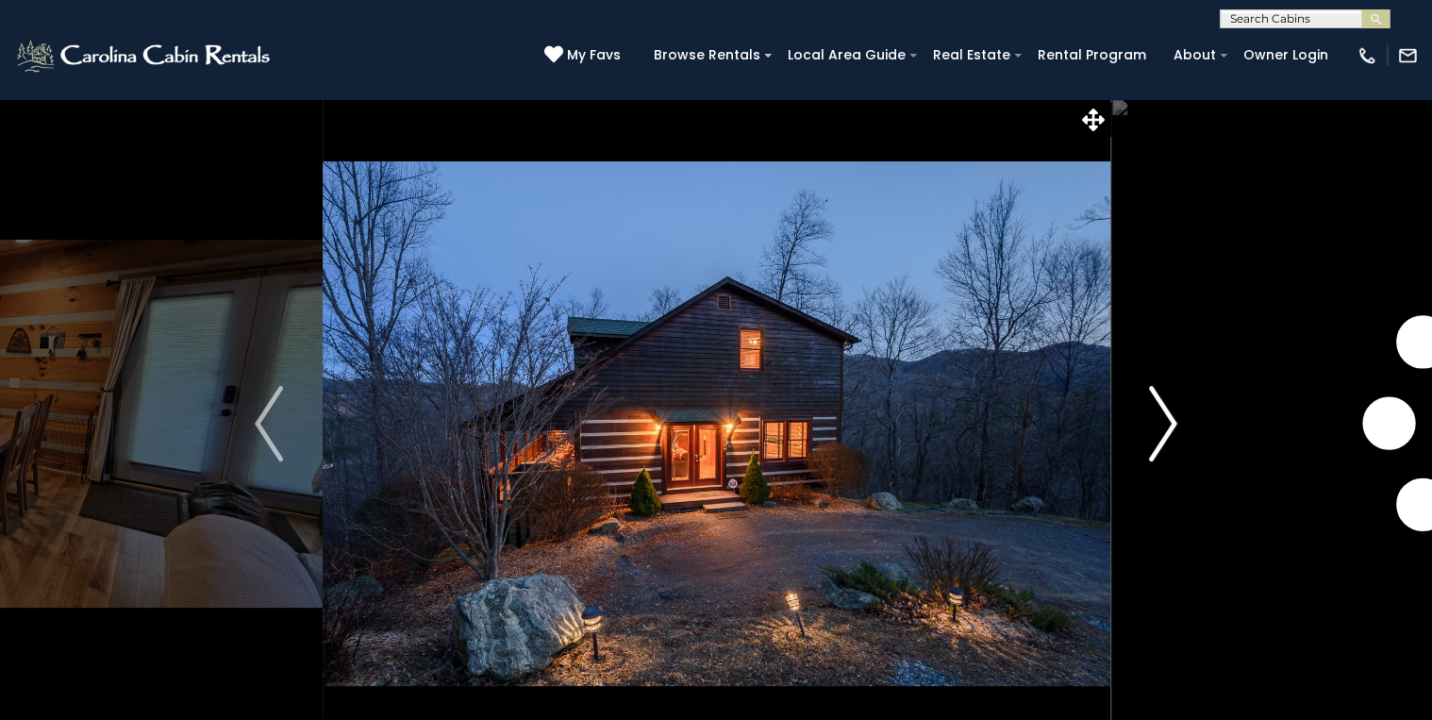
click at [1180, 418] on button "Next" at bounding box center [1163, 423] width 108 height 651
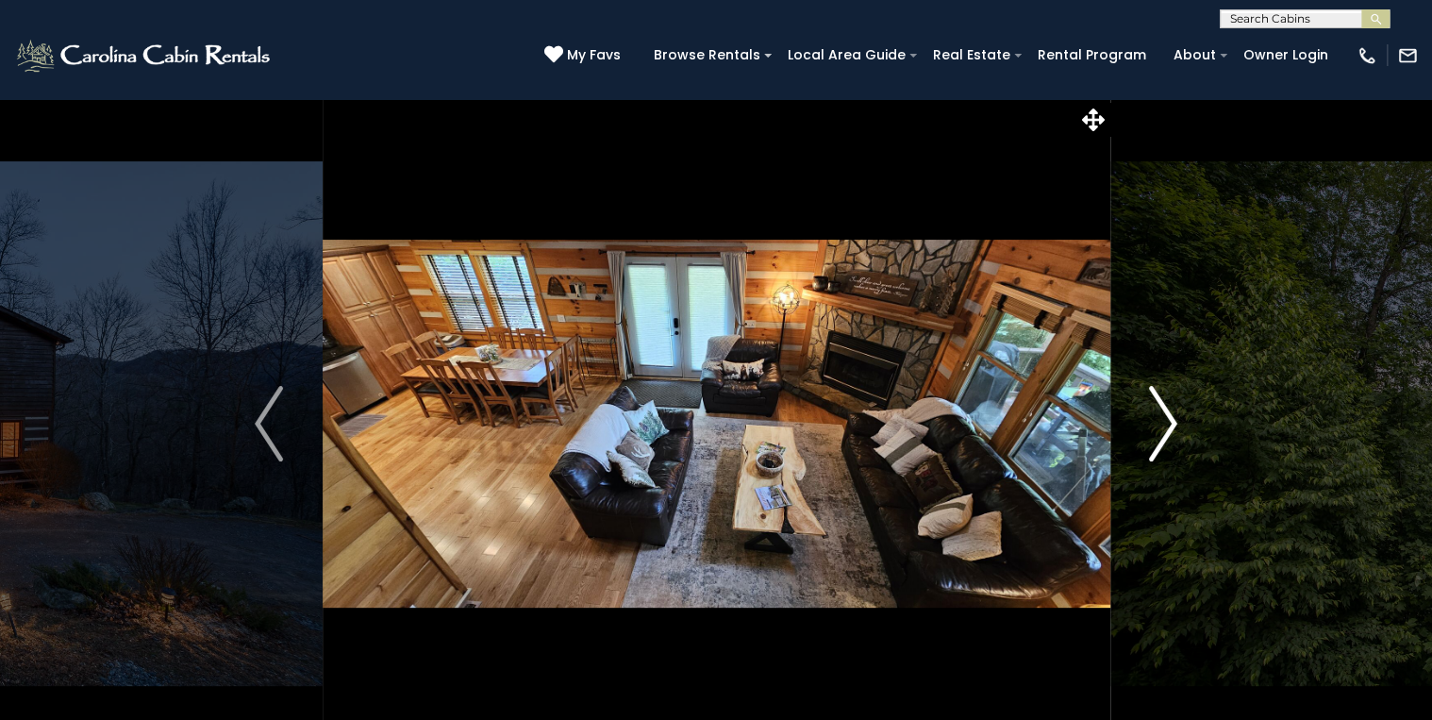
click at [1173, 417] on img "Next" at bounding box center [1163, 423] width 28 height 75
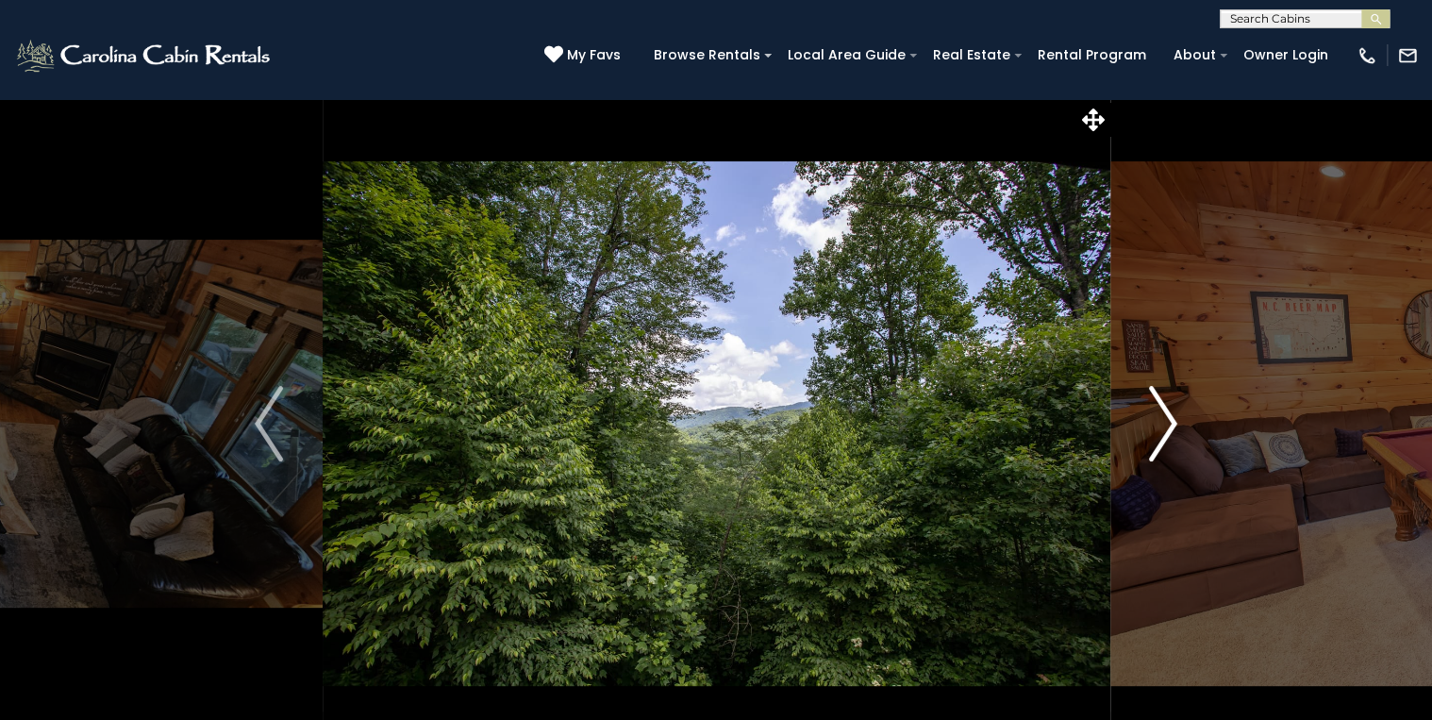
click at [1173, 417] on img "Next" at bounding box center [1163, 423] width 28 height 75
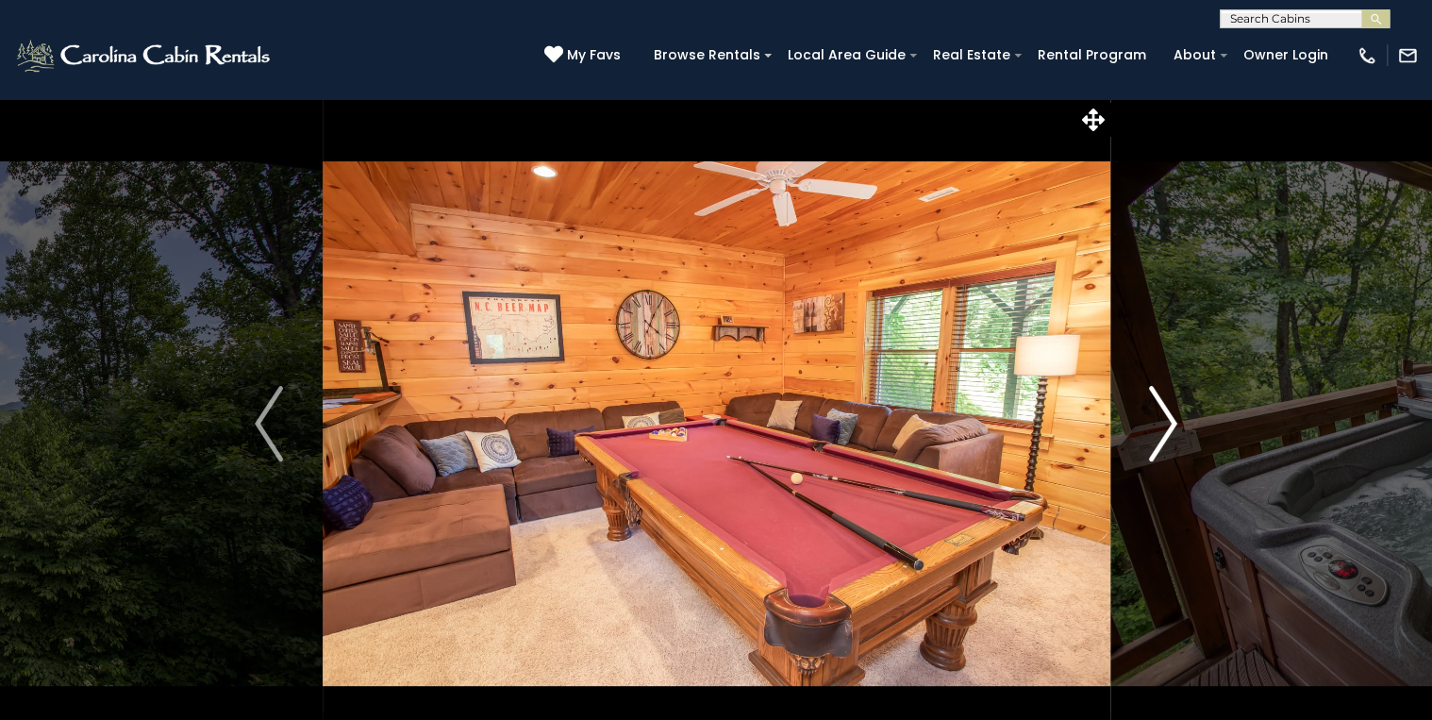
click at [1173, 417] on img "Next" at bounding box center [1163, 423] width 28 height 75
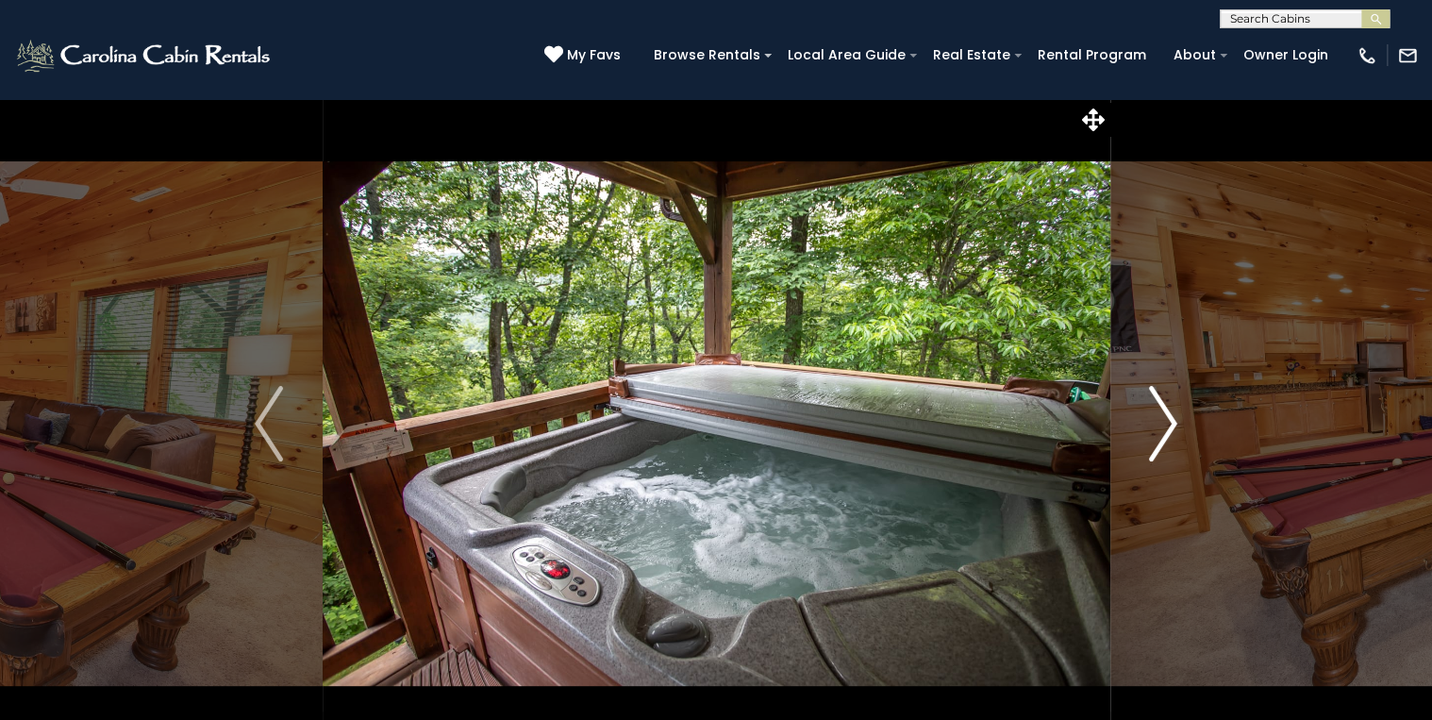
click at [1167, 415] on img "Next" at bounding box center [1163, 423] width 28 height 75
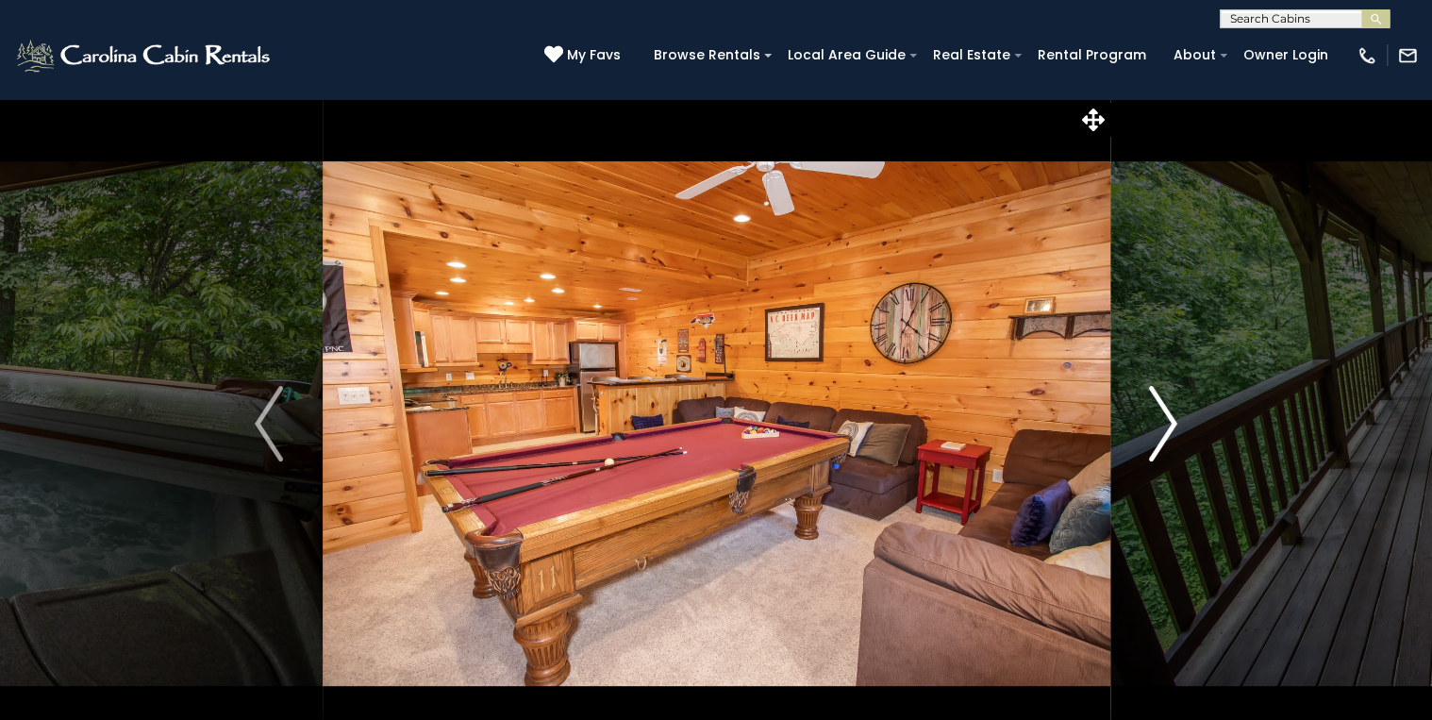
click at [1167, 415] on img "Next" at bounding box center [1163, 423] width 28 height 75
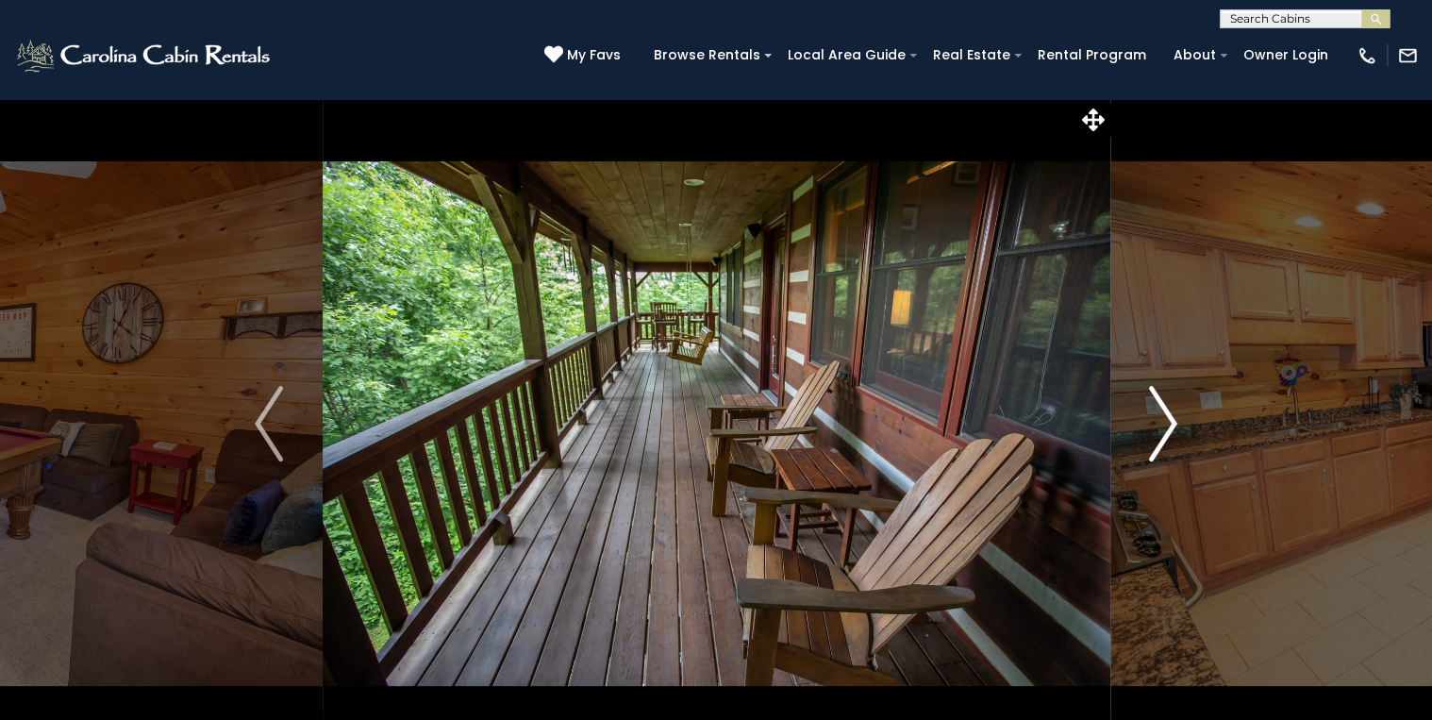
click at [1167, 415] on img "Next" at bounding box center [1163, 423] width 28 height 75
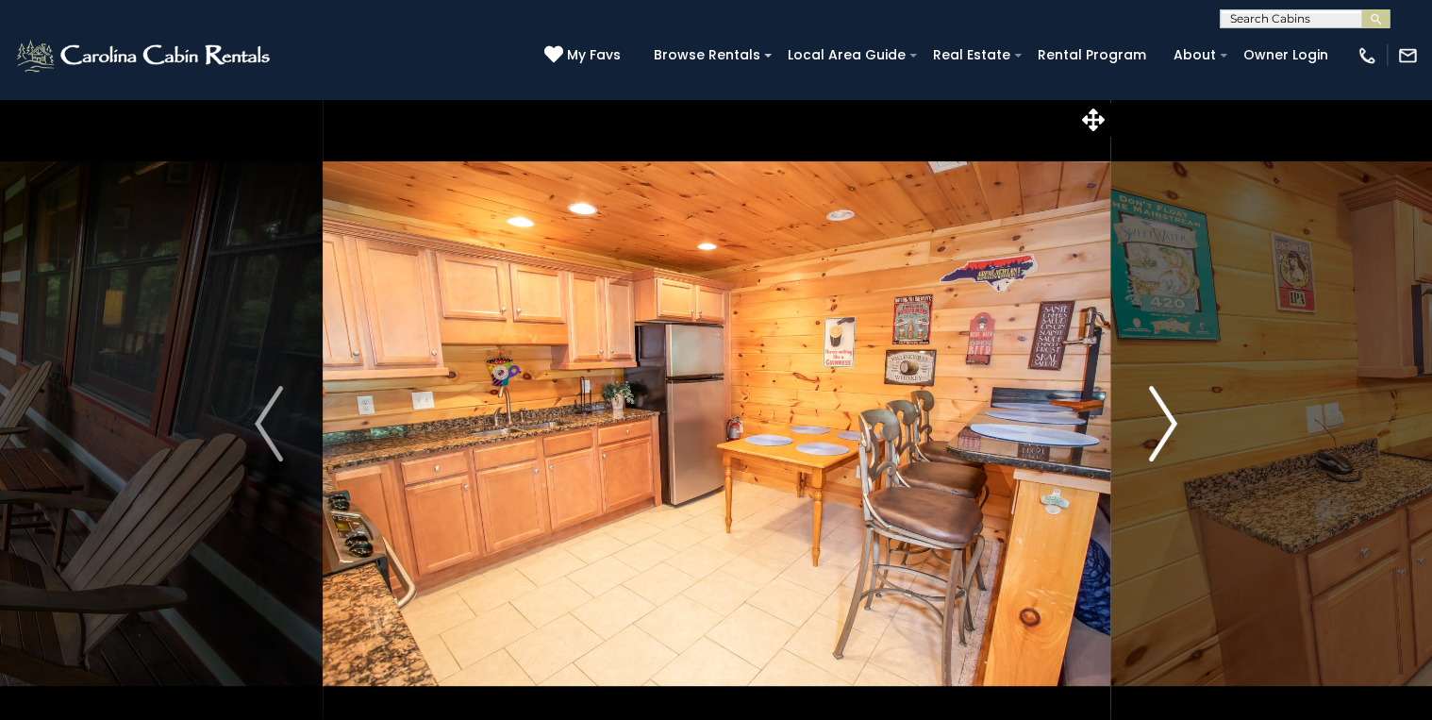
click at [1167, 415] on img "Next" at bounding box center [1163, 423] width 28 height 75
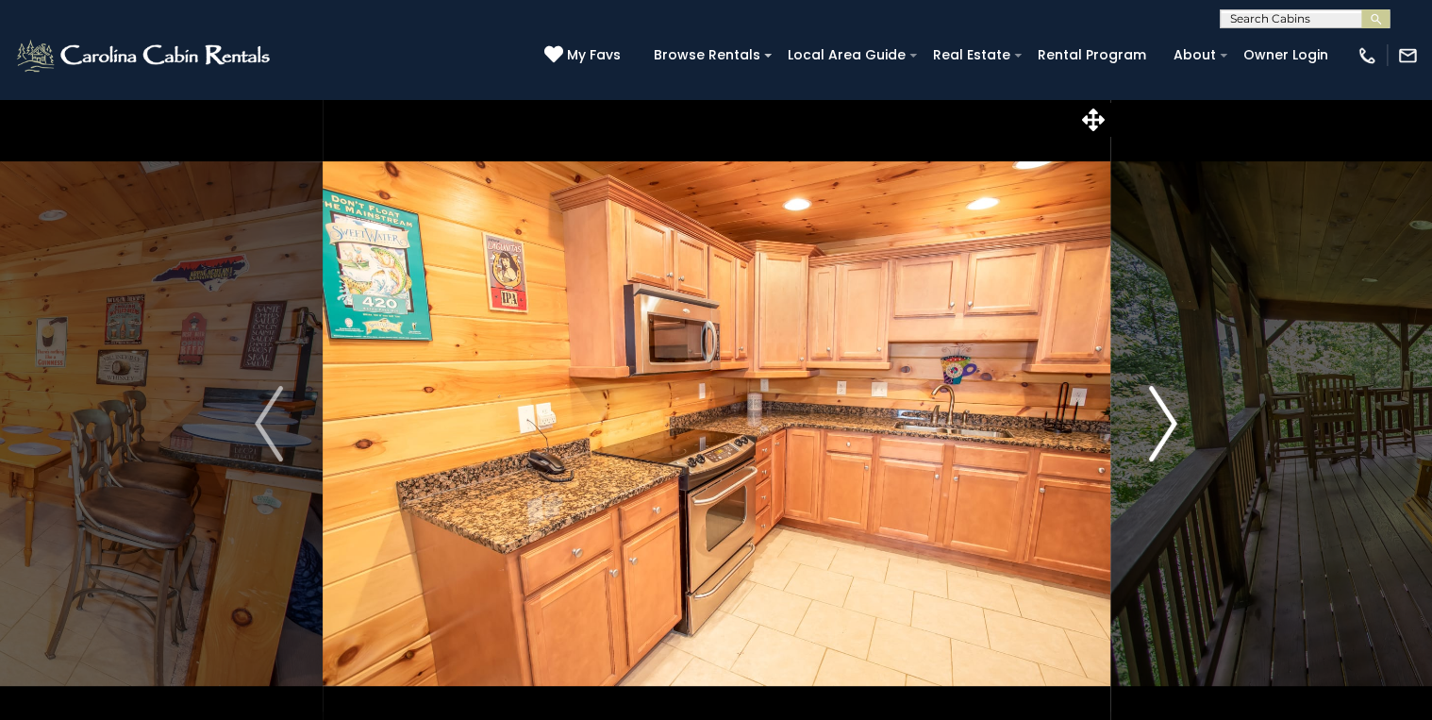
click at [1167, 415] on img "Next" at bounding box center [1163, 423] width 28 height 75
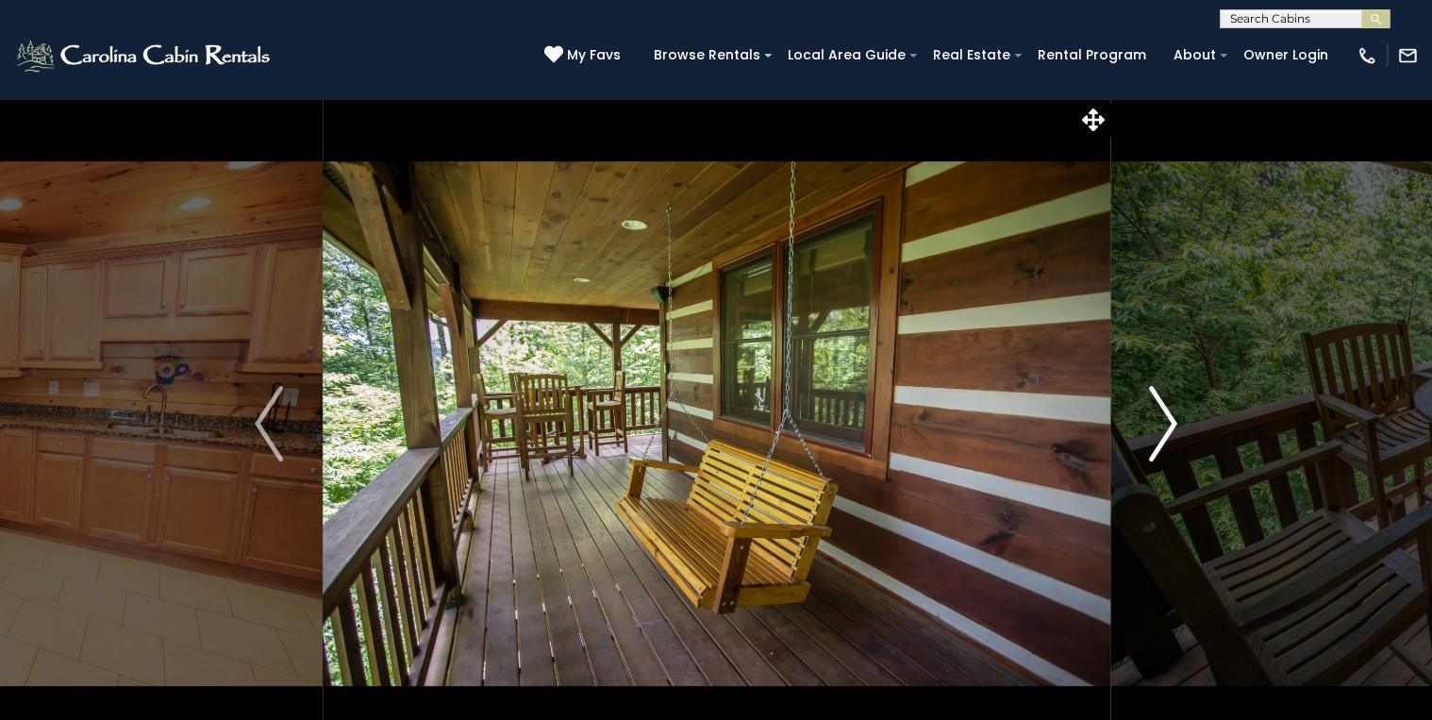
click at [1167, 415] on img "Next" at bounding box center [1163, 423] width 28 height 75
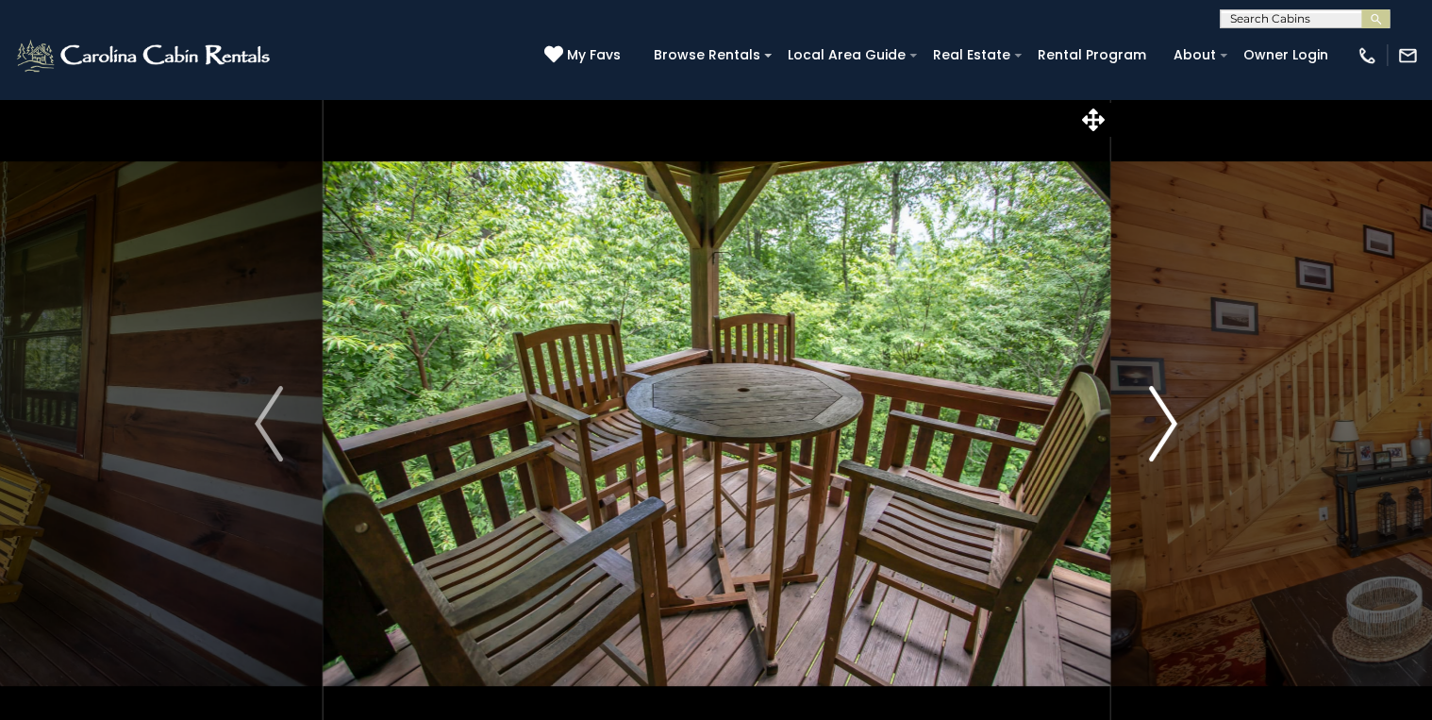
click at [1167, 415] on img "Next" at bounding box center [1163, 423] width 28 height 75
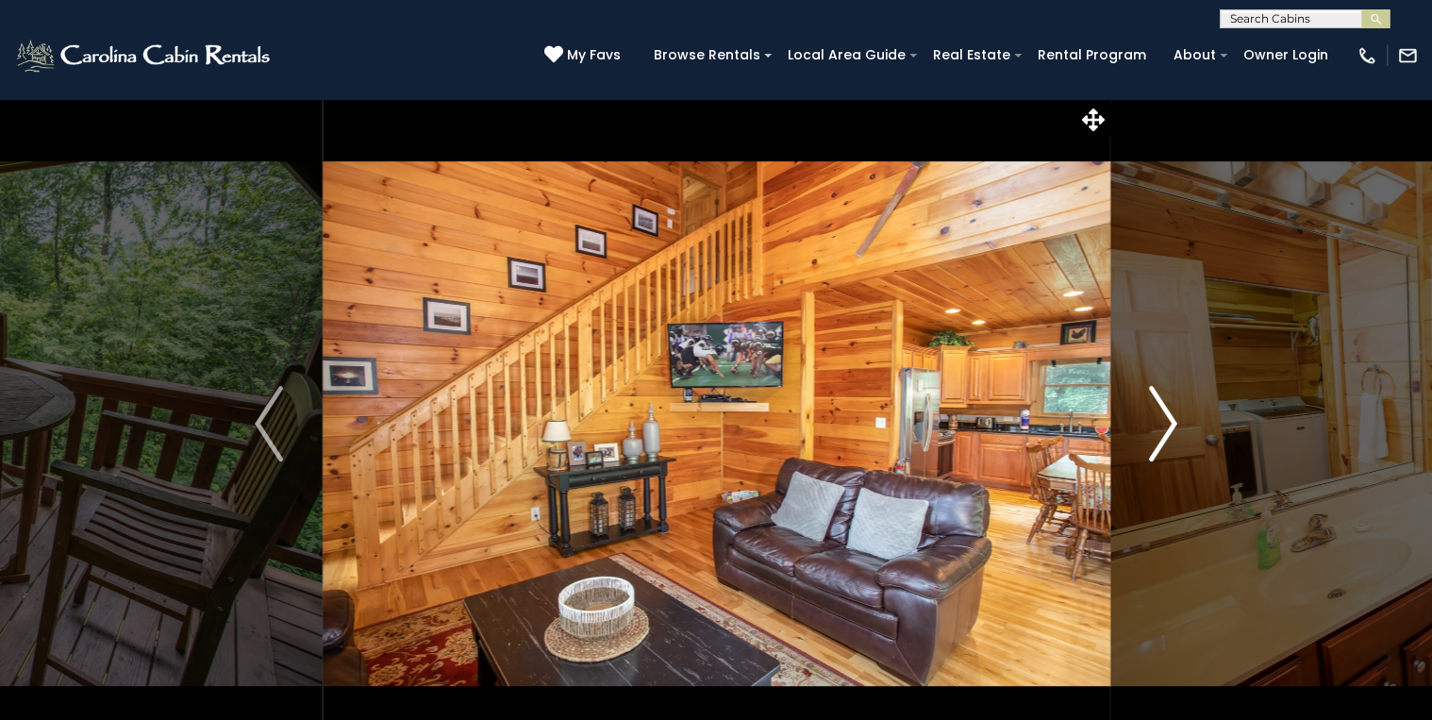
click at [1167, 415] on img "Next" at bounding box center [1163, 423] width 28 height 75
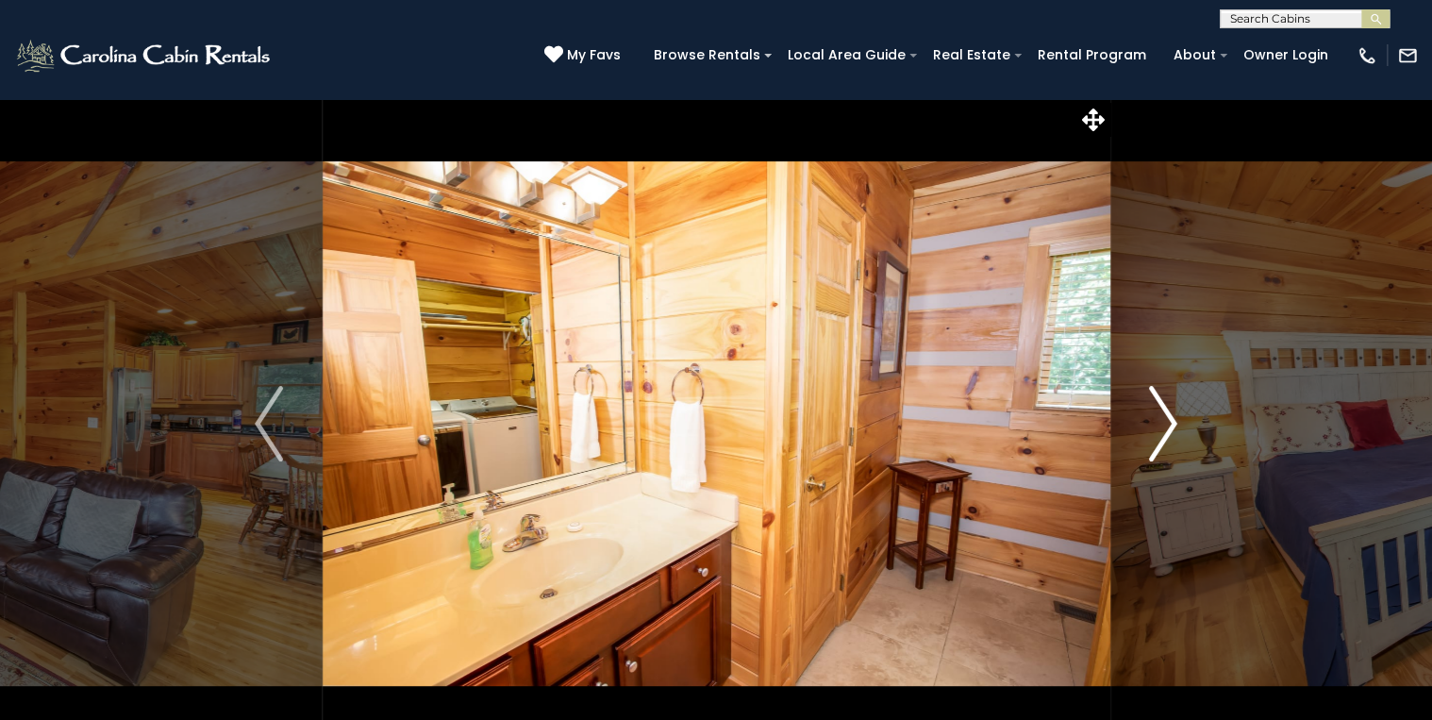
click at [1167, 415] on img "Next" at bounding box center [1163, 423] width 28 height 75
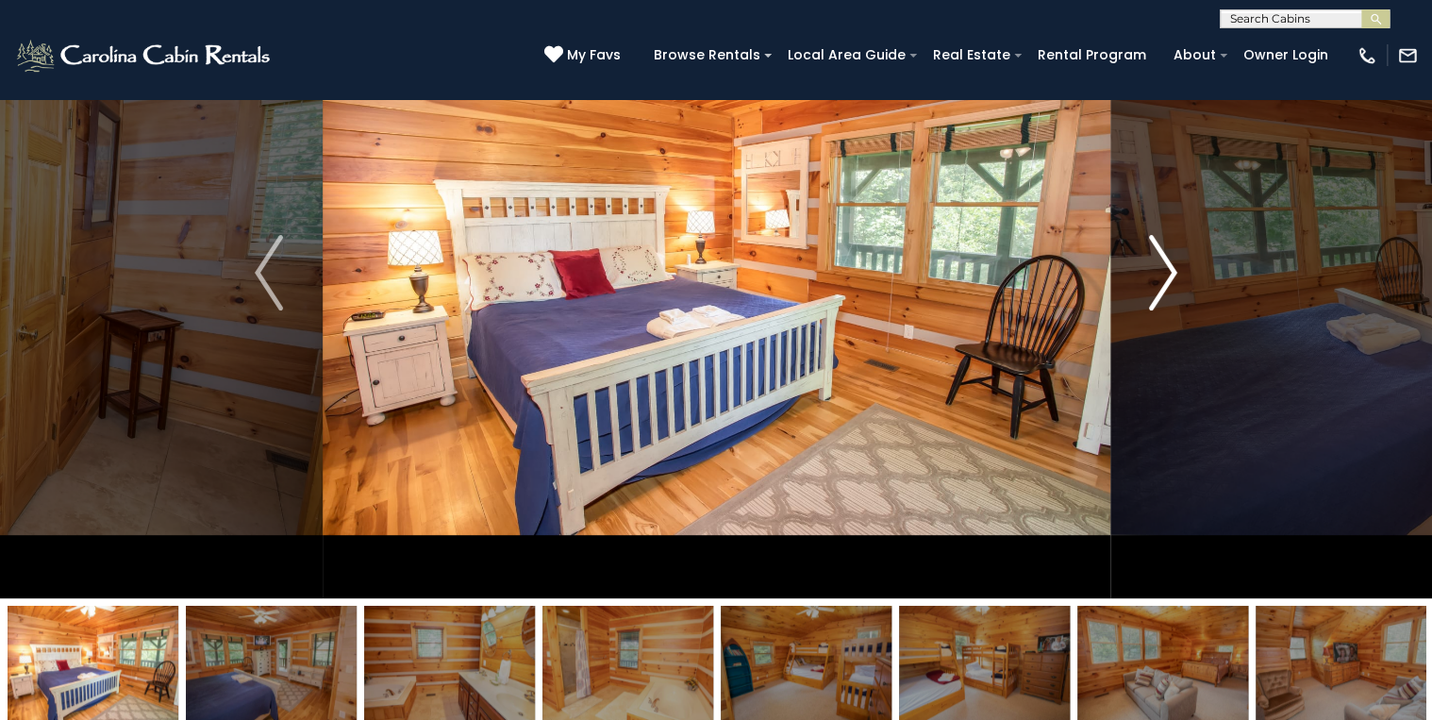
scroll to position [75, 0]
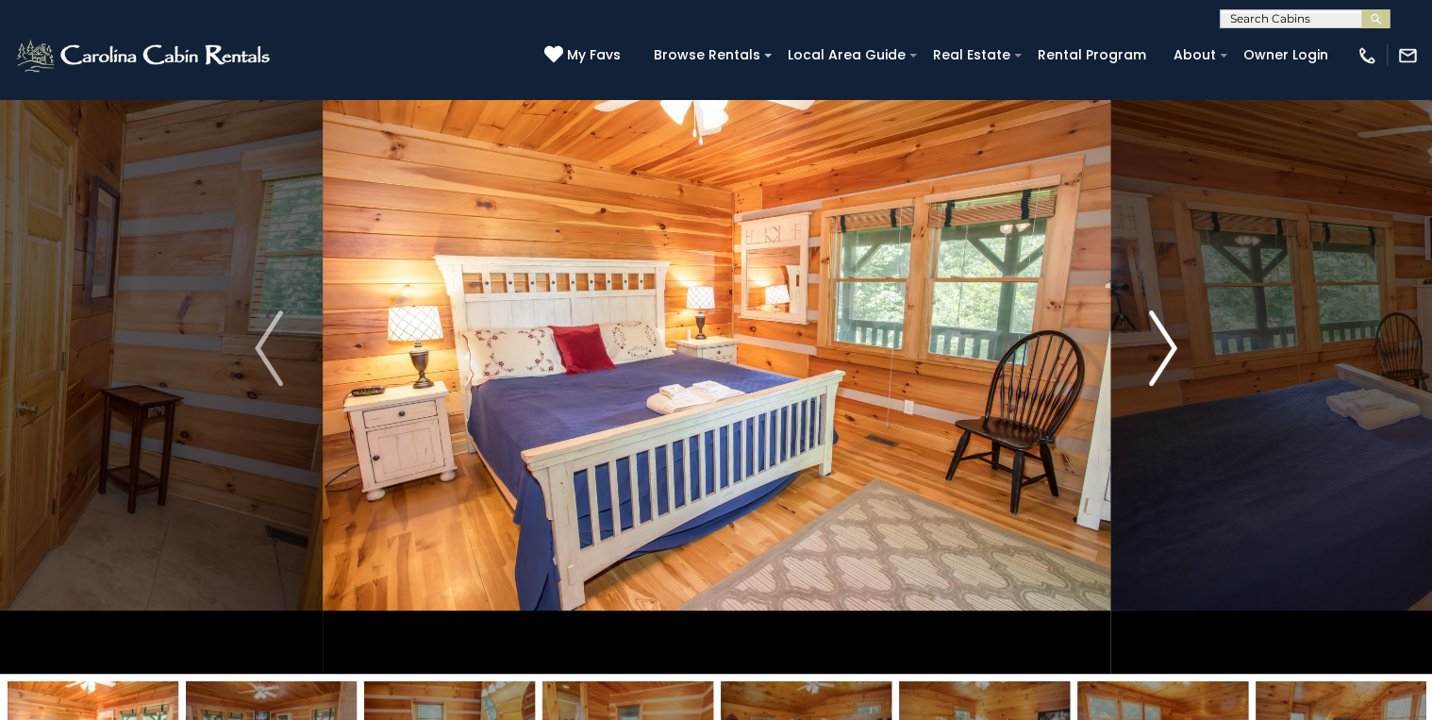
click at [1161, 357] on img "Next" at bounding box center [1163, 347] width 28 height 75
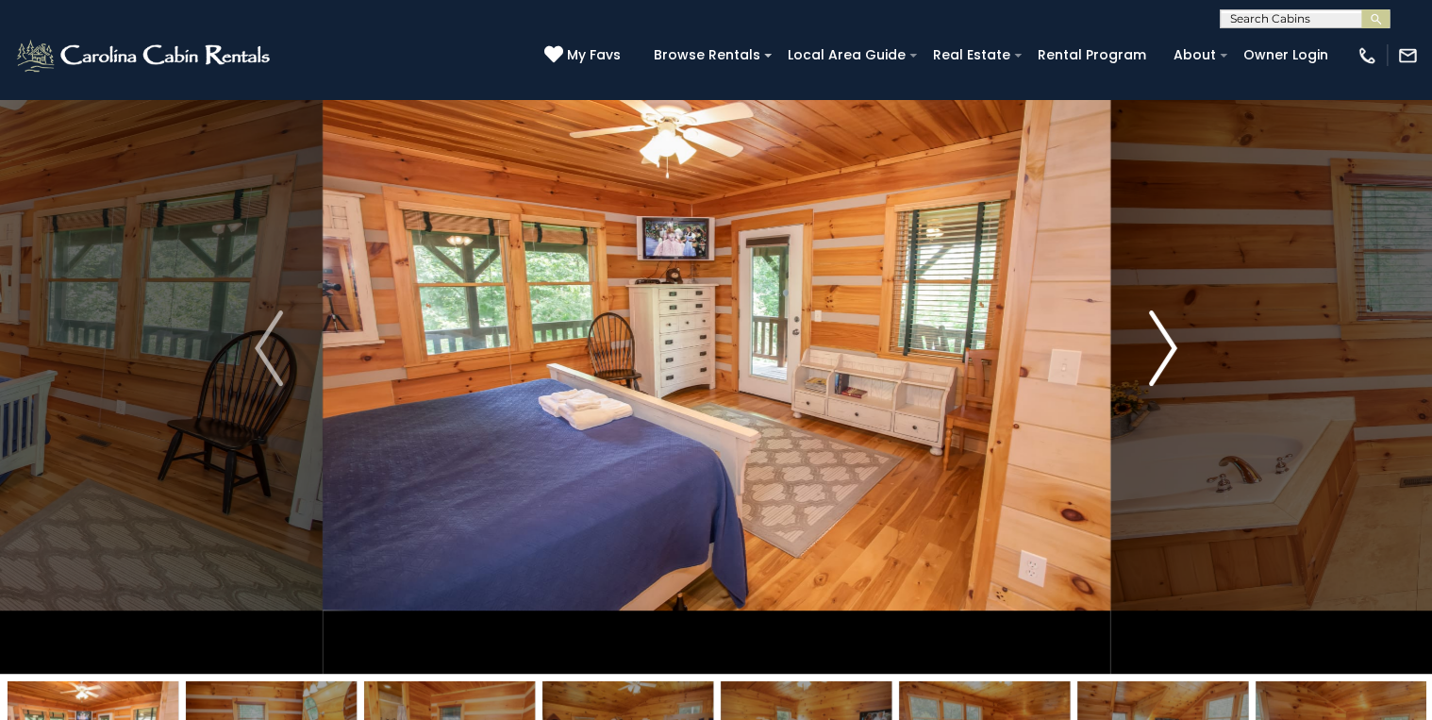
click at [1166, 350] on img "Next" at bounding box center [1163, 347] width 28 height 75
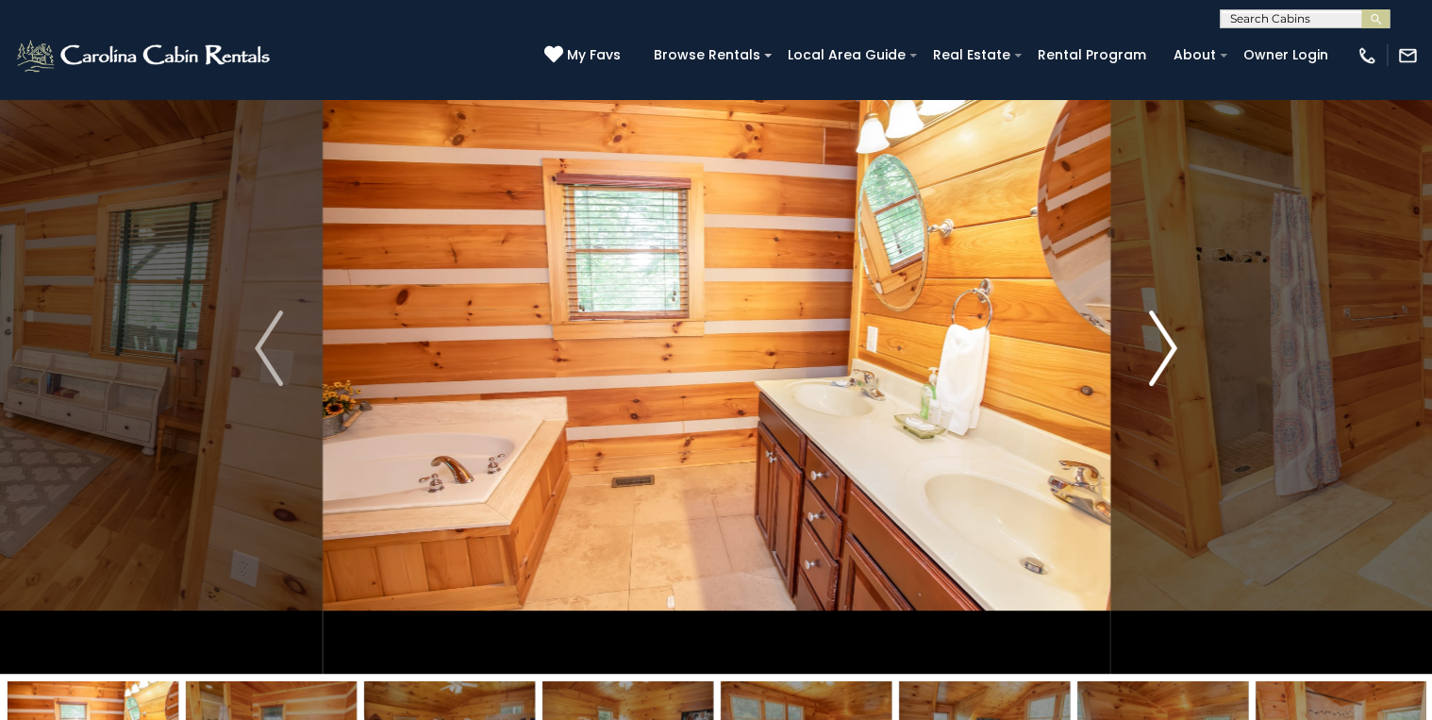
click at [1166, 350] on img "Next" at bounding box center [1163, 347] width 28 height 75
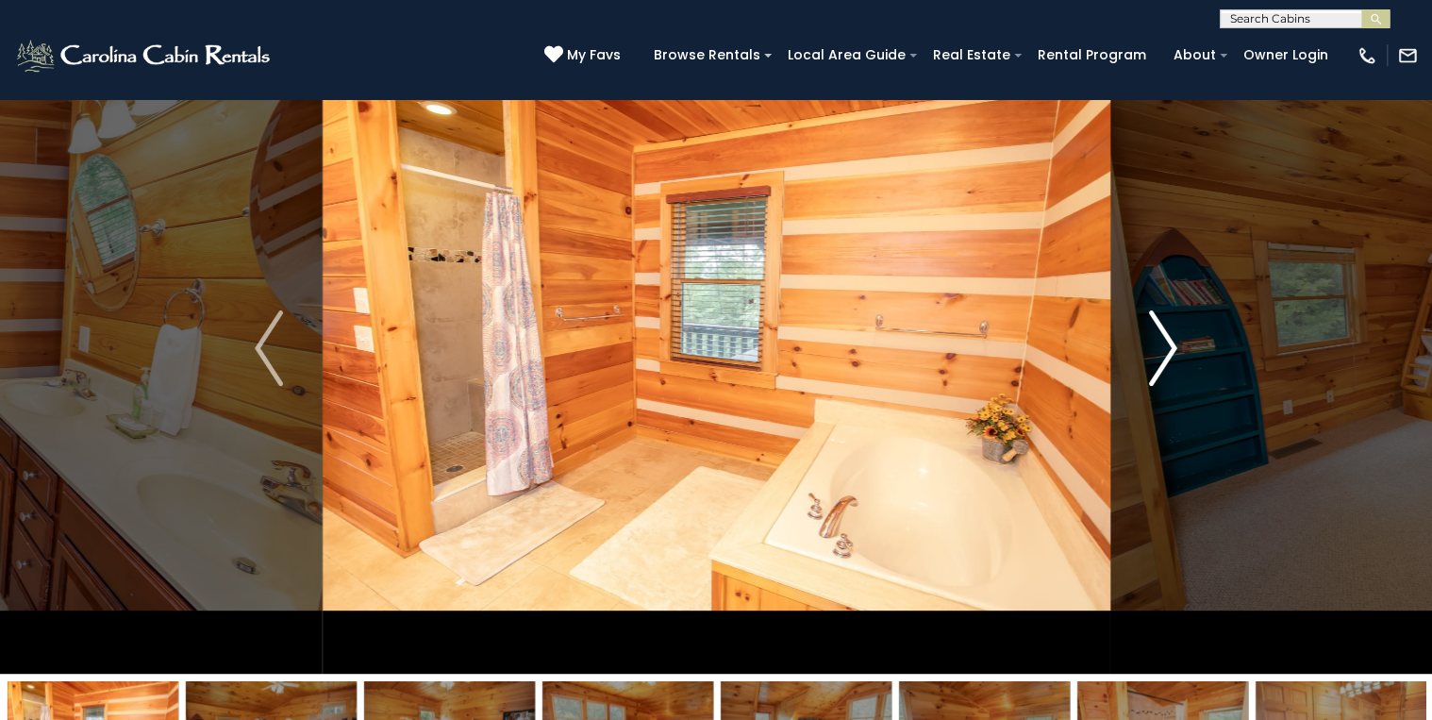
click at [1166, 350] on img "Next" at bounding box center [1163, 347] width 28 height 75
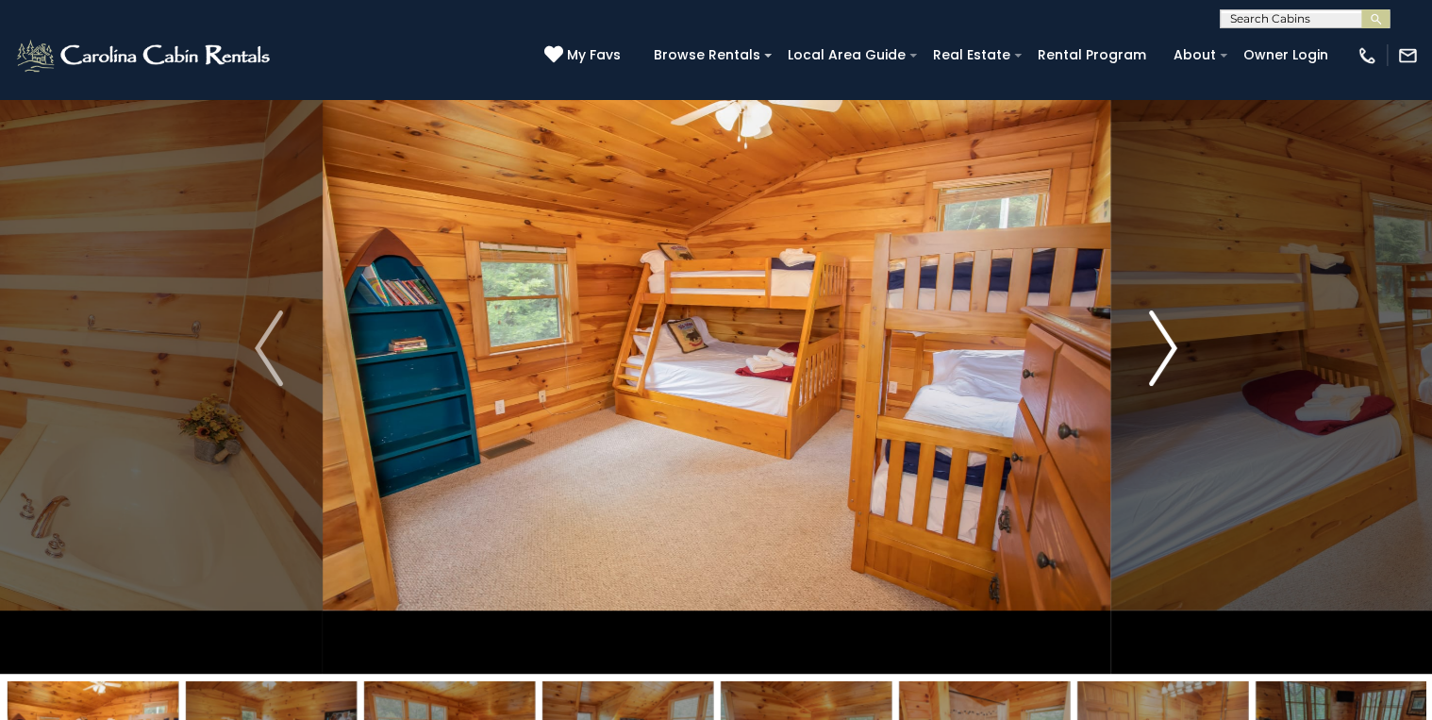
click at [1166, 350] on img "Next" at bounding box center [1163, 347] width 28 height 75
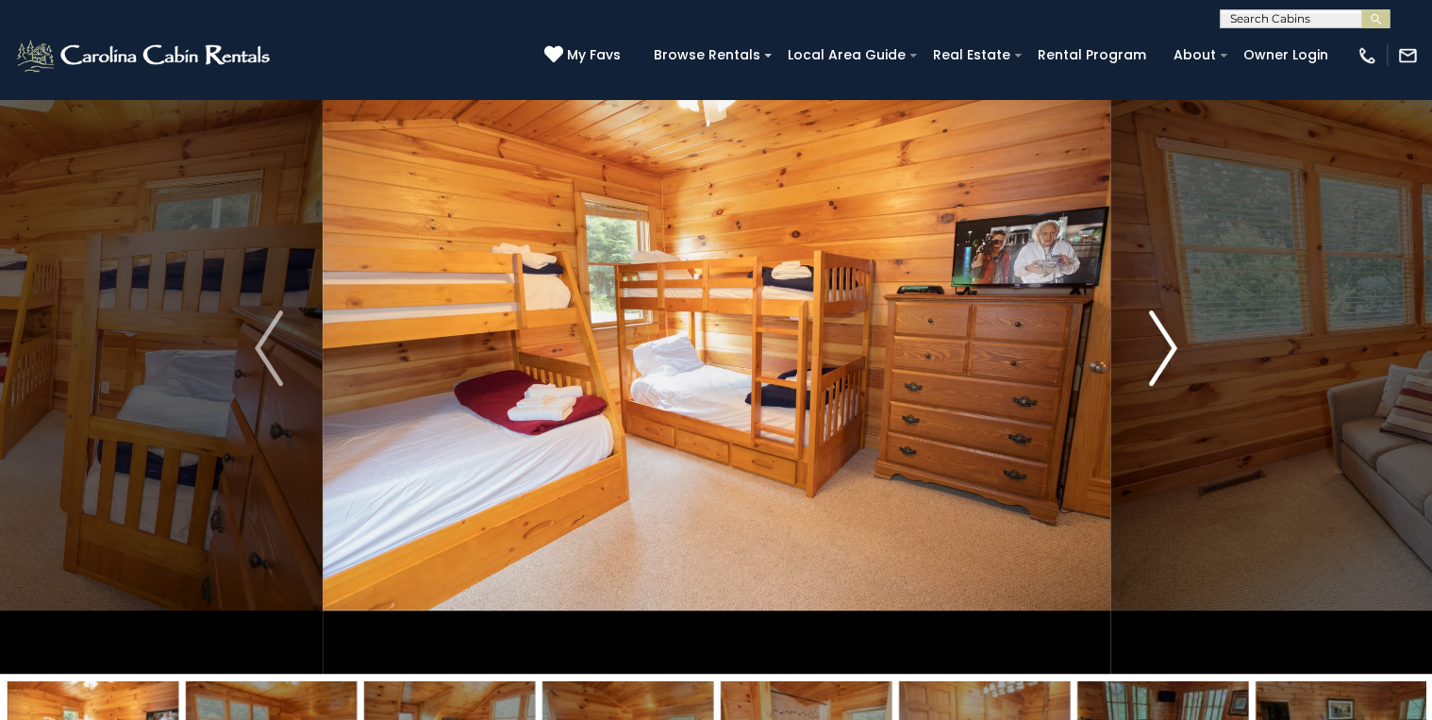
click at [1166, 350] on img "Next" at bounding box center [1163, 347] width 28 height 75
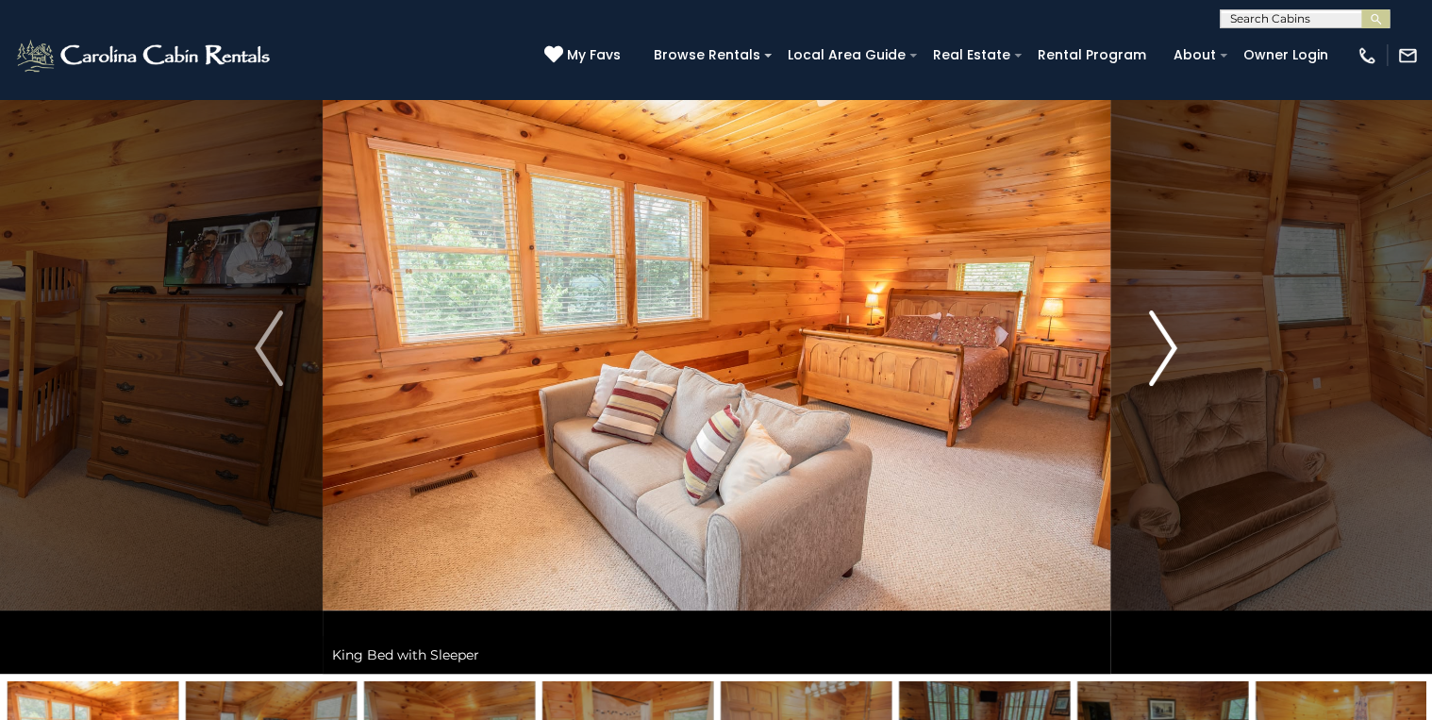
click at [1166, 350] on img "Next" at bounding box center [1163, 347] width 28 height 75
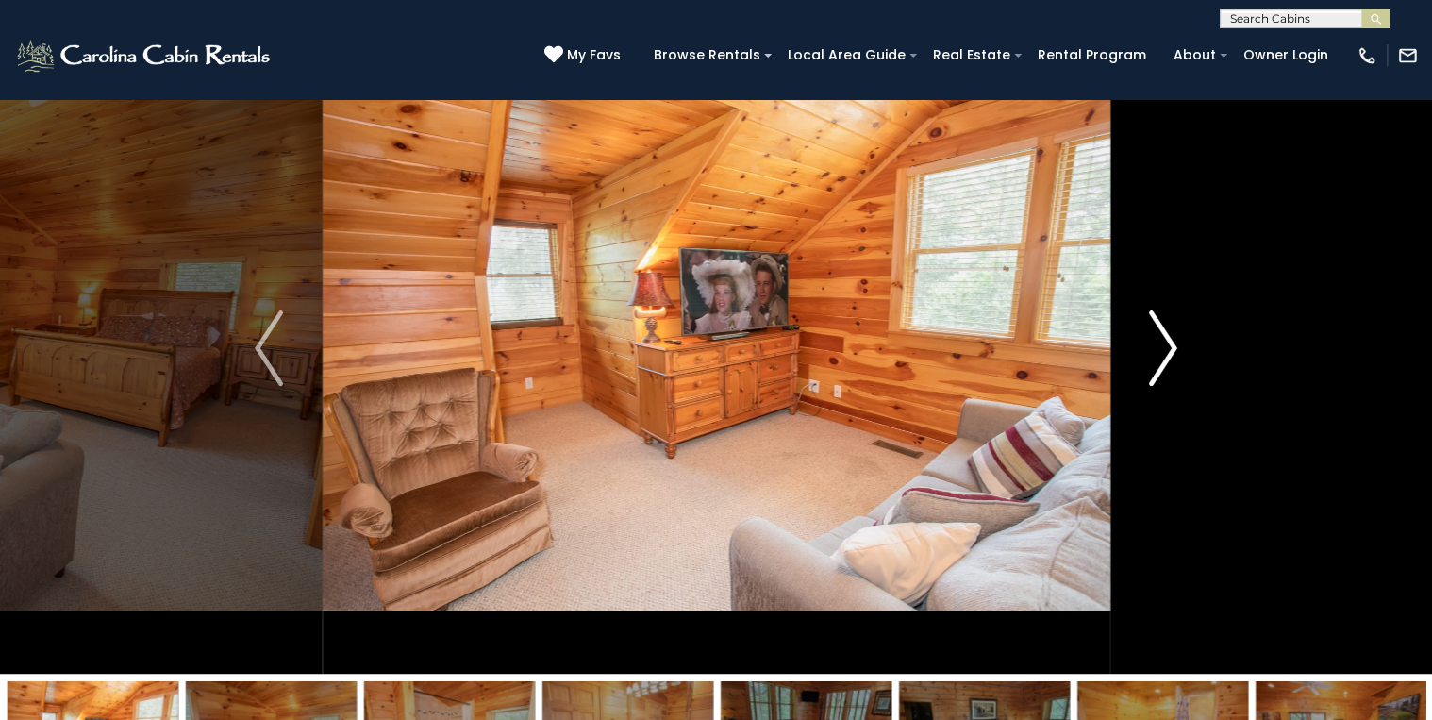
click at [1166, 350] on img "Next" at bounding box center [1163, 347] width 28 height 75
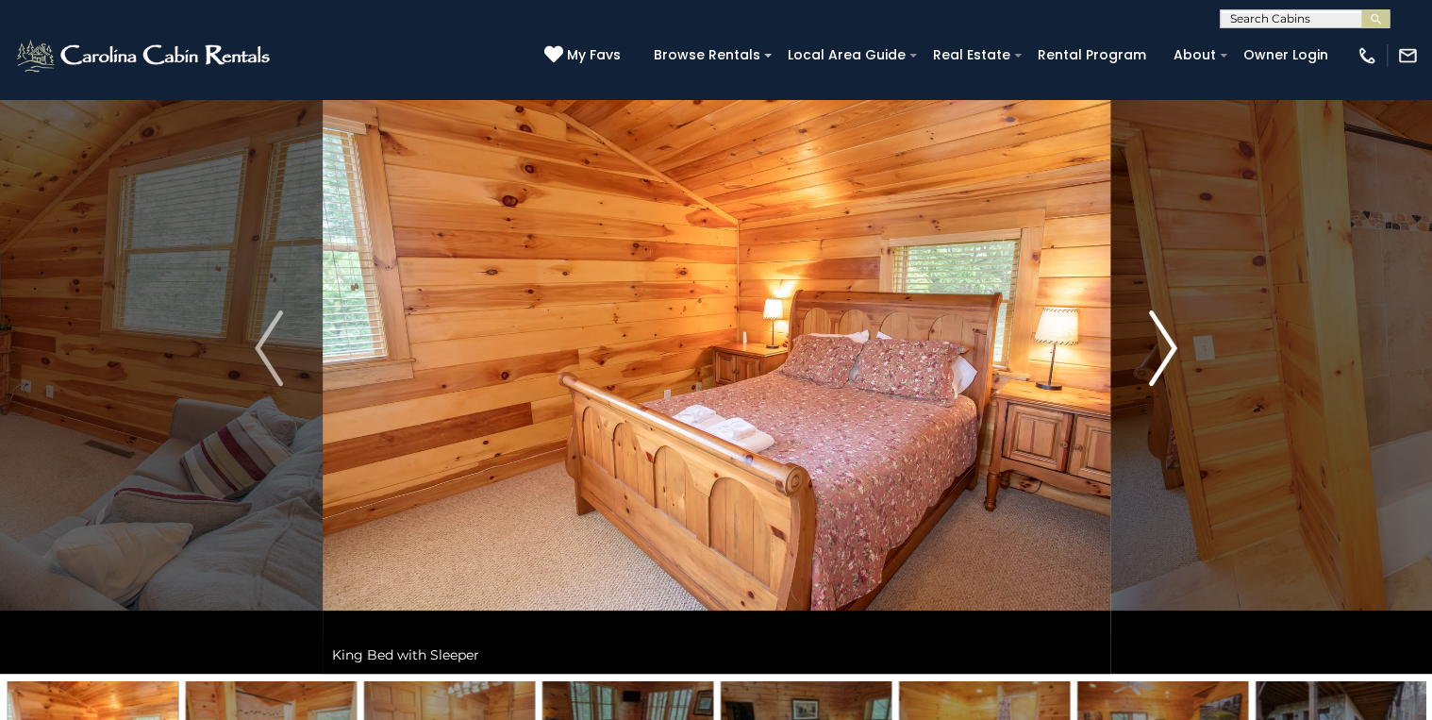
click at [1166, 350] on img "Next" at bounding box center [1163, 347] width 28 height 75
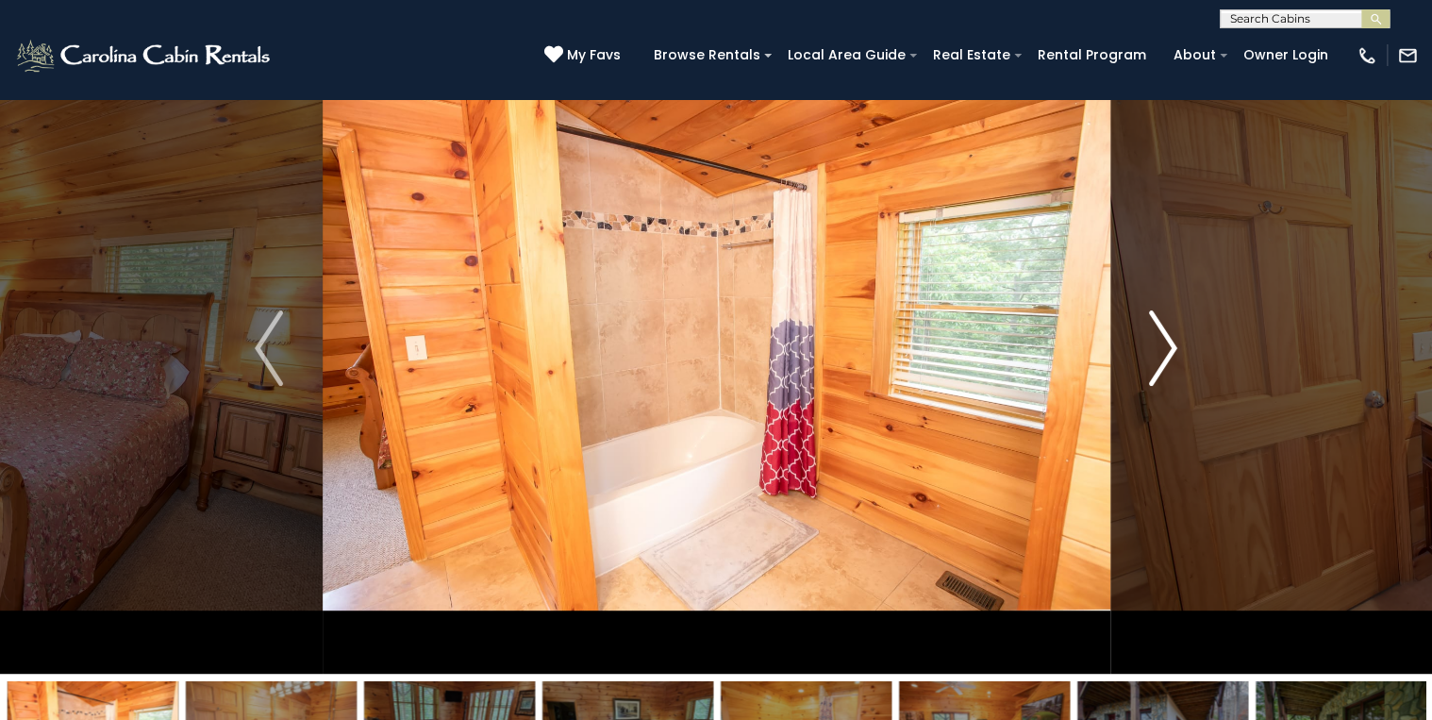
click at [1166, 350] on img "Next" at bounding box center [1163, 347] width 28 height 75
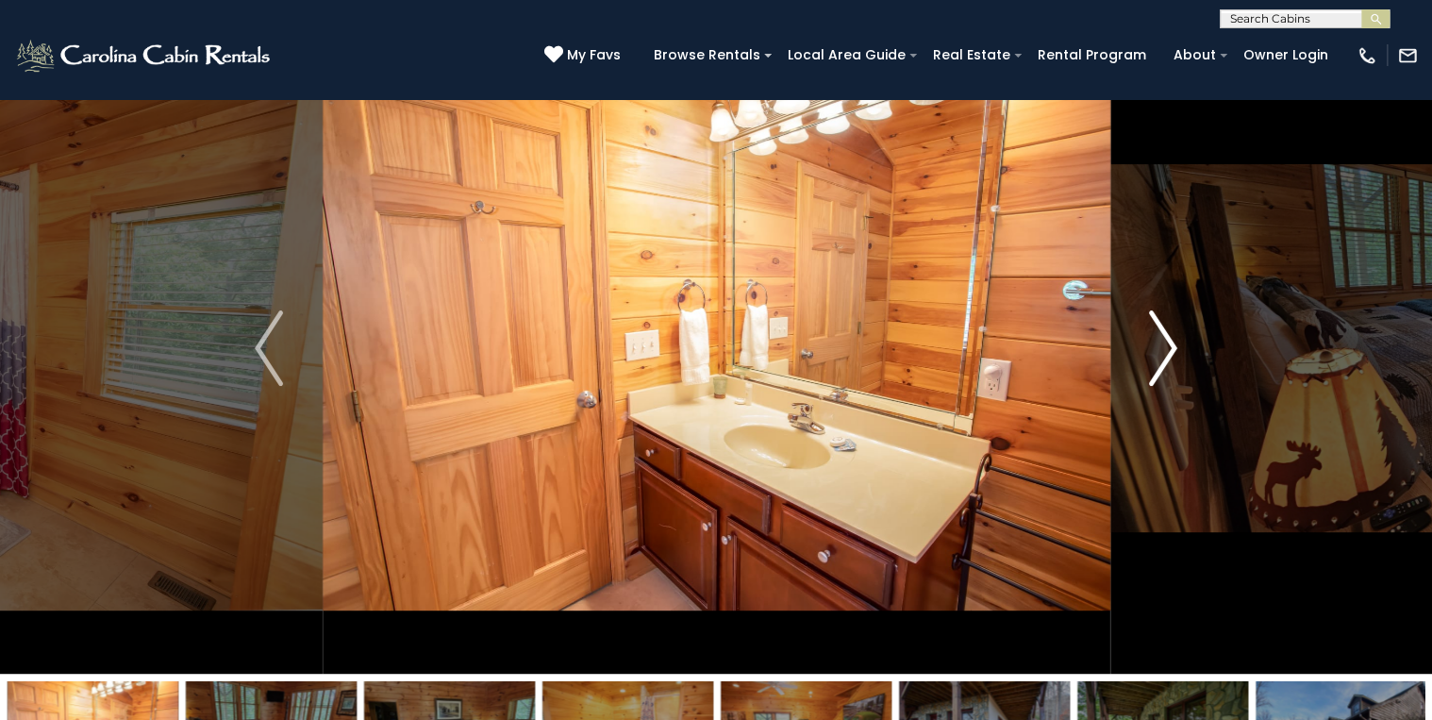
click at [1166, 350] on img "Next" at bounding box center [1163, 347] width 28 height 75
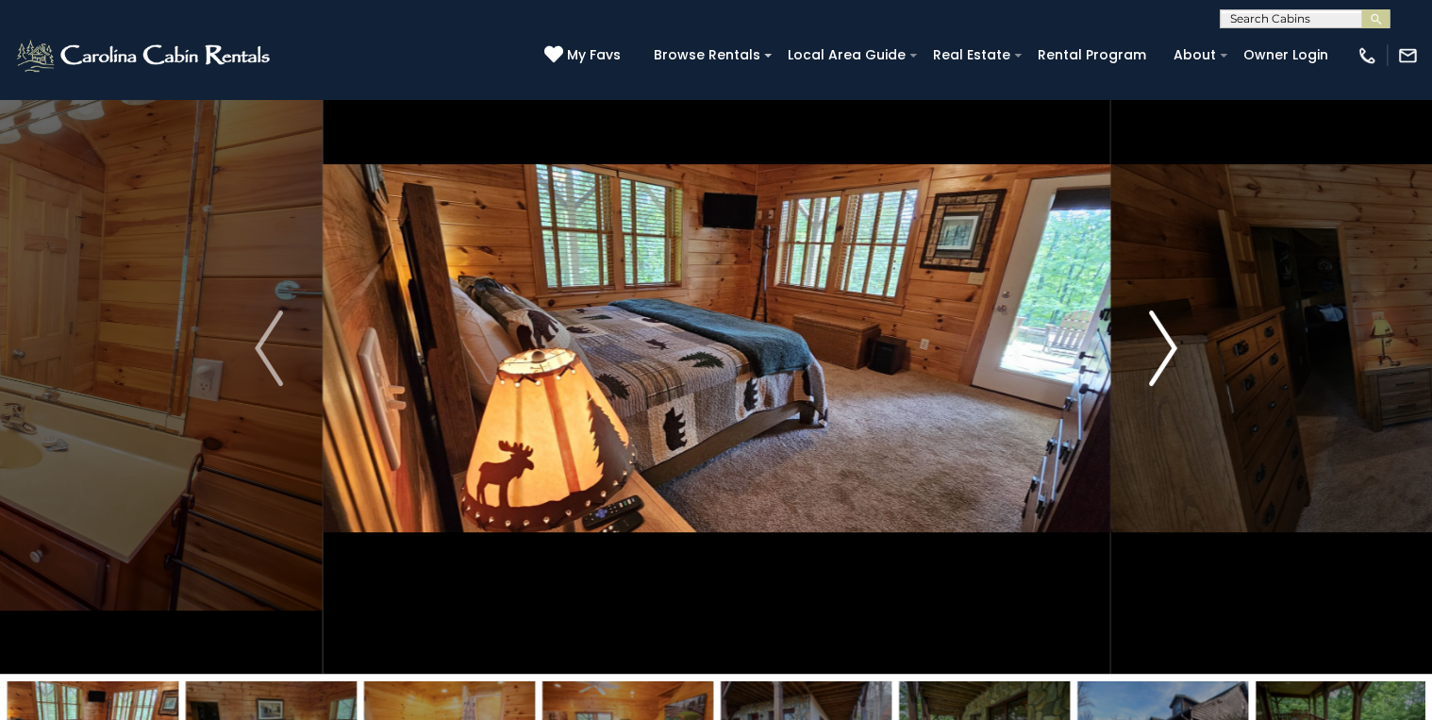
click at [1166, 350] on img "Next" at bounding box center [1163, 347] width 28 height 75
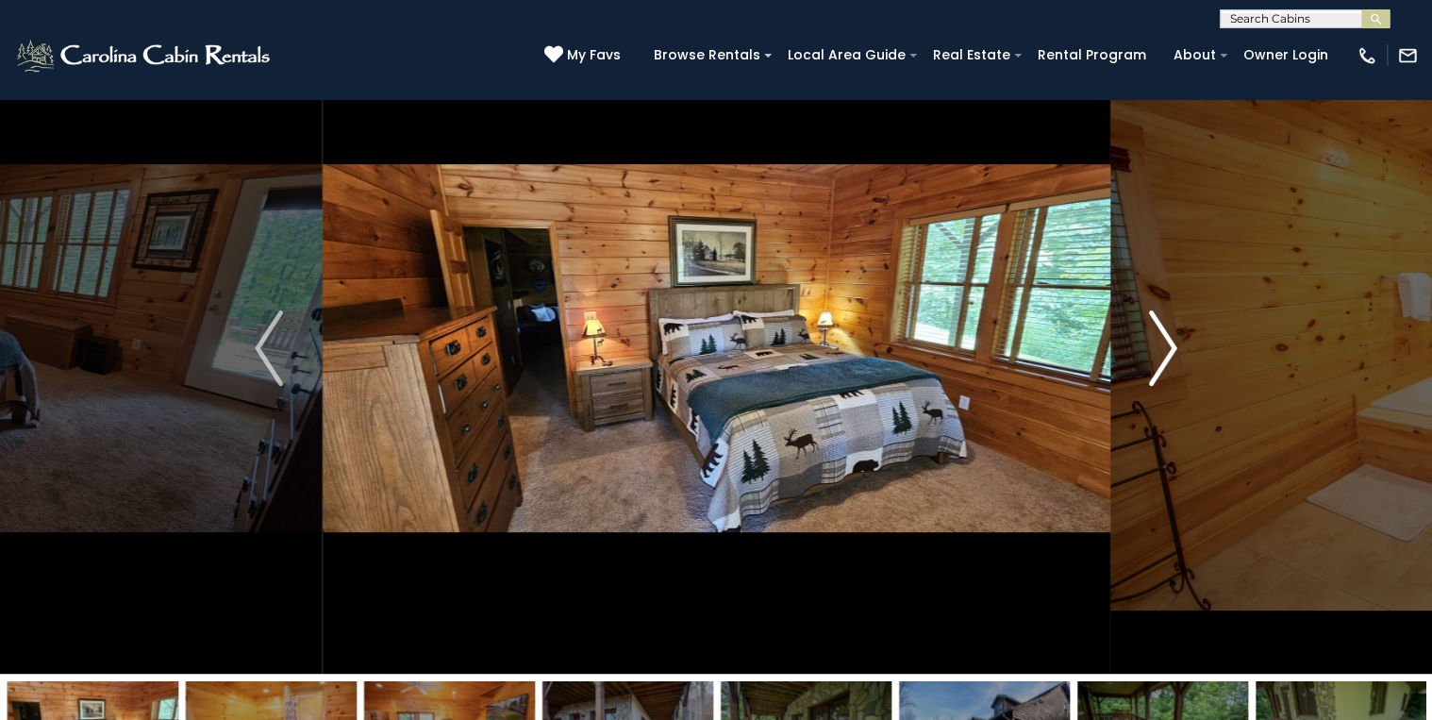
click at [1166, 350] on img "Next" at bounding box center [1163, 347] width 28 height 75
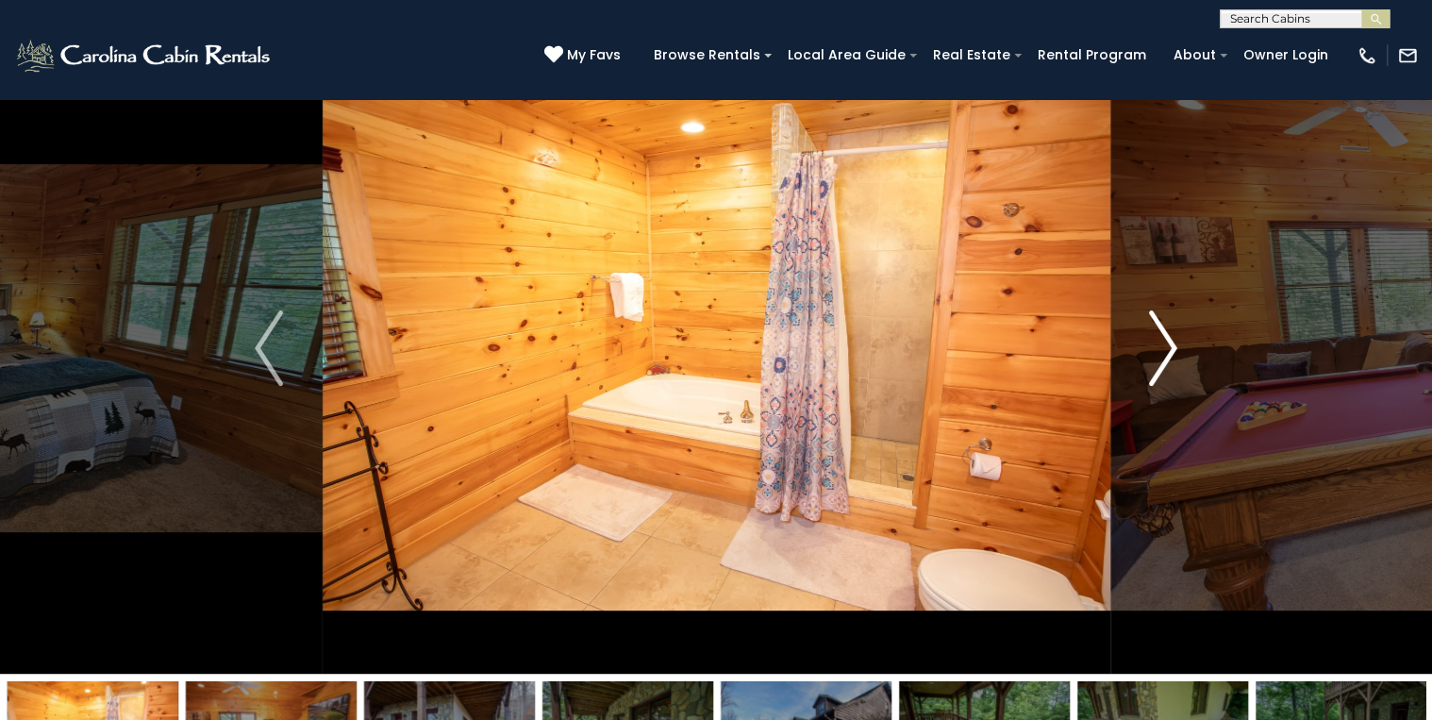
click at [1166, 350] on img "Next" at bounding box center [1163, 347] width 28 height 75
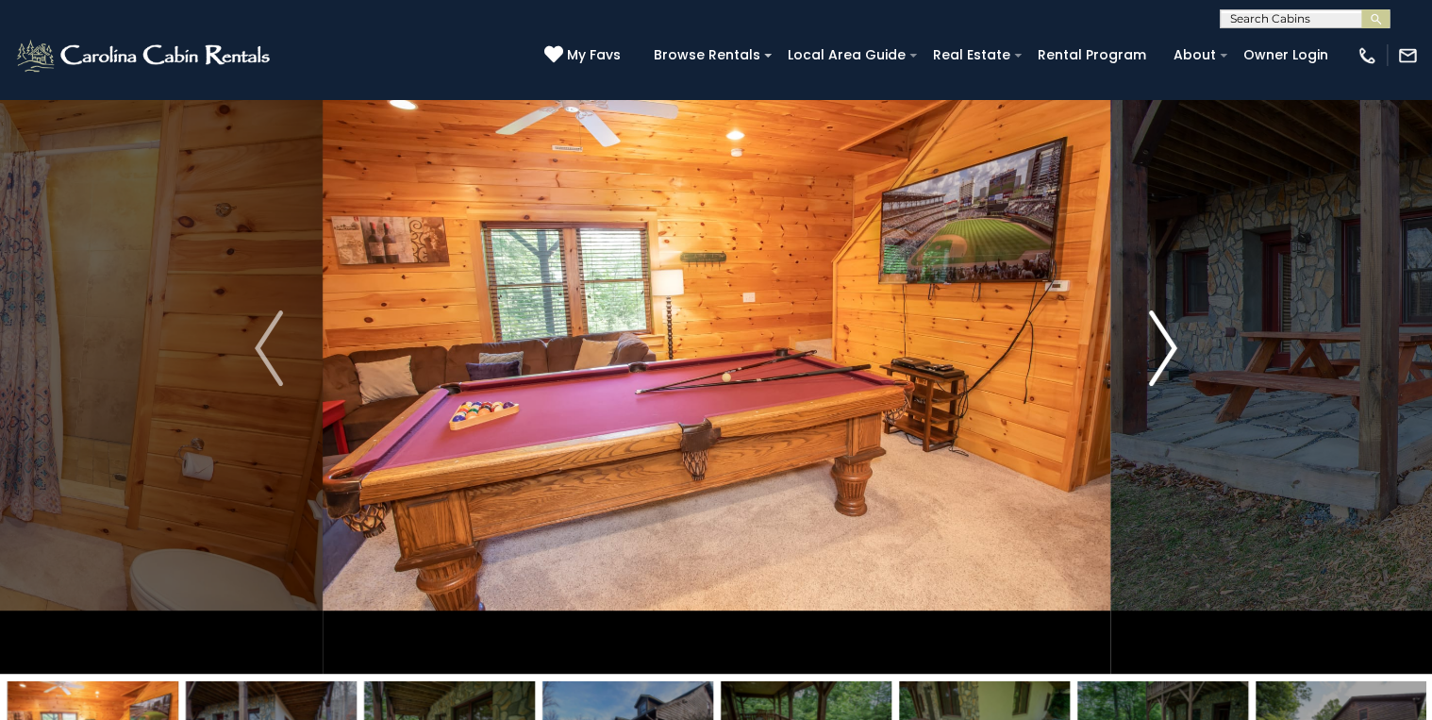
click at [1166, 350] on img "Next" at bounding box center [1163, 347] width 28 height 75
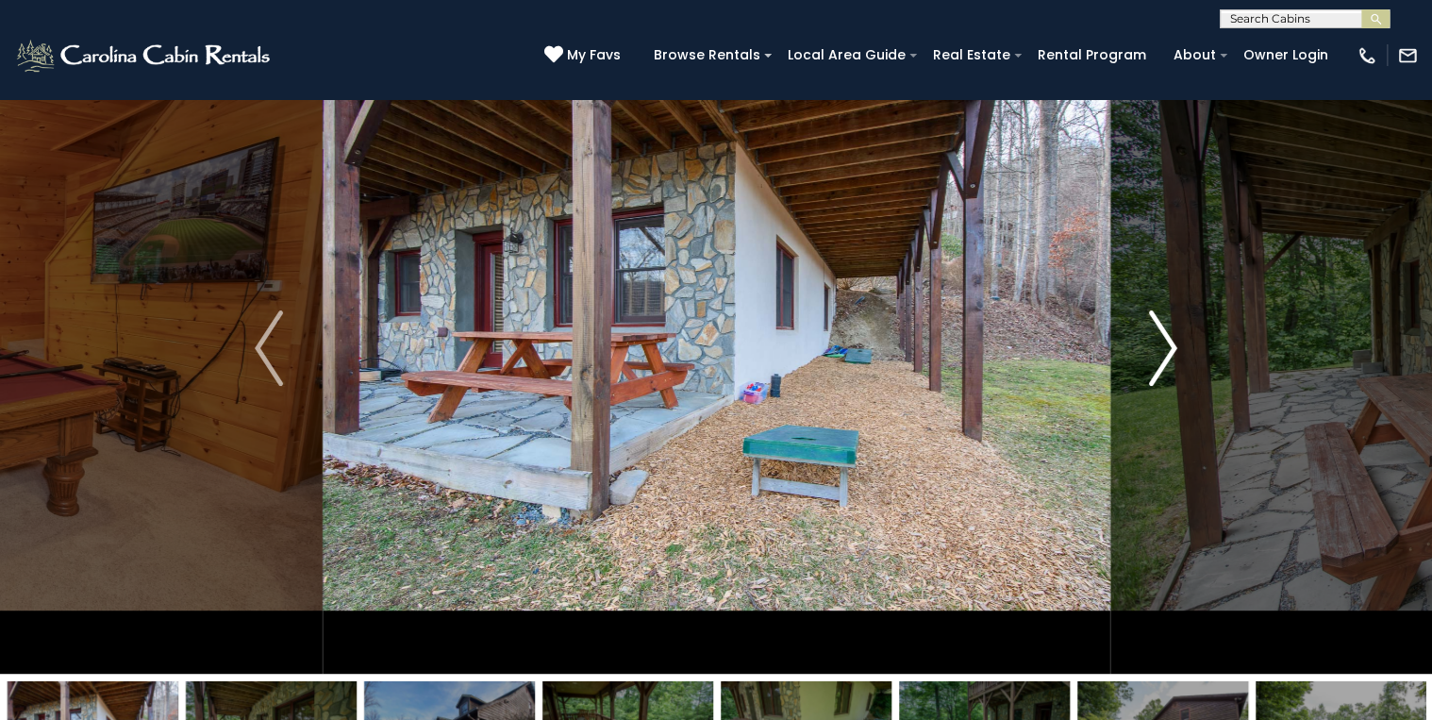
click at [1166, 350] on img "Next" at bounding box center [1163, 347] width 28 height 75
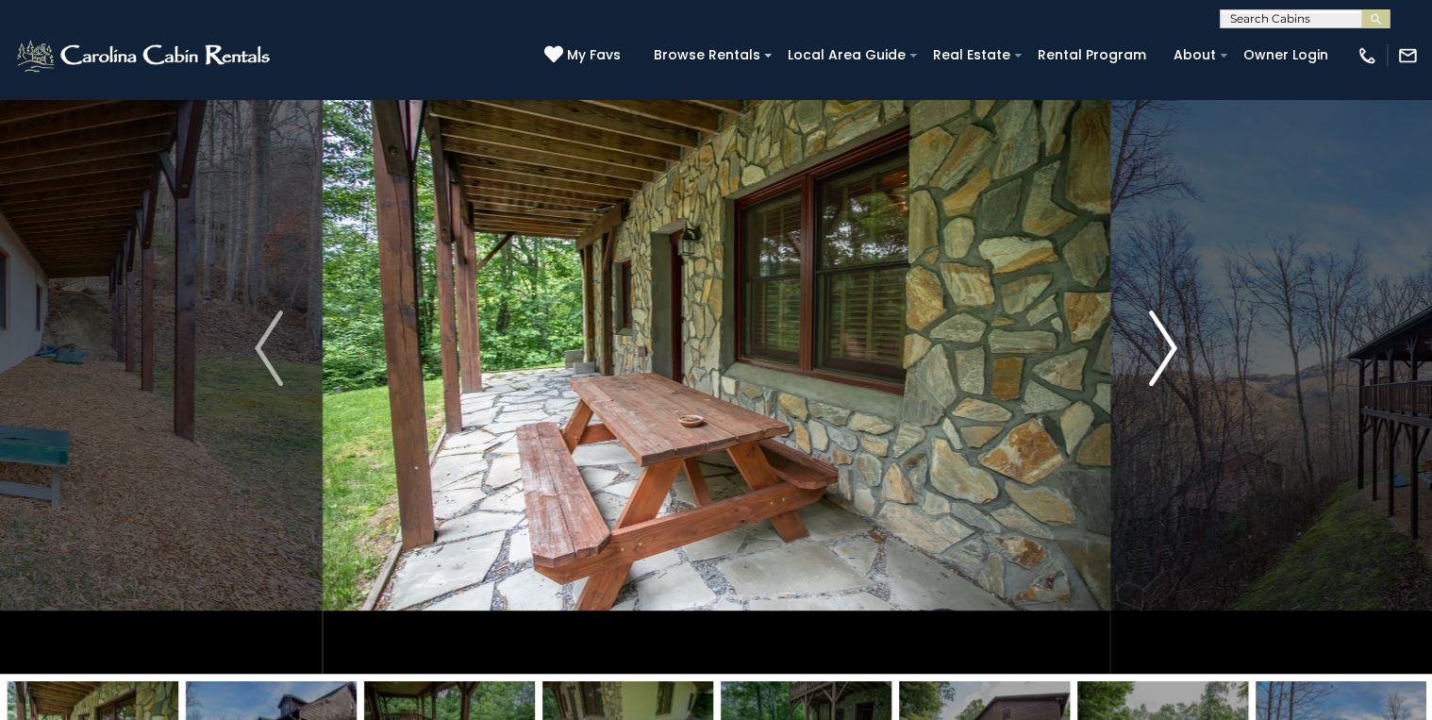
click at [1166, 350] on img "Next" at bounding box center [1163, 347] width 28 height 75
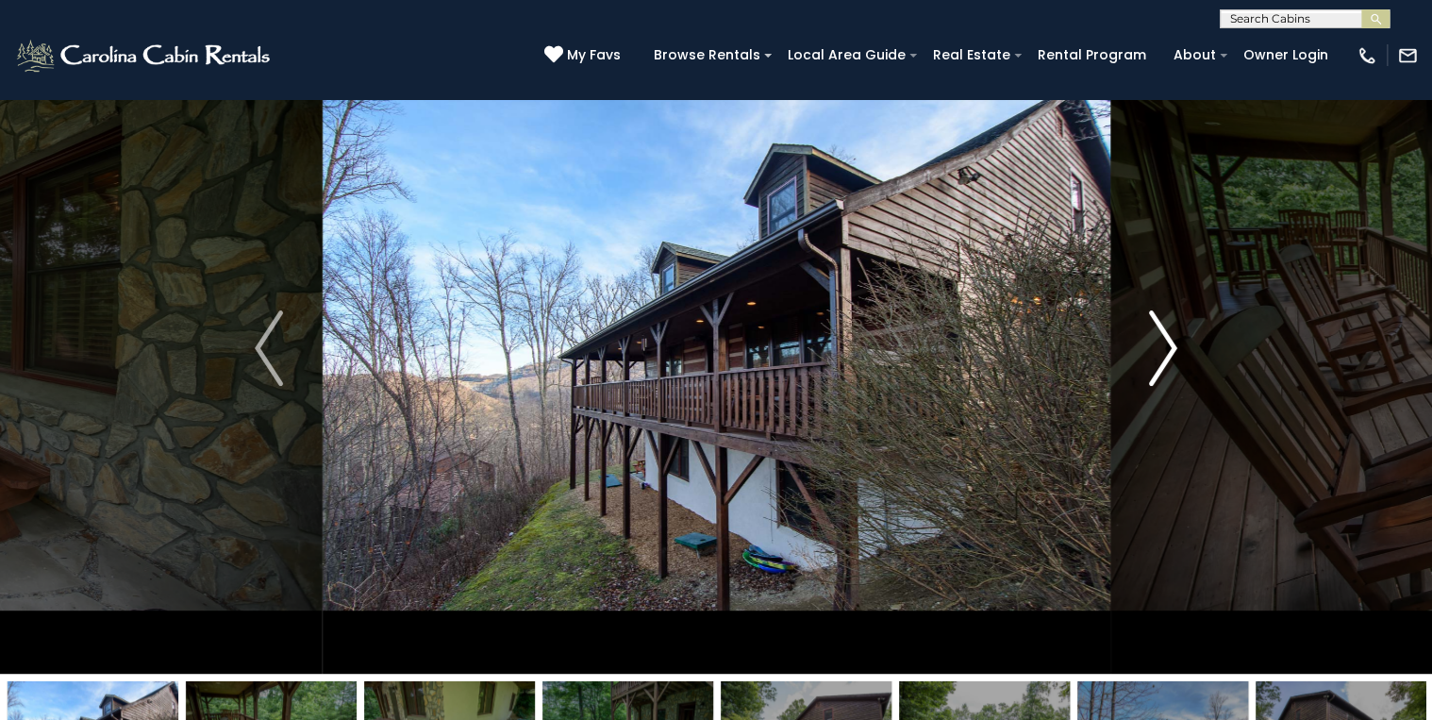
click at [1166, 350] on img "Next" at bounding box center [1163, 347] width 28 height 75
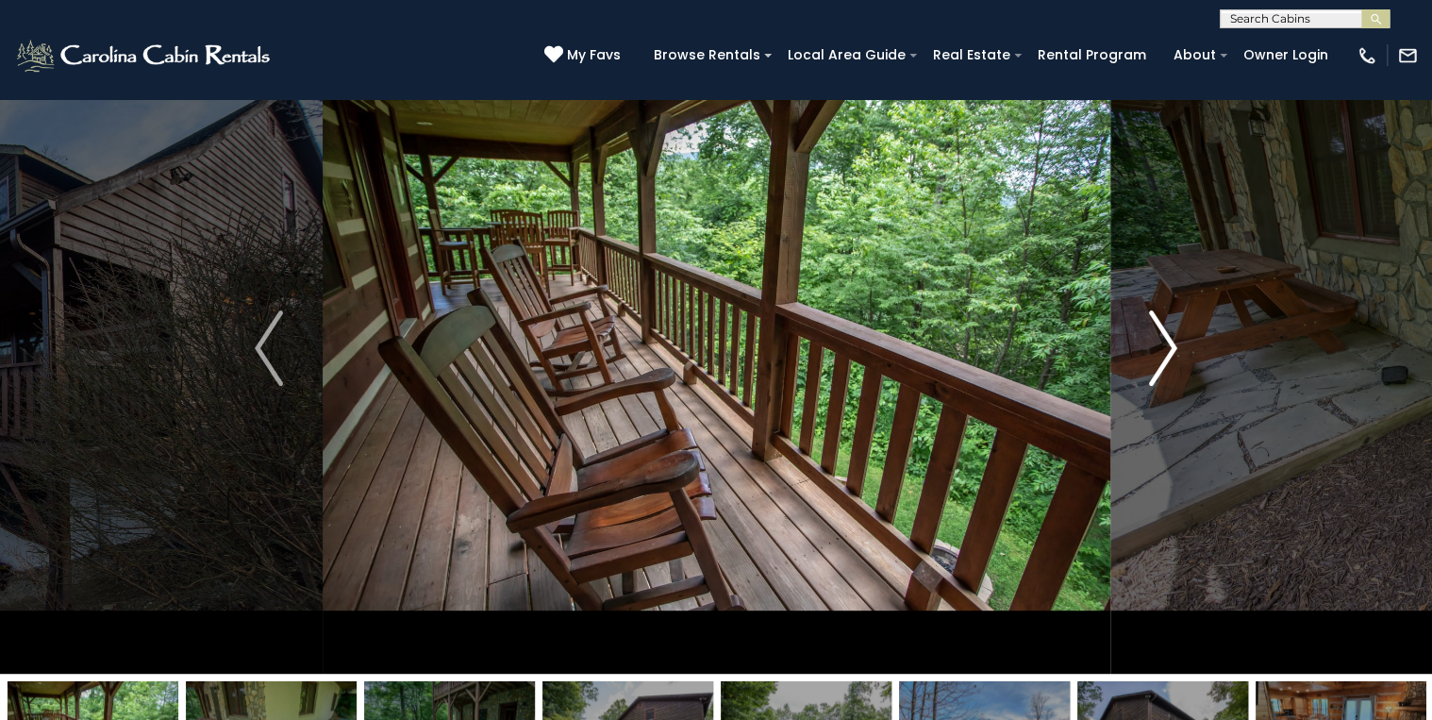
click at [1166, 350] on img "Next" at bounding box center [1163, 347] width 28 height 75
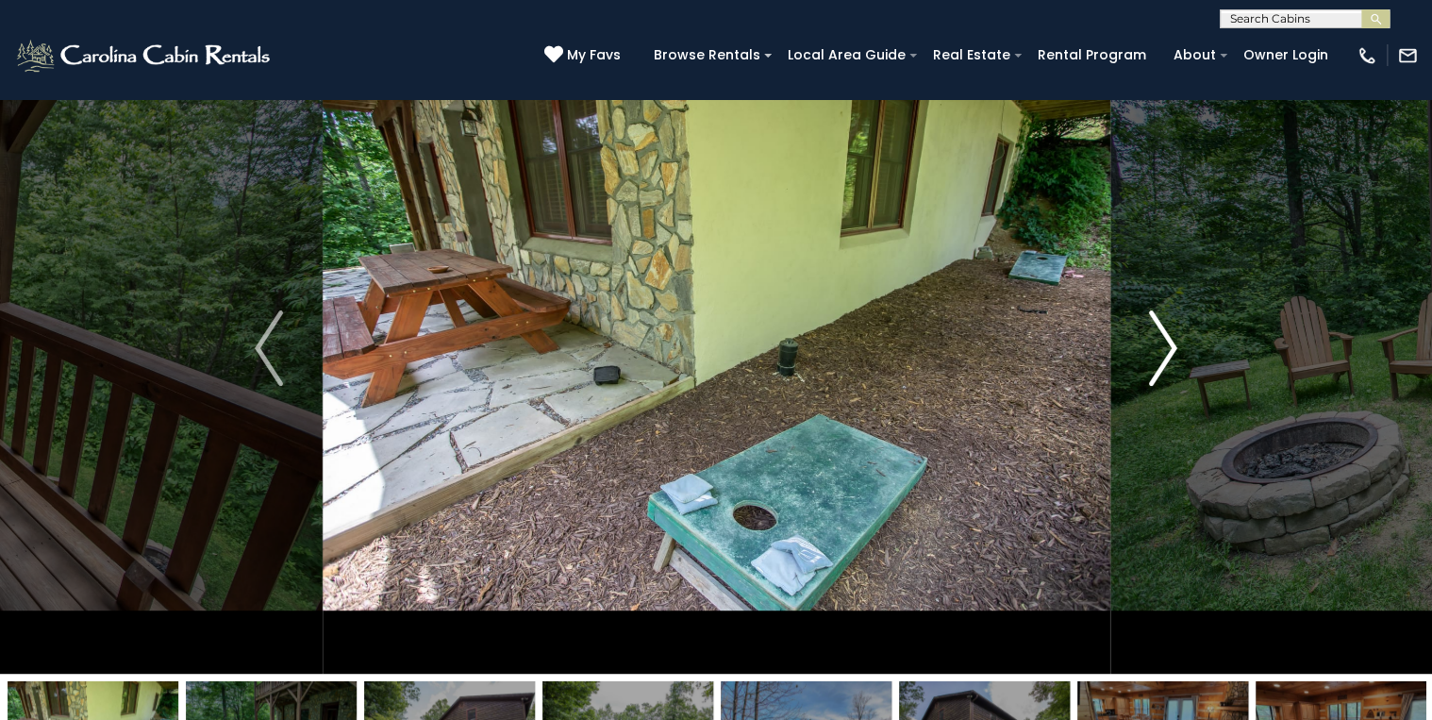
click at [1166, 350] on img "Next" at bounding box center [1163, 347] width 28 height 75
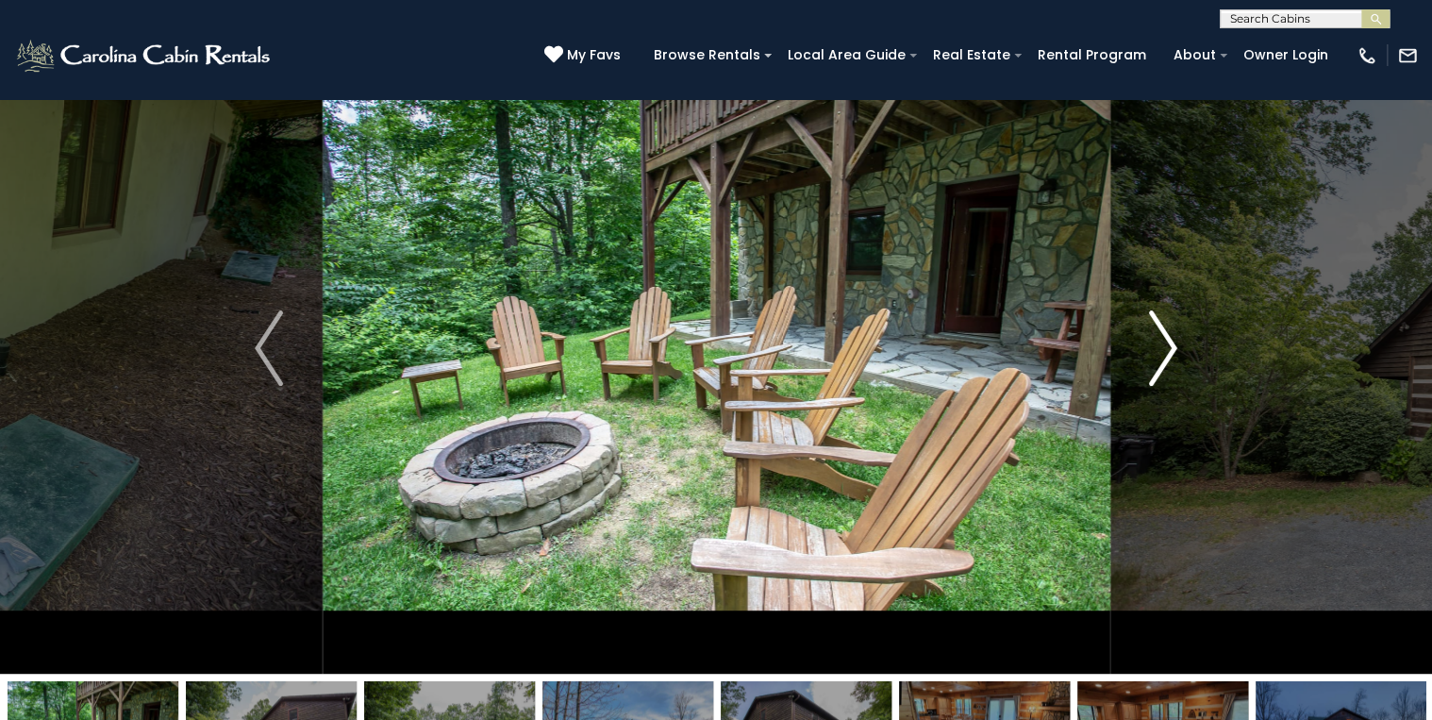
click at [1166, 350] on img "Next" at bounding box center [1163, 347] width 28 height 75
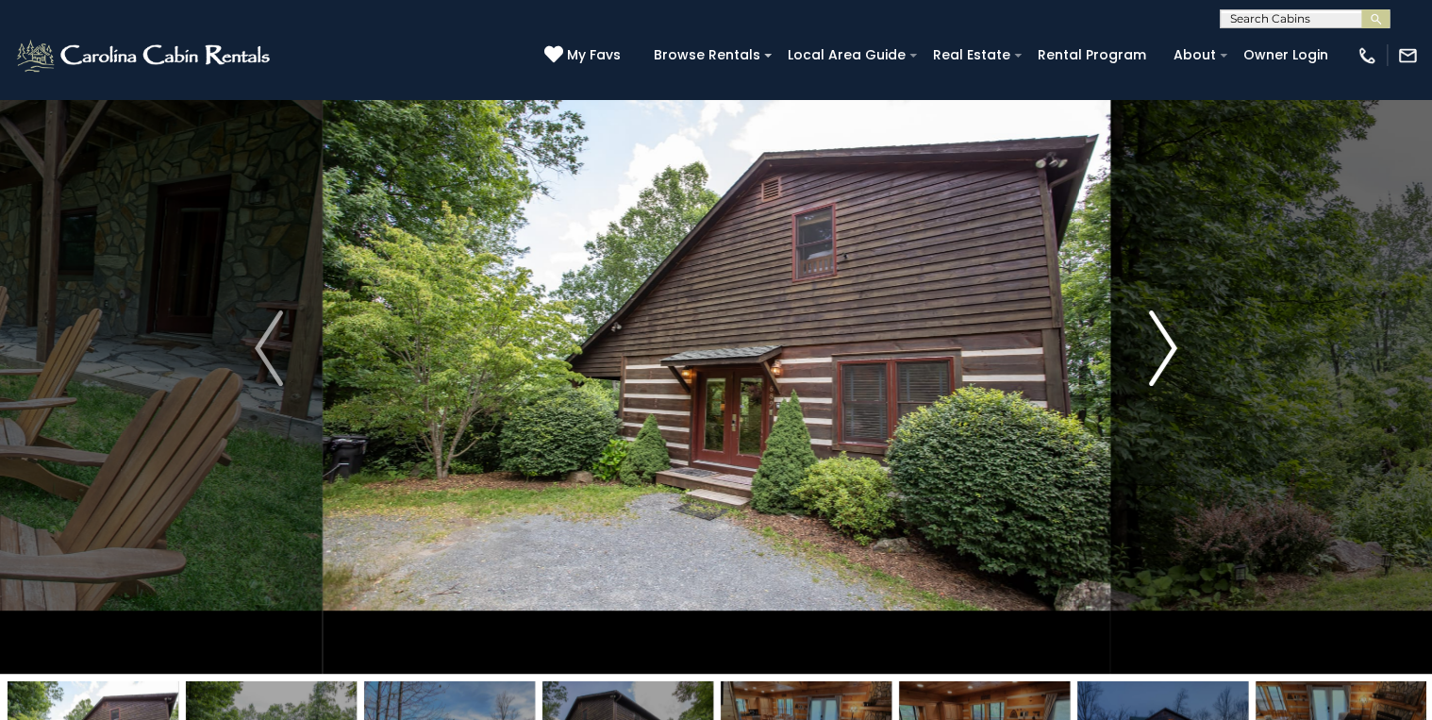
click at [1166, 350] on img "Next" at bounding box center [1163, 347] width 28 height 75
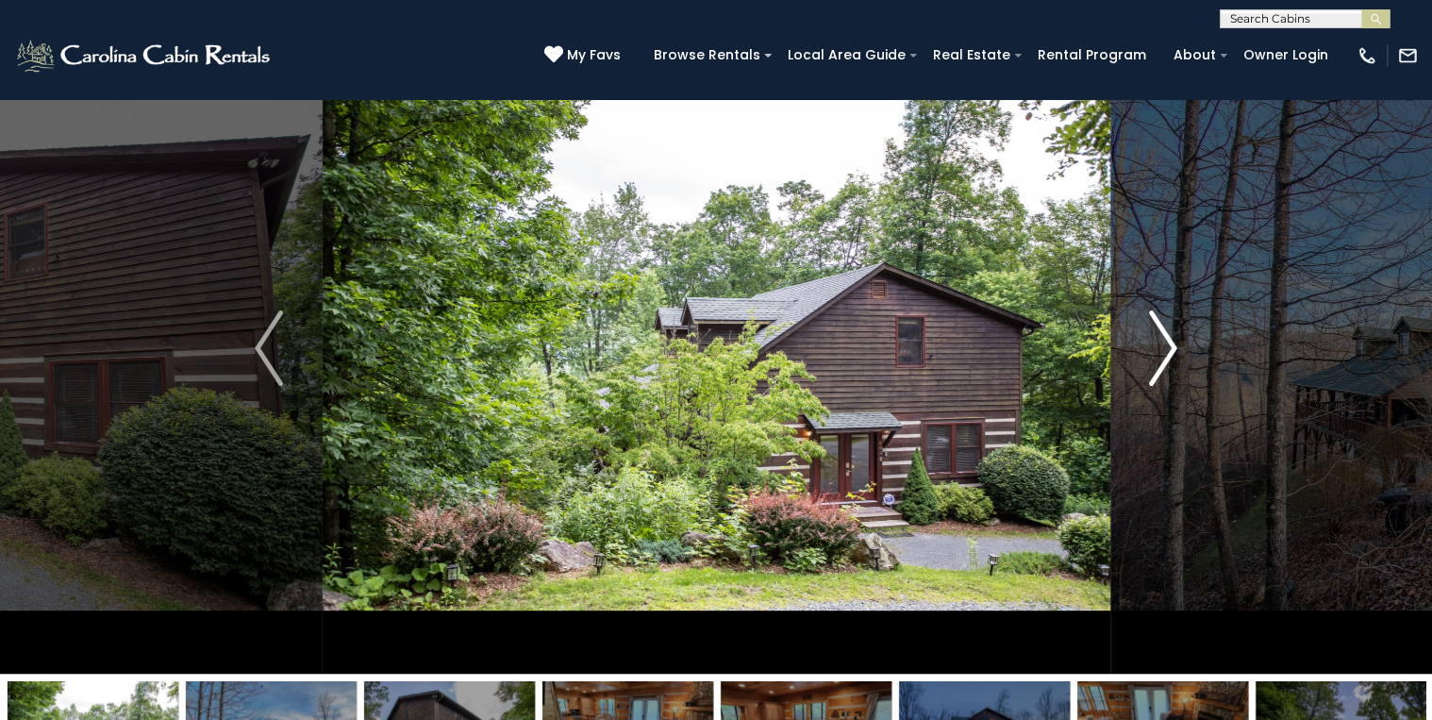
click at [1166, 350] on img "Next" at bounding box center [1163, 347] width 28 height 75
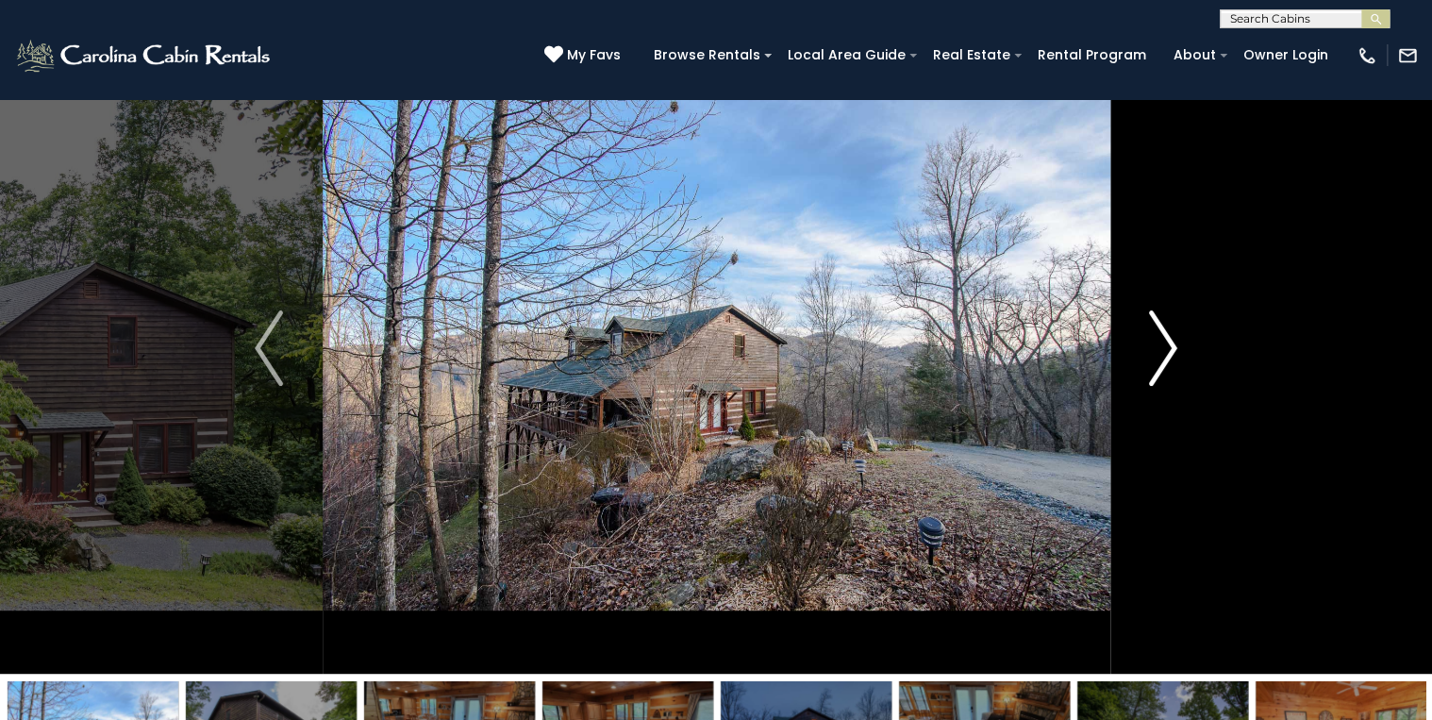
click at [1166, 350] on img "Next" at bounding box center [1163, 347] width 28 height 75
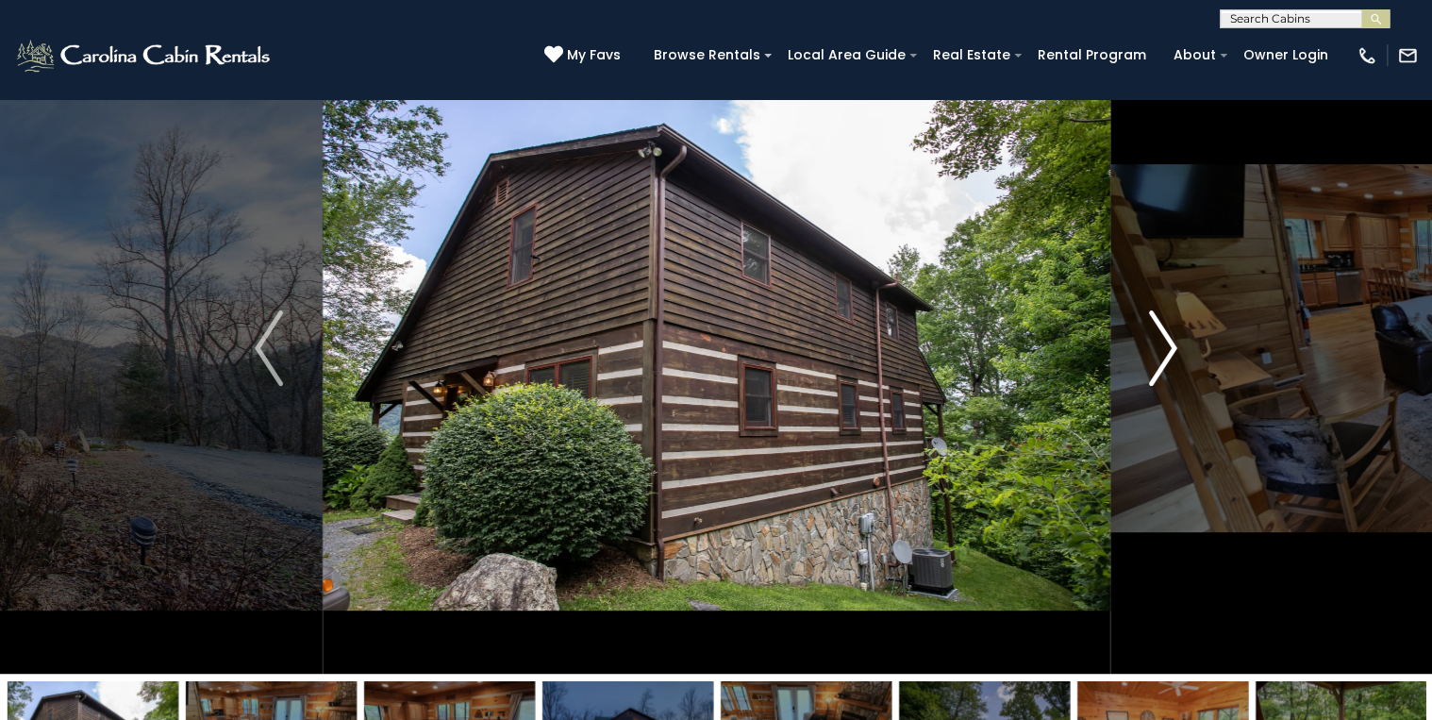
click at [1166, 350] on img "Next" at bounding box center [1163, 347] width 28 height 75
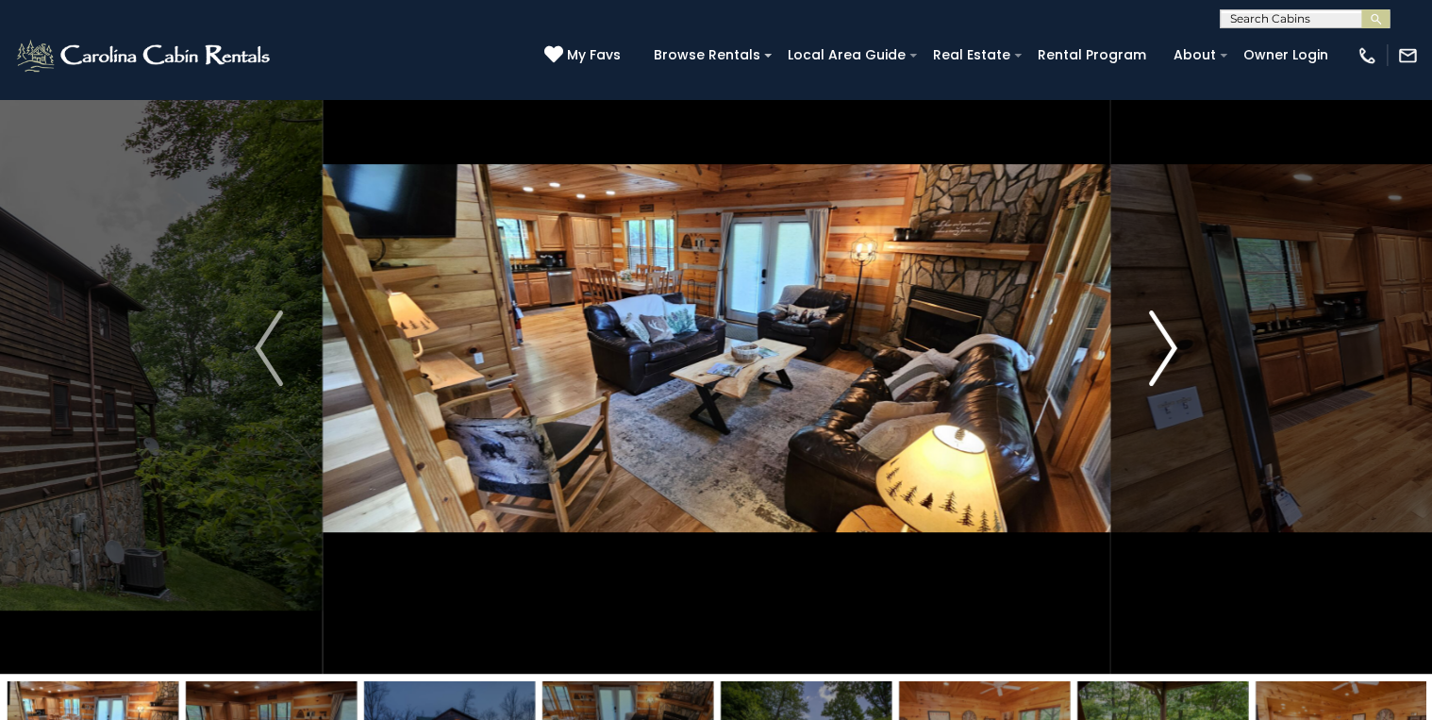
click at [1166, 350] on img "Next" at bounding box center [1163, 347] width 28 height 75
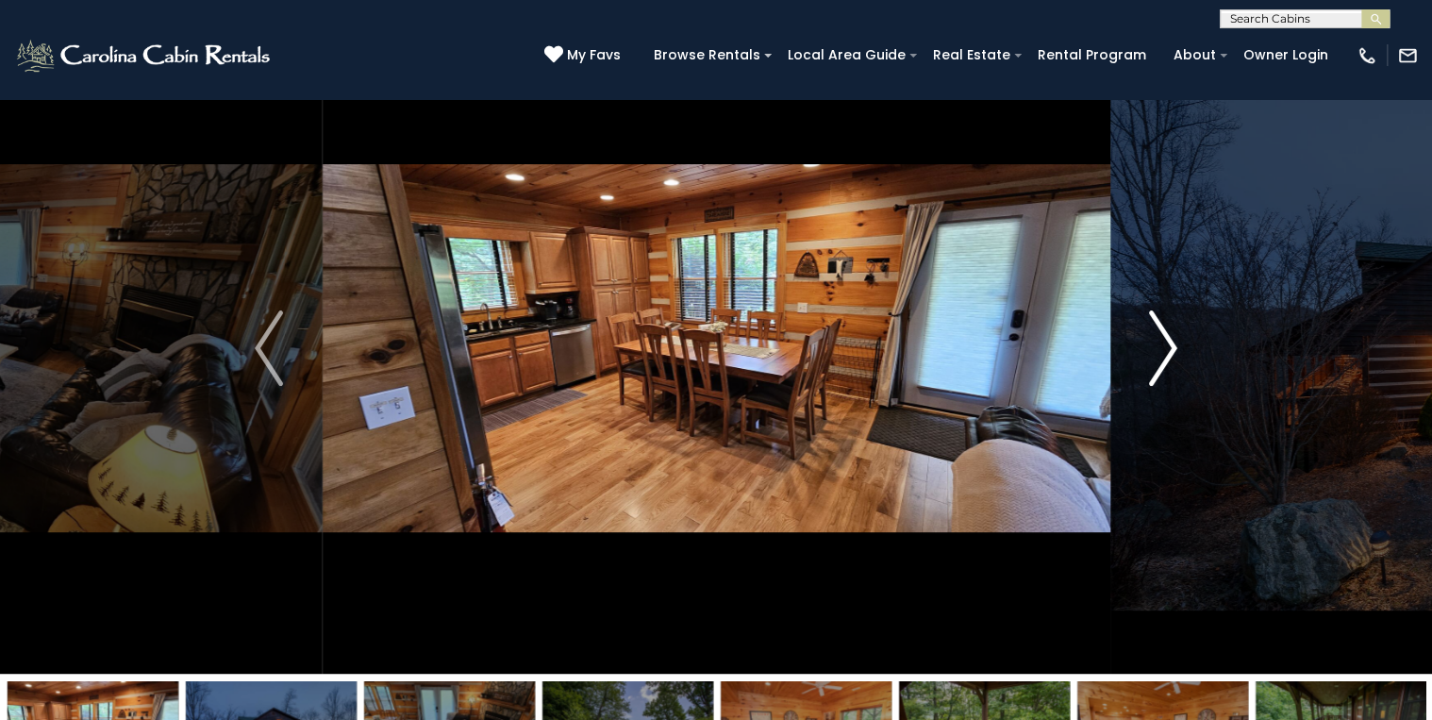
click at [1166, 350] on img "Next" at bounding box center [1163, 347] width 28 height 75
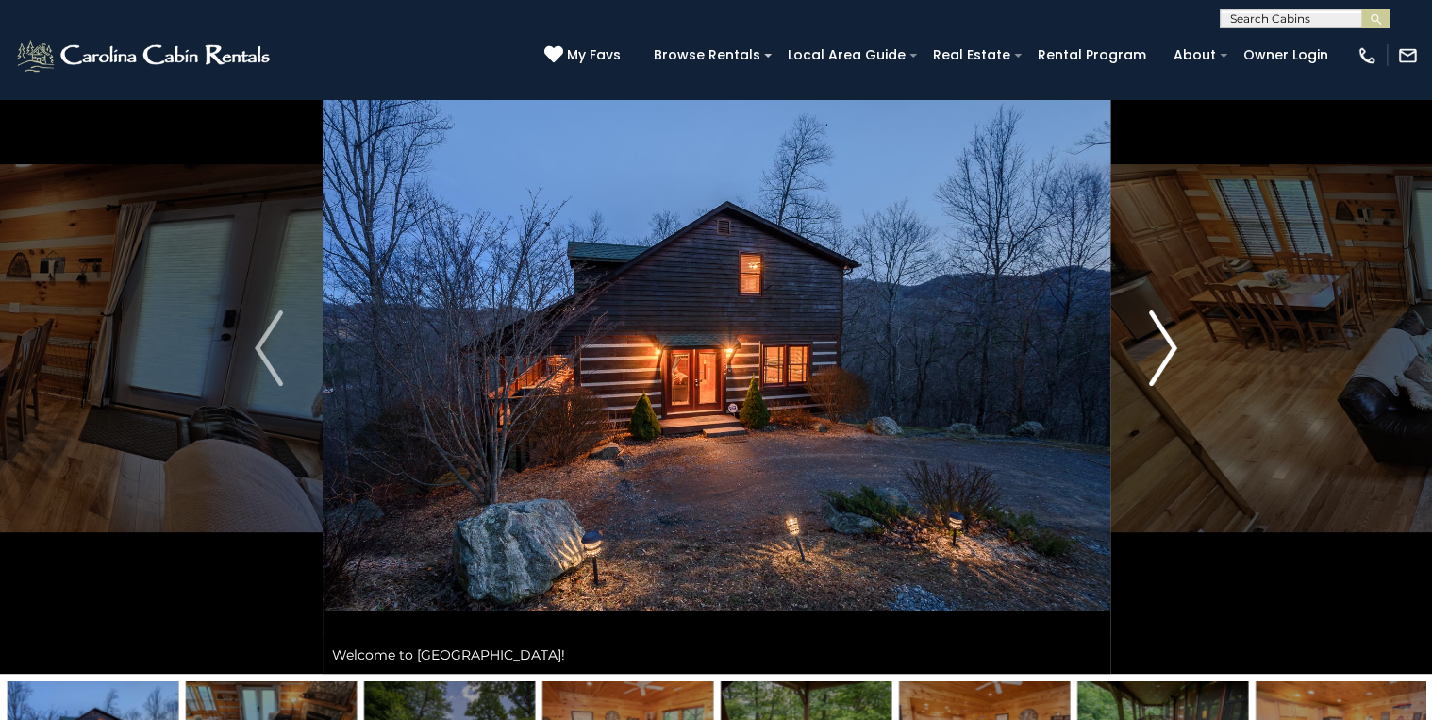
click at [1166, 350] on img "Next" at bounding box center [1163, 347] width 28 height 75
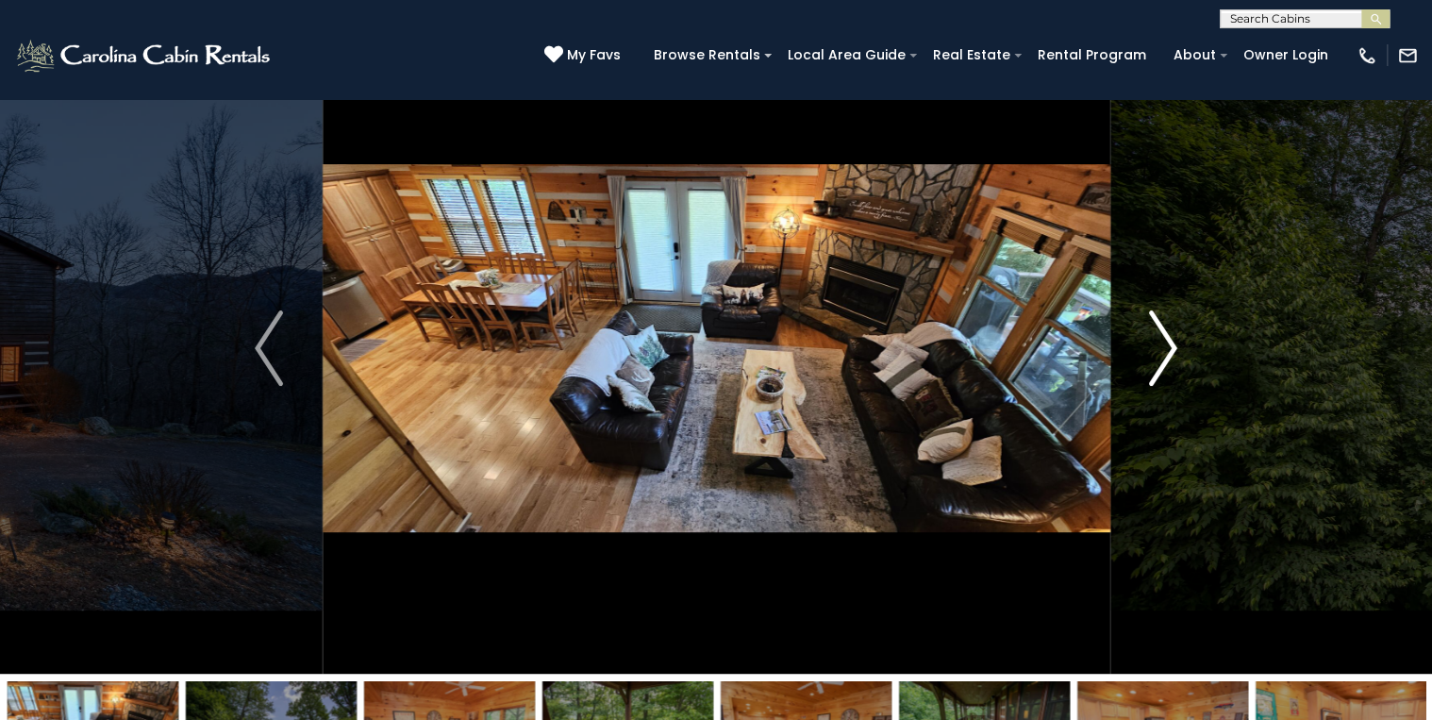
click at [1166, 350] on img "Next" at bounding box center [1163, 347] width 28 height 75
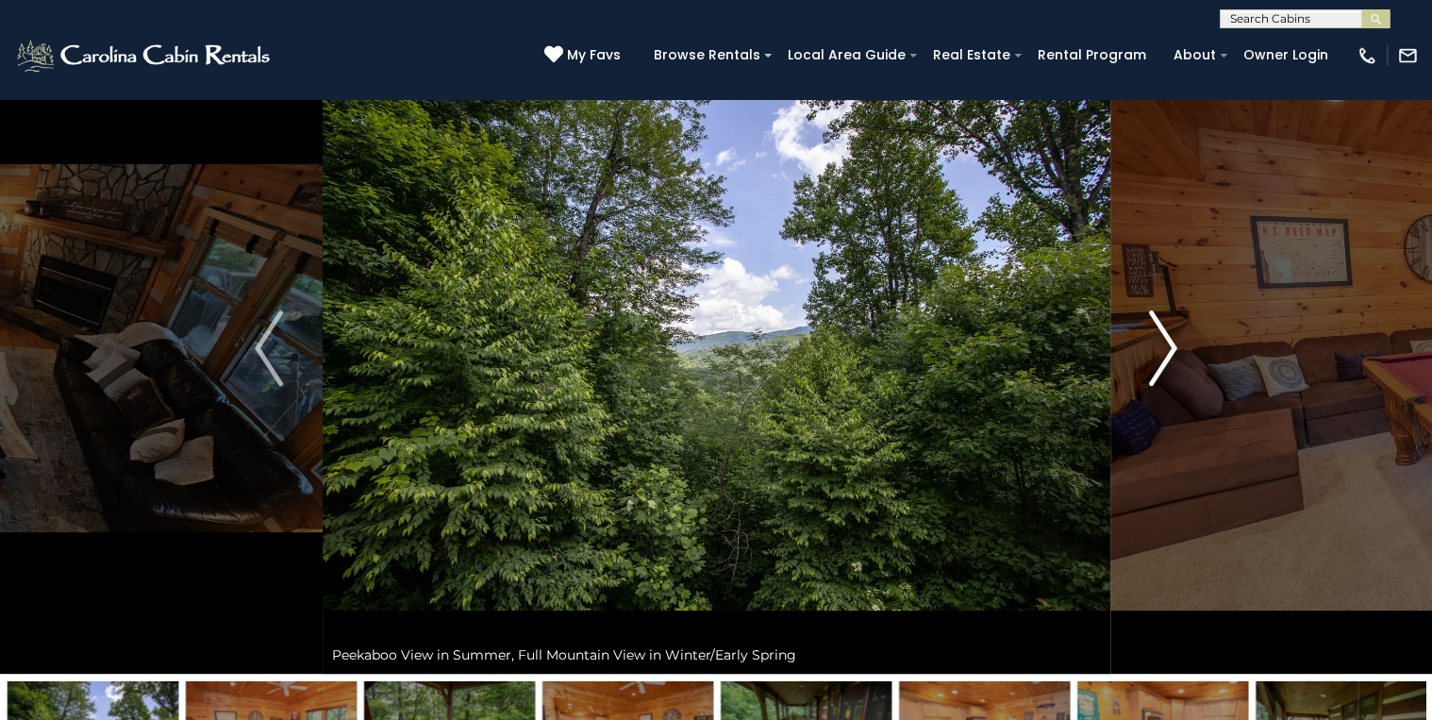
click at [1166, 350] on img "Next" at bounding box center [1163, 347] width 28 height 75
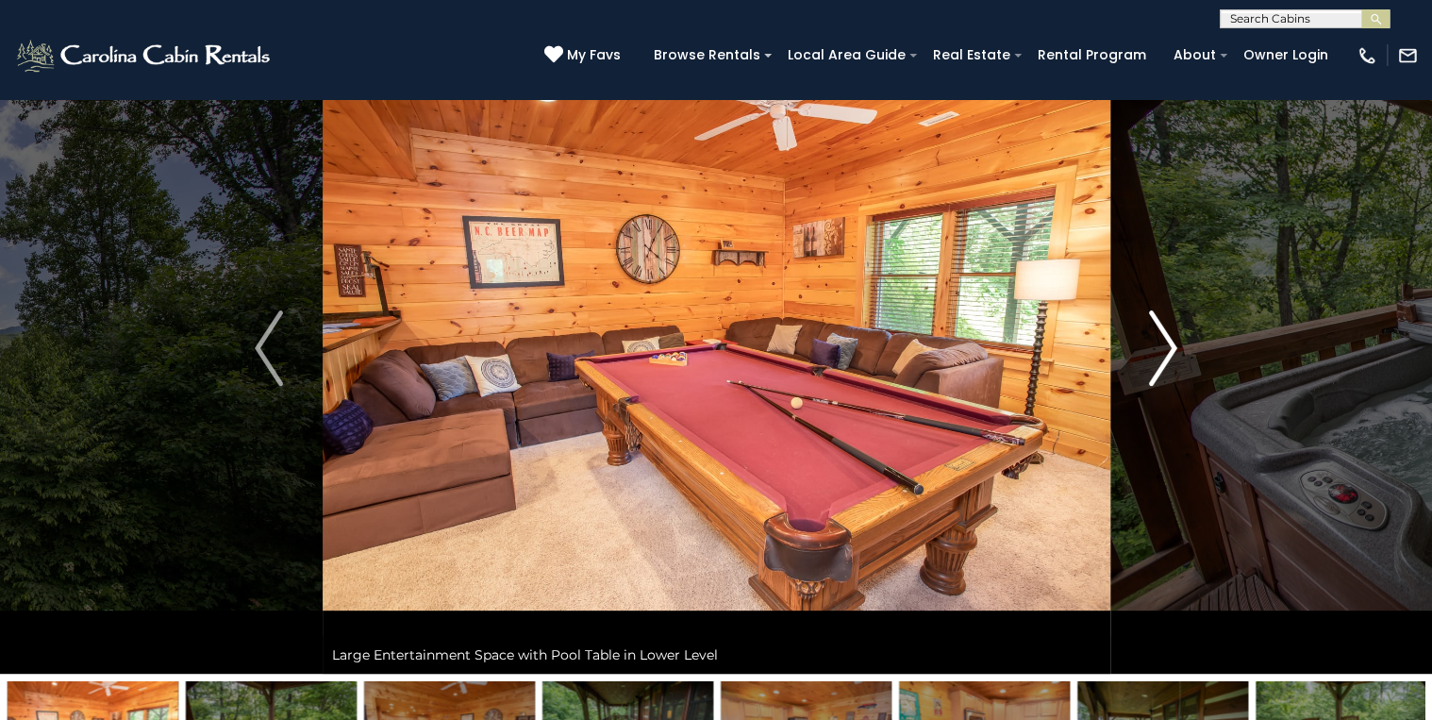
click at [1166, 350] on img "Next" at bounding box center [1163, 347] width 28 height 75
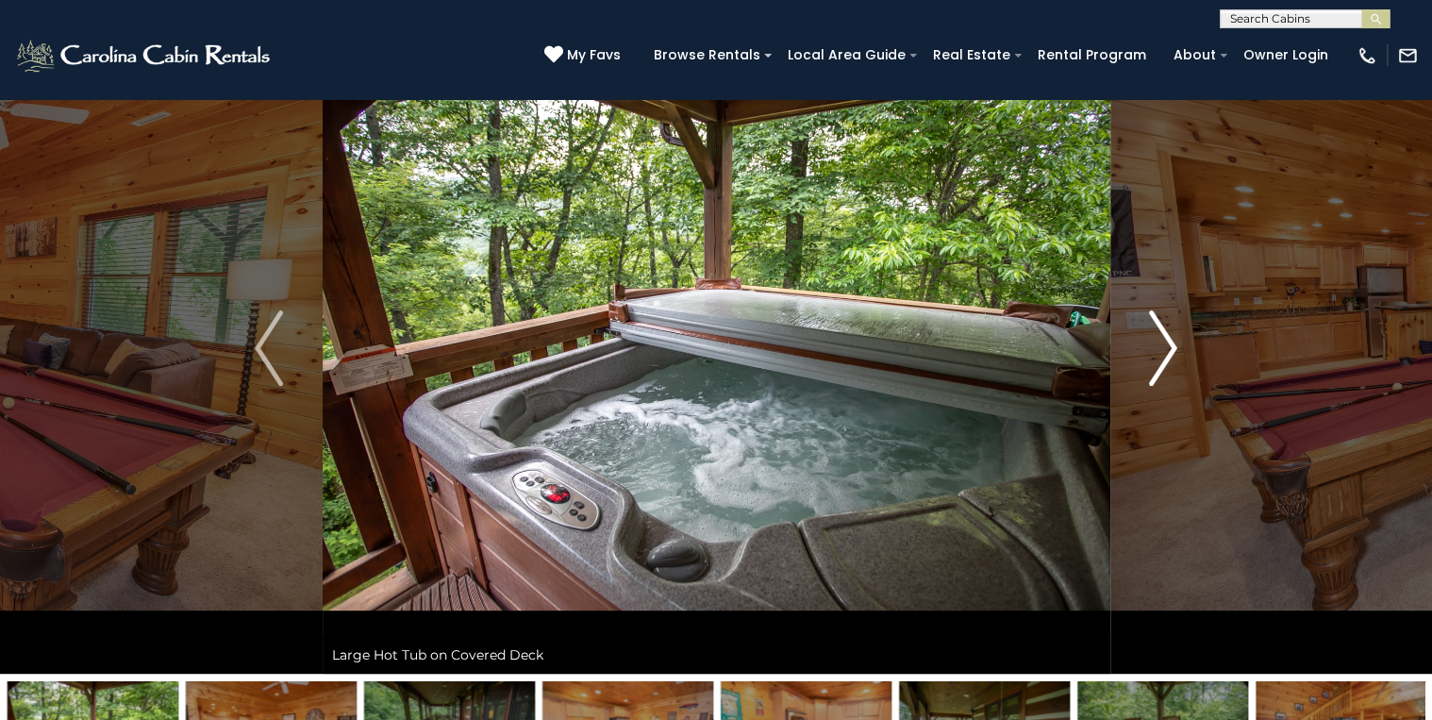
click at [1166, 350] on img "Next" at bounding box center [1163, 347] width 28 height 75
